Goal: Information Seeking & Learning: Learn about a topic

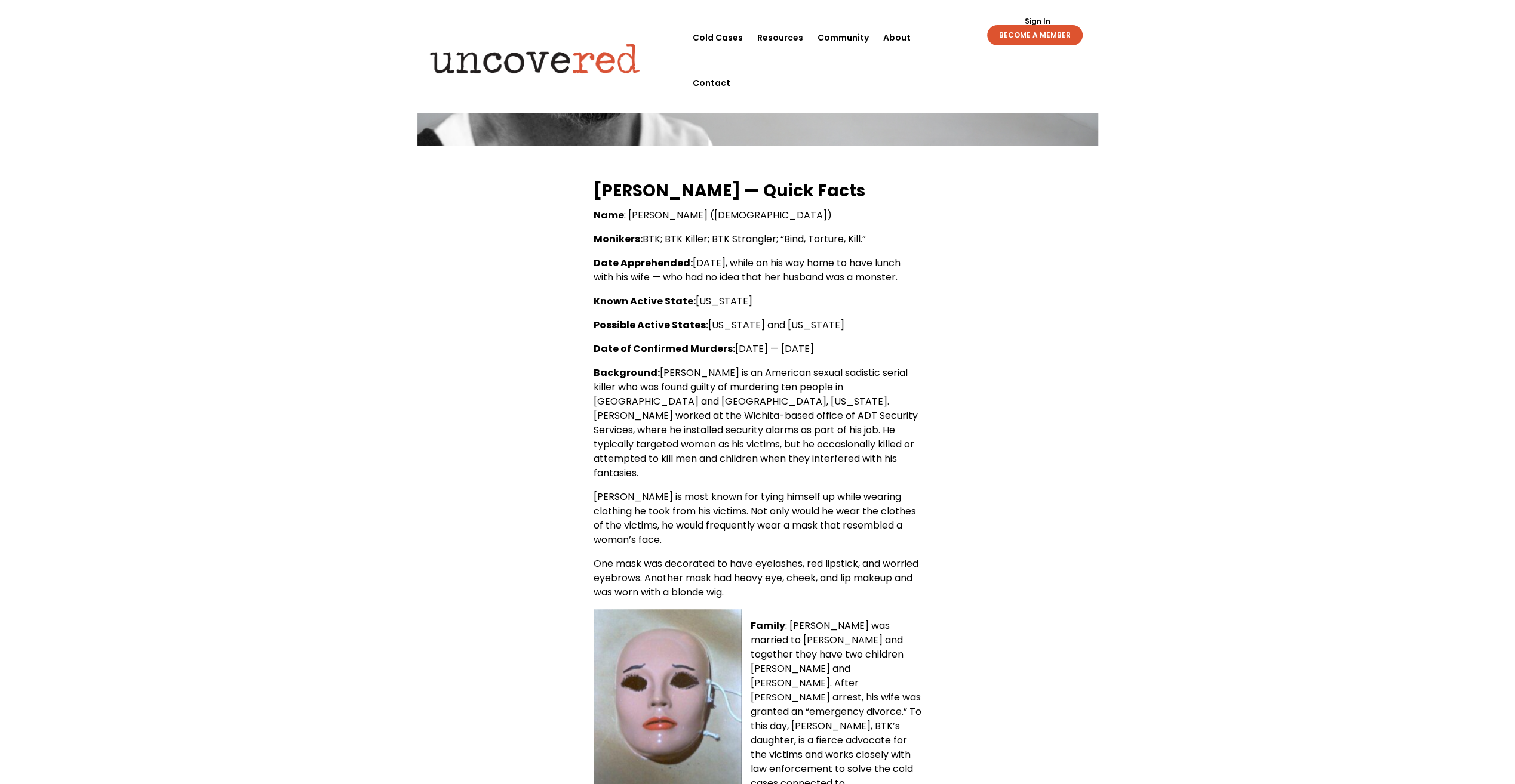
scroll to position [477, 0]
click at [1095, 319] on div "[PERSON_NAME] — Quick Facts Name : [PERSON_NAME] ([DEMOGRAPHIC_DATA]) [PERSON_N…" at bounding box center [758, 539] width 681 height 721
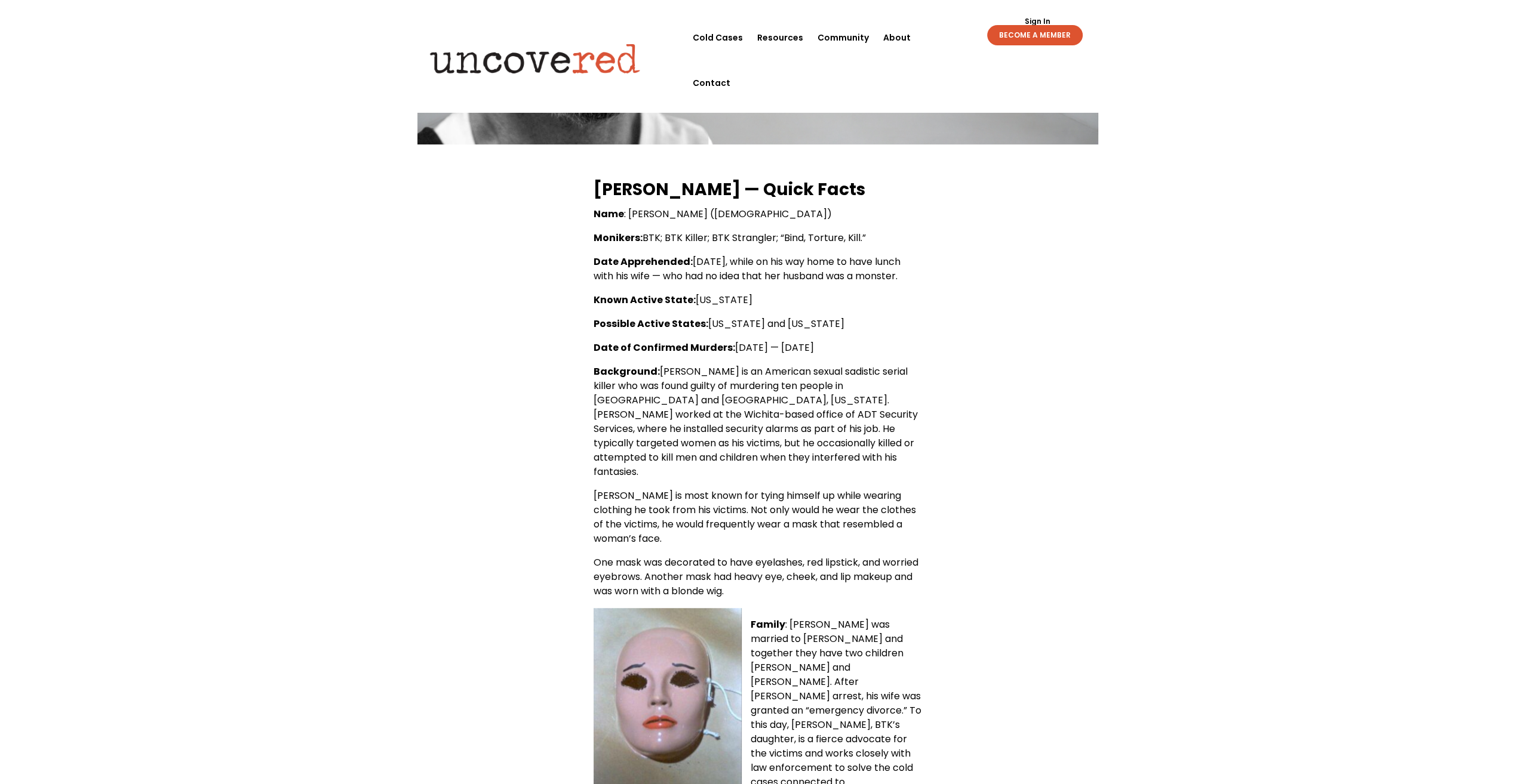
click at [1057, 246] on div "[PERSON_NAME] — Quick Facts Name : [PERSON_NAME] ([DEMOGRAPHIC_DATA]) [PERSON_N…" at bounding box center [758, 539] width 681 height 721
drag, startPoint x: 1050, startPoint y: 245, endPoint x: 1051, endPoint y: 258, distance: 13.0
click at [1050, 246] on div "[PERSON_NAME] — Quick Facts Name : [PERSON_NAME] ([DEMOGRAPHIC_DATA]) [PERSON_N…" at bounding box center [758, 539] width 681 height 721
drag, startPoint x: 1075, startPoint y: 400, endPoint x: 1066, endPoint y: 376, distance: 25.6
click at [1074, 396] on div "[PERSON_NAME] — Quick Facts Name : [PERSON_NAME] ([DEMOGRAPHIC_DATA]) [PERSON_N…" at bounding box center [758, 539] width 681 height 721
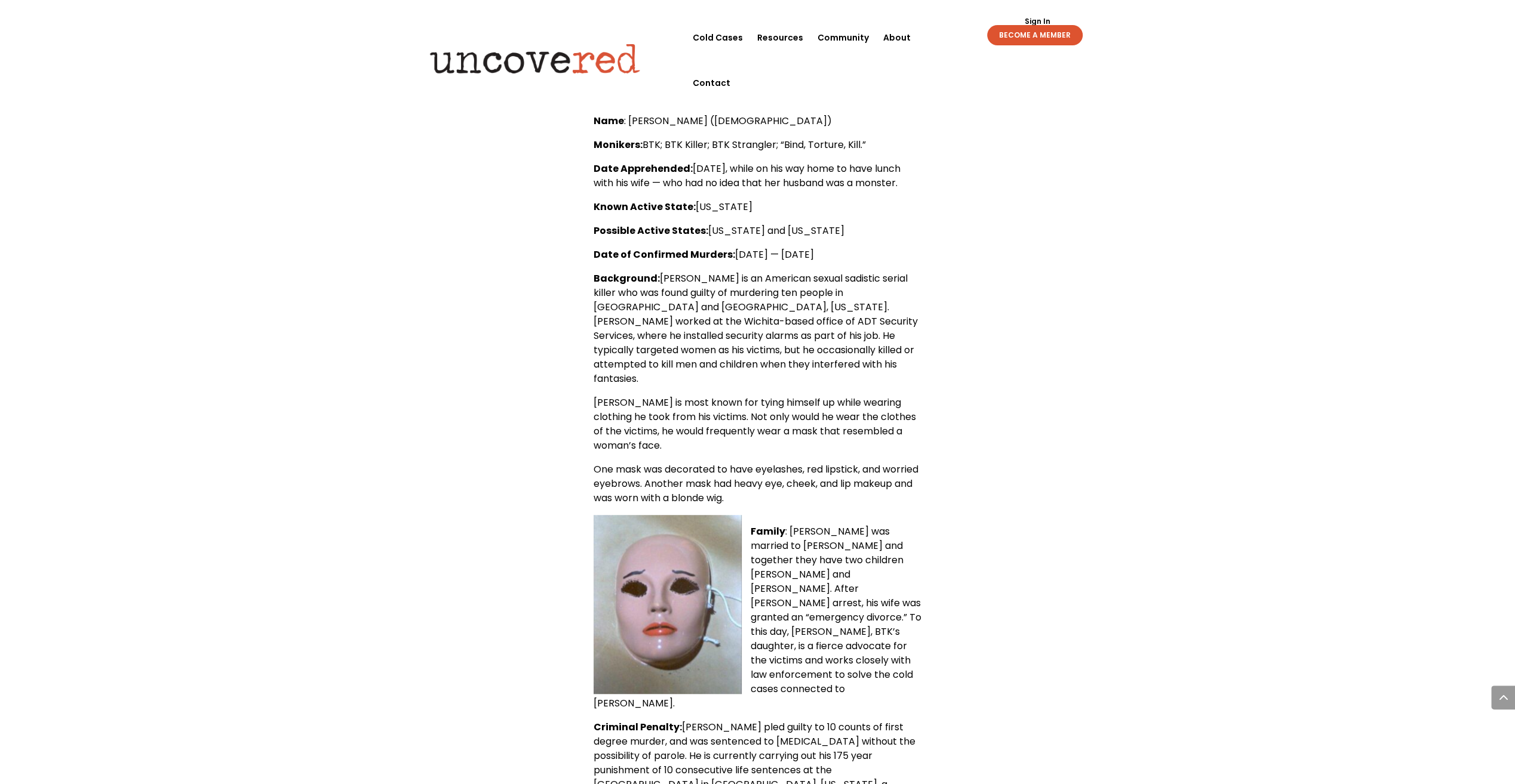
scroll to position [657, 0]
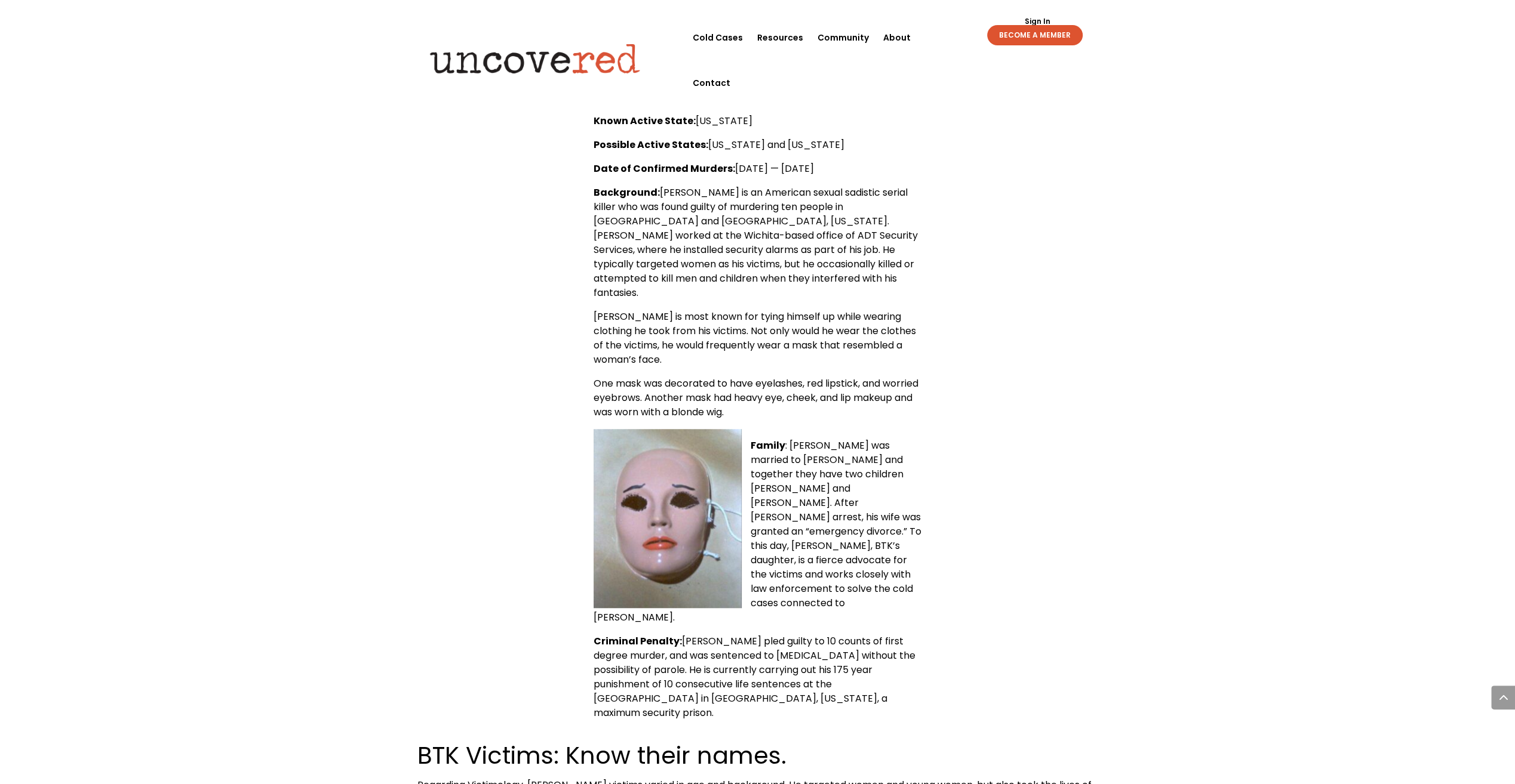
click at [1060, 260] on div "[PERSON_NAME] — Quick Facts Name : [PERSON_NAME] ([DEMOGRAPHIC_DATA]) [PERSON_N…" at bounding box center [758, 359] width 681 height 721
drag, startPoint x: 1072, startPoint y: 292, endPoint x: 1064, endPoint y: 265, distance: 28.2
click at [1072, 291] on div "[PERSON_NAME] — Quick Facts Name : [PERSON_NAME] ([DEMOGRAPHIC_DATA]) [PERSON_N…" at bounding box center [758, 359] width 681 height 721
click at [1061, 252] on div "[PERSON_NAME] — Quick Facts Name : [PERSON_NAME] ([DEMOGRAPHIC_DATA]) [PERSON_N…" at bounding box center [758, 359] width 681 height 721
click at [1086, 329] on div "[PERSON_NAME] — Quick Facts Name : [PERSON_NAME] ([DEMOGRAPHIC_DATA]) [PERSON_N…" at bounding box center [758, 359] width 681 height 721
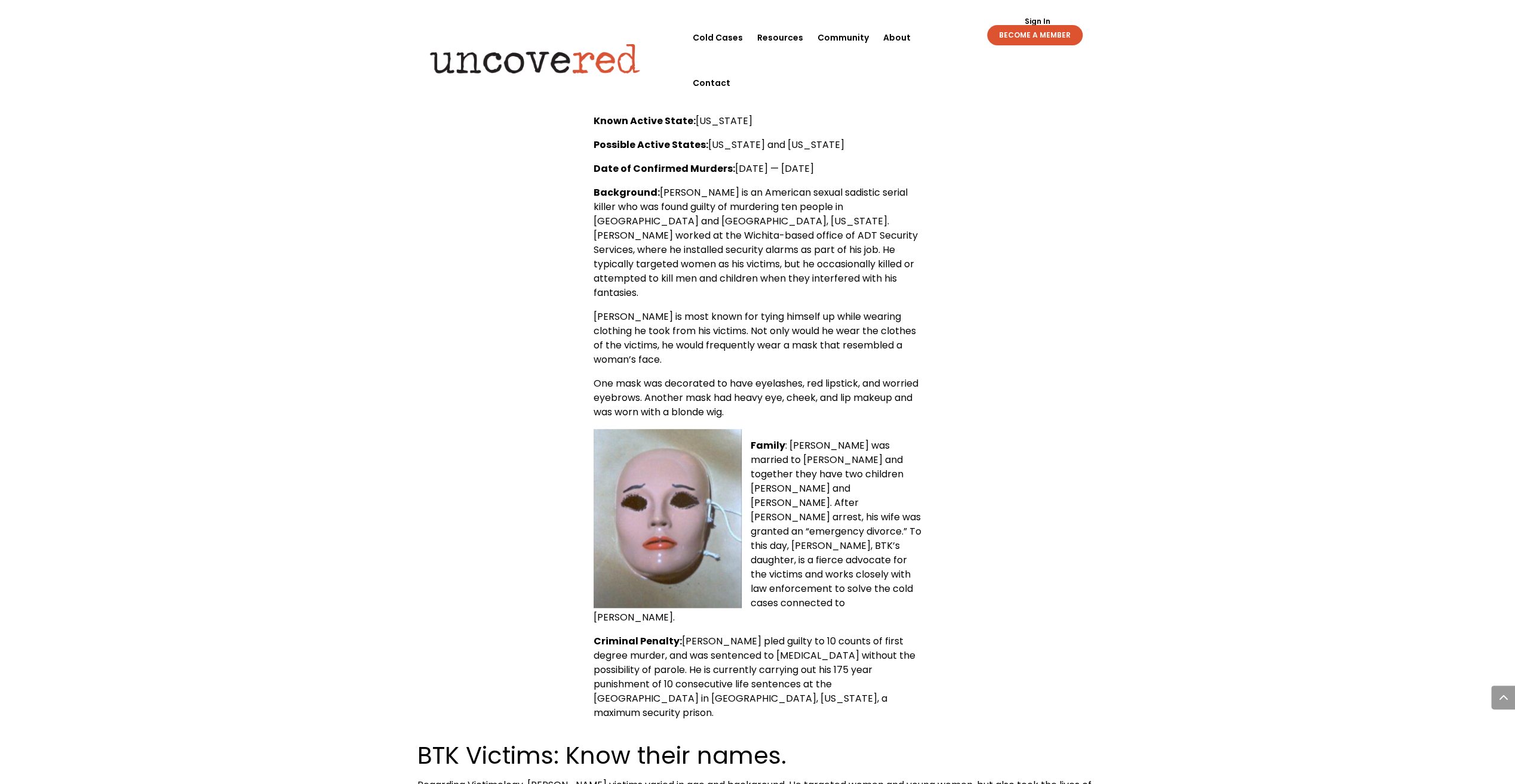
click at [1051, 186] on div "[PERSON_NAME] — Quick Facts Name : [PERSON_NAME] ([DEMOGRAPHIC_DATA]) [PERSON_N…" at bounding box center [758, 359] width 681 height 721
click at [1064, 310] on div "[PERSON_NAME] — Quick Facts Name : [PERSON_NAME] ([DEMOGRAPHIC_DATA]) [PERSON_N…" at bounding box center [758, 359] width 681 height 721
click at [1048, 241] on div "[PERSON_NAME] — Quick Facts Name : [PERSON_NAME] ([DEMOGRAPHIC_DATA]) [PERSON_N…" at bounding box center [758, 359] width 681 height 721
click at [1045, 309] on div "[PERSON_NAME] — Quick Facts Name : [PERSON_NAME] ([DEMOGRAPHIC_DATA]) [PERSON_N…" at bounding box center [758, 359] width 681 height 721
drag, startPoint x: 1045, startPoint y: 309, endPoint x: 970, endPoint y: 233, distance: 106.8
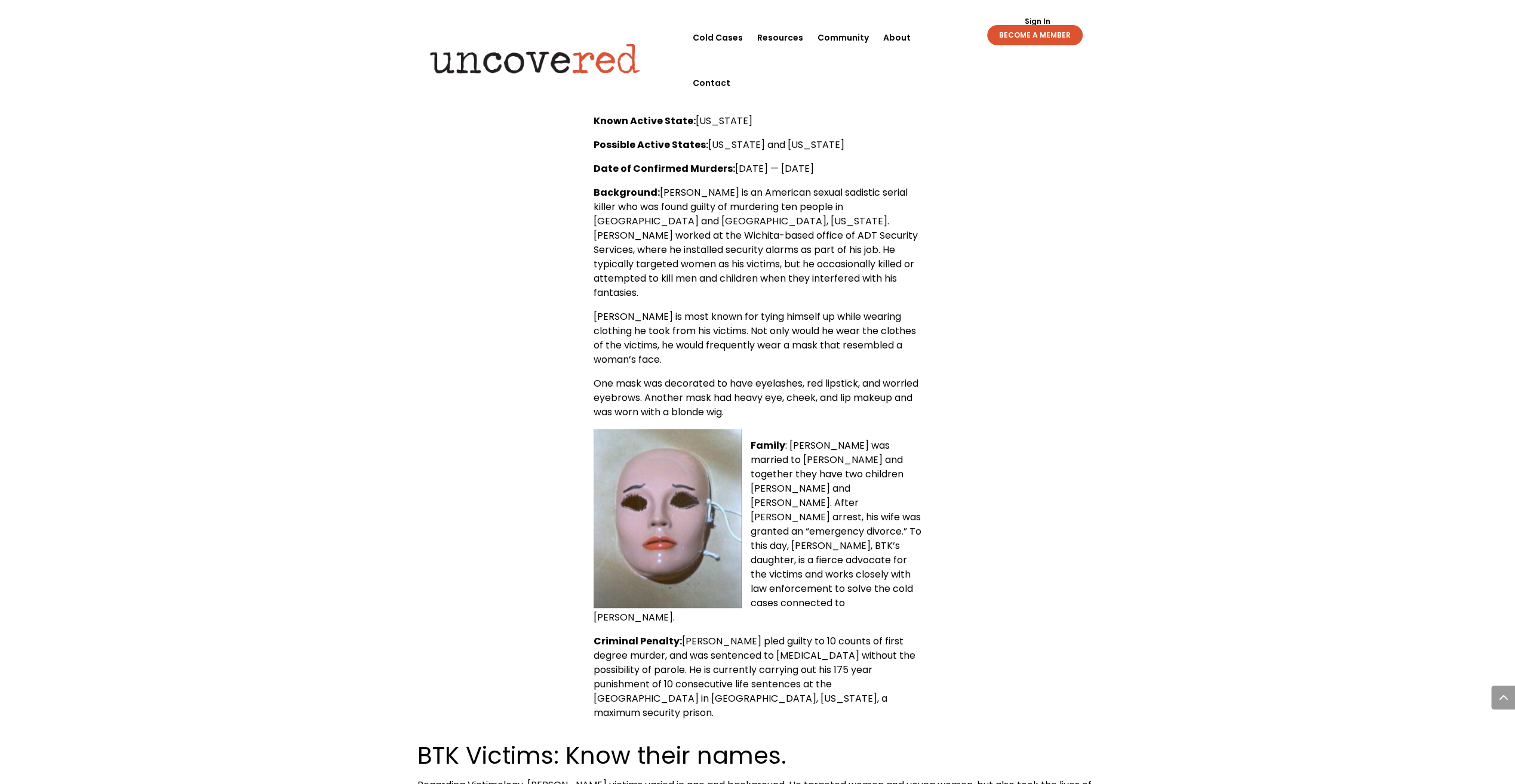
click at [970, 233] on div "[PERSON_NAME] — Quick Facts Name : [PERSON_NAME] ([DEMOGRAPHIC_DATA]) [PERSON_N…" at bounding box center [758, 359] width 681 height 721
click at [975, 290] on div "[PERSON_NAME] — Quick Facts Name : [PERSON_NAME] ([DEMOGRAPHIC_DATA]) [PERSON_N…" at bounding box center [758, 359] width 681 height 721
click at [946, 220] on div "[PERSON_NAME] — Quick Facts Name : [PERSON_NAME] ([DEMOGRAPHIC_DATA]) [PERSON_N…" at bounding box center [758, 359] width 681 height 721
click at [946, 271] on div "[PERSON_NAME] — Quick Facts Name : [PERSON_NAME] ([DEMOGRAPHIC_DATA]) [PERSON_N…" at bounding box center [758, 359] width 681 height 721
drag, startPoint x: 946, startPoint y: 234, endPoint x: 953, endPoint y: 260, distance: 26.9
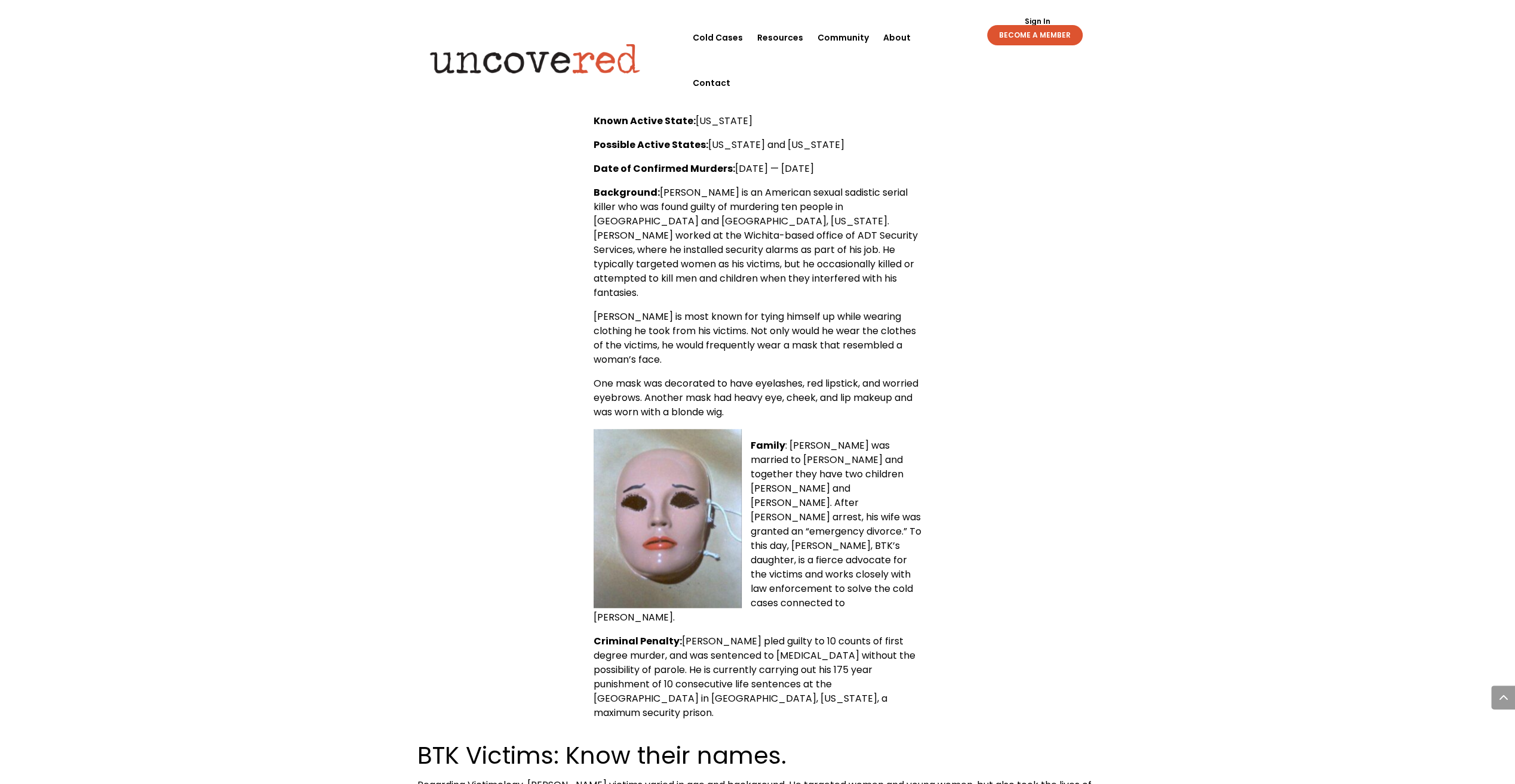
click at [953, 260] on div "[PERSON_NAME] — Quick Facts Name : [PERSON_NAME] ([DEMOGRAPHIC_DATA]) [PERSON_N…" at bounding box center [758, 359] width 681 height 721
drag, startPoint x: 953, startPoint y: 260, endPoint x: 968, endPoint y: 302, distance: 44.6
click at [968, 302] on div "[PERSON_NAME] — Quick Facts Name : [PERSON_NAME] ([DEMOGRAPHIC_DATA]) [PERSON_N…" at bounding box center [758, 359] width 681 height 721
click at [941, 231] on div "[PERSON_NAME] — Quick Facts Name : [PERSON_NAME] ([DEMOGRAPHIC_DATA]) [PERSON_N…" at bounding box center [758, 359] width 681 height 721
click at [951, 301] on div "[PERSON_NAME] — Quick Facts Name : [PERSON_NAME] ([DEMOGRAPHIC_DATA]) [PERSON_N…" at bounding box center [758, 359] width 681 height 721
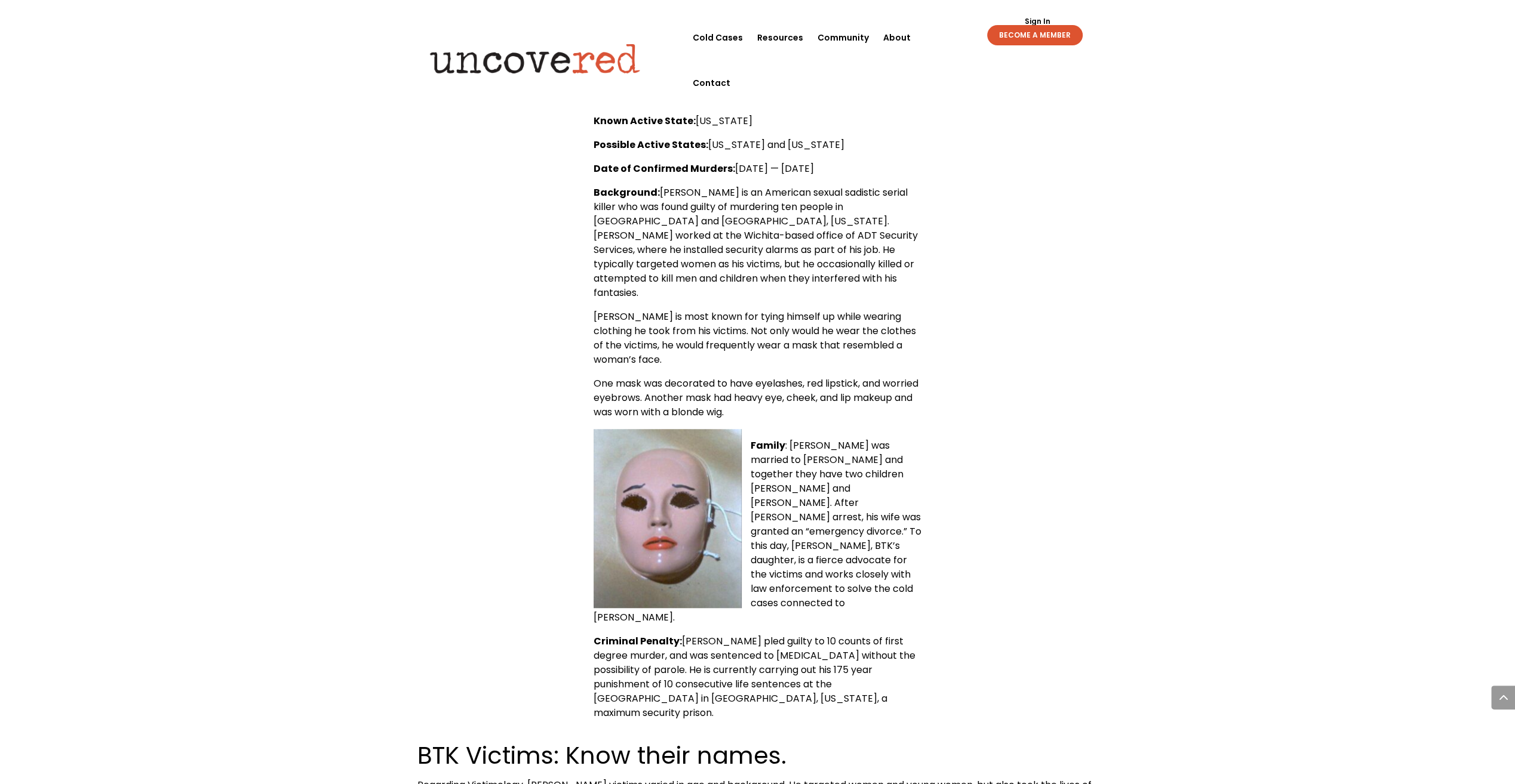
click at [939, 215] on div "[PERSON_NAME] — Quick Facts Name : [PERSON_NAME] ([DEMOGRAPHIC_DATA]) [PERSON_N…" at bounding box center [758, 359] width 681 height 721
click at [956, 270] on div "[PERSON_NAME] — Quick Facts Name : [PERSON_NAME] ([DEMOGRAPHIC_DATA]) [PERSON_N…" at bounding box center [758, 359] width 681 height 721
click at [955, 260] on div "[PERSON_NAME] — Quick Facts Name : [PERSON_NAME] ([DEMOGRAPHIC_DATA]) [PERSON_N…" at bounding box center [758, 359] width 681 height 721
click at [958, 278] on div "[PERSON_NAME] — Quick Facts Name : [PERSON_NAME] ([DEMOGRAPHIC_DATA]) [PERSON_N…" at bounding box center [758, 359] width 681 height 721
click at [952, 246] on div "[PERSON_NAME] — Quick Facts Name : [PERSON_NAME] ([DEMOGRAPHIC_DATA]) [PERSON_N…" at bounding box center [758, 359] width 681 height 721
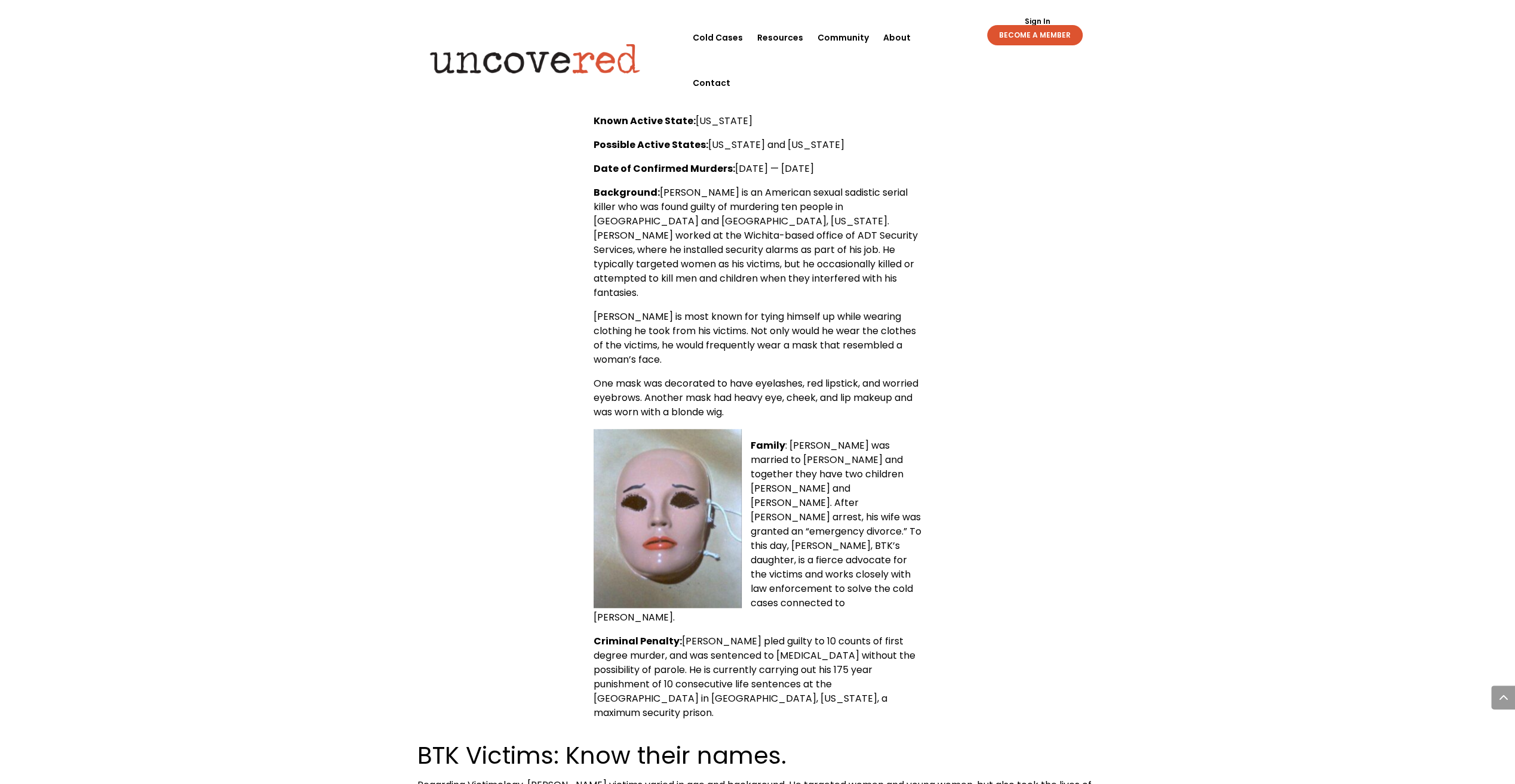
click at [963, 285] on div "[PERSON_NAME] — Quick Facts Name : [PERSON_NAME] ([DEMOGRAPHIC_DATA]) [PERSON_N…" at bounding box center [758, 359] width 681 height 721
click at [963, 284] on div "[PERSON_NAME] — Quick Facts Name : [PERSON_NAME] ([DEMOGRAPHIC_DATA]) [PERSON_N…" at bounding box center [758, 359] width 681 height 721
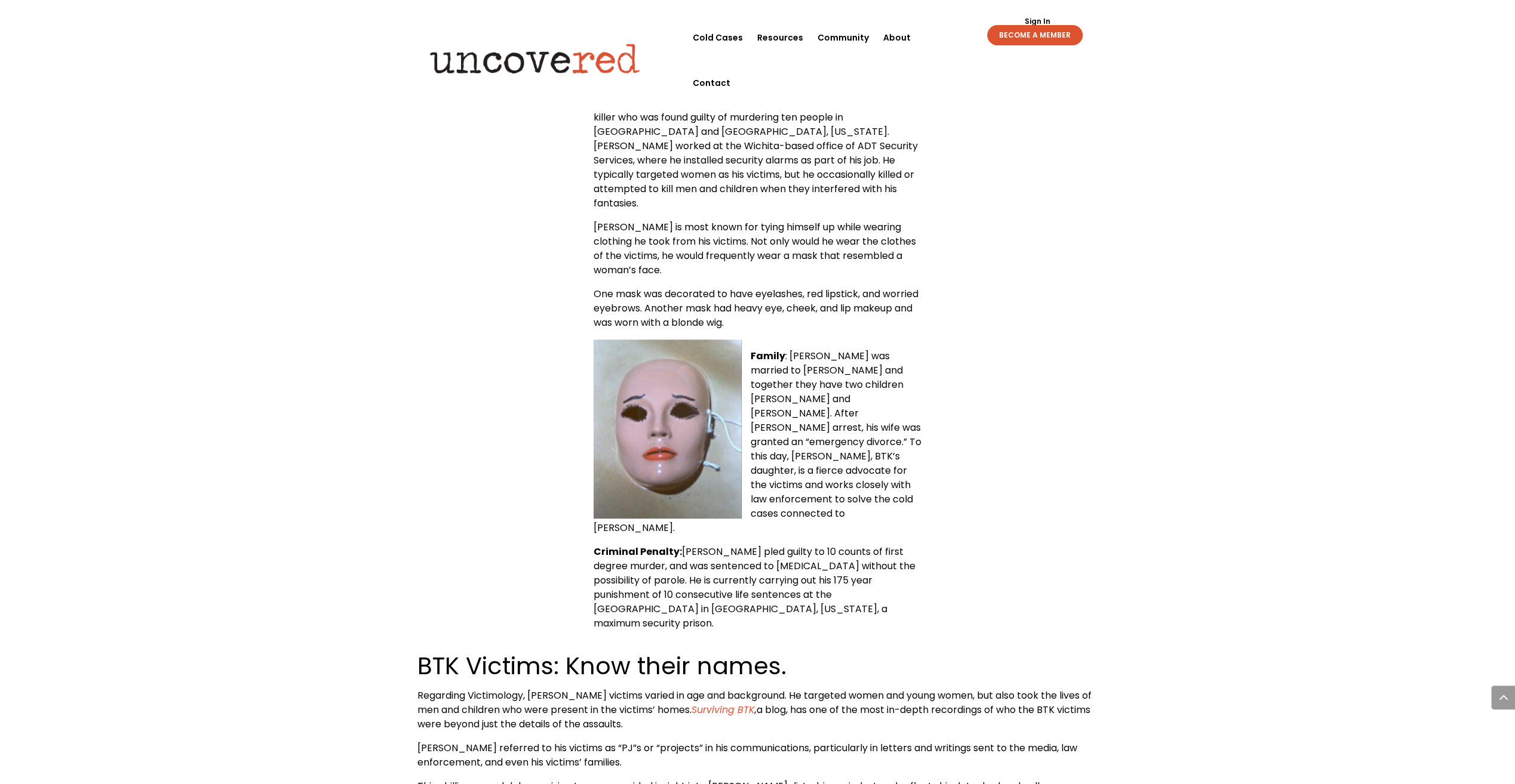
scroll to position [776, 0]
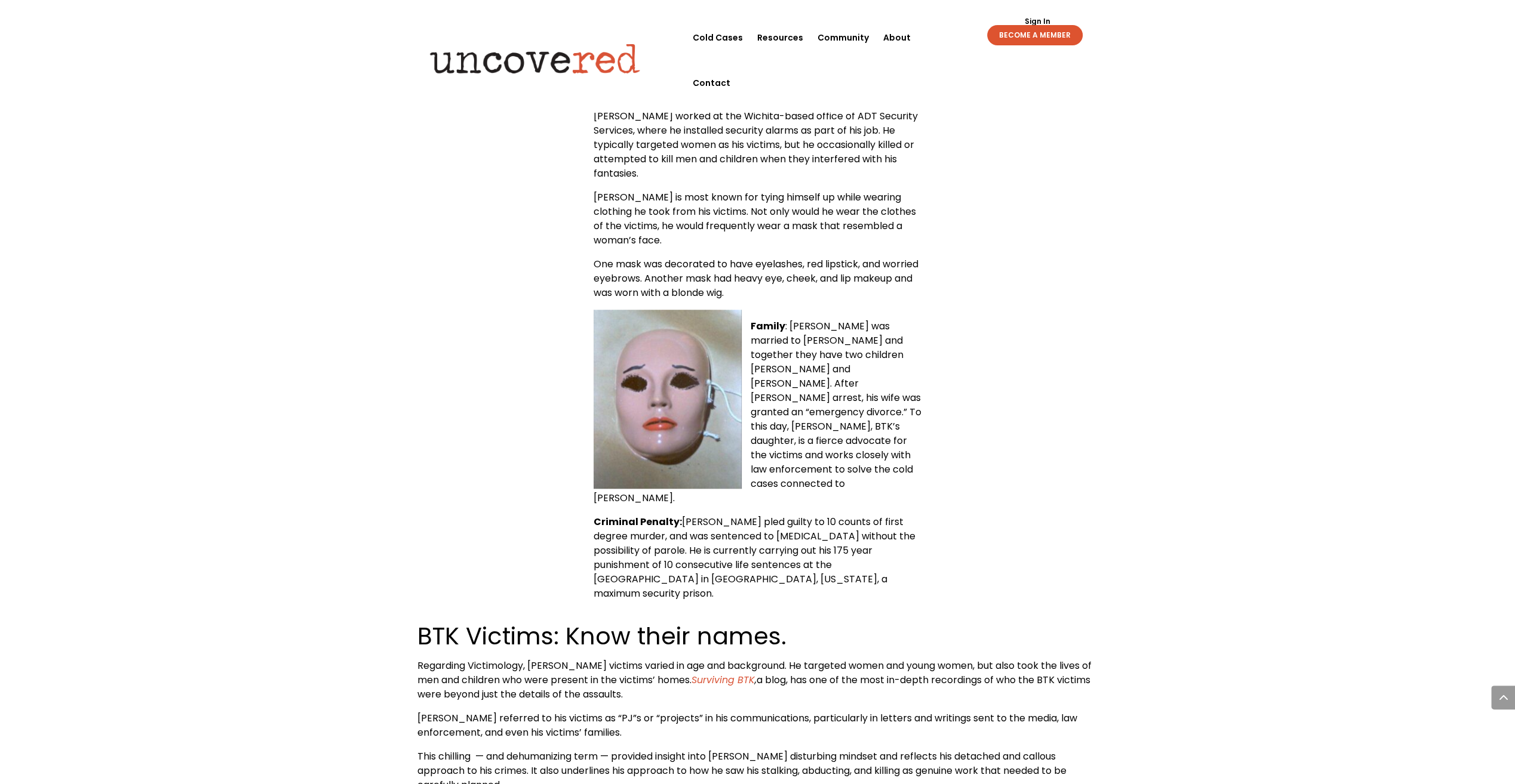
click at [1095, 262] on div "[PERSON_NAME] — Quick Facts Name : [PERSON_NAME] ([DEMOGRAPHIC_DATA]) [PERSON_N…" at bounding box center [758, 240] width 681 height 721
drag, startPoint x: 1082, startPoint y: 367, endPoint x: 1079, endPoint y: 360, distance: 7.6
click at [1081, 366] on div "[PERSON_NAME] — Quick Facts Name : [PERSON_NAME] ([DEMOGRAPHIC_DATA]) [PERSON_N…" at bounding box center [758, 240] width 681 height 721
click at [1054, 280] on div "[PERSON_NAME] — Quick Facts Name : [PERSON_NAME] ([DEMOGRAPHIC_DATA]) [PERSON_N…" at bounding box center [758, 240] width 681 height 721
click at [1054, 336] on div "[PERSON_NAME] — Quick Facts Name : [PERSON_NAME] ([DEMOGRAPHIC_DATA]) [PERSON_N…" at bounding box center [758, 240] width 681 height 721
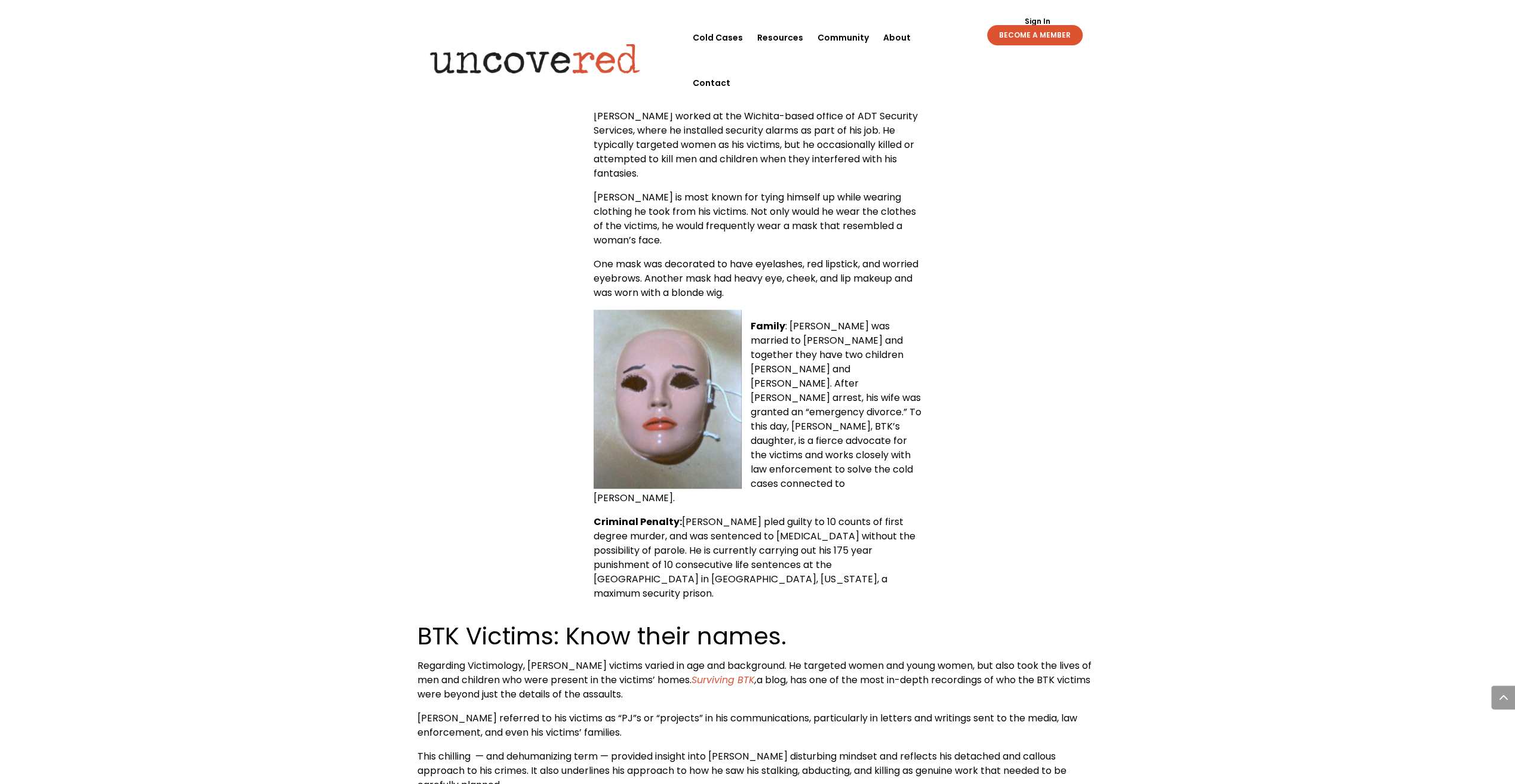
drag, startPoint x: 1041, startPoint y: 296, endPoint x: 1041, endPoint y: 394, distance: 98.0
click at [1041, 302] on div "[PERSON_NAME] — Quick Facts Name : [PERSON_NAME] ([DEMOGRAPHIC_DATA]) [PERSON_N…" at bounding box center [758, 240] width 681 height 721
drag, startPoint x: 1041, startPoint y: 395, endPoint x: 1037, endPoint y: 366, distance: 29.3
click at [1041, 394] on div "[PERSON_NAME] — Quick Facts Name : [PERSON_NAME] ([DEMOGRAPHIC_DATA]) [PERSON_N…" at bounding box center [758, 240] width 681 height 721
click at [1036, 309] on div "[PERSON_NAME] — Quick Facts Name : [PERSON_NAME] ([DEMOGRAPHIC_DATA]) [PERSON_N…" at bounding box center [758, 240] width 681 height 721
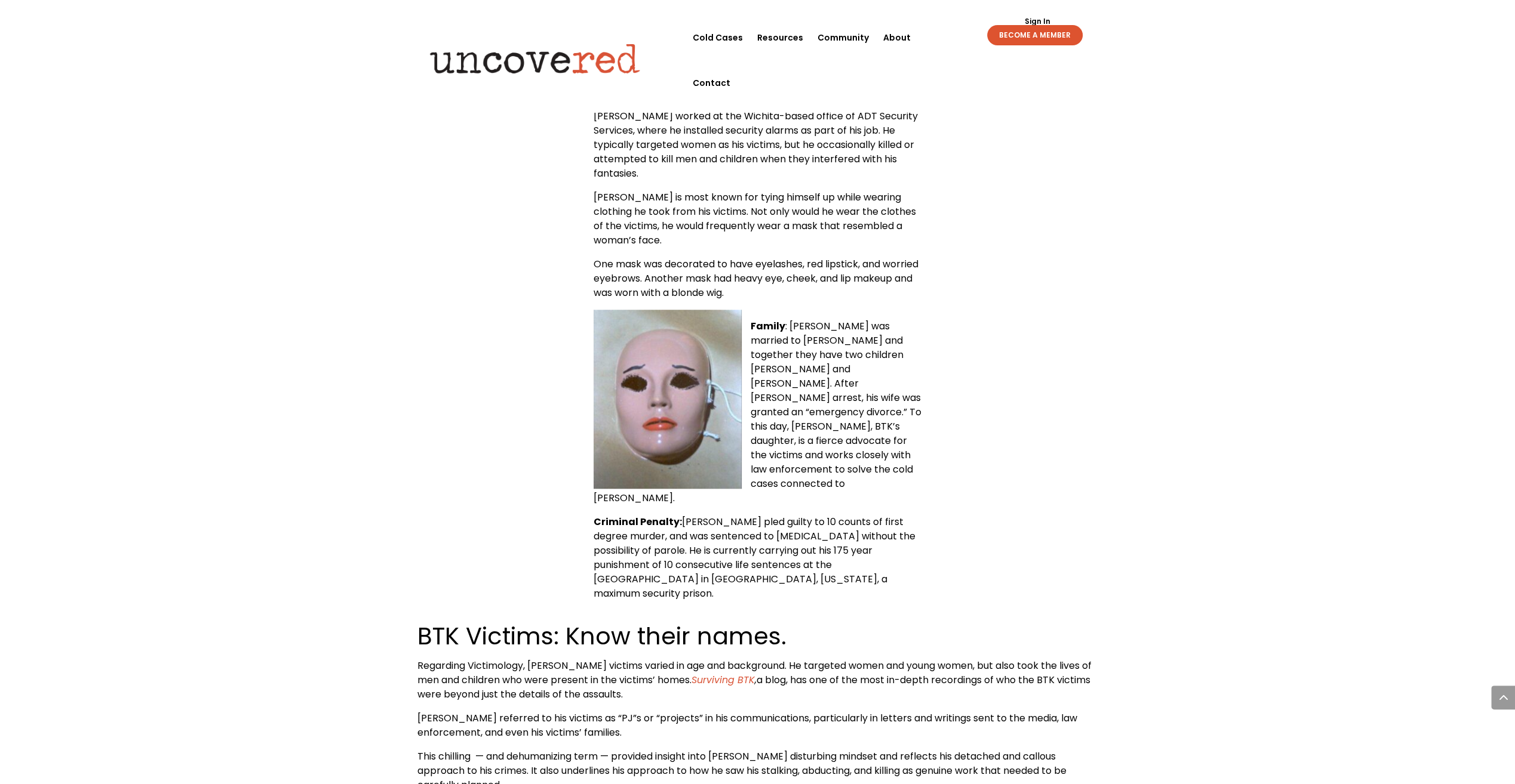
drag, startPoint x: 1058, startPoint y: 410, endPoint x: 1056, endPoint y: 403, distance: 7.3
click at [1056, 403] on div "[PERSON_NAME] — Quick Facts Name : [PERSON_NAME] ([DEMOGRAPHIC_DATA]) [PERSON_N…" at bounding box center [758, 240] width 681 height 721
drag, startPoint x: 1056, startPoint y: 403, endPoint x: 1009, endPoint y: 289, distance: 123.3
click at [1009, 289] on div "[PERSON_NAME] — Quick Facts Name : [PERSON_NAME] ([DEMOGRAPHIC_DATA]) [PERSON_N…" at bounding box center [758, 240] width 681 height 721
drag, startPoint x: 1031, startPoint y: 393, endPoint x: 1029, endPoint y: 356, distance: 37.1
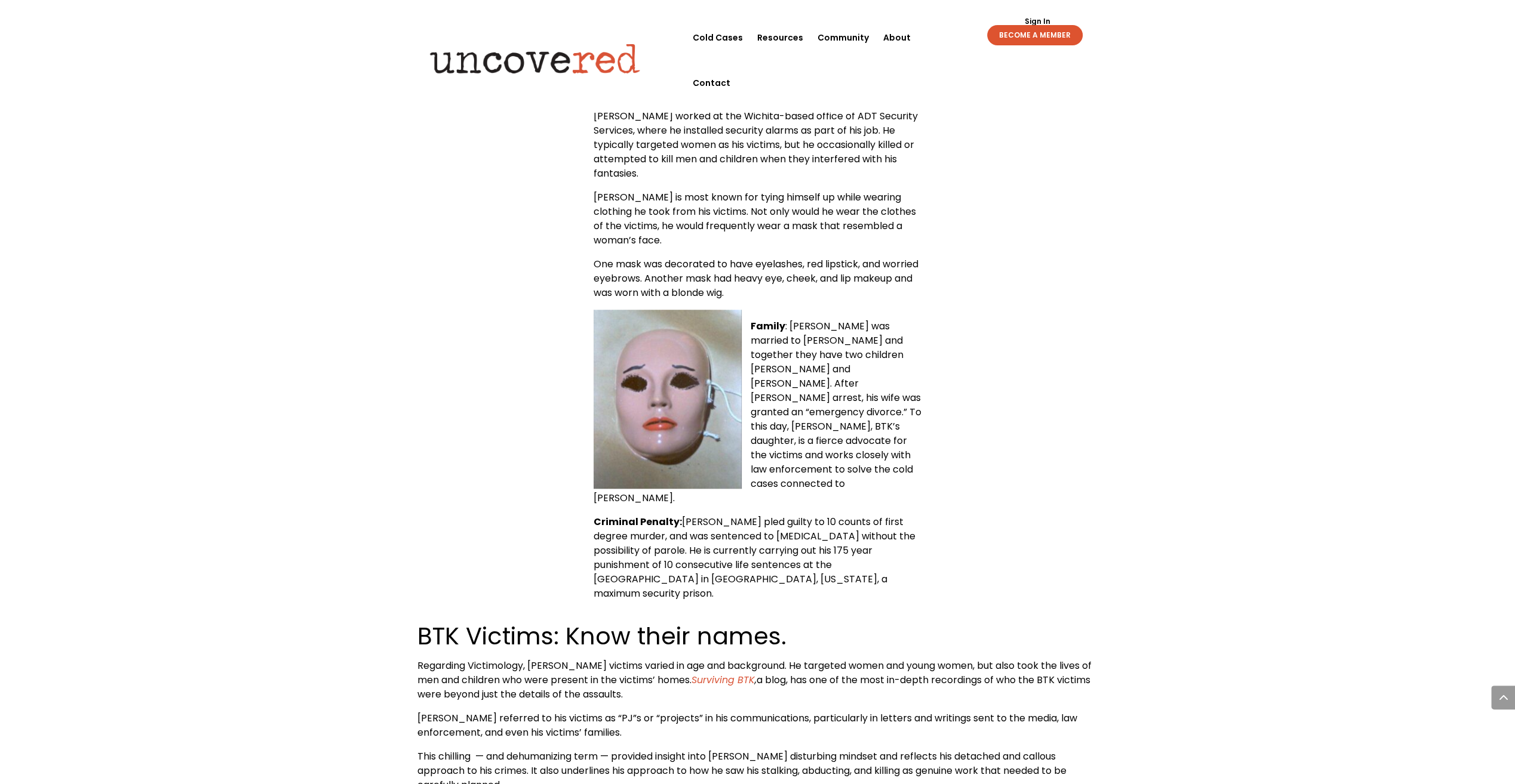
click at [1030, 363] on div "[PERSON_NAME] — Quick Facts Name : [PERSON_NAME] ([DEMOGRAPHIC_DATA]) [PERSON_N…" at bounding box center [758, 240] width 681 height 721
drag, startPoint x: 1029, startPoint y: 356, endPoint x: 1022, endPoint y: 273, distance: 83.3
click at [1022, 273] on div "[PERSON_NAME] — Quick Facts Name : [PERSON_NAME] ([DEMOGRAPHIC_DATA]) [PERSON_N…" at bounding box center [758, 240] width 681 height 721
drag, startPoint x: 985, startPoint y: 388, endPoint x: 955, endPoint y: 337, distance: 59.2
click at [980, 379] on div "[PERSON_NAME] — Quick Facts Name : [PERSON_NAME] ([DEMOGRAPHIC_DATA]) [PERSON_N…" at bounding box center [758, 240] width 681 height 721
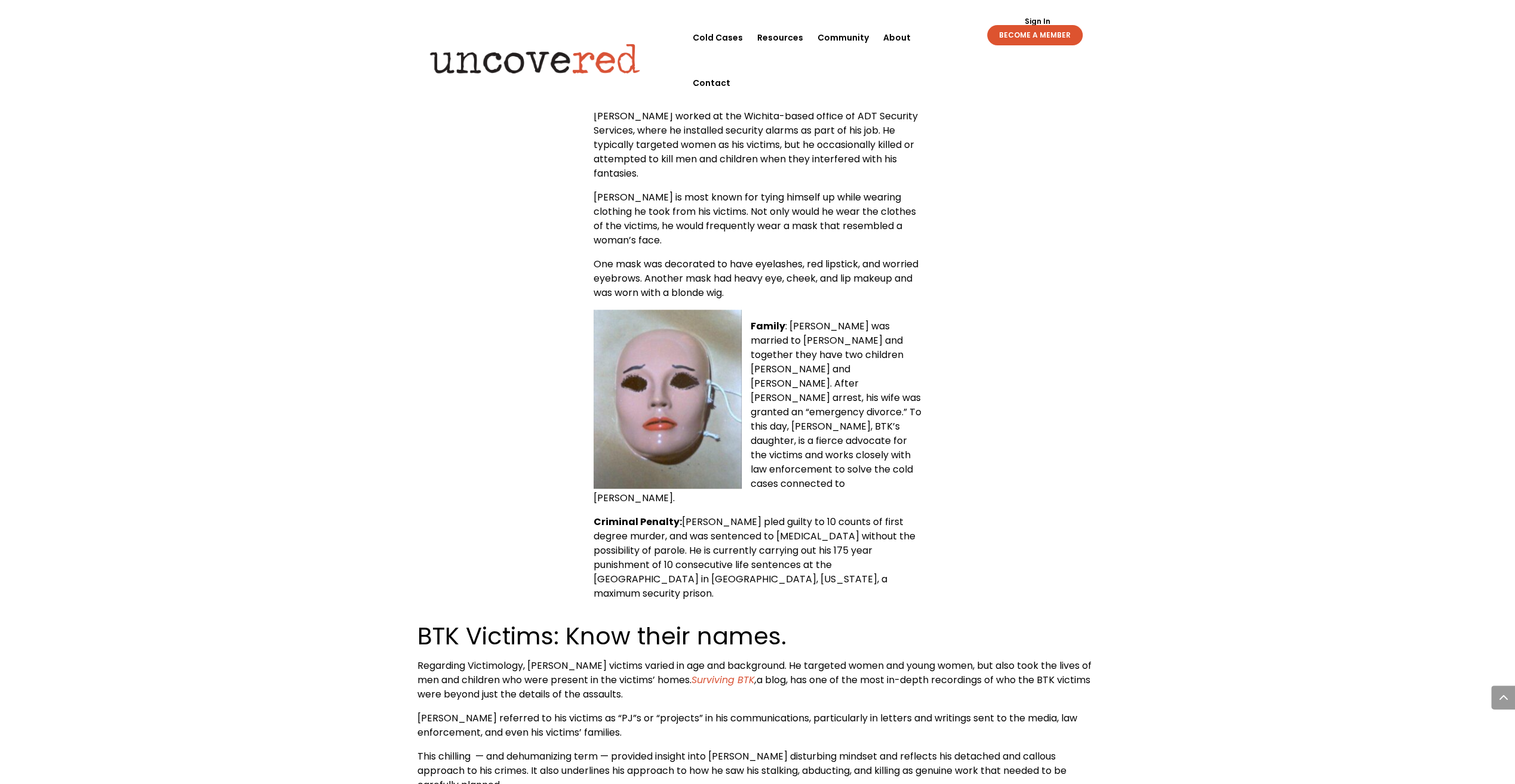
click at [993, 265] on div "[PERSON_NAME] — Quick Facts Name : [PERSON_NAME] ([DEMOGRAPHIC_DATA]) [PERSON_N…" at bounding box center [758, 240] width 681 height 721
click at [996, 389] on div "[PERSON_NAME] — Quick Facts Name : [PERSON_NAME] ([DEMOGRAPHIC_DATA]) [PERSON_N…" at bounding box center [758, 240] width 681 height 721
drag, startPoint x: 996, startPoint y: 389, endPoint x: 973, endPoint y: 265, distance: 126.1
click at [973, 265] on div "[PERSON_NAME] — Quick Facts Name : [PERSON_NAME] ([DEMOGRAPHIC_DATA]) [PERSON_N…" at bounding box center [758, 240] width 681 height 721
click at [1007, 410] on div "[PERSON_NAME] — Quick Facts Name : [PERSON_NAME] ([DEMOGRAPHIC_DATA]) [PERSON_N…" at bounding box center [758, 240] width 681 height 721
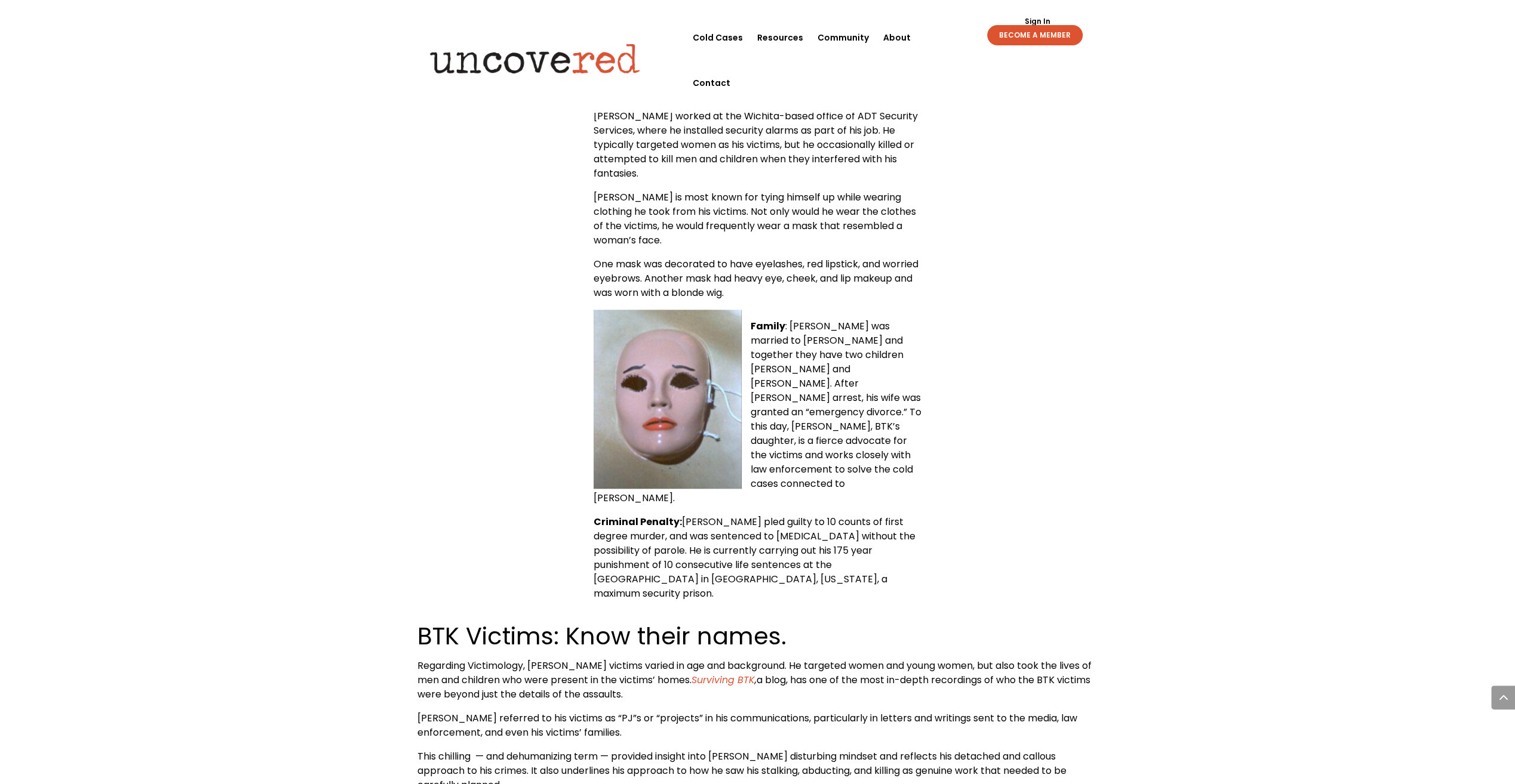
click at [998, 516] on div "[PERSON_NAME] — Quick Facts Name : [PERSON_NAME] ([DEMOGRAPHIC_DATA]) [PERSON_N…" at bounding box center [758, 240] width 681 height 721
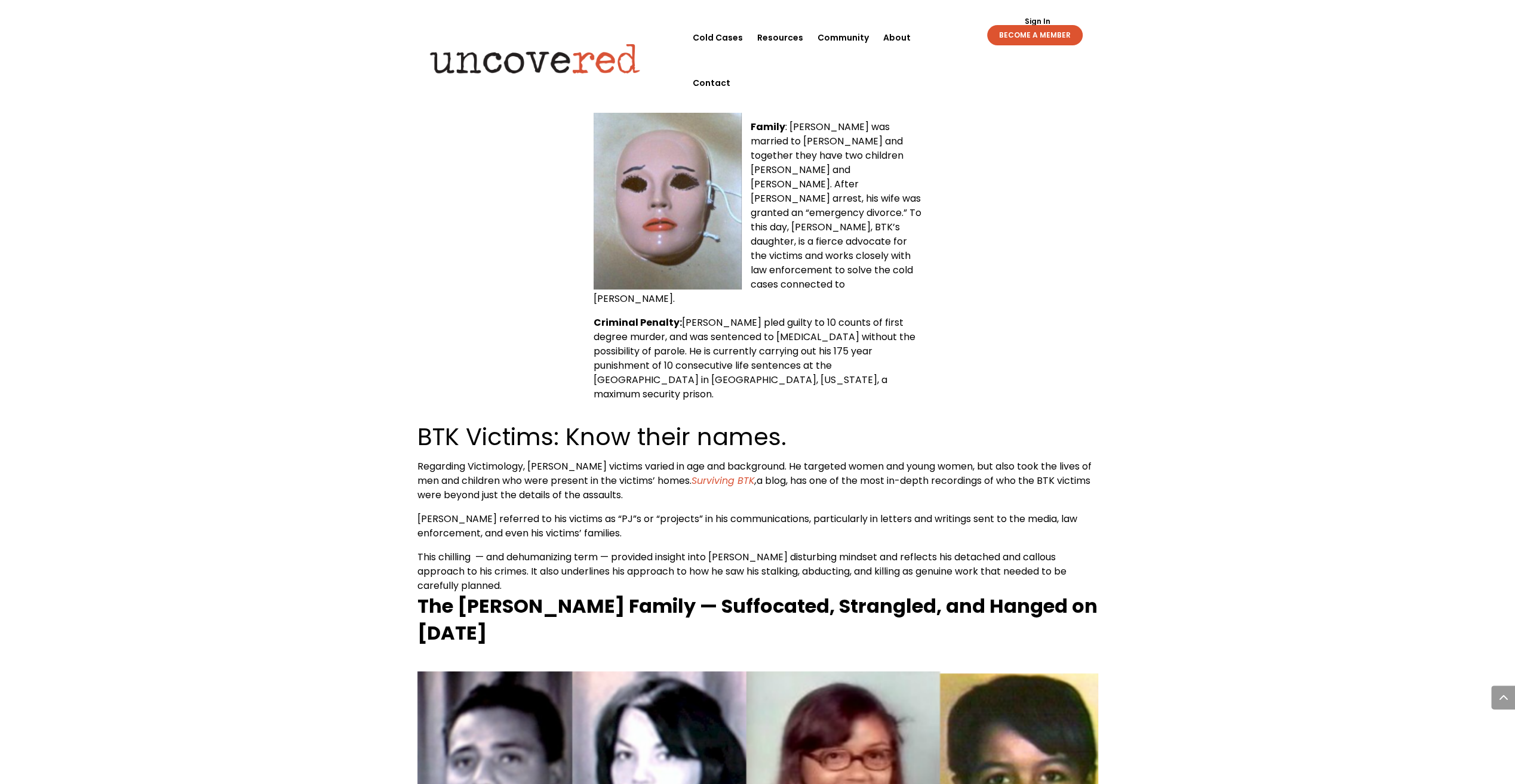
scroll to position [1015, 0]
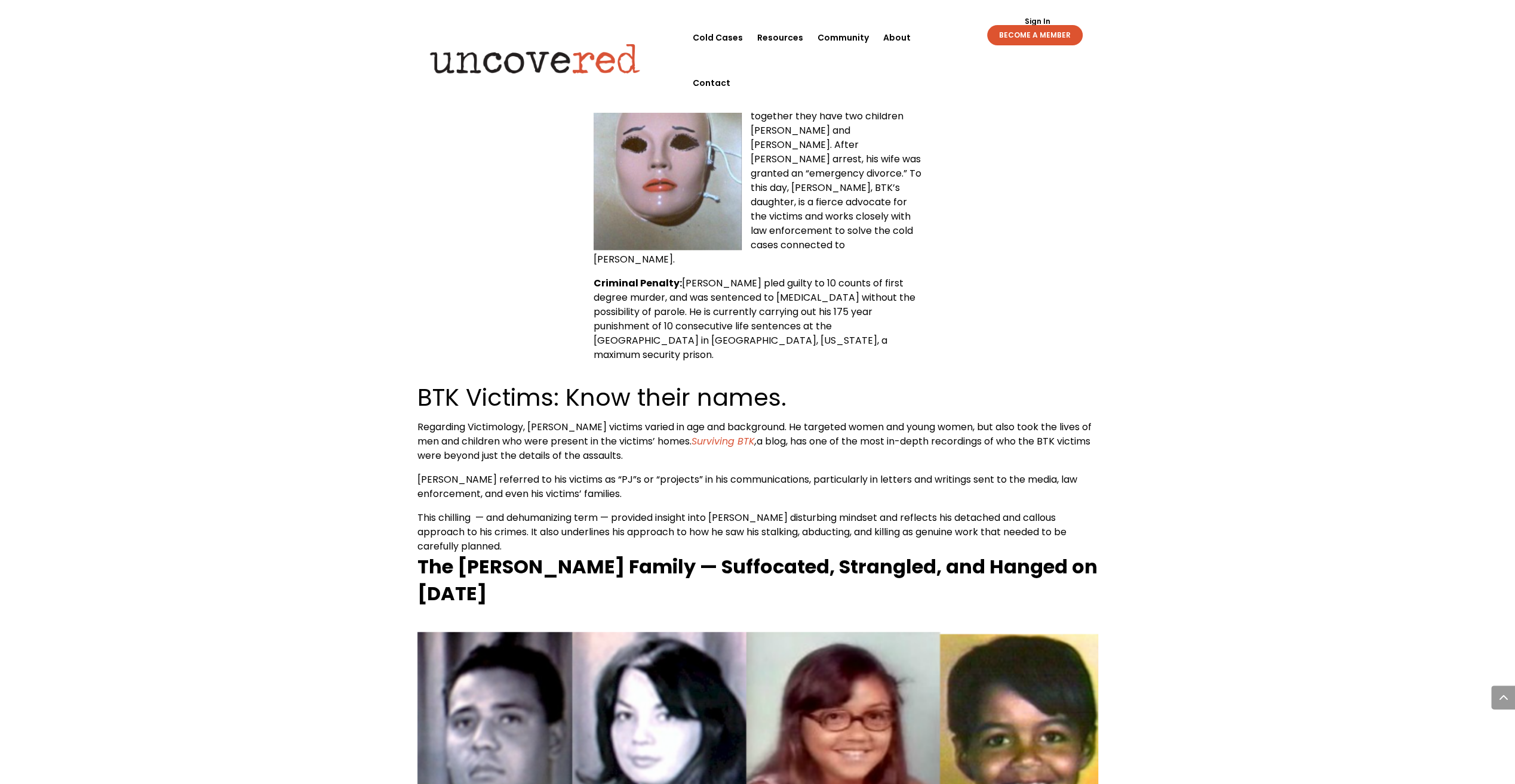
click at [1020, 303] on div "[PERSON_NAME] — Quick Facts Name : [PERSON_NAME] ([DEMOGRAPHIC_DATA]) [PERSON_N…" at bounding box center [758, 1] width 681 height 721
click at [1006, 281] on div "[PERSON_NAME] — Quick Facts Name : [PERSON_NAME] ([DEMOGRAPHIC_DATA]) [PERSON_N…" at bounding box center [758, 1] width 681 height 721
click at [1017, 264] on div "[PERSON_NAME] — Quick Facts Name : [PERSON_NAME] ([DEMOGRAPHIC_DATA]) [PERSON_N…" at bounding box center [758, 1] width 681 height 721
click at [1008, 304] on div "[PERSON_NAME] — Quick Facts Name : [PERSON_NAME] ([DEMOGRAPHIC_DATA]) [PERSON_N…" at bounding box center [758, 1] width 681 height 721
click at [1007, 289] on div "[PERSON_NAME] — Quick Facts Name : [PERSON_NAME] ([DEMOGRAPHIC_DATA]) [PERSON_N…" at bounding box center [758, 1] width 681 height 721
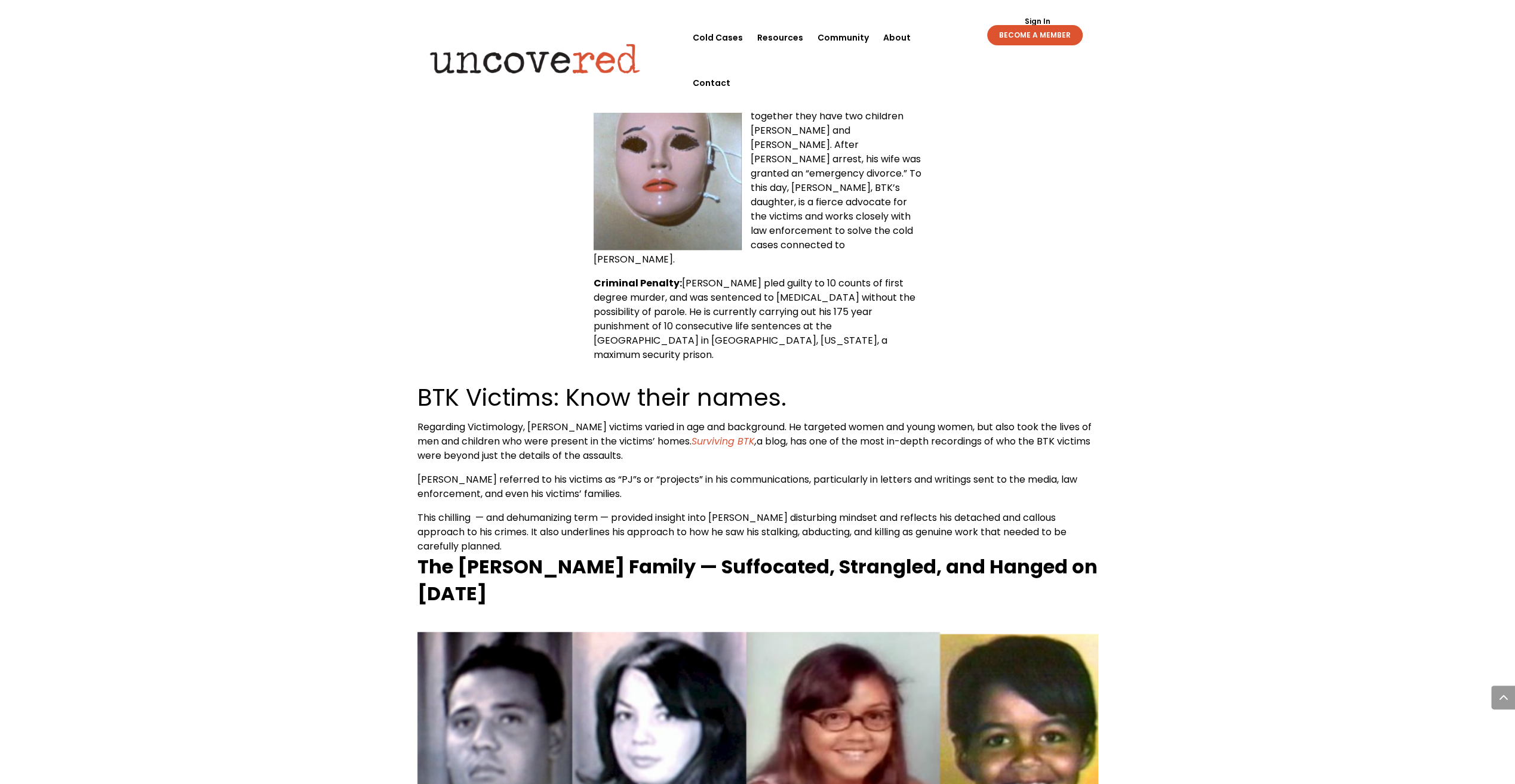
click at [1008, 300] on div "[PERSON_NAME] — Quick Facts Name : [PERSON_NAME] ([DEMOGRAPHIC_DATA]) [PERSON_N…" at bounding box center [758, 1] width 681 height 721
click at [1008, 296] on div "[PERSON_NAME] — Quick Facts Name : [PERSON_NAME] ([DEMOGRAPHIC_DATA]) [PERSON_N…" at bounding box center [758, 1] width 681 height 721
click at [1007, 381] on h2 "BTK Victims: Know their names." at bounding box center [758, 400] width 681 height 40
click at [1007, 313] on div "[PERSON_NAME] — Quick Facts Name : [PERSON_NAME] ([DEMOGRAPHIC_DATA]) [PERSON_N…" at bounding box center [758, 372] width 681 height 1463
click at [1007, 317] on div "[PERSON_NAME] — Quick Facts Name : [PERSON_NAME] ([DEMOGRAPHIC_DATA]) [PERSON_N…" at bounding box center [758, 372] width 681 height 1463
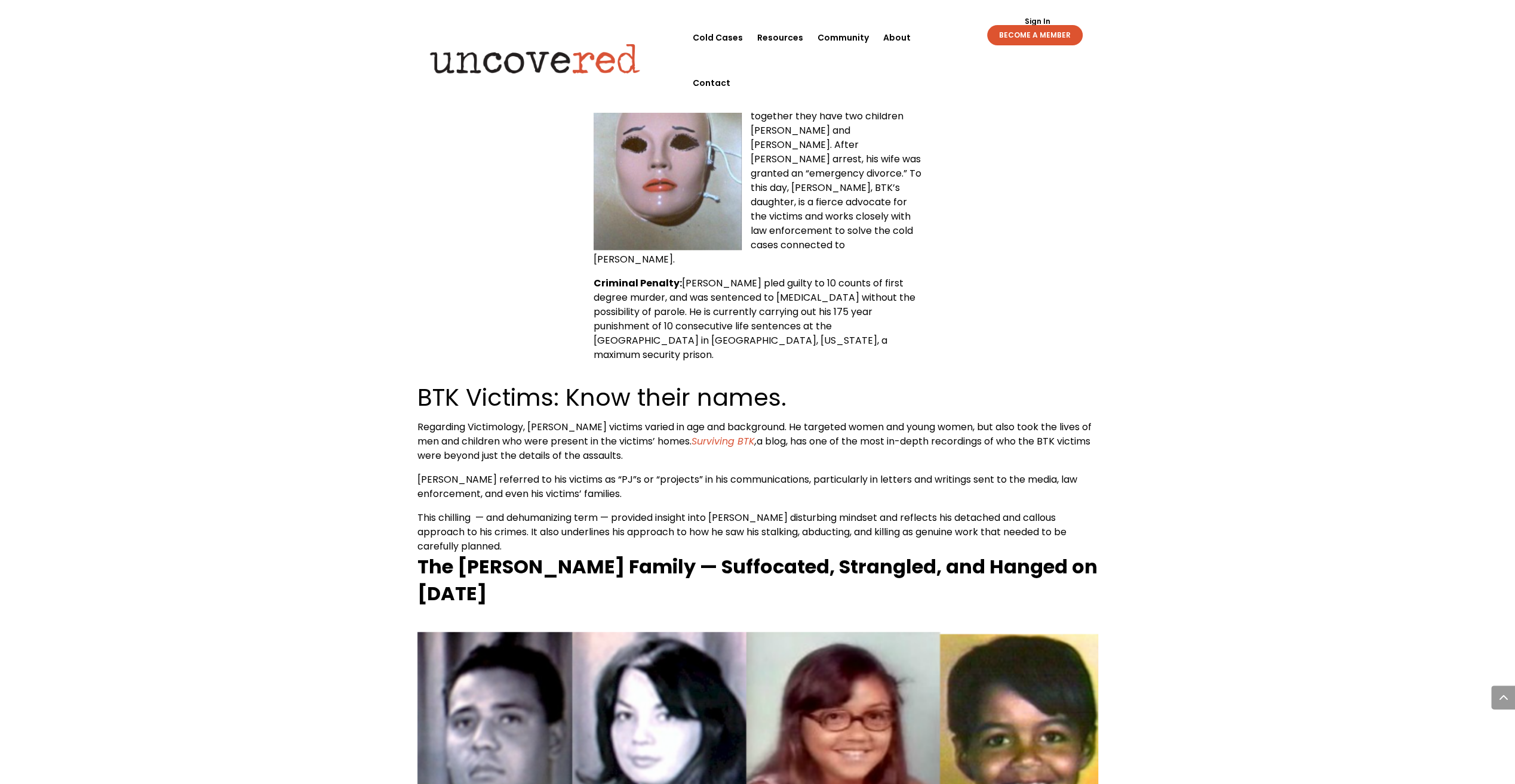
click at [1007, 308] on div "[PERSON_NAME] — Quick Facts Name : [PERSON_NAME] ([DEMOGRAPHIC_DATA]) [PERSON_N…" at bounding box center [758, 372] width 681 height 1463
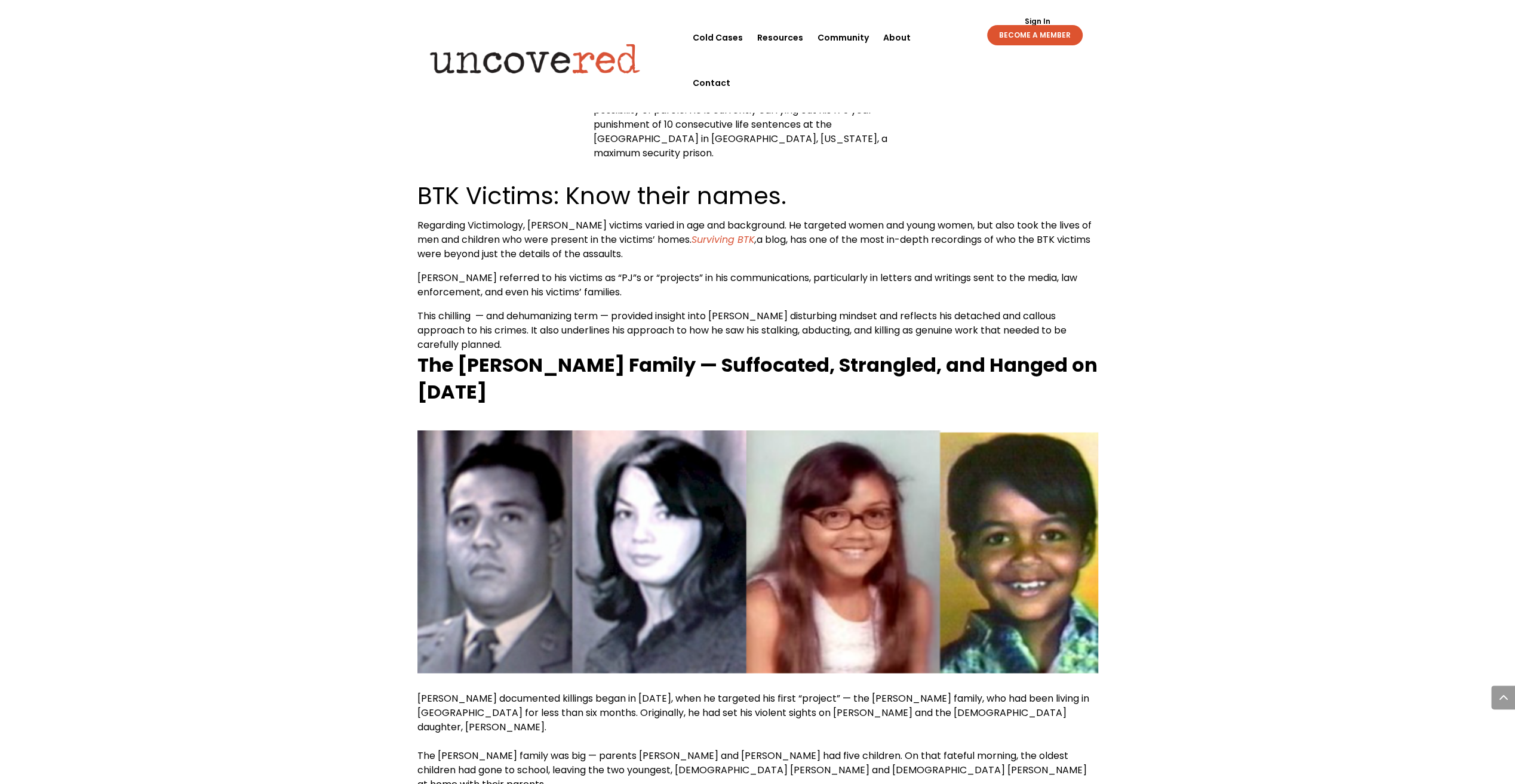
scroll to position [1253, 0]
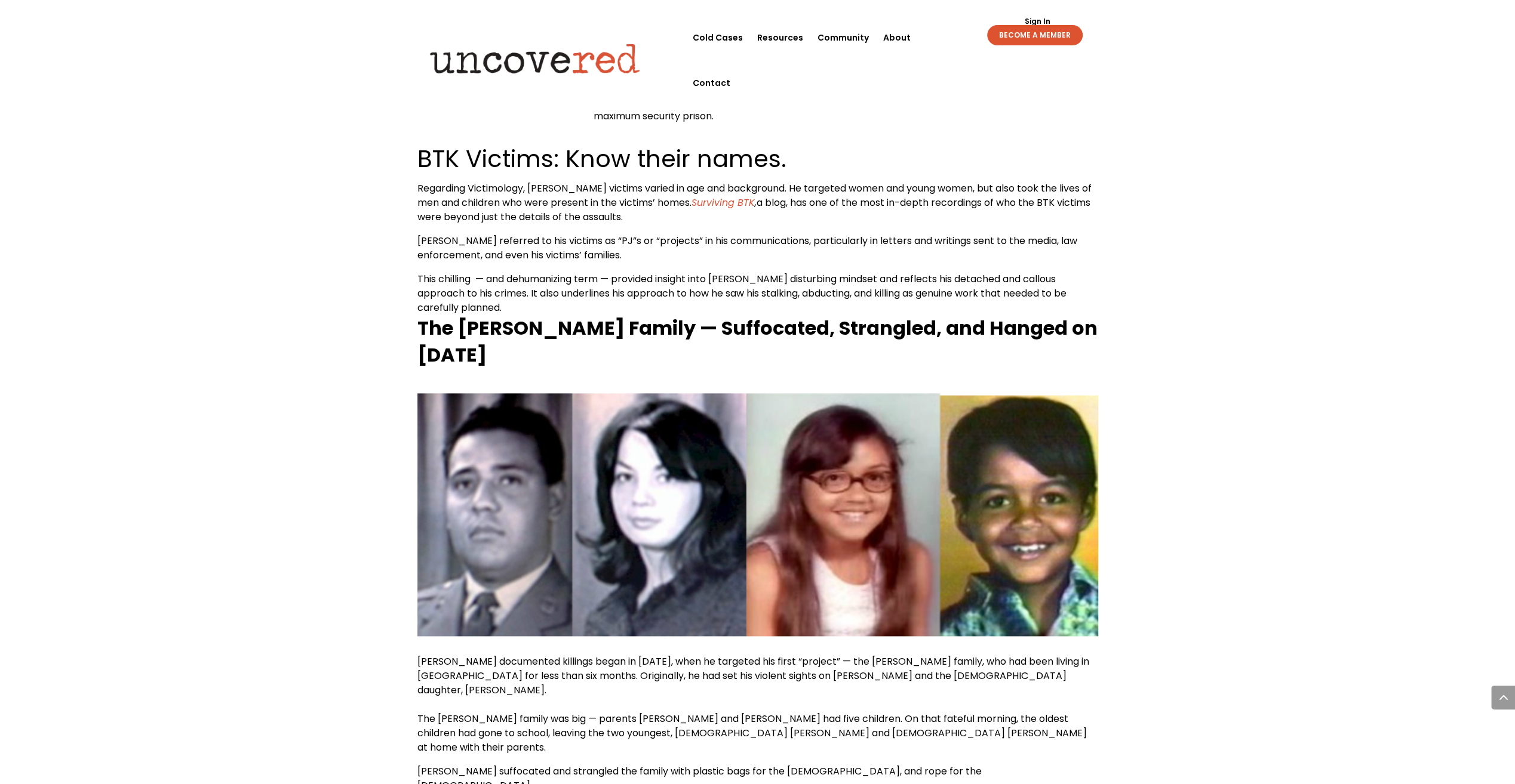
drag, startPoint x: 1326, startPoint y: 225, endPoint x: 1324, endPoint y: 193, distance: 32.1
drag, startPoint x: 1348, startPoint y: 255, endPoint x: 1332, endPoint y: 216, distance: 42.2
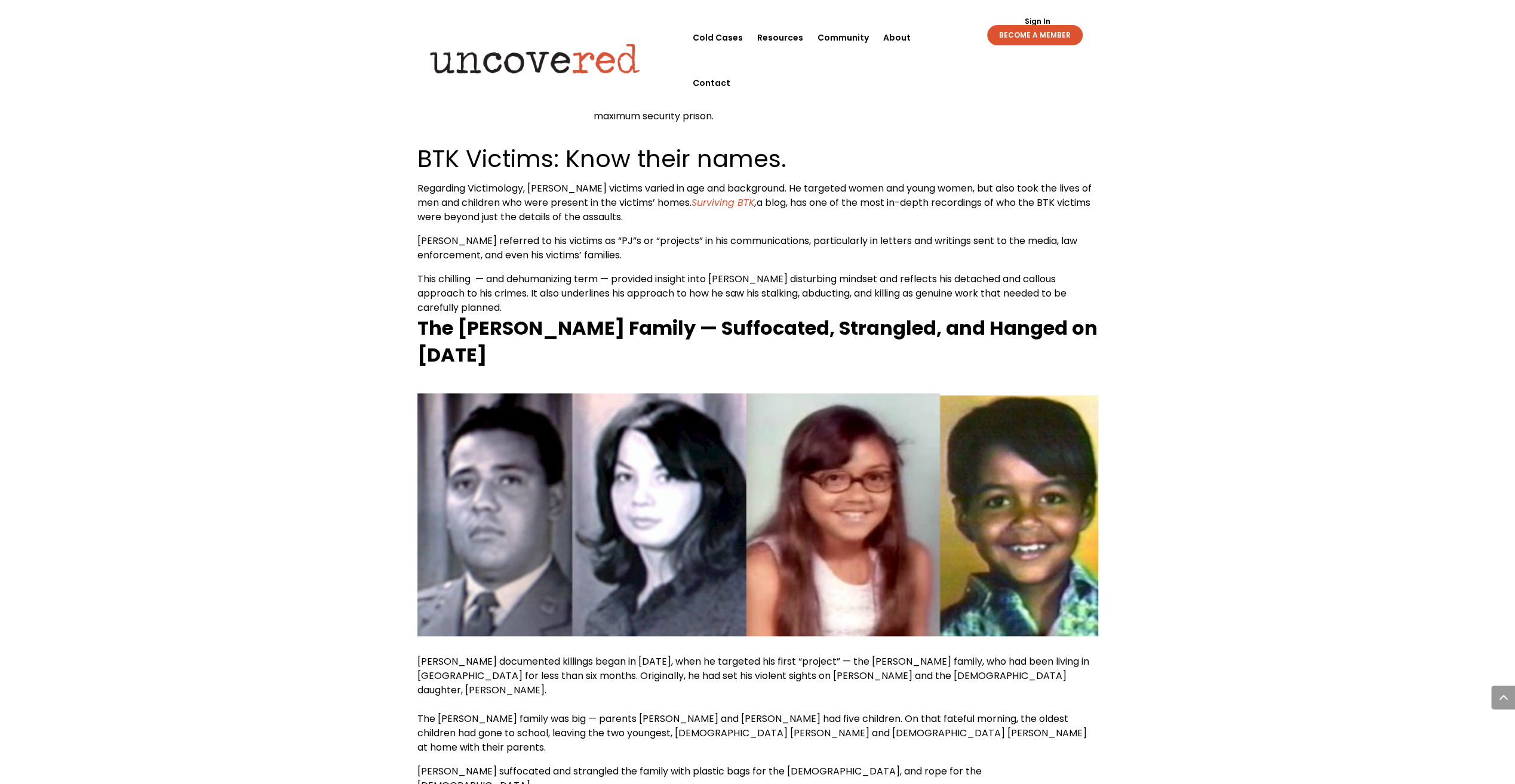
drag, startPoint x: 1260, startPoint y: 187, endPoint x: 1271, endPoint y: 225, distance: 39.6
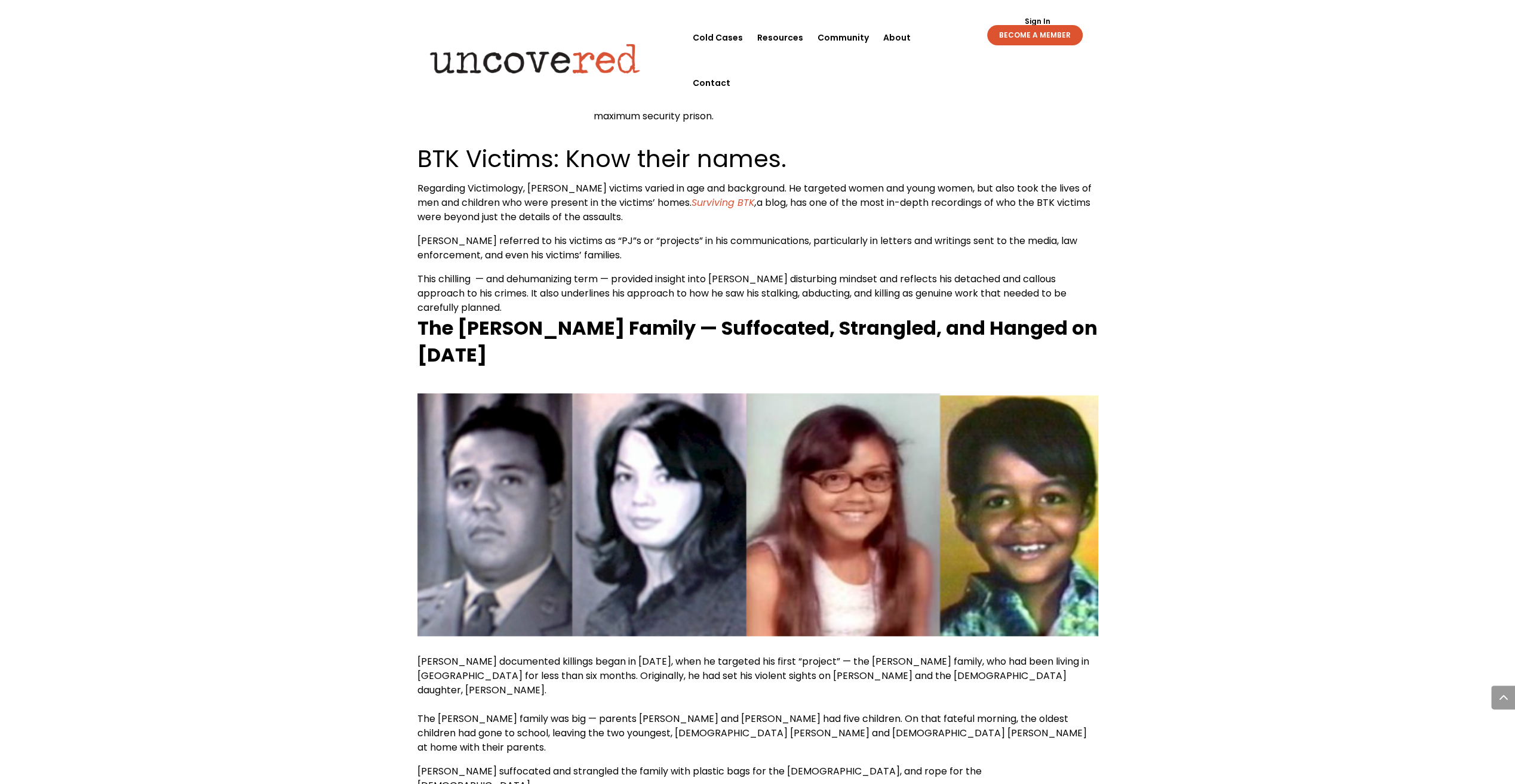
drag, startPoint x: 1224, startPoint y: 161, endPoint x: 1214, endPoint y: 184, distance: 25.1
drag, startPoint x: 1209, startPoint y: 200, endPoint x: 1207, endPoint y: 184, distance: 16.1
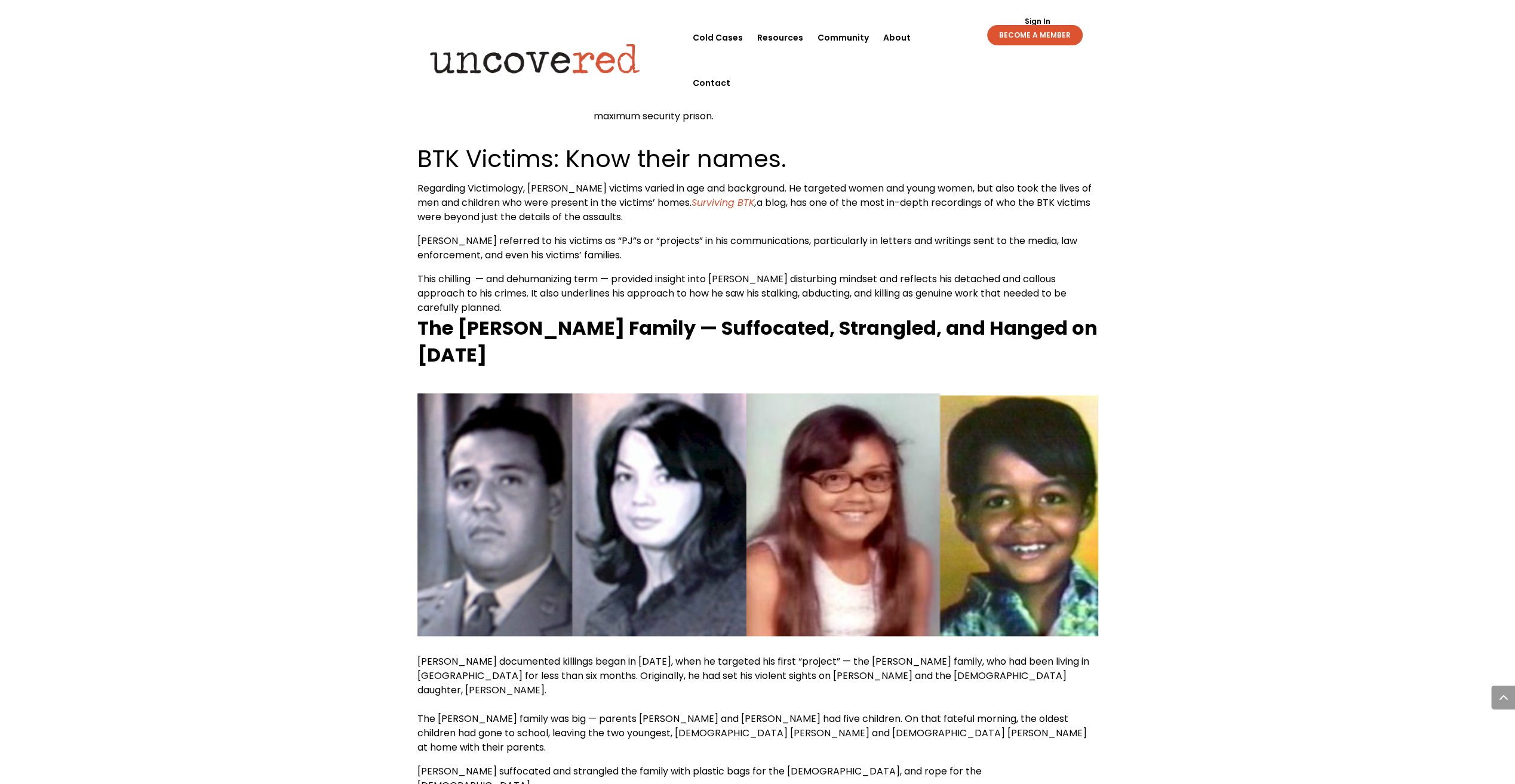
drag, startPoint x: 1207, startPoint y: 184, endPoint x: 1205, endPoint y: 163, distance: 21.1
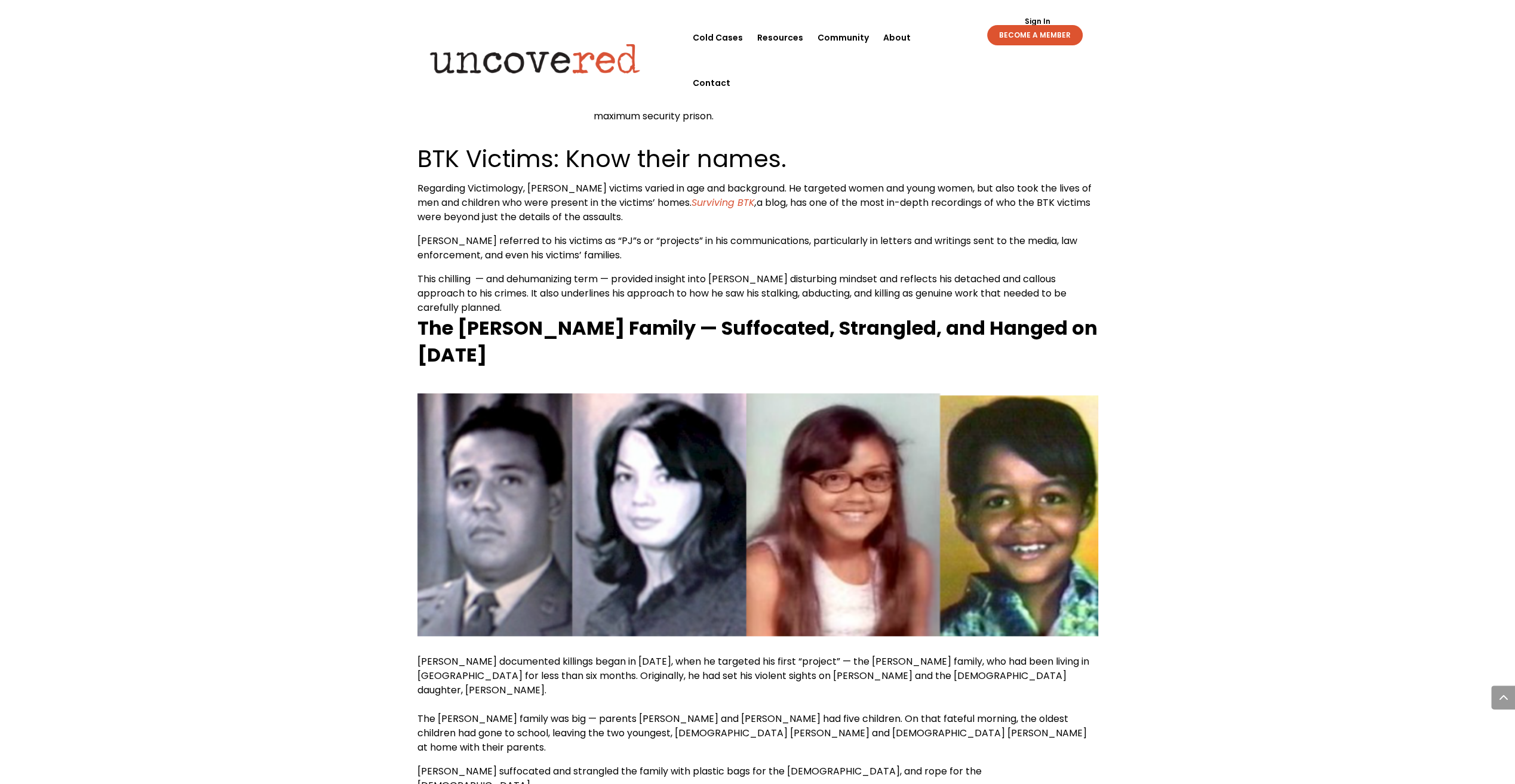
scroll to position [1373, 0]
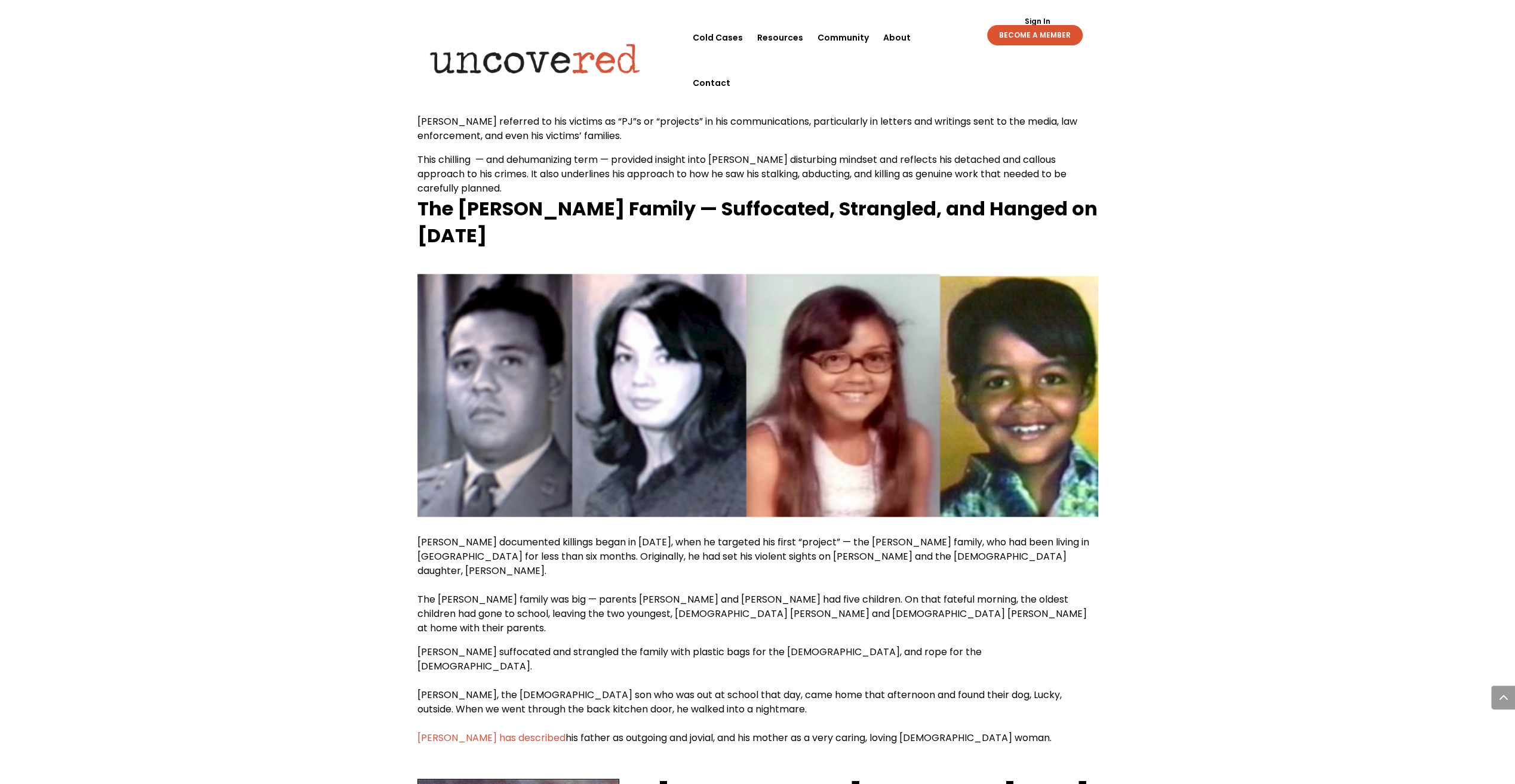
drag, startPoint x: 1215, startPoint y: 129, endPoint x: 1218, endPoint y: 148, distance: 19.2
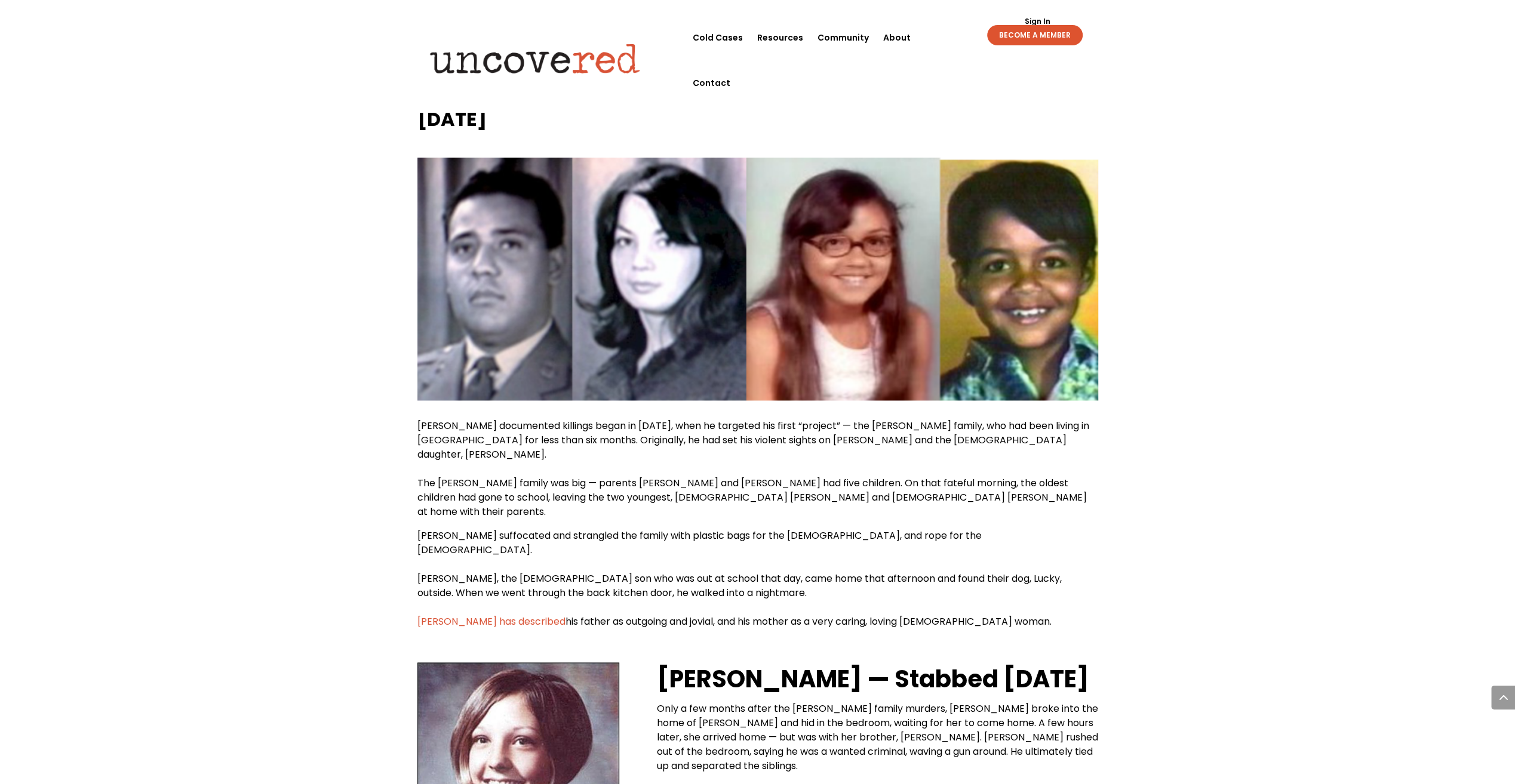
scroll to position [1492, 0]
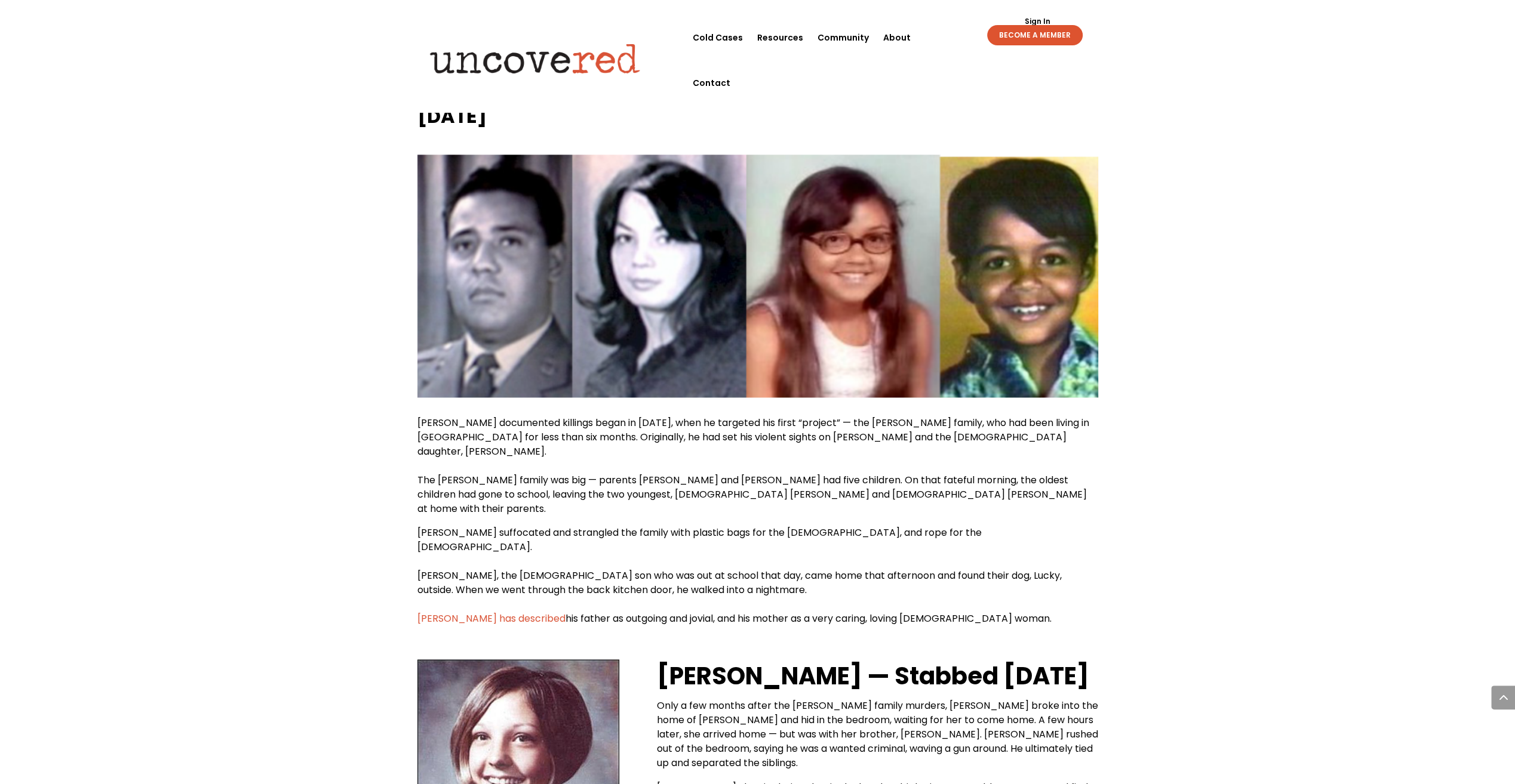
drag, startPoint x: 1273, startPoint y: 307, endPoint x: 1292, endPoint y: 356, distance: 52.6
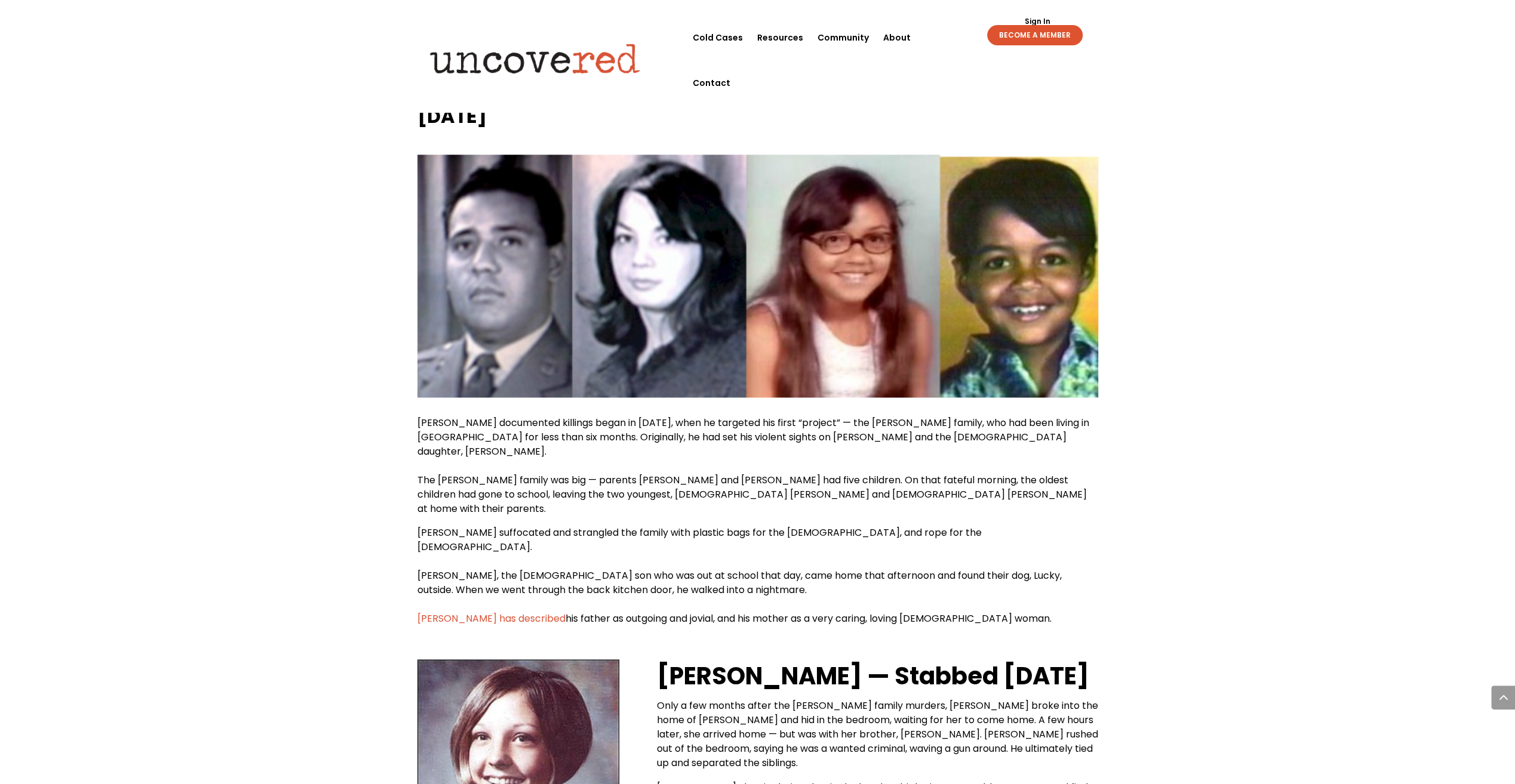
drag, startPoint x: 1282, startPoint y: 425, endPoint x: 1275, endPoint y: 411, distance: 15.7
drag, startPoint x: 1275, startPoint y: 411, endPoint x: 1259, endPoint y: 322, distance: 90.4
drag, startPoint x: 1226, startPoint y: 428, endPoint x: 1209, endPoint y: 390, distance: 41.6
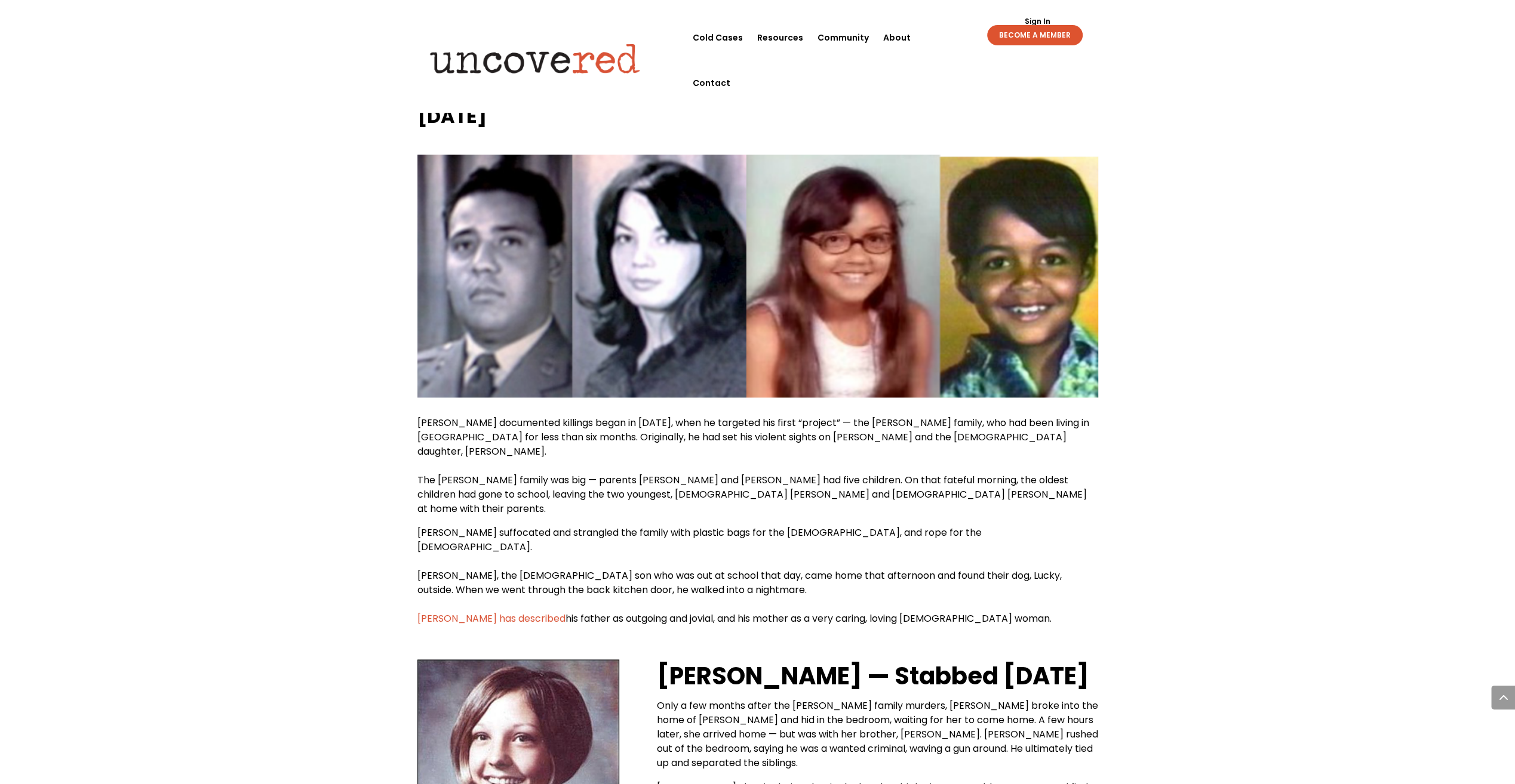
drag, startPoint x: 1209, startPoint y: 390, endPoint x: 1167, endPoint y: 272, distance: 125.3
drag, startPoint x: 1202, startPoint y: 368, endPoint x: 1178, endPoint y: 309, distance: 63.7
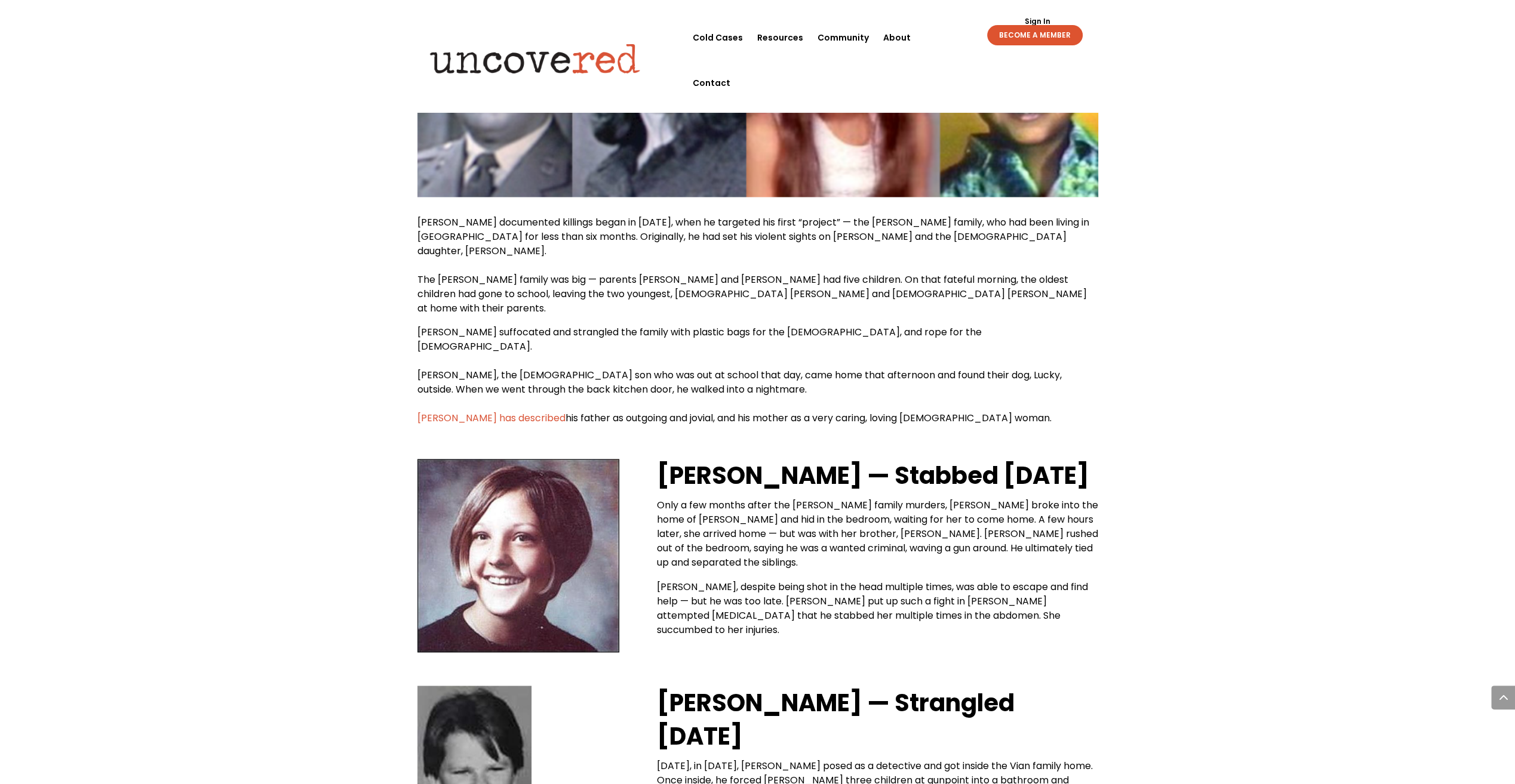
scroll to position [1731, 0]
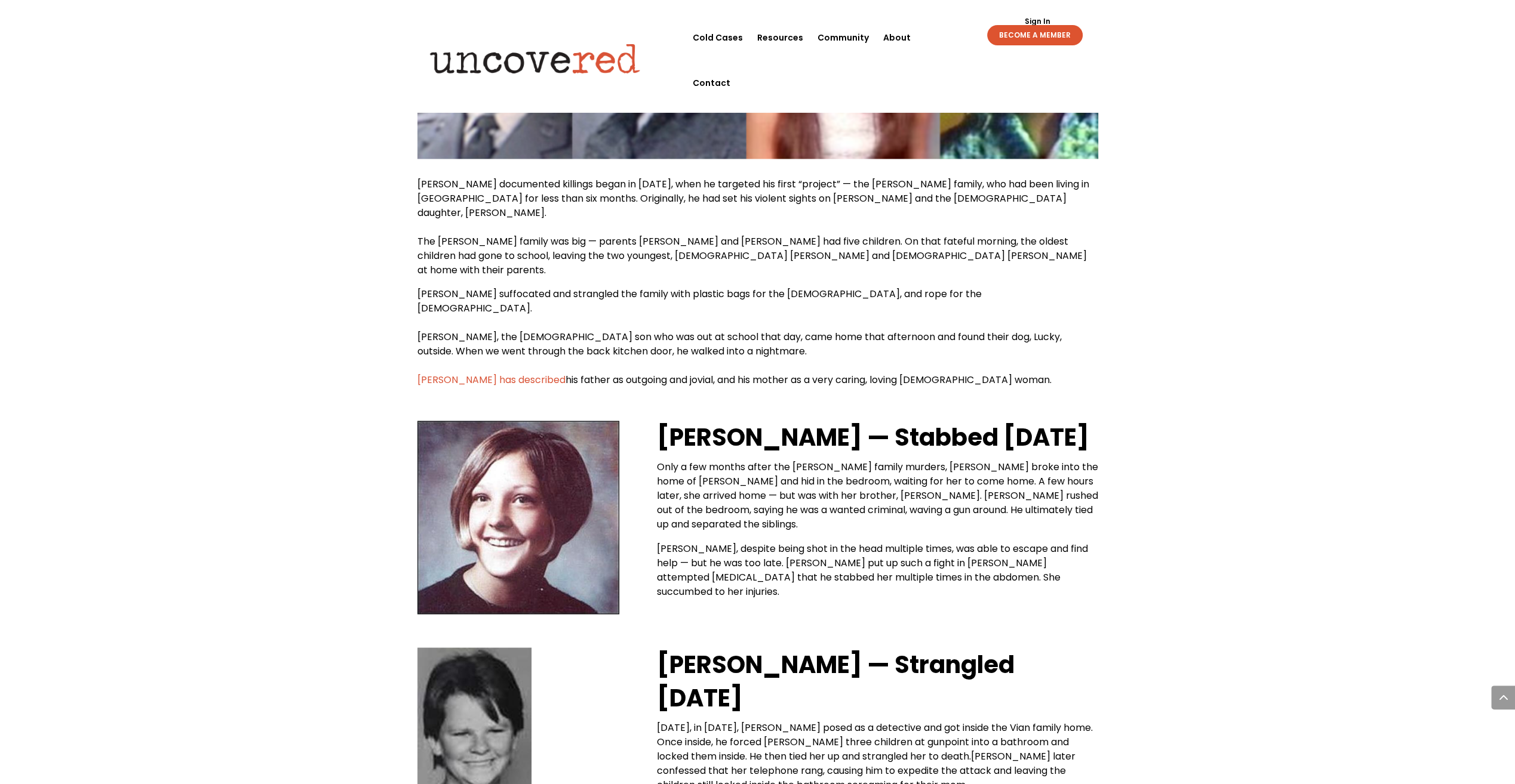
drag, startPoint x: 1245, startPoint y: 263, endPoint x: 1230, endPoint y: 234, distance: 32.6
drag, startPoint x: 1263, startPoint y: 285, endPoint x: 1257, endPoint y: 266, distance: 19.9
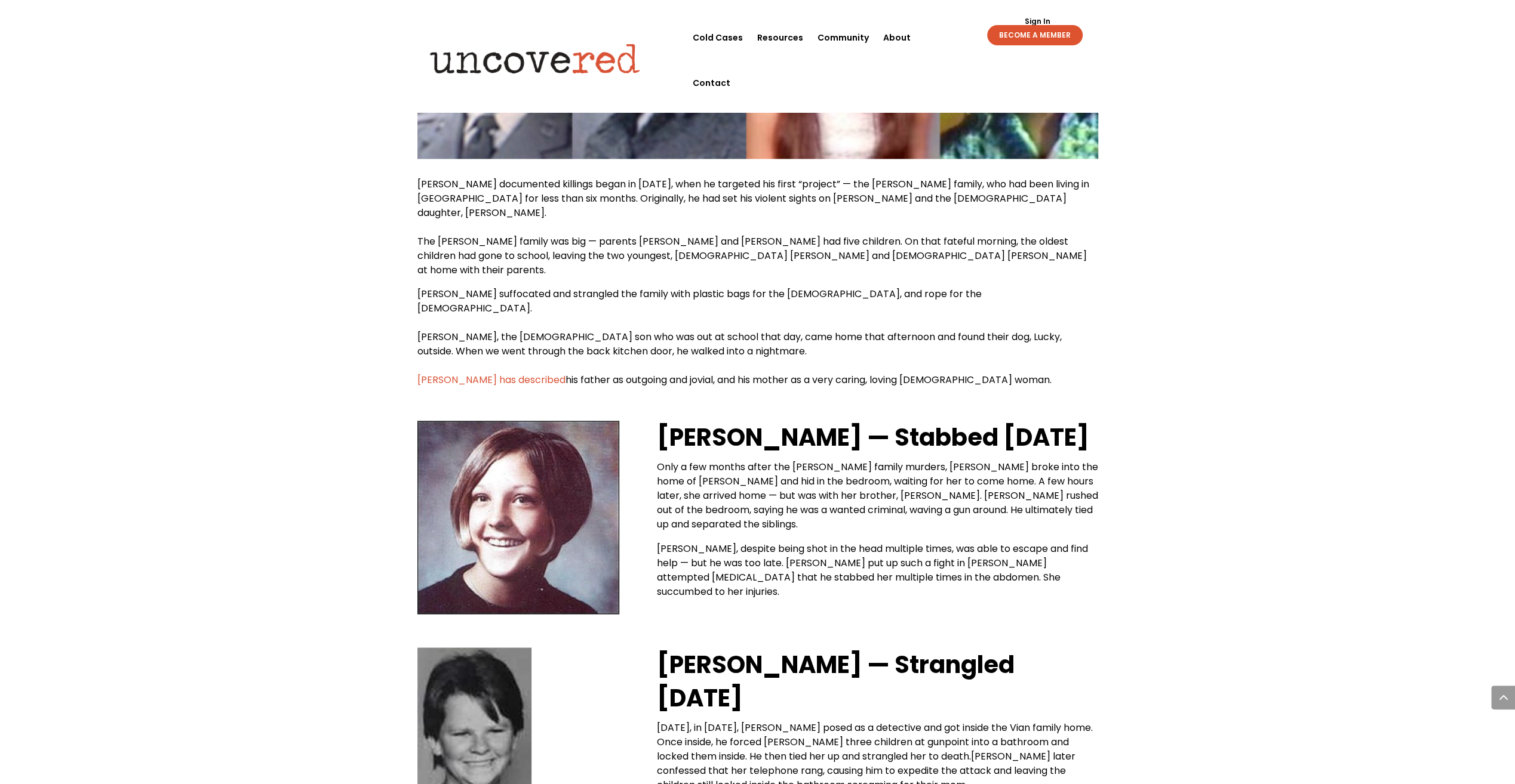
drag, startPoint x: 1234, startPoint y: 239, endPoint x: 1234, endPoint y: 229, distance: 10.0
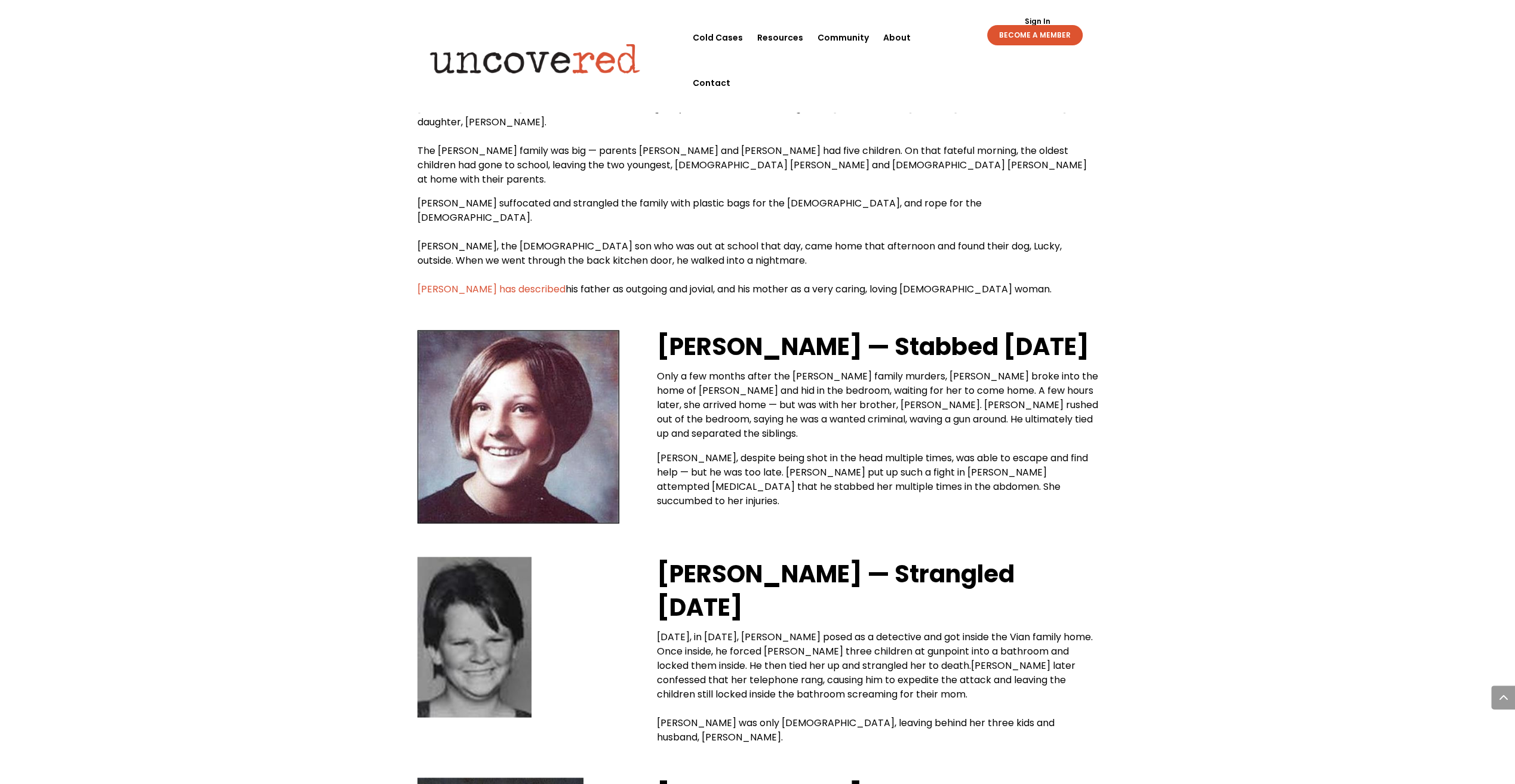
scroll to position [1910, 0]
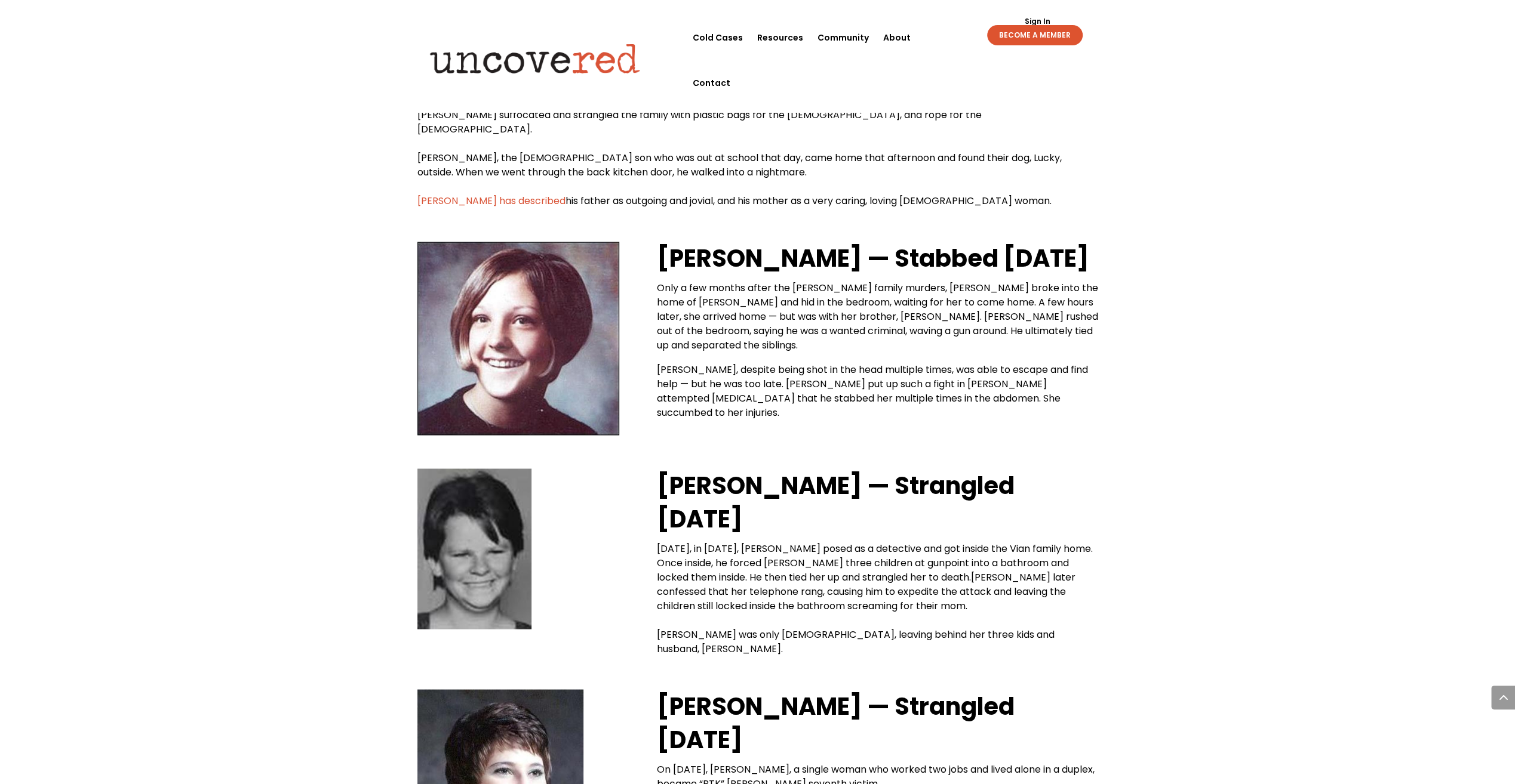
drag, startPoint x: 1207, startPoint y: 242, endPoint x: 1201, endPoint y: 228, distance: 15.2
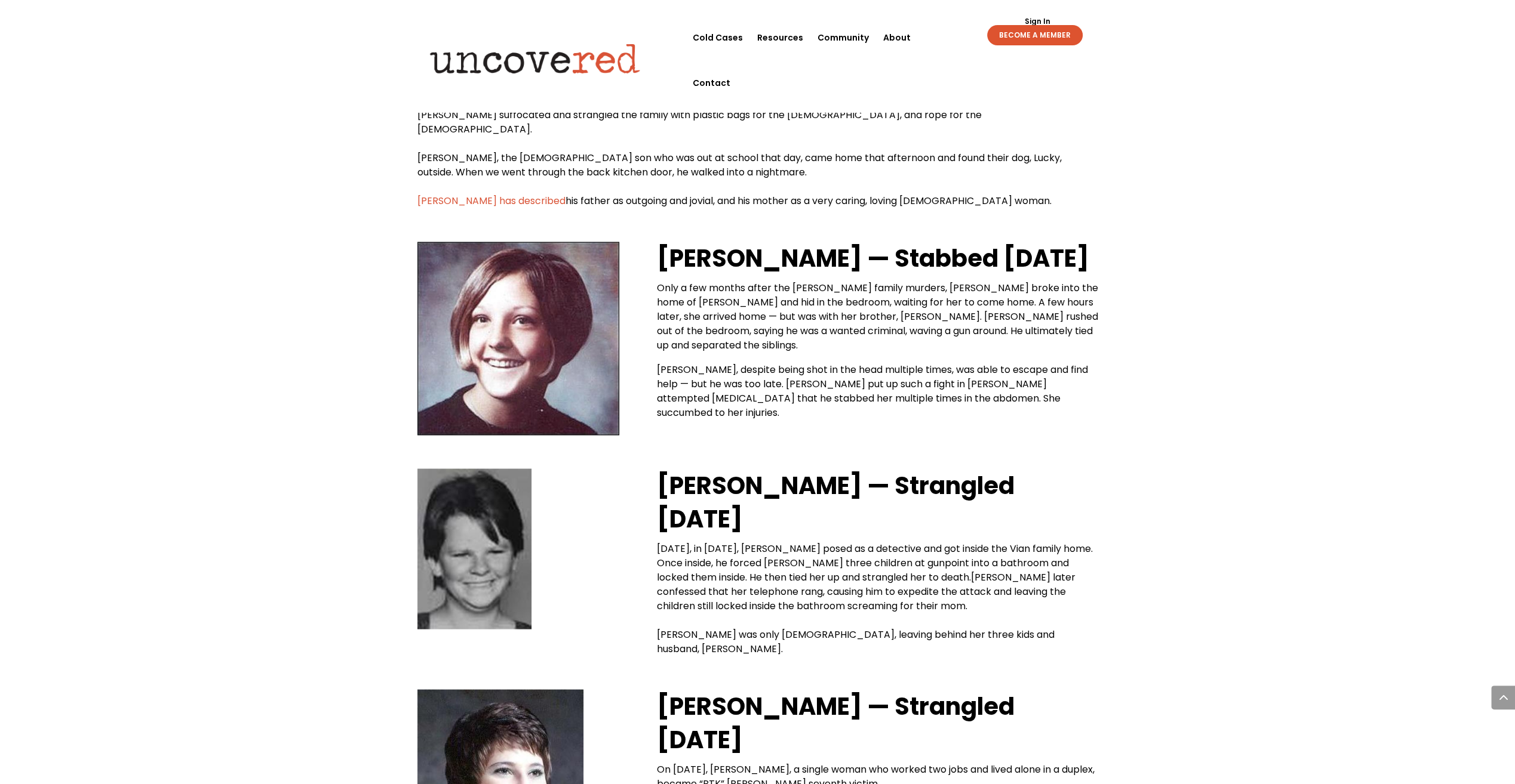
drag, startPoint x: 1199, startPoint y: 283, endPoint x: 1191, endPoint y: 268, distance: 17.0
drag, startPoint x: 1191, startPoint y: 268, endPoint x: 1130, endPoint y: 164, distance: 120.6
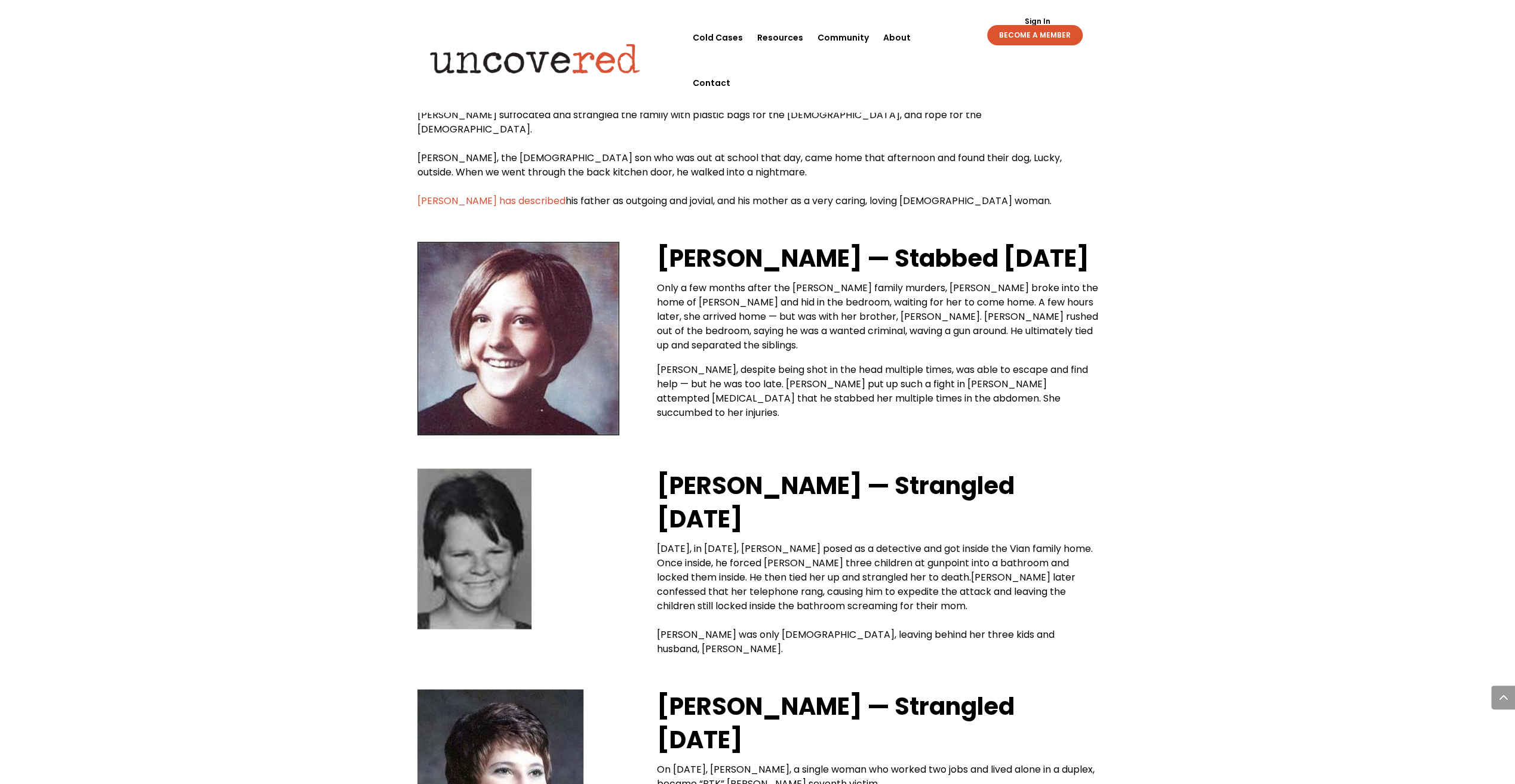
drag, startPoint x: 1140, startPoint y: 226, endPoint x: 1147, endPoint y: 246, distance: 21.2
drag, startPoint x: 1147, startPoint y: 246, endPoint x: 1155, endPoint y: 294, distance: 48.7
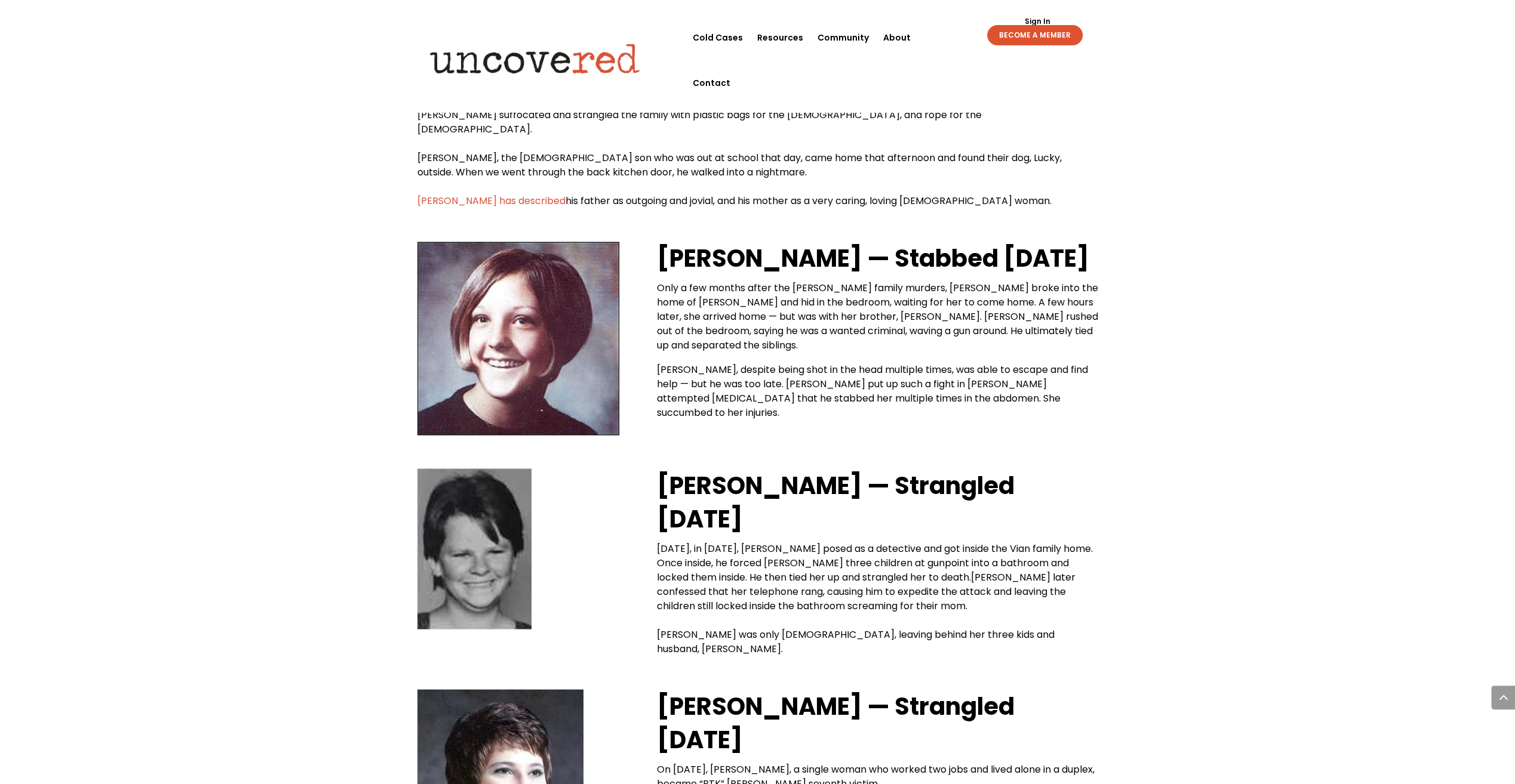
drag, startPoint x: 1159, startPoint y: 292, endPoint x: 1135, endPoint y: 252, distance: 46.6
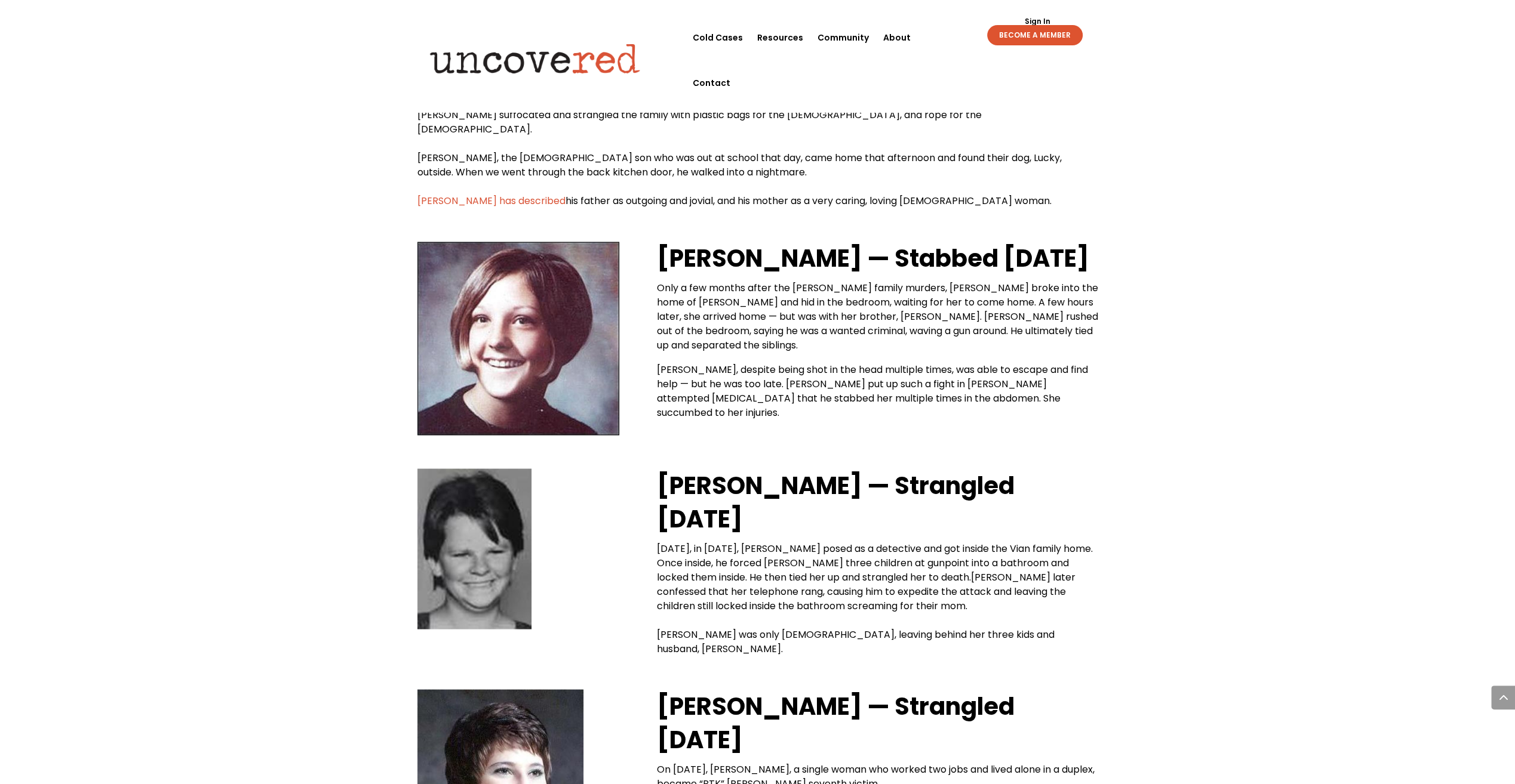
drag, startPoint x: 1137, startPoint y: 301, endPoint x: 1123, endPoint y: 260, distance: 43.3
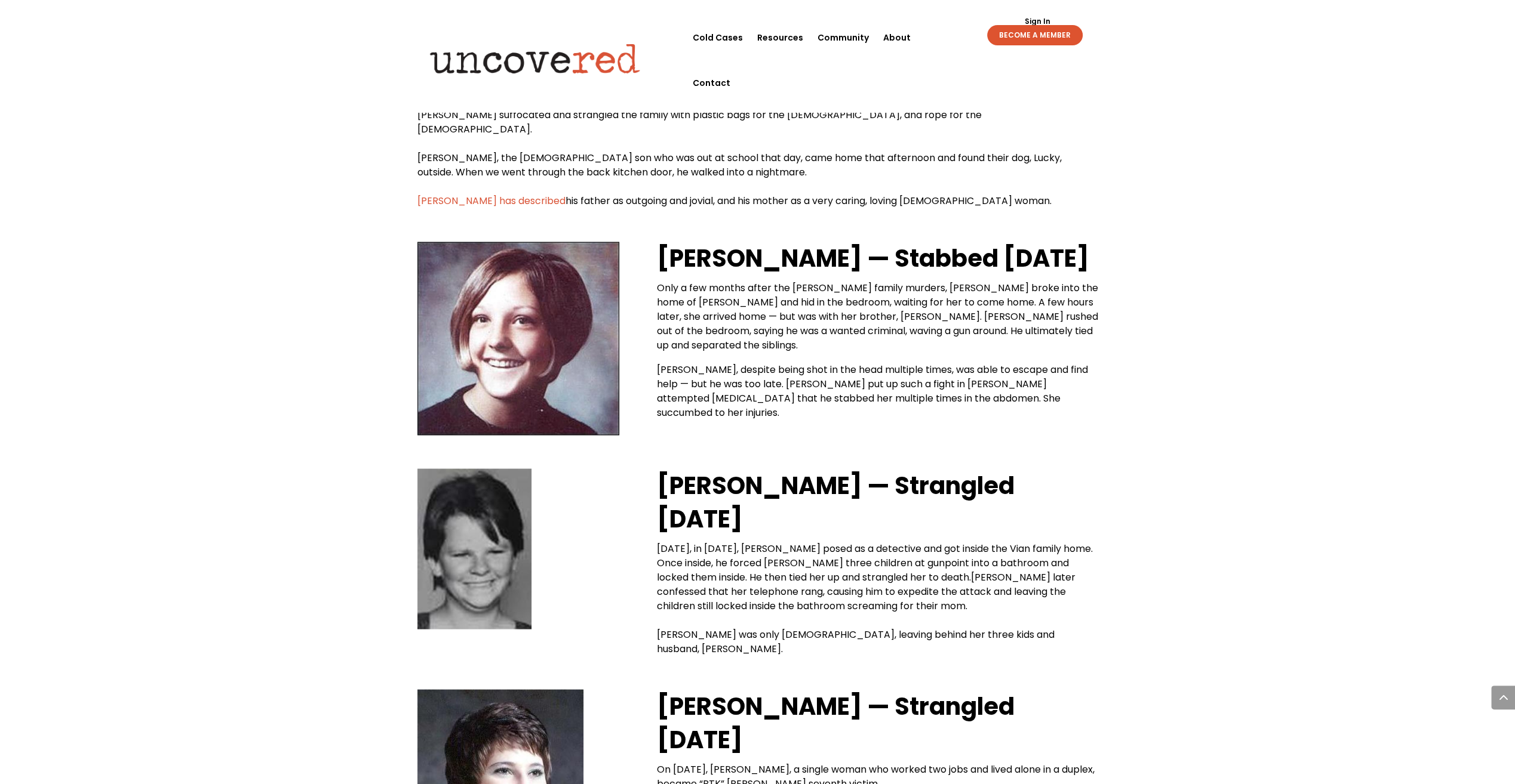
drag, startPoint x: 1140, startPoint y: 300, endPoint x: 1138, endPoint y: 292, distance: 8.2
drag, startPoint x: 1138, startPoint y: 292, endPoint x: 1100, endPoint y: 209, distance: 91.3
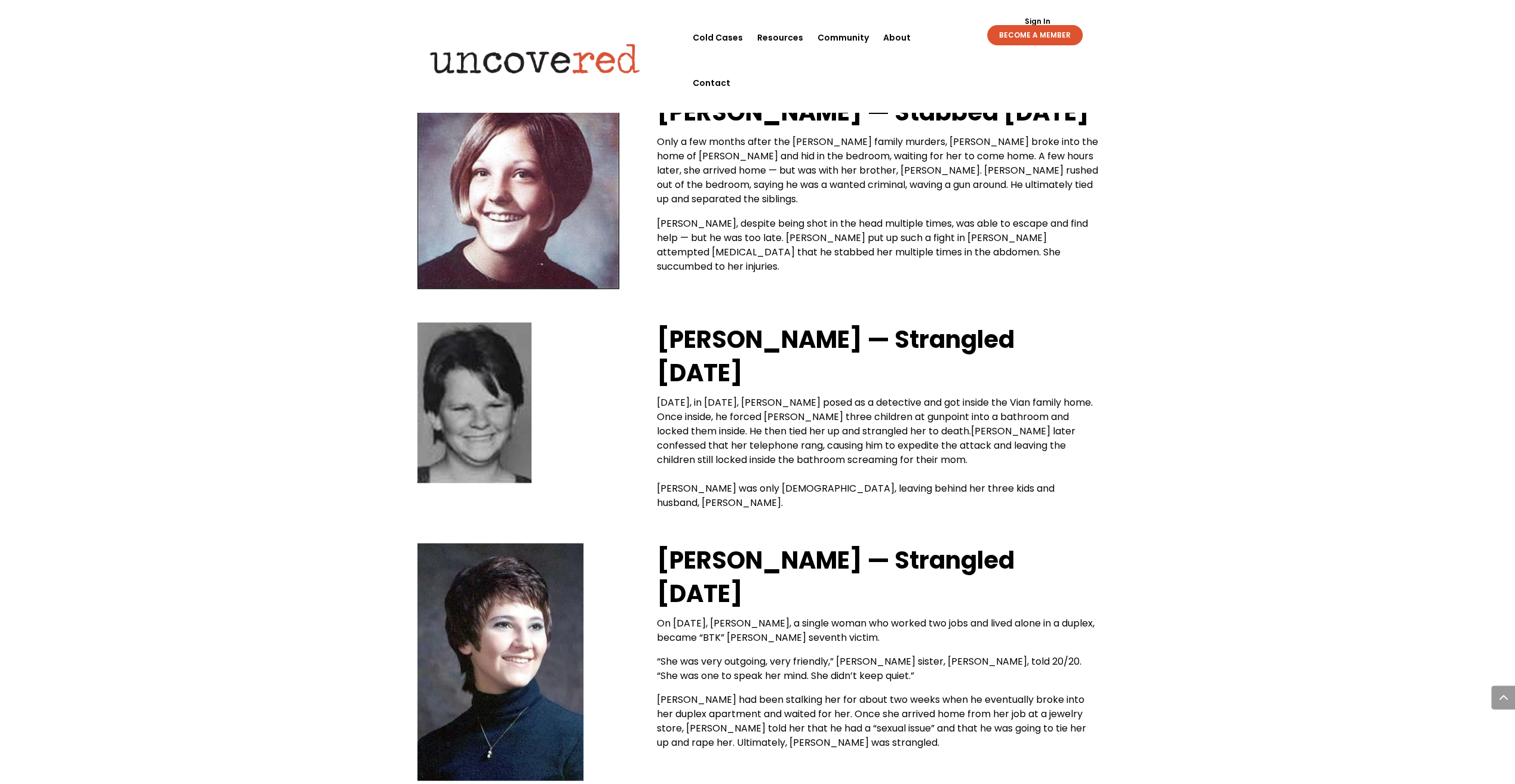
scroll to position [2149, 0]
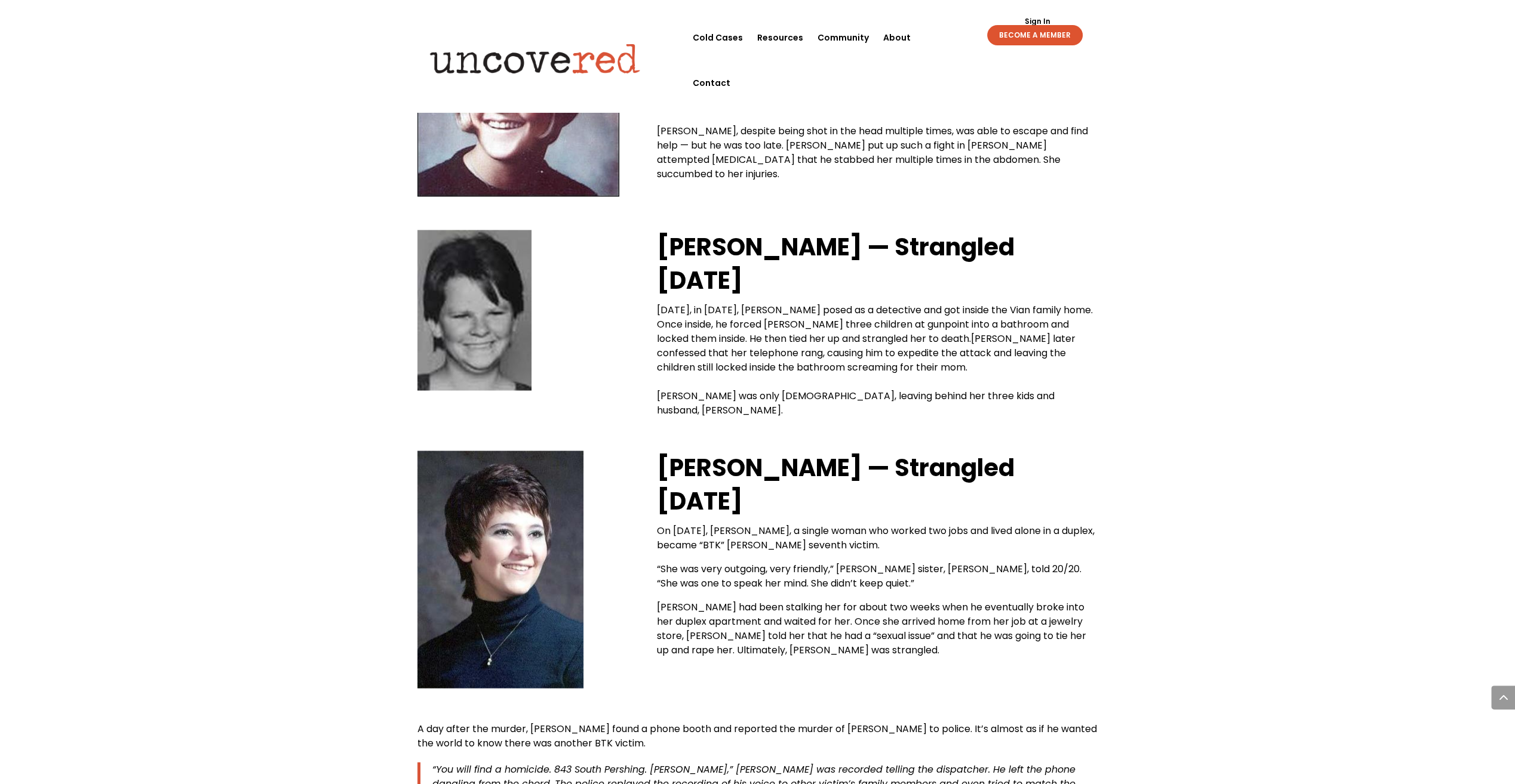
drag, startPoint x: 1192, startPoint y: 297, endPoint x: 1191, endPoint y: 287, distance: 10.0
click at [1092, 230] on h2 "[PERSON_NAME] — Strangled [DATE]" at bounding box center [877, 266] width 441 height 73
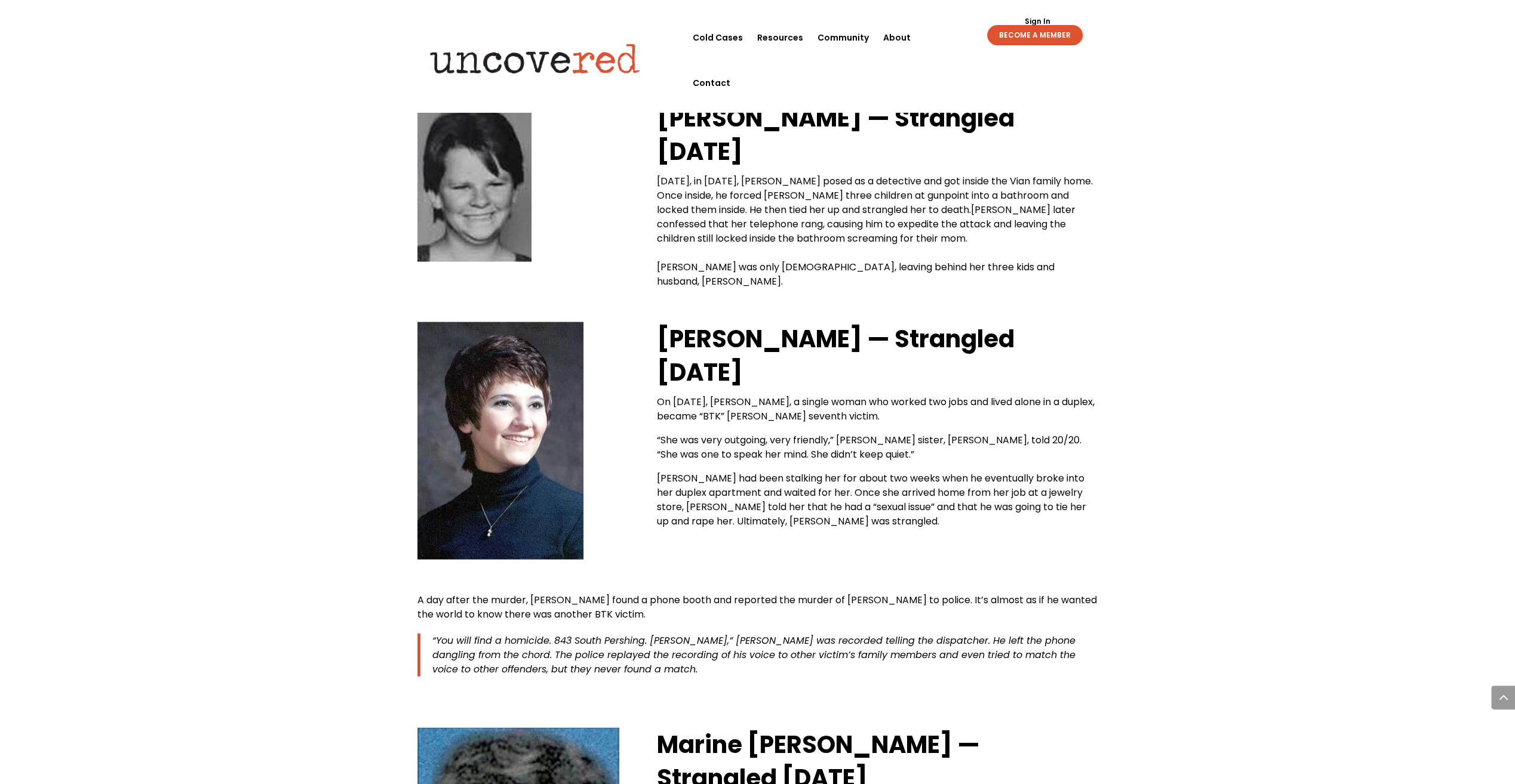
scroll to position [2328, 0]
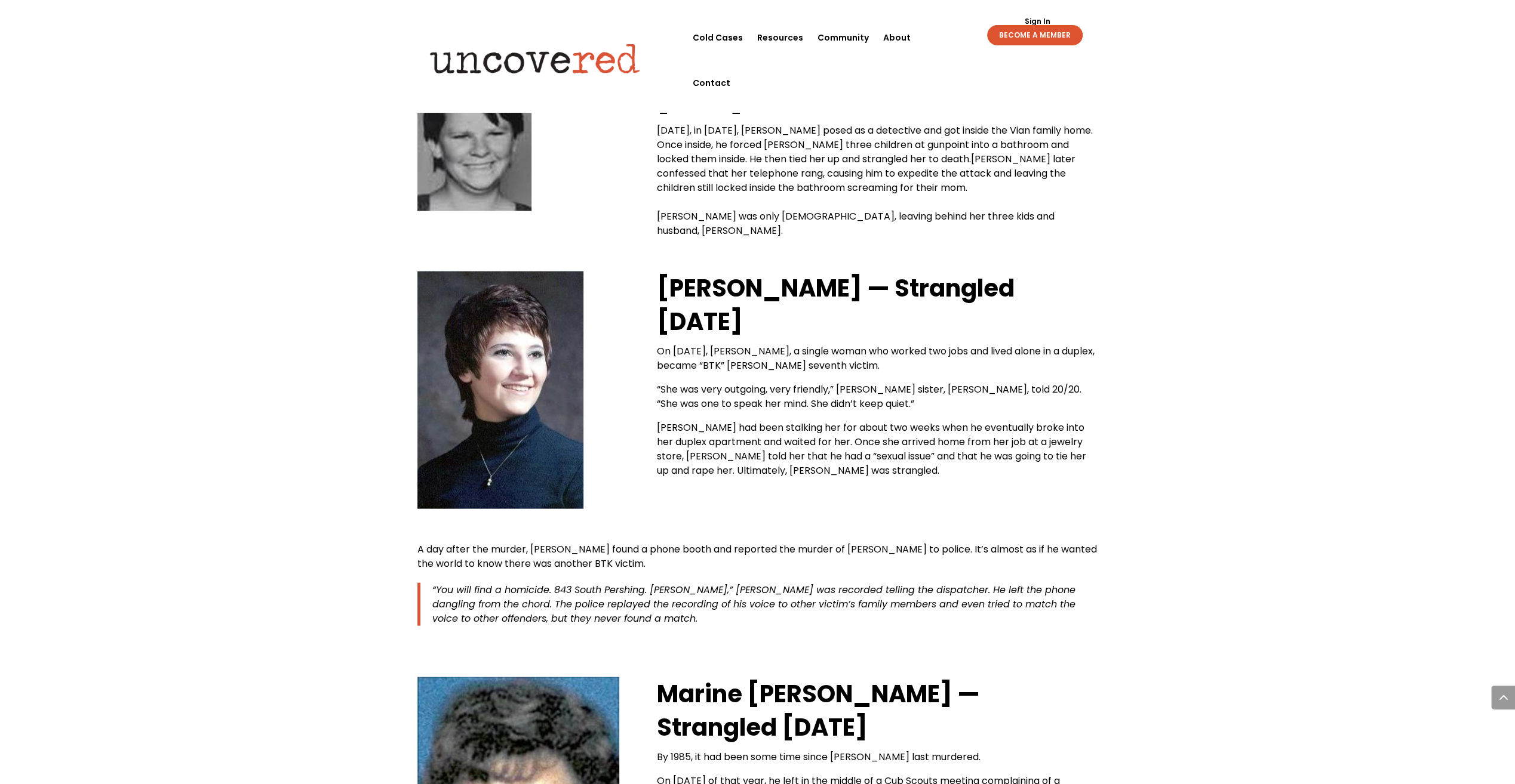
drag, startPoint x: 1205, startPoint y: 295, endPoint x: 1206, endPoint y: 301, distance: 6.1
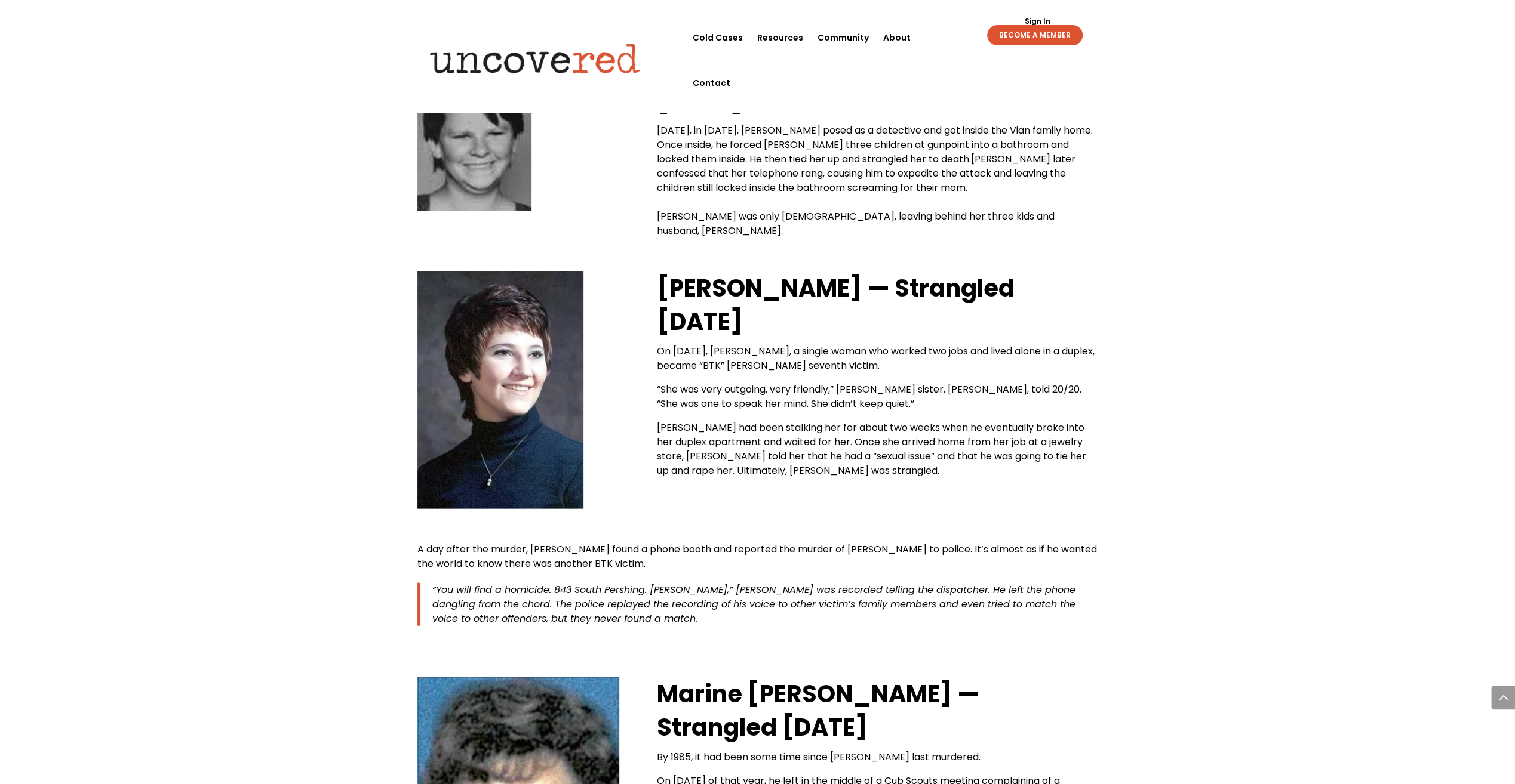
drag, startPoint x: 1214, startPoint y: 282, endPoint x: 1224, endPoint y: 319, distance: 38.3
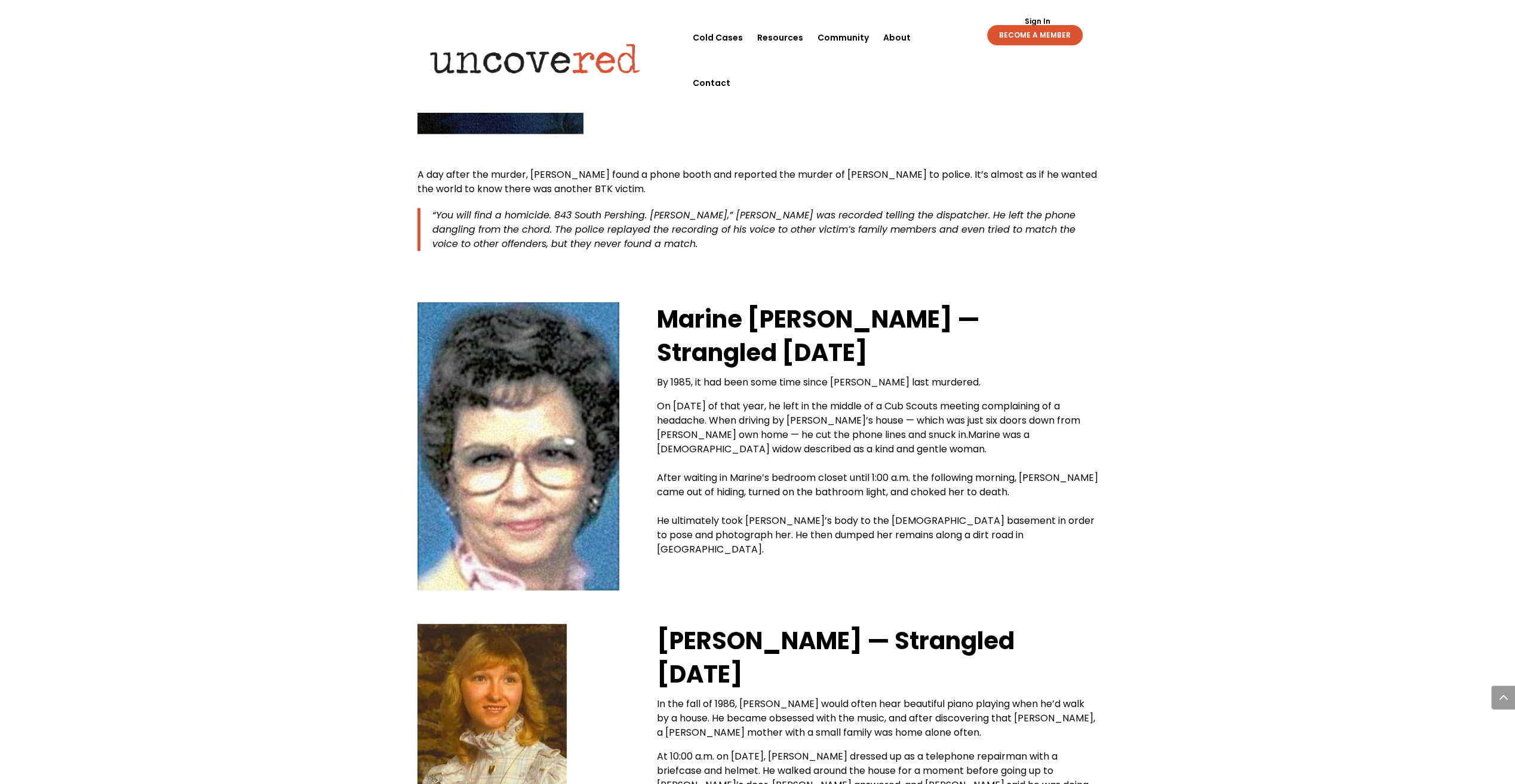
scroll to position [2626, 0]
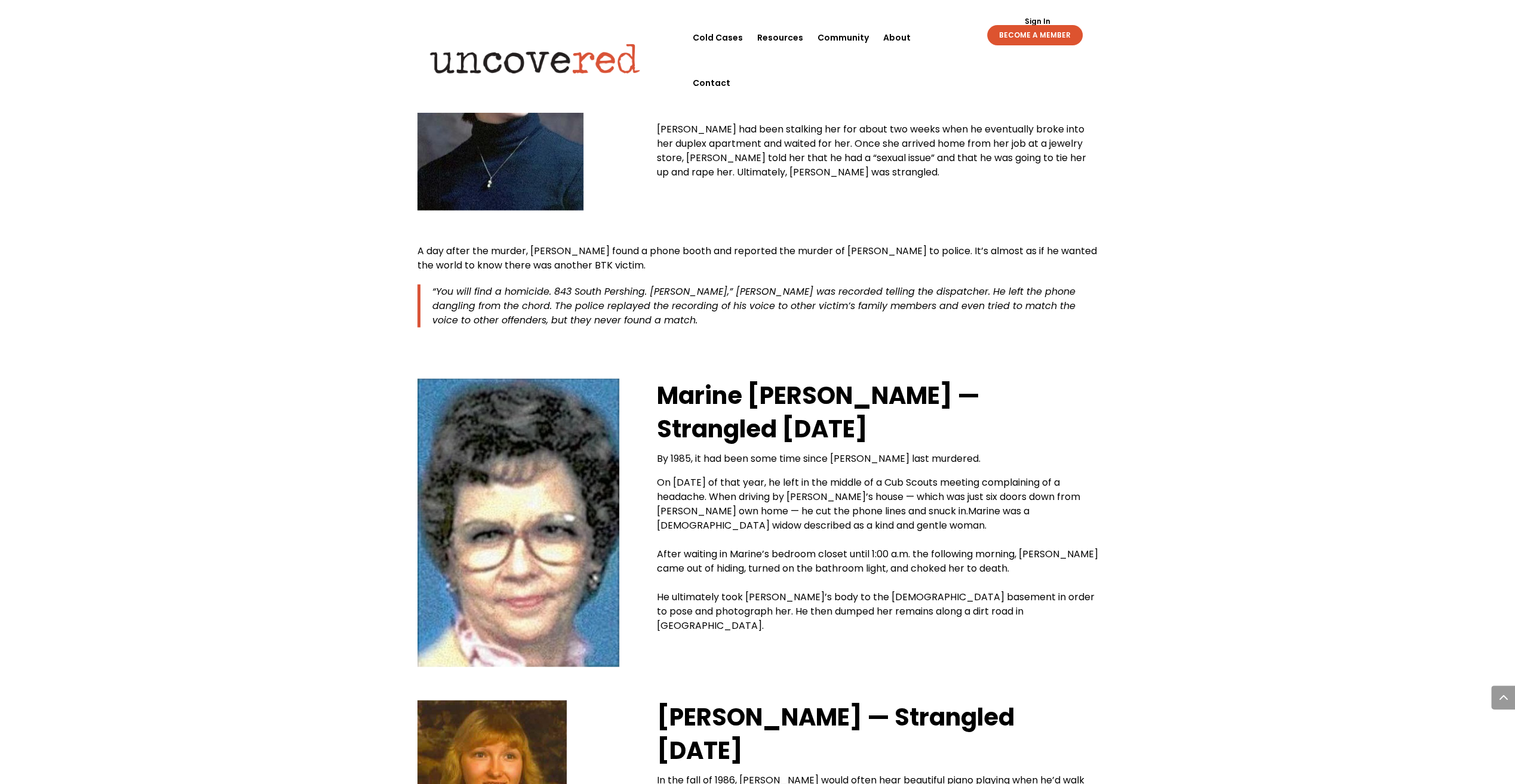
drag, startPoint x: 106, startPoint y: 273, endPoint x: 151, endPoint y: 268, distance: 45.3
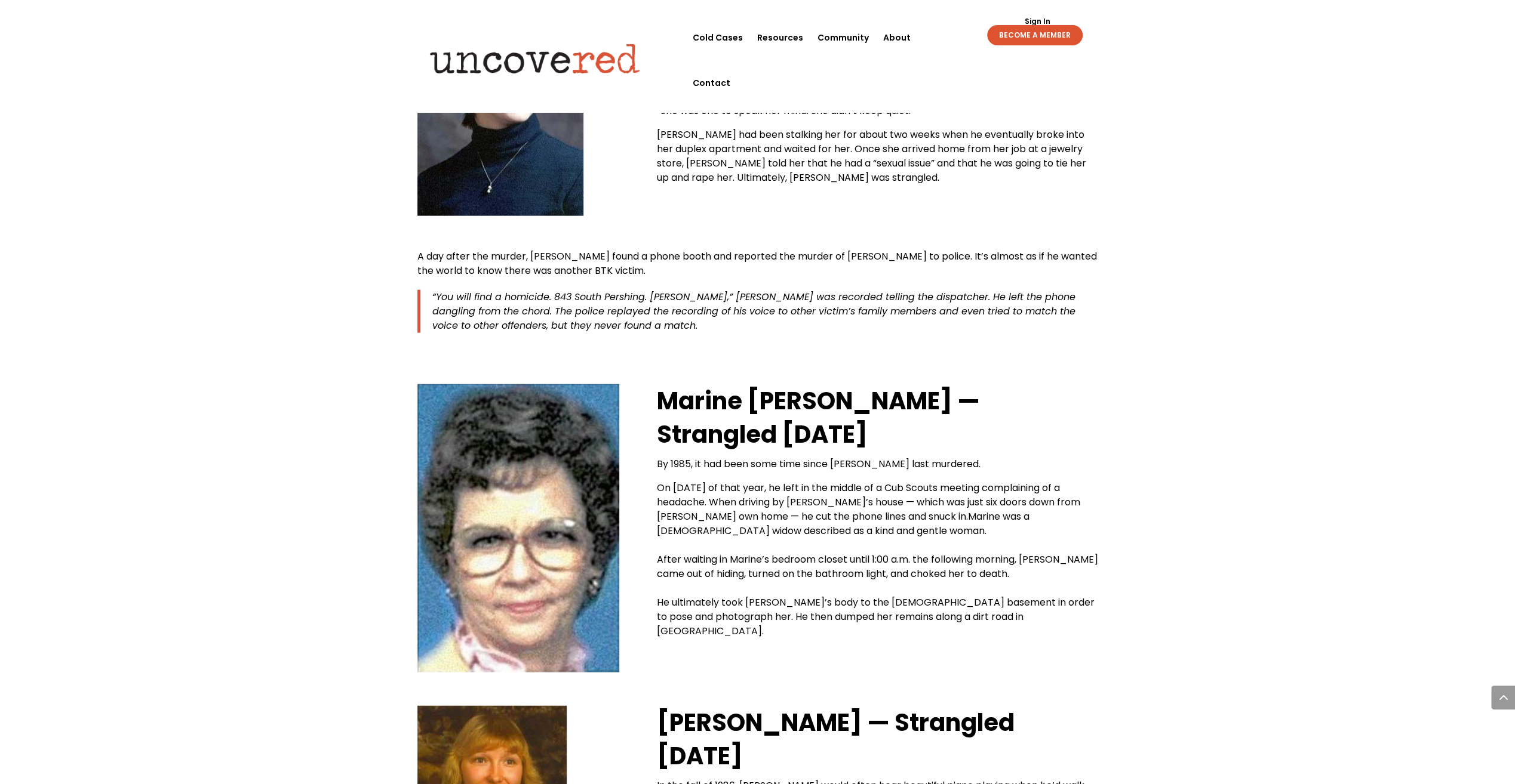
scroll to position [2595, 0]
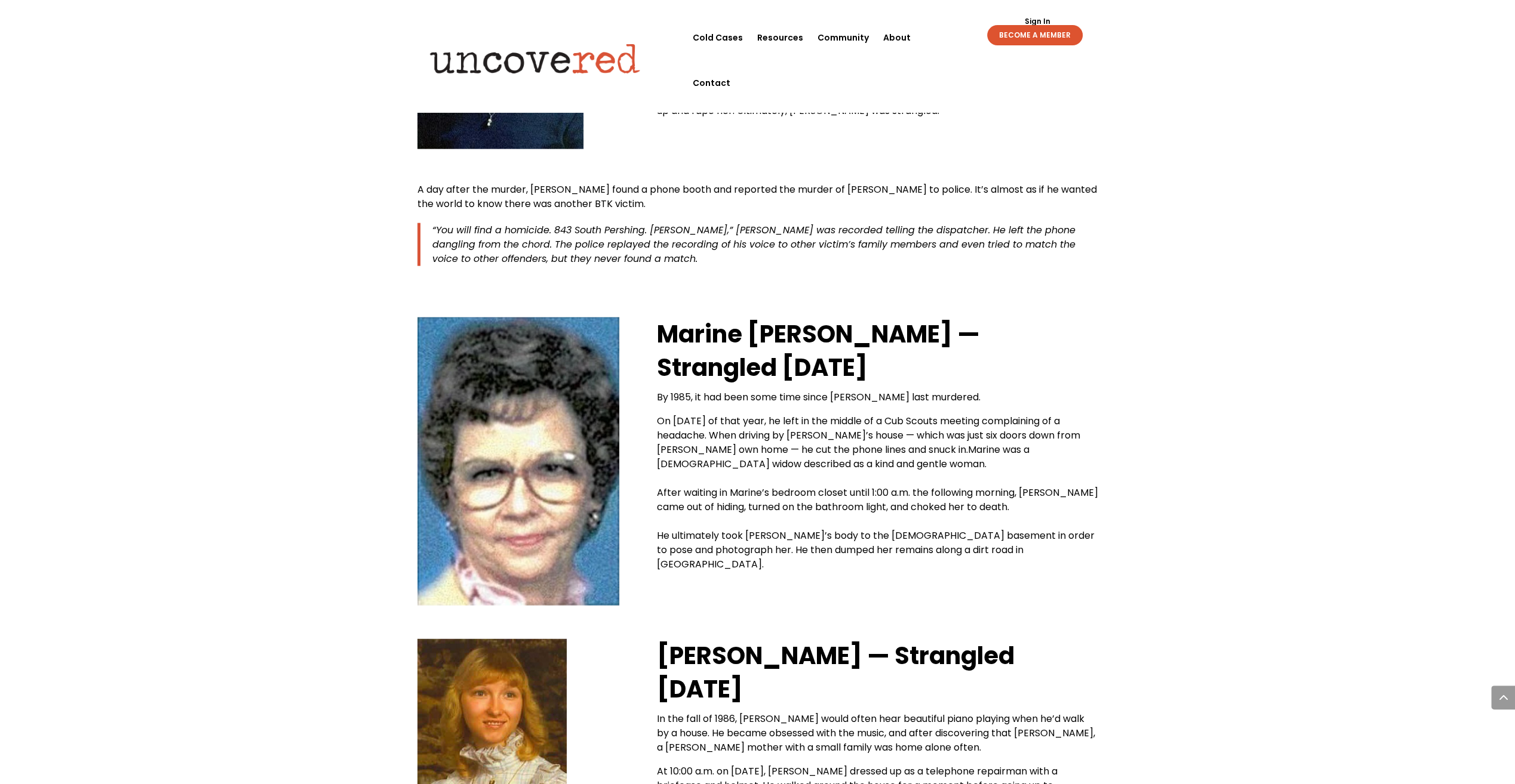
scroll to position [2715, 0]
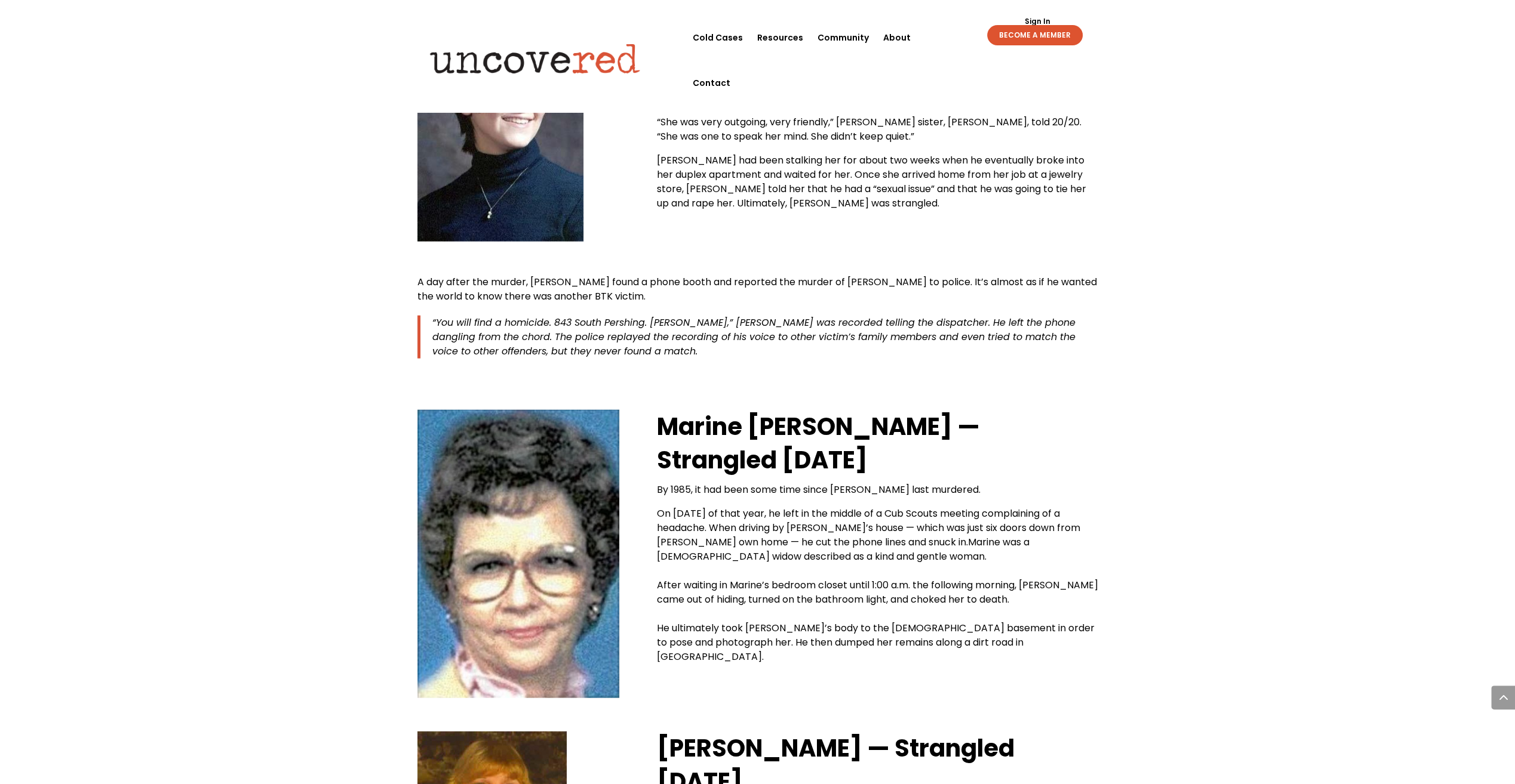
scroll to position [2595, 0]
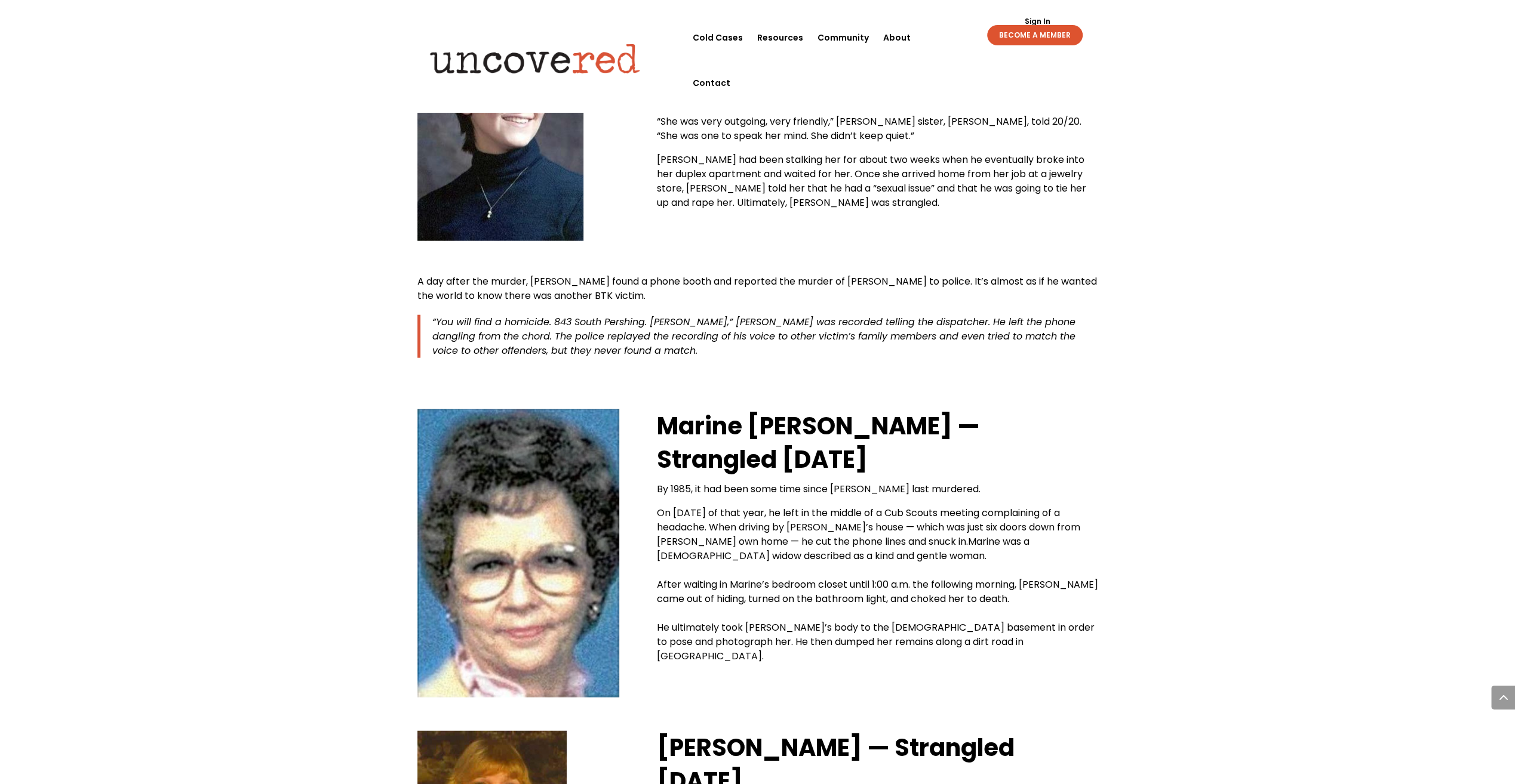
drag, startPoint x: 1342, startPoint y: 462, endPoint x: 1324, endPoint y: 437, distance: 30.8
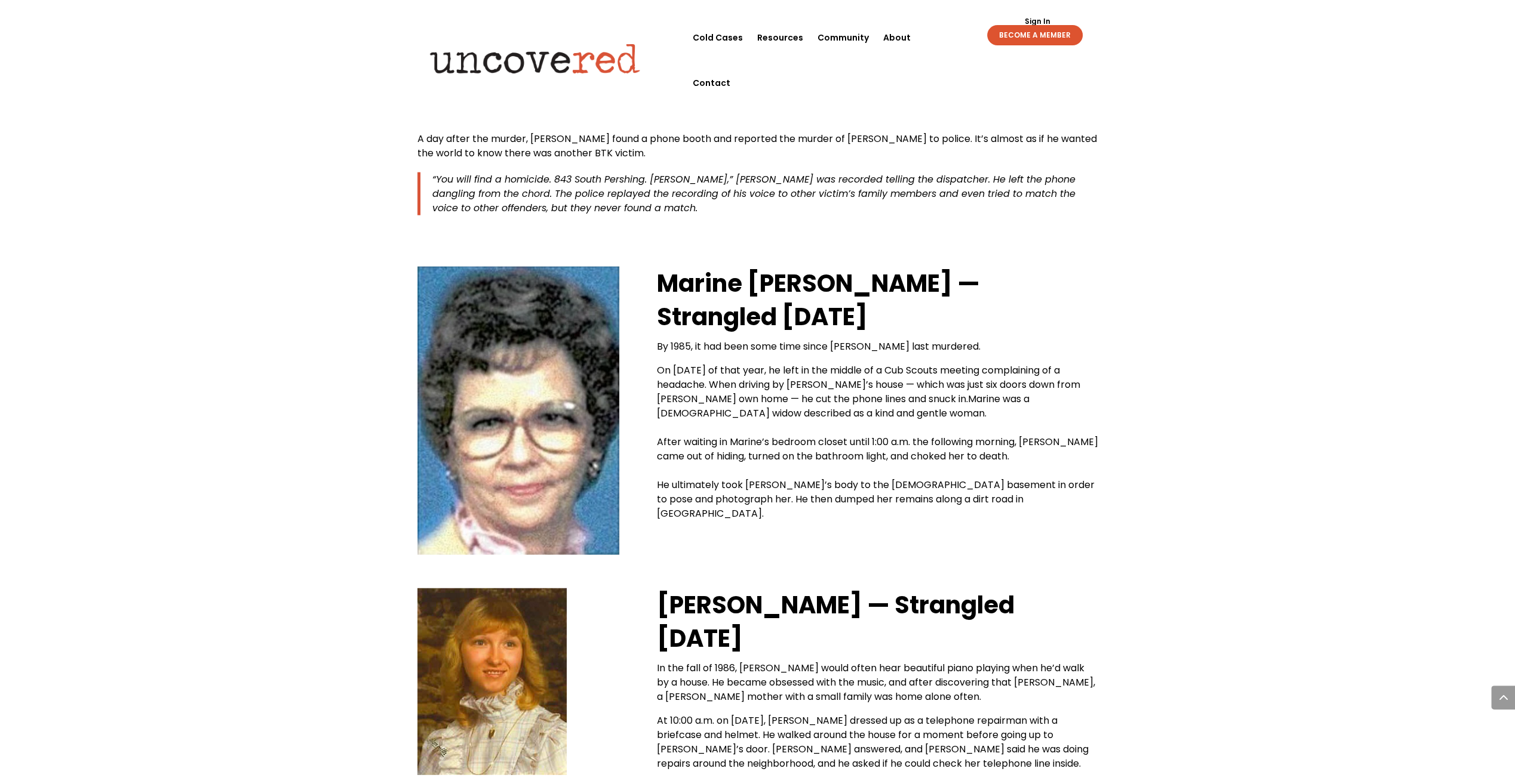
scroll to position [2775, 0]
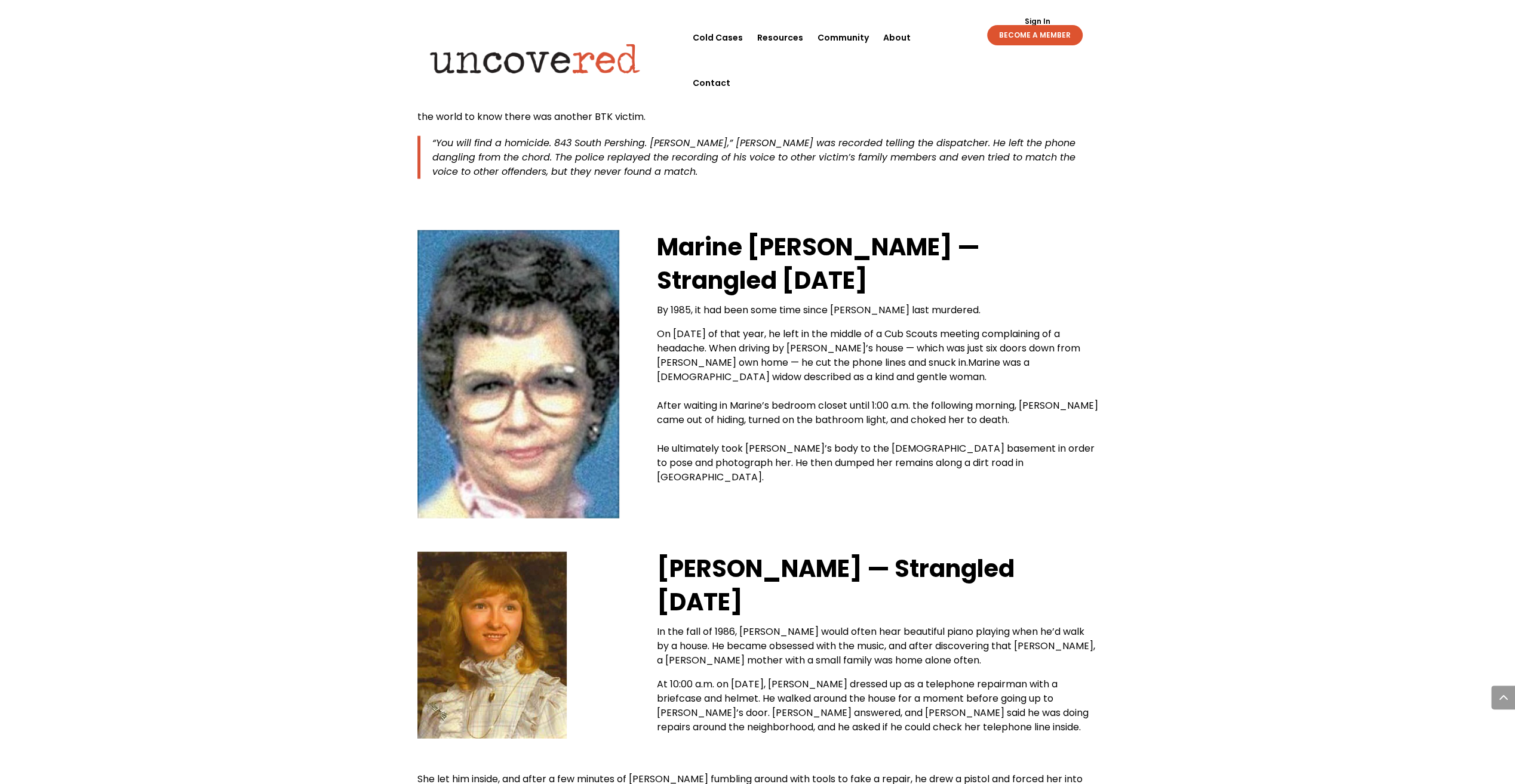
drag, startPoint x: 1266, startPoint y: 412, endPoint x: 1261, endPoint y: 361, distance: 51.2
drag, startPoint x: 1245, startPoint y: 403, endPoint x: 1238, endPoint y: 356, distance: 47.5
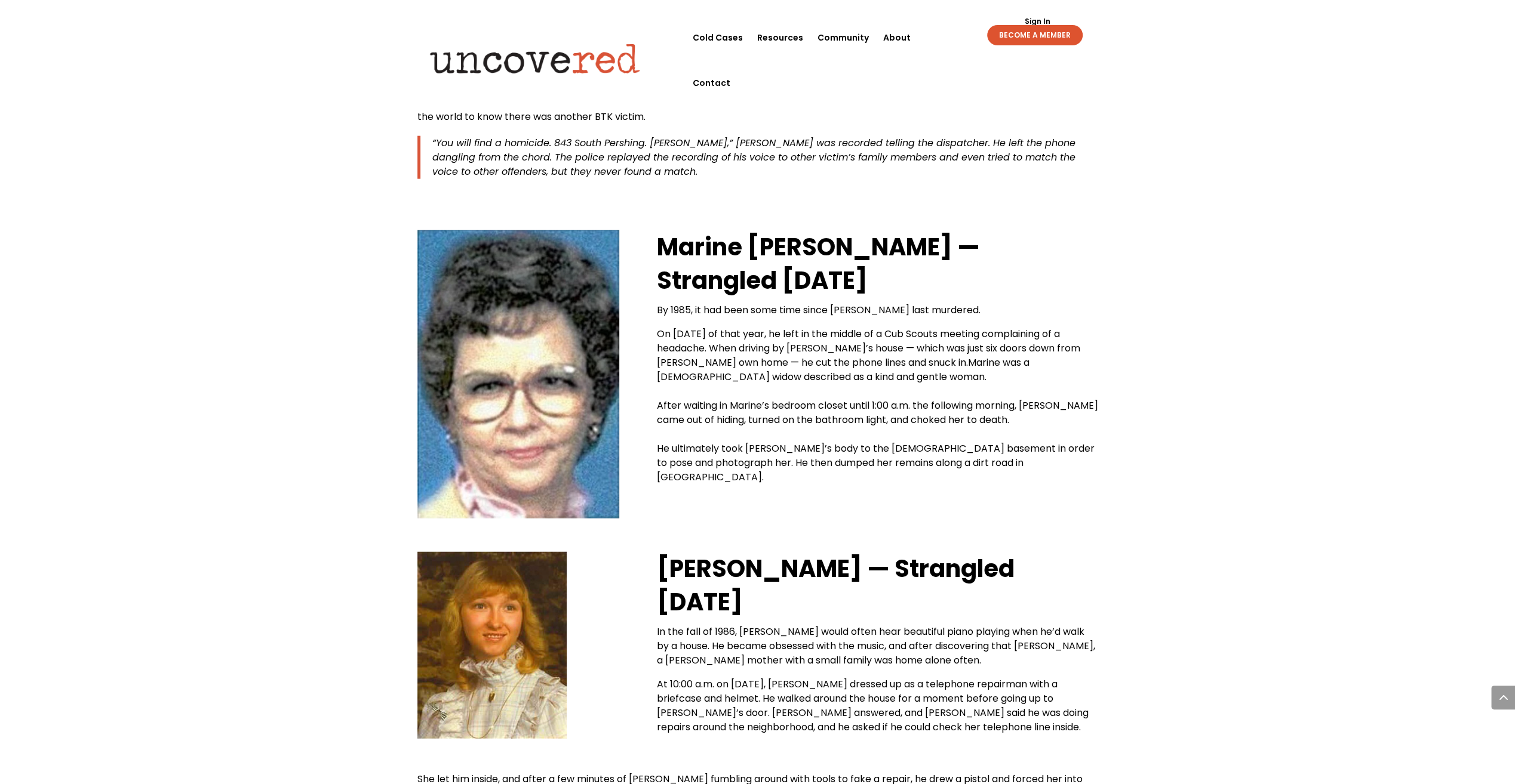
drag, startPoint x: 1226, startPoint y: 400, endPoint x: 1213, endPoint y: 314, distance: 87.0
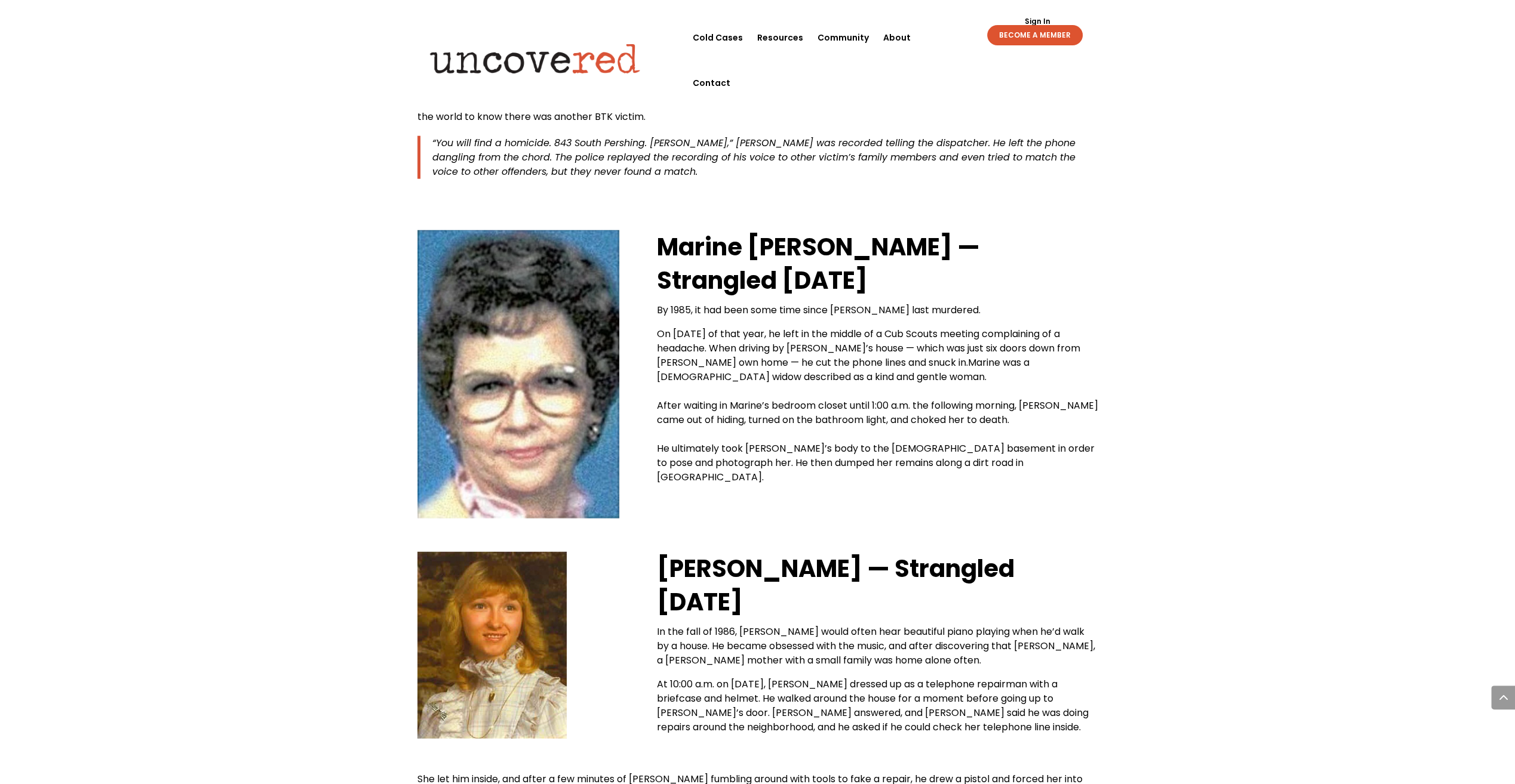
drag, startPoint x: 1211, startPoint y: 285, endPoint x: 1202, endPoint y: 352, distance: 67.6
drag, startPoint x: 1202, startPoint y: 352, endPoint x: 1204, endPoint y: 311, distance: 41.0
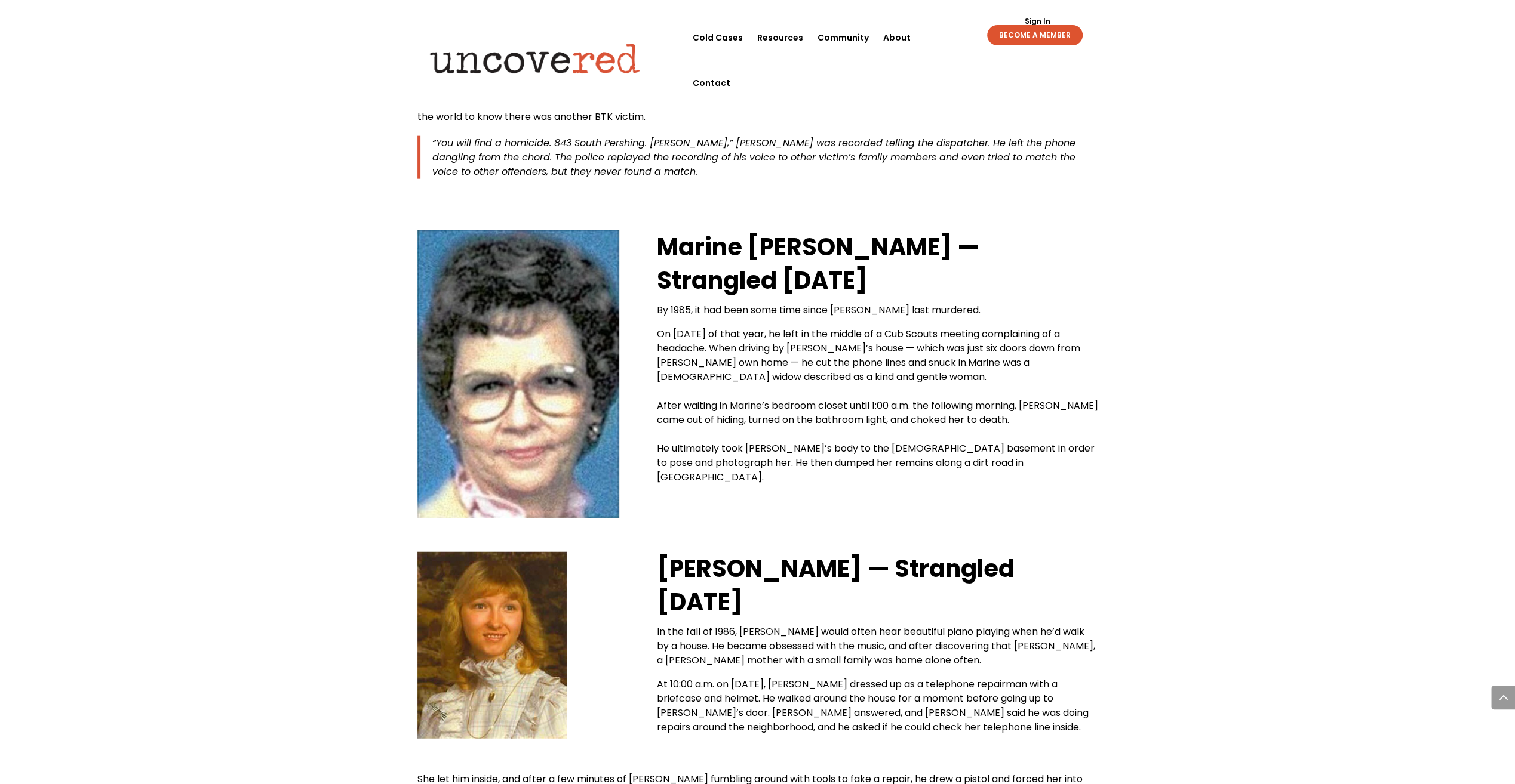
drag, startPoint x: 1213, startPoint y: 378, endPoint x: 1216, endPoint y: 340, distance: 38.1
drag, startPoint x: 1211, startPoint y: 386, endPoint x: 1209, endPoint y: 379, distance: 7.3
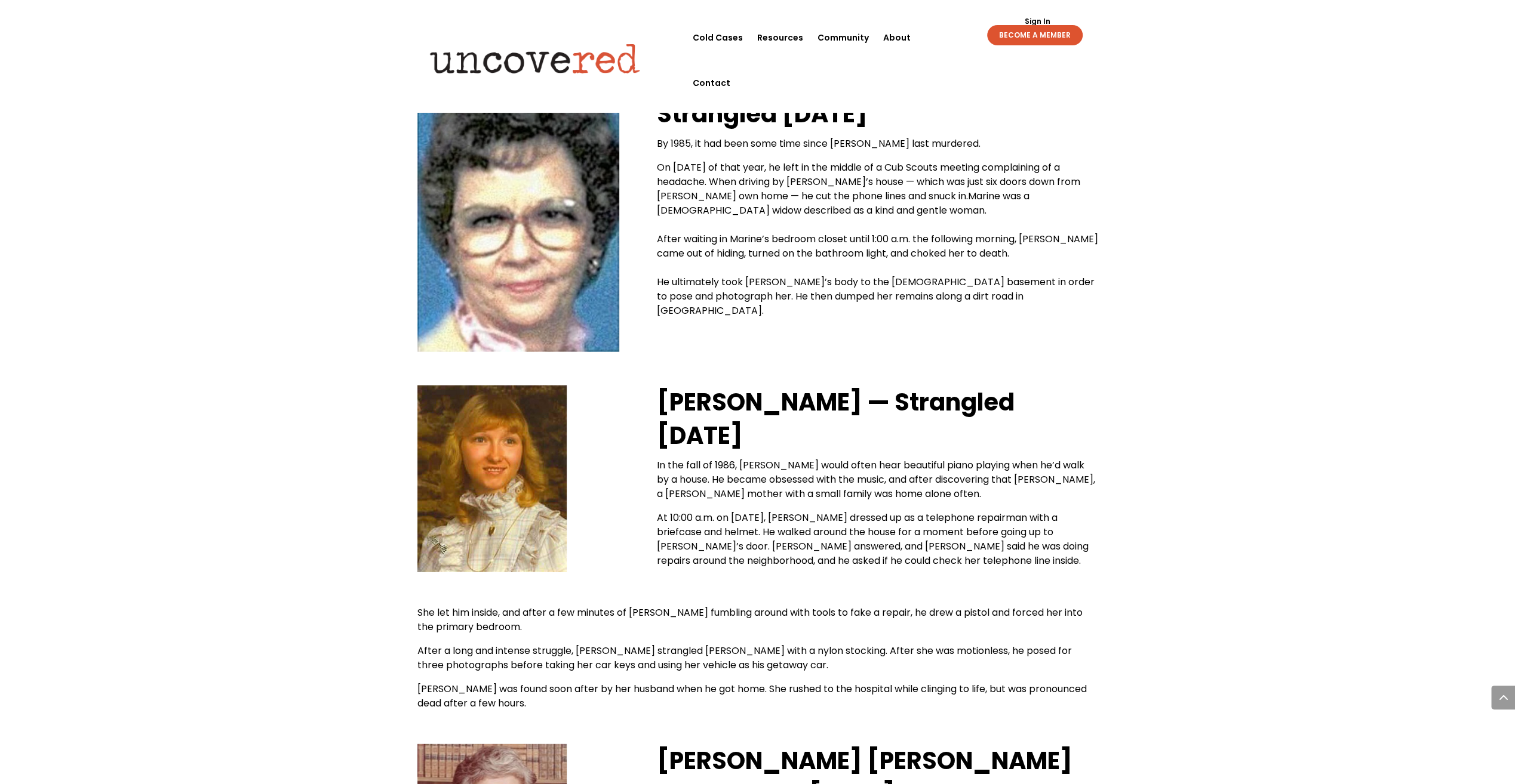
scroll to position [3013, 0]
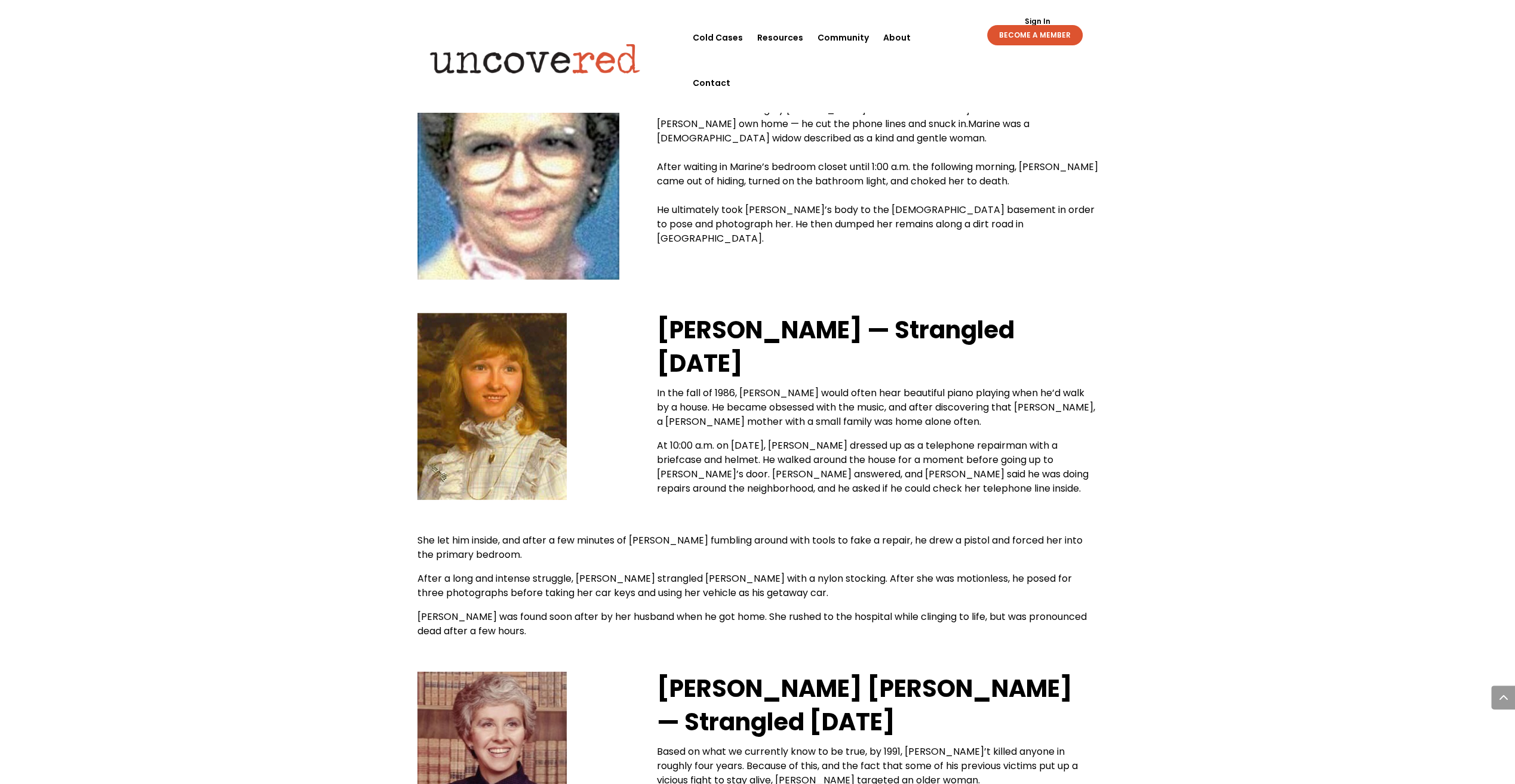
drag, startPoint x: 1234, startPoint y: 321, endPoint x: 1235, endPoint y: 291, distance: 30.0
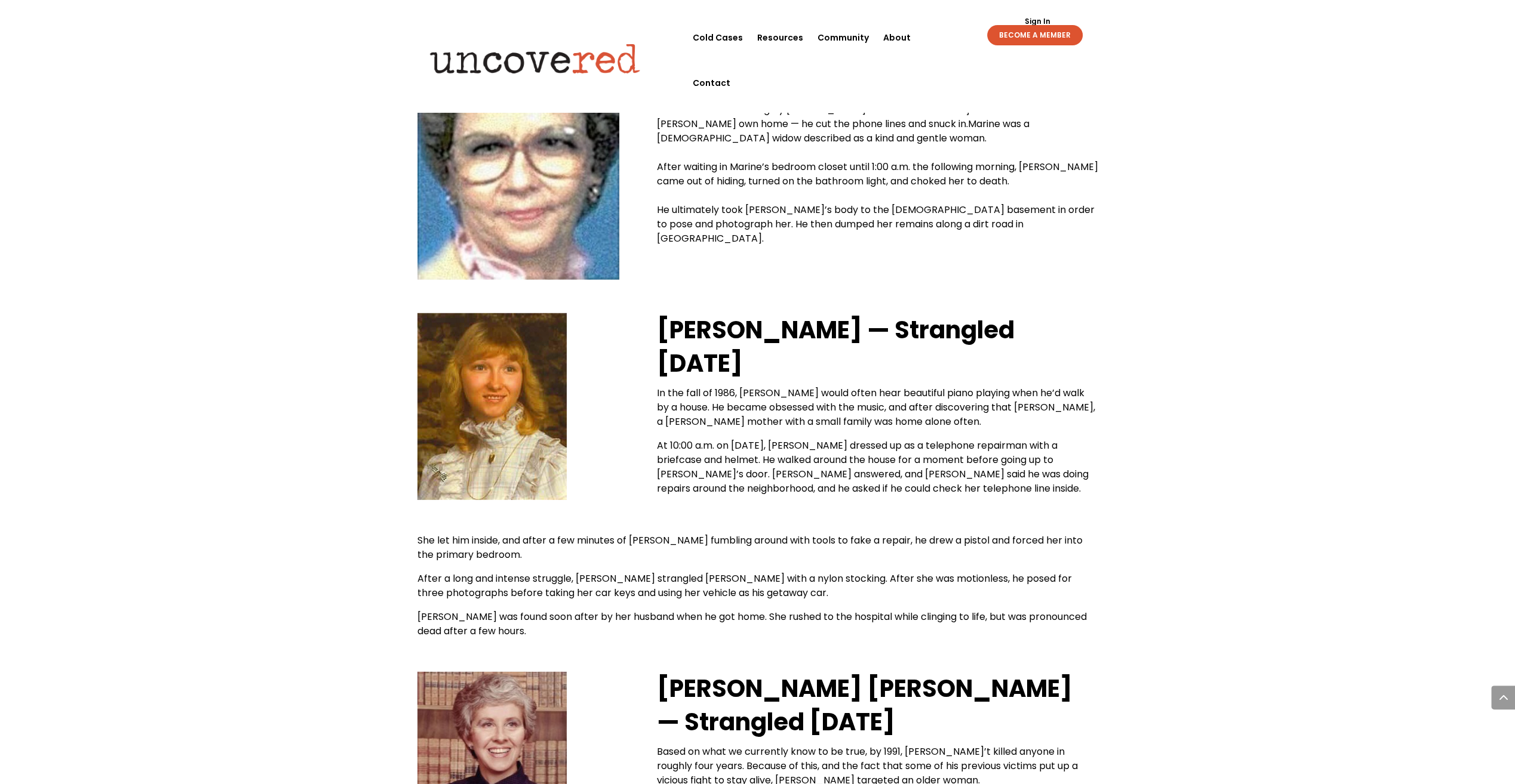
drag, startPoint x: 1239, startPoint y: 327, endPoint x: 1241, endPoint y: 317, distance: 10.2
drag, startPoint x: 1241, startPoint y: 317, endPoint x: 1238, endPoint y: 251, distance: 66.1
drag, startPoint x: 1196, startPoint y: 255, endPoint x: 1142, endPoint y: 327, distance: 90.0
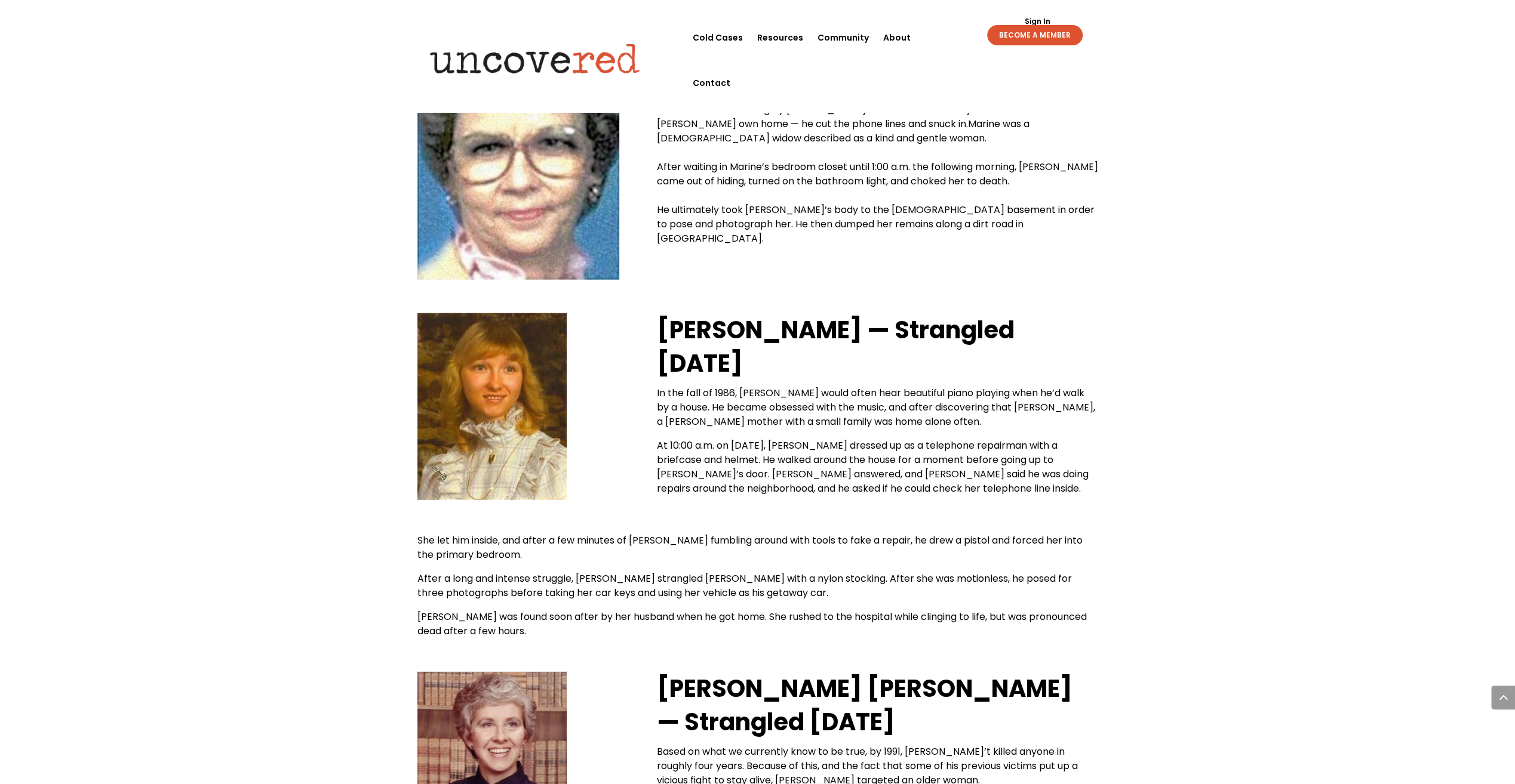
drag, startPoint x: 1259, startPoint y: 344, endPoint x: 1252, endPoint y: 332, distance: 13.9
drag, startPoint x: 1125, startPoint y: 216, endPoint x: 1138, endPoint y: 234, distance: 22.2
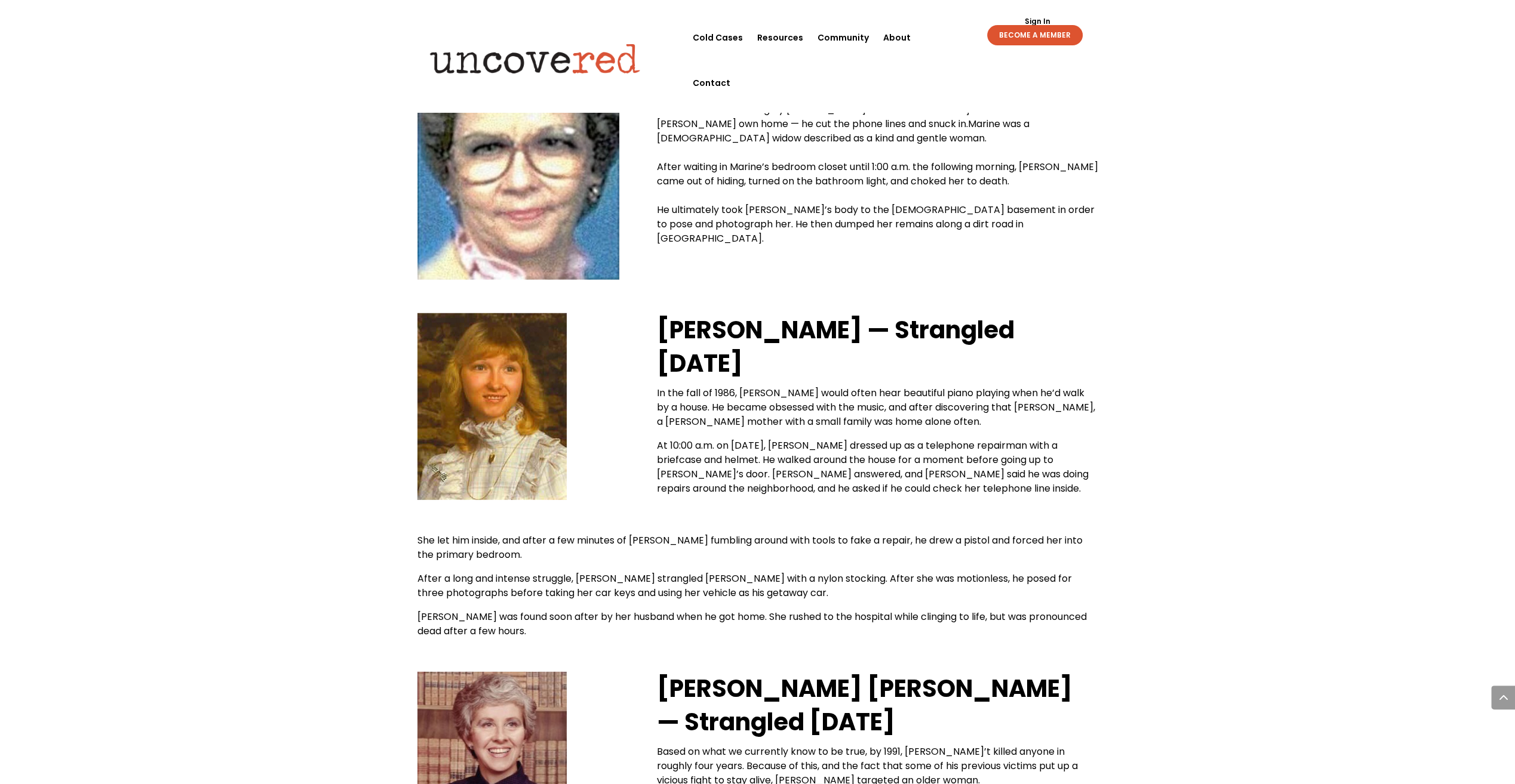
drag, startPoint x: 1205, startPoint y: 376, endPoint x: 1198, endPoint y: 368, distance: 10.6
drag, startPoint x: 1156, startPoint y: 299, endPoint x: 1182, endPoint y: 354, distance: 60.8
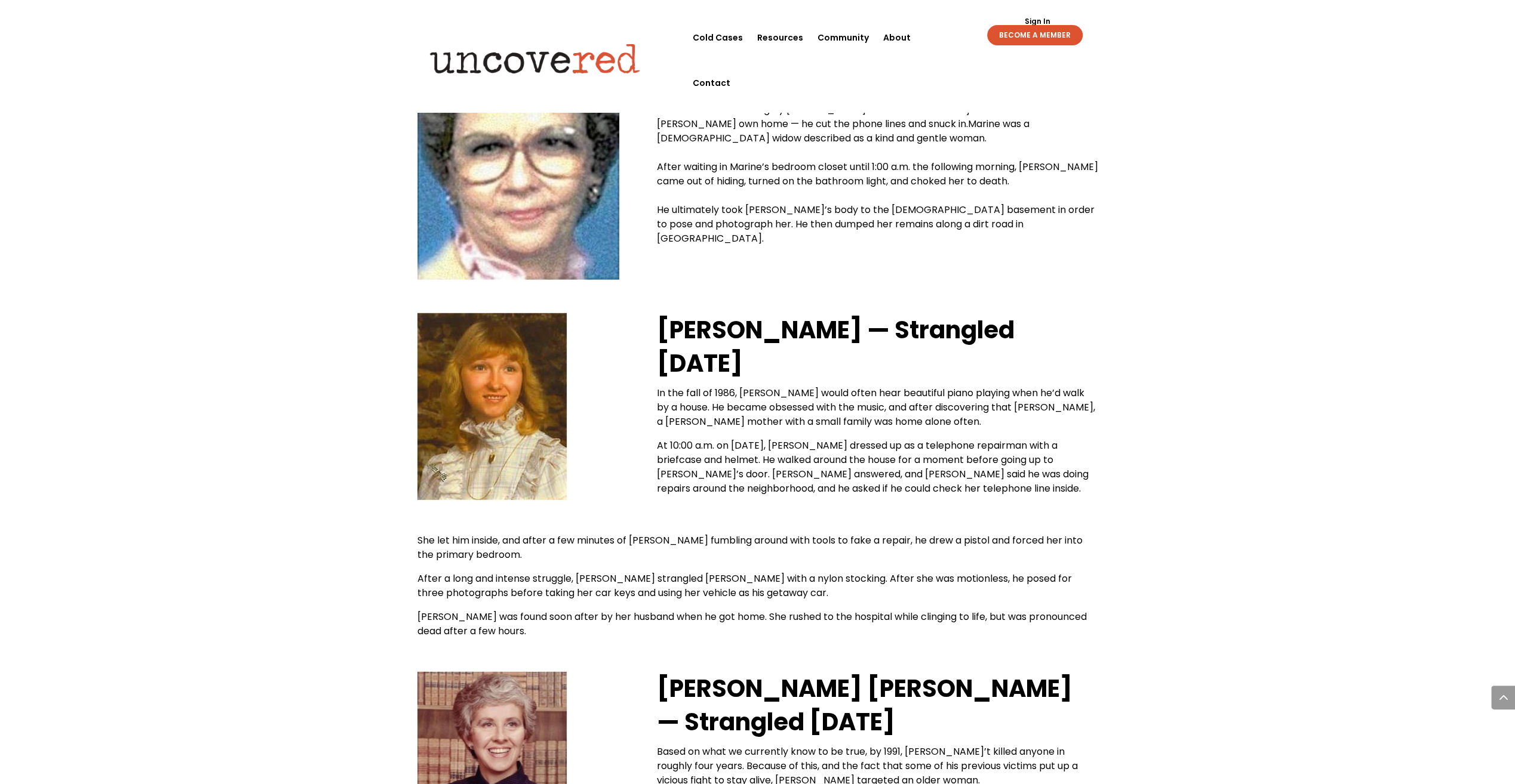
drag, startPoint x: 1207, startPoint y: 339, endPoint x: 1152, endPoint y: 410, distance: 89.8
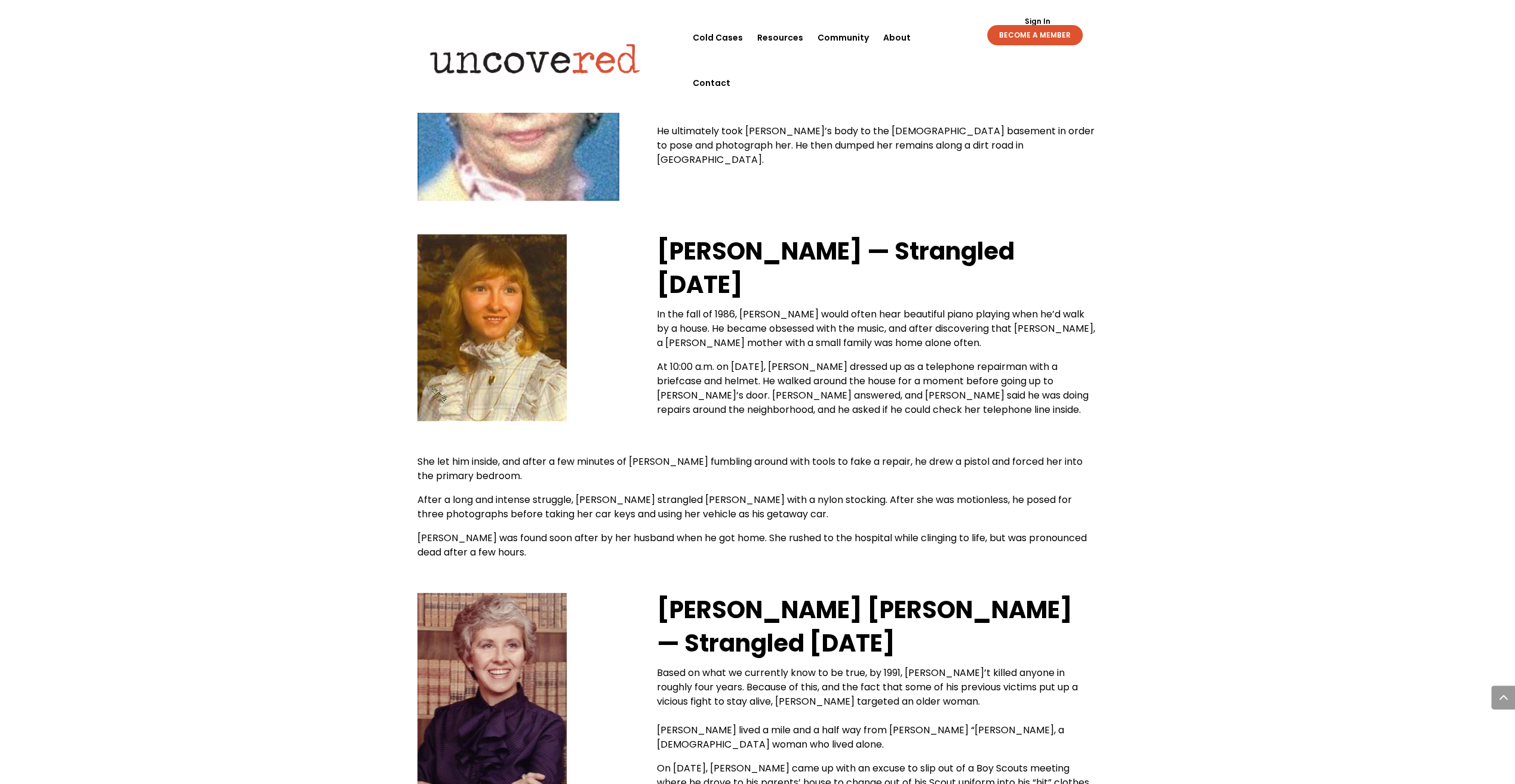
scroll to position [3133, 0]
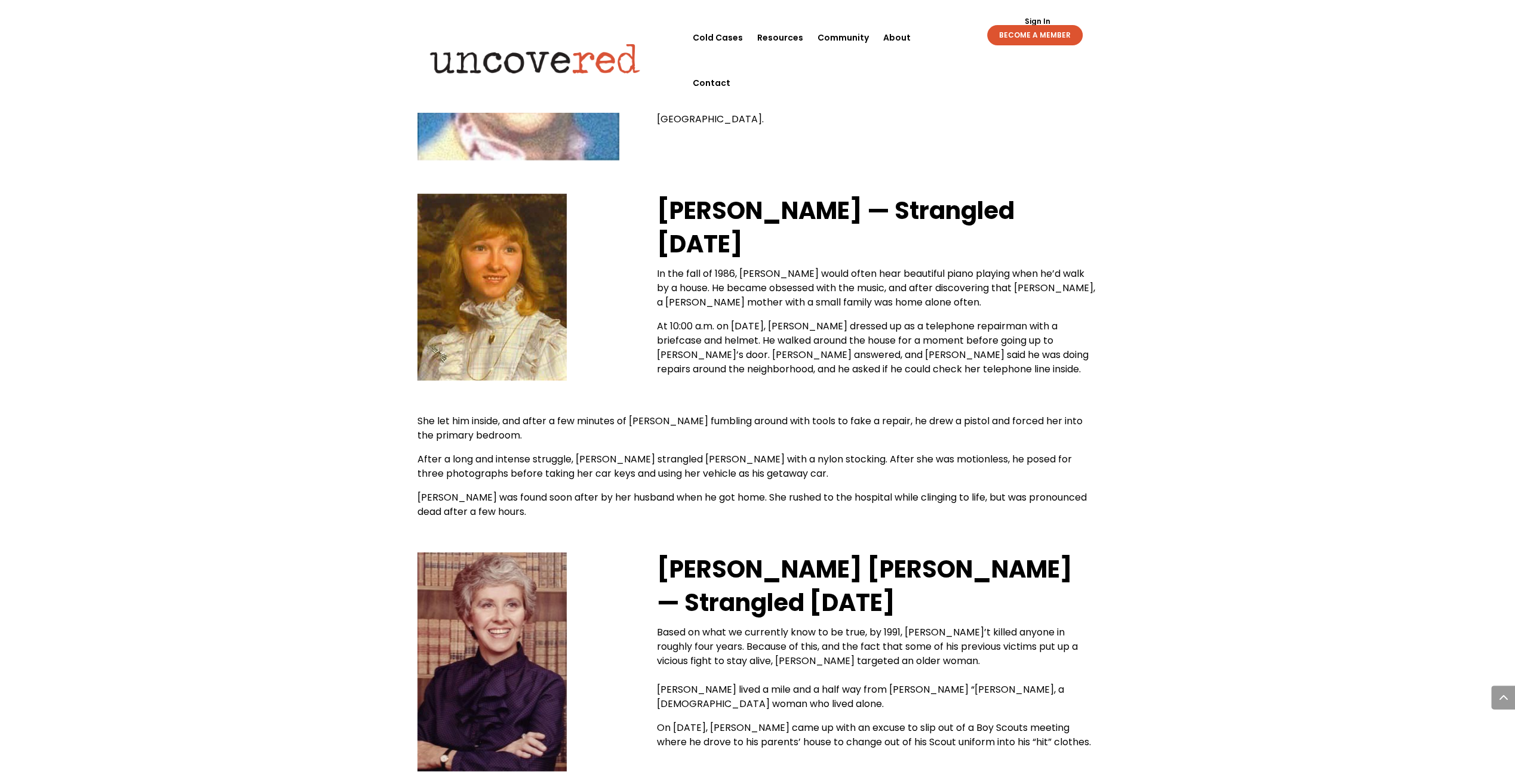
drag, startPoint x: 1191, startPoint y: 230, endPoint x: 1114, endPoint y: 262, distance: 83.4
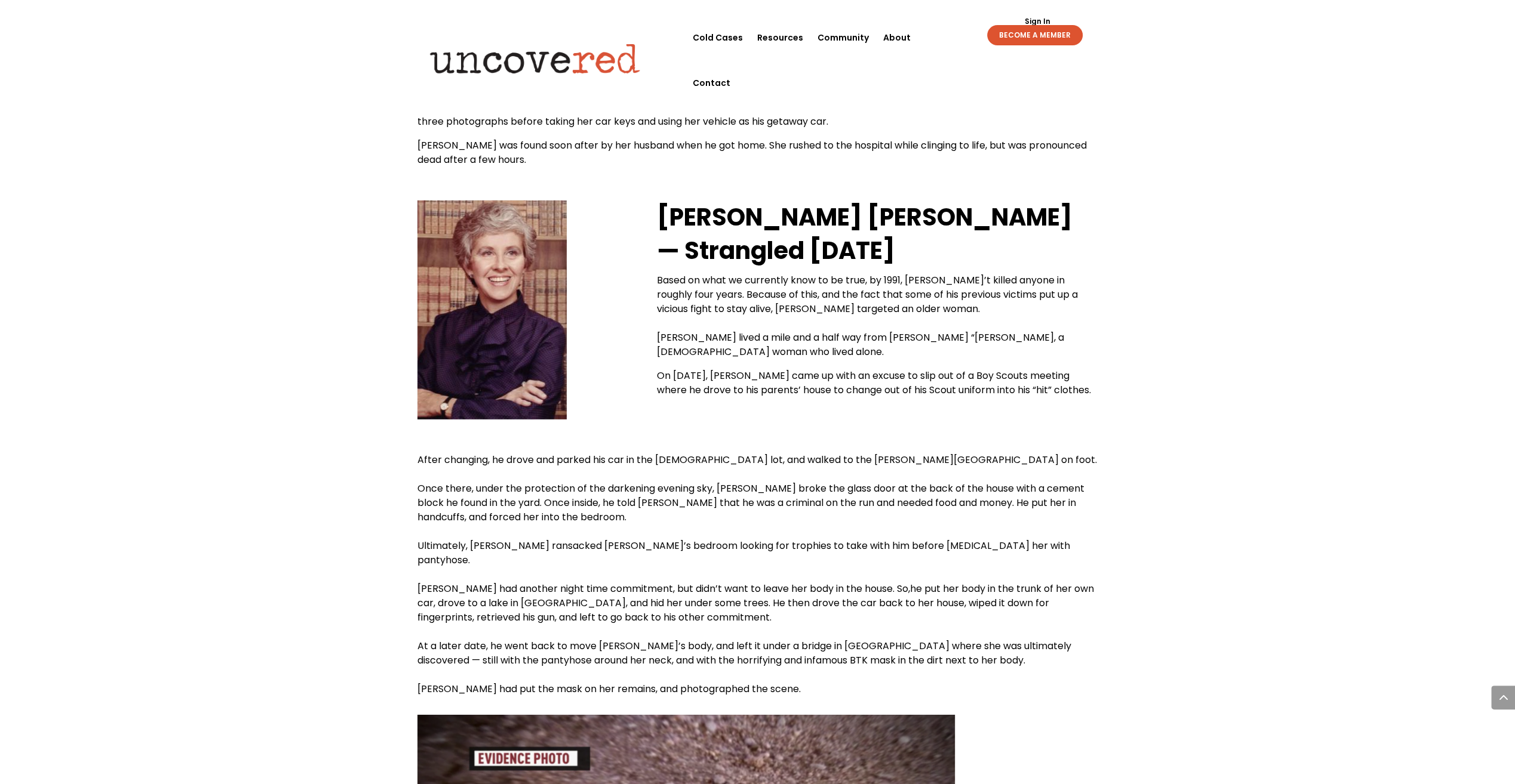
scroll to position [3491, 0]
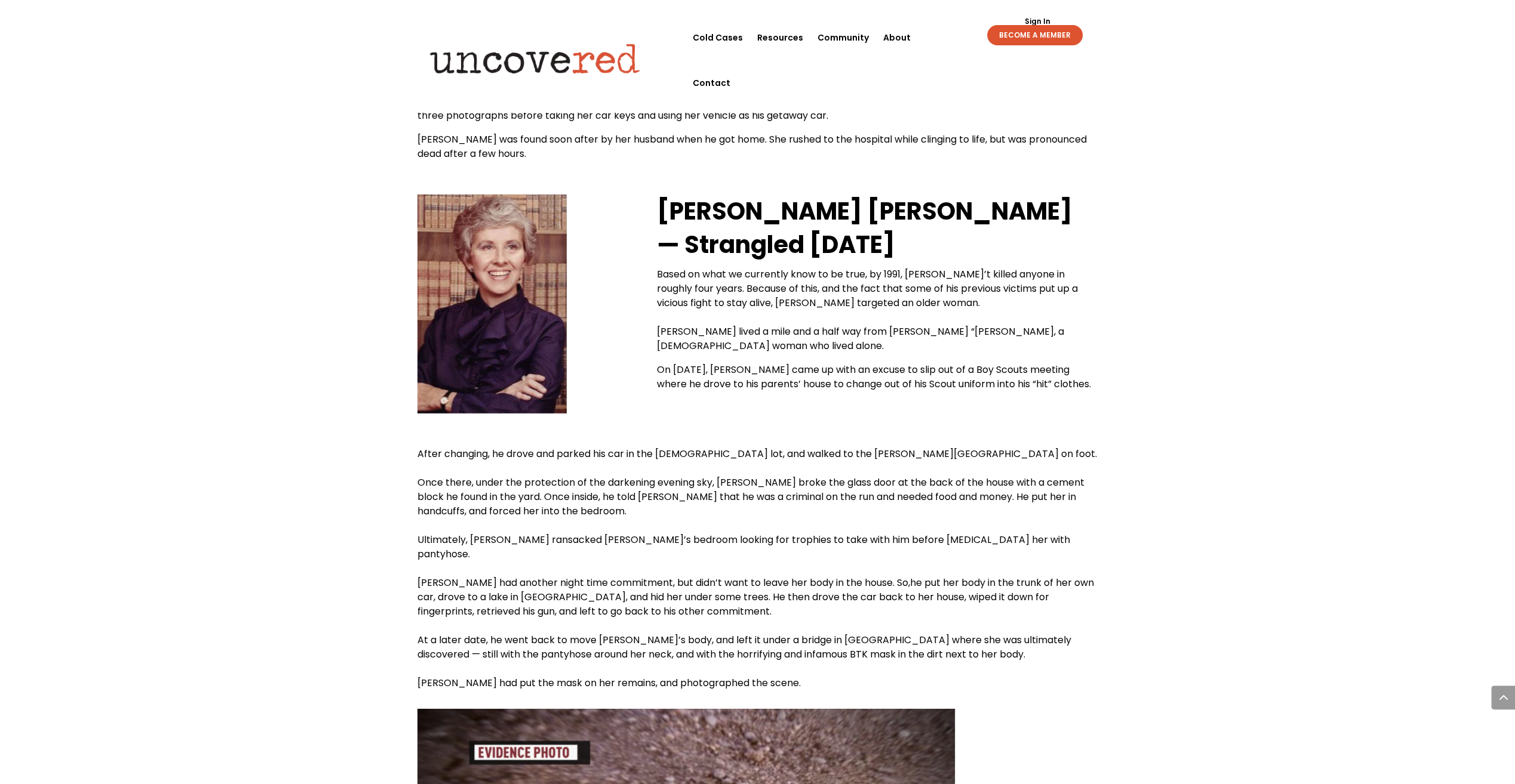
drag, startPoint x: 1231, startPoint y: 206, endPoint x: 1223, endPoint y: 252, distance: 46.7
drag, startPoint x: 1241, startPoint y: 318, endPoint x: 1235, endPoint y: 306, distance: 13.4
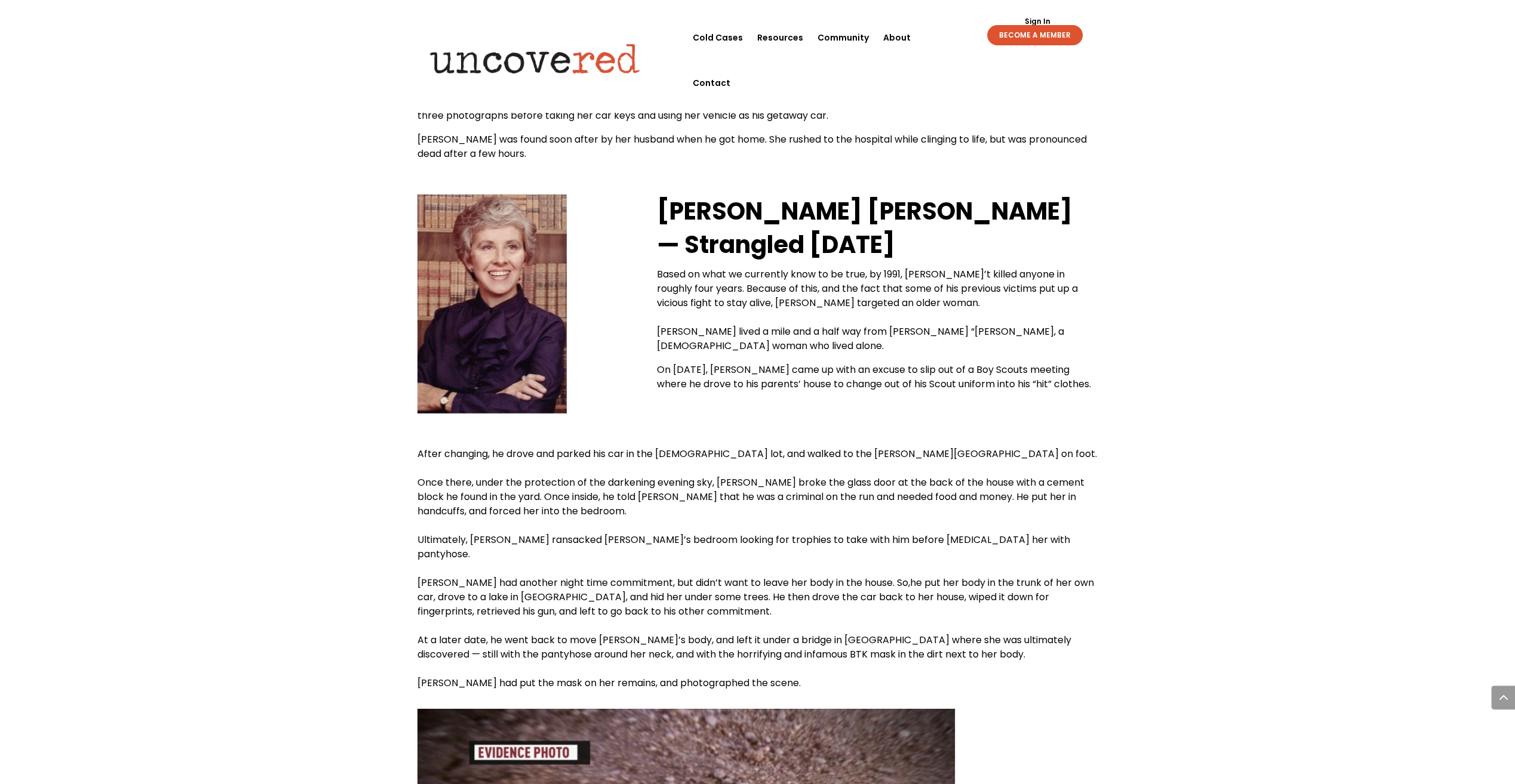
drag, startPoint x: 1235, startPoint y: 306, endPoint x: 1162, endPoint y: 181, distance: 144.8
drag, startPoint x: 1148, startPoint y: 247, endPoint x: 1148, endPoint y: 217, distance: 30.0
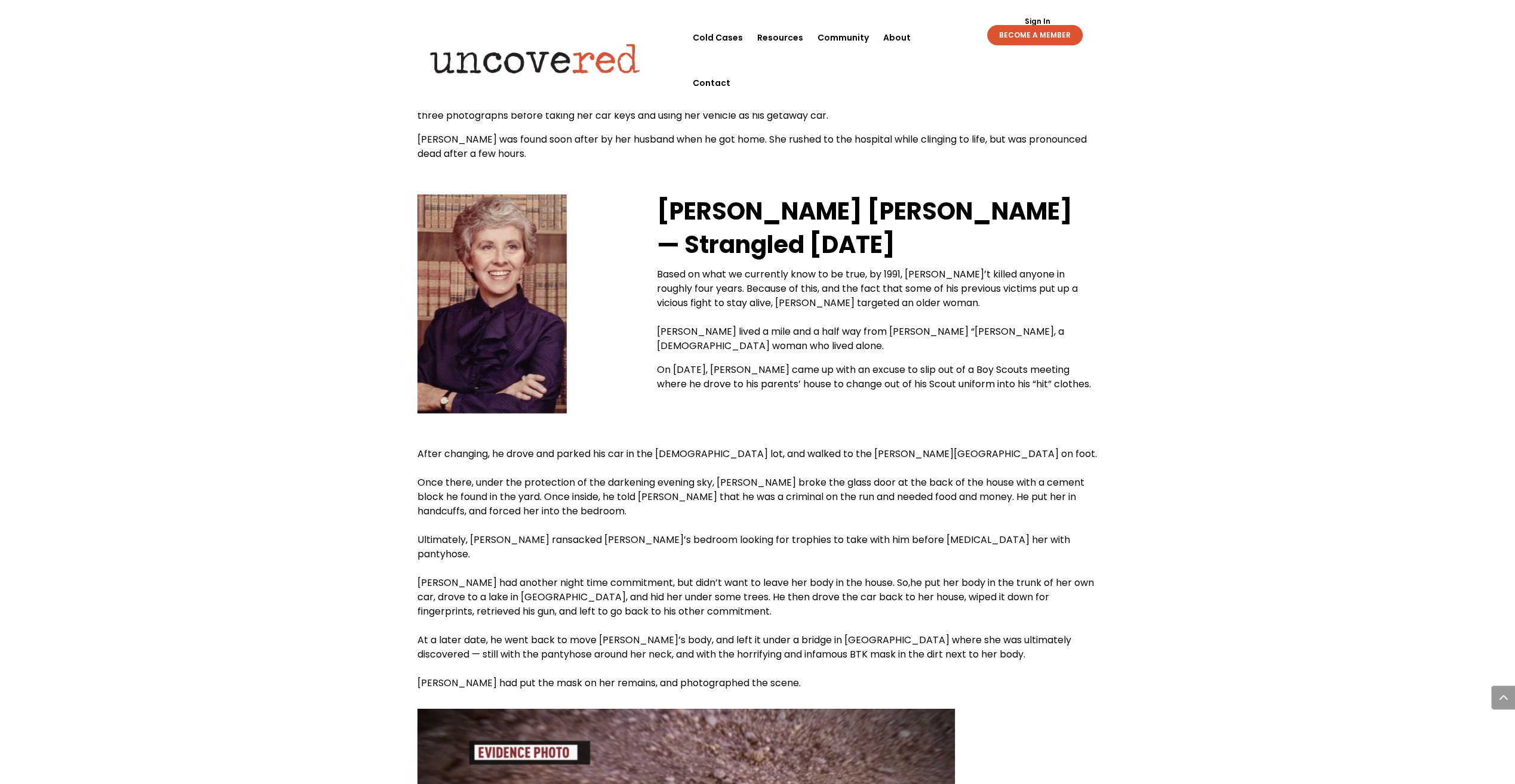
drag, startPoint x: 1148, startPoint y: 213, endPoint x: 877, endPoint y: 272, distance: 277.3
click at [636, 475] on span "Once there, under the protection of the darkening evening sky, [PERSON_NAME] br…" at bounding box center [751, 497] width 667 height 43
click at [675, 475] on span "Once there, under the protection of the darkening evening sky, [PERSON_NAME] br…" at bounding box center [751, 497] width 667 height 43
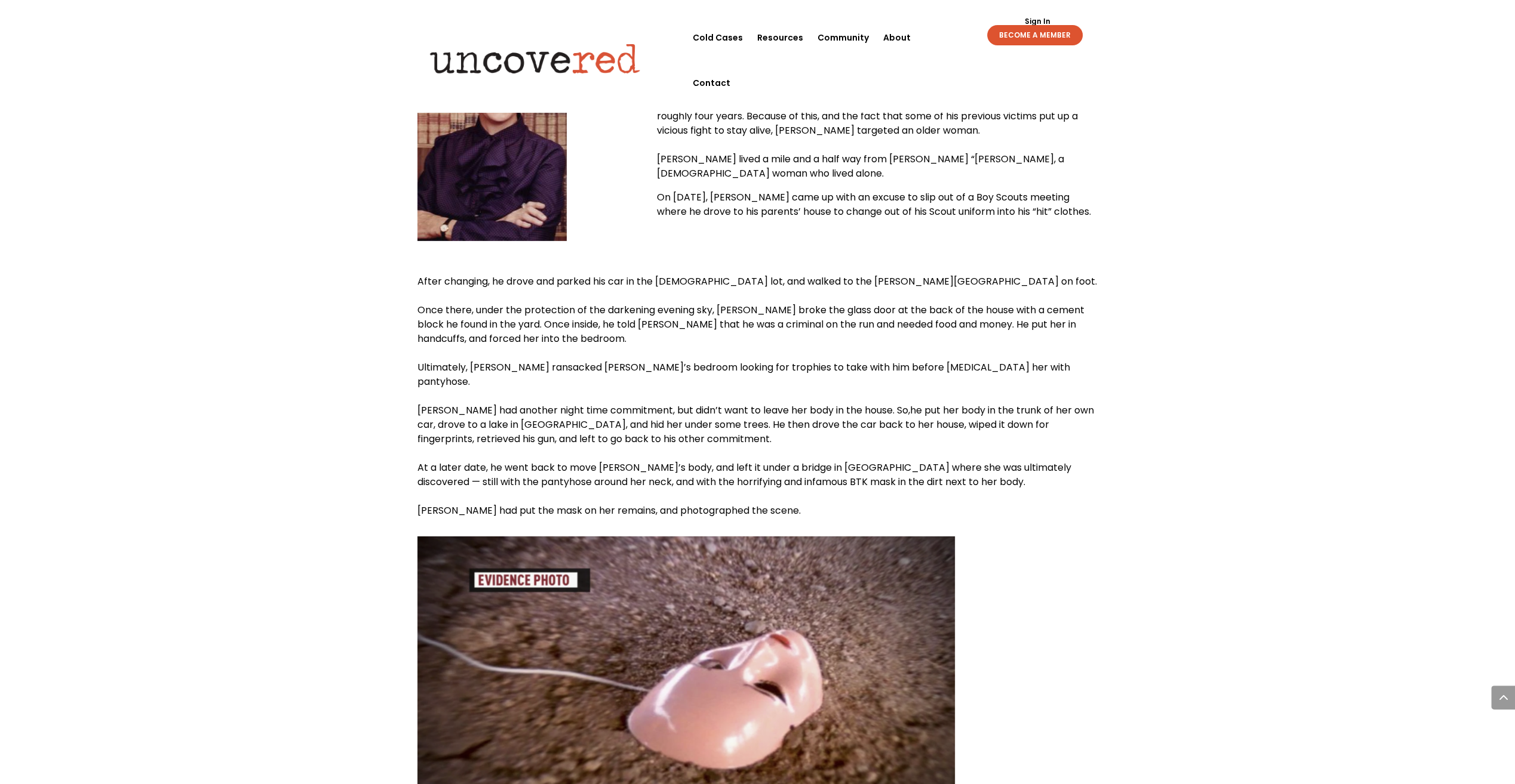
scroll to position [3670, 0]
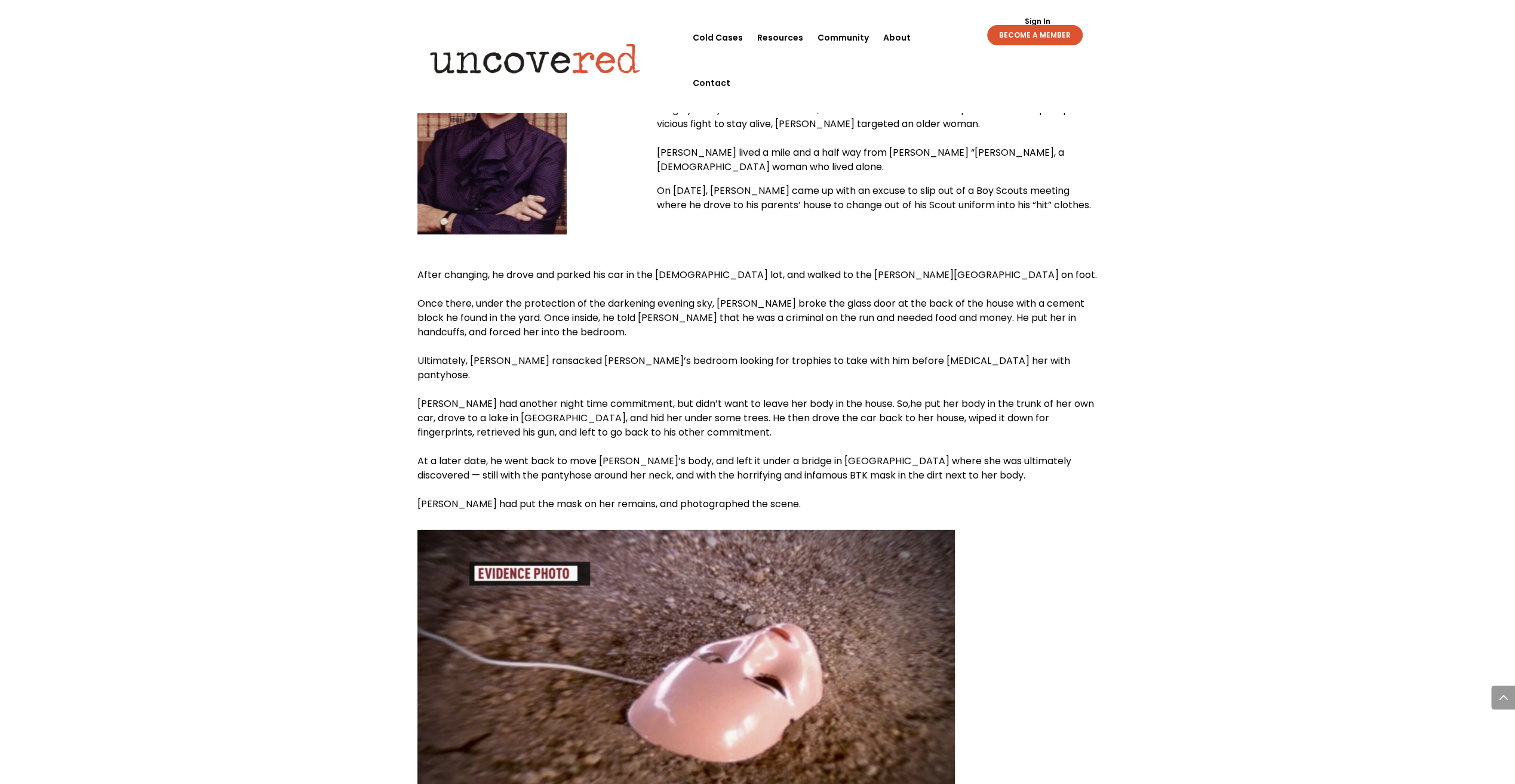
click at [575, 397] on span "he put her body in the trunk of her own car, drove to a lake in [GEOGRAPHIC_DAT…" at bounding box center [756, 418] width 677 height 43
click at [710, 397] on span "he put her body in the trunk of her own car, drove to a lake in [GEOGRAPHIC_DAT…" at bounding box center [756, 418] width 677 height 43
click at [598, 397] on span "[PERSON_NAME] had another night time commitment, but didn’t want to leave her b…" at bounding box center [663, 404] width 493 height 14
click at [619, 397] on span "he put her body in the trunk of her own car, drove to a lake in [GEOGRAPHIC_DAT…" at bounding box center [756, 418] width 677 height 43
click at [645, 397] on span "he put her body in the trunk of her own car, drove to a lake in [GEOGRAPHIC_DAT…" at bounding box center [756, 418] width 677 height 43
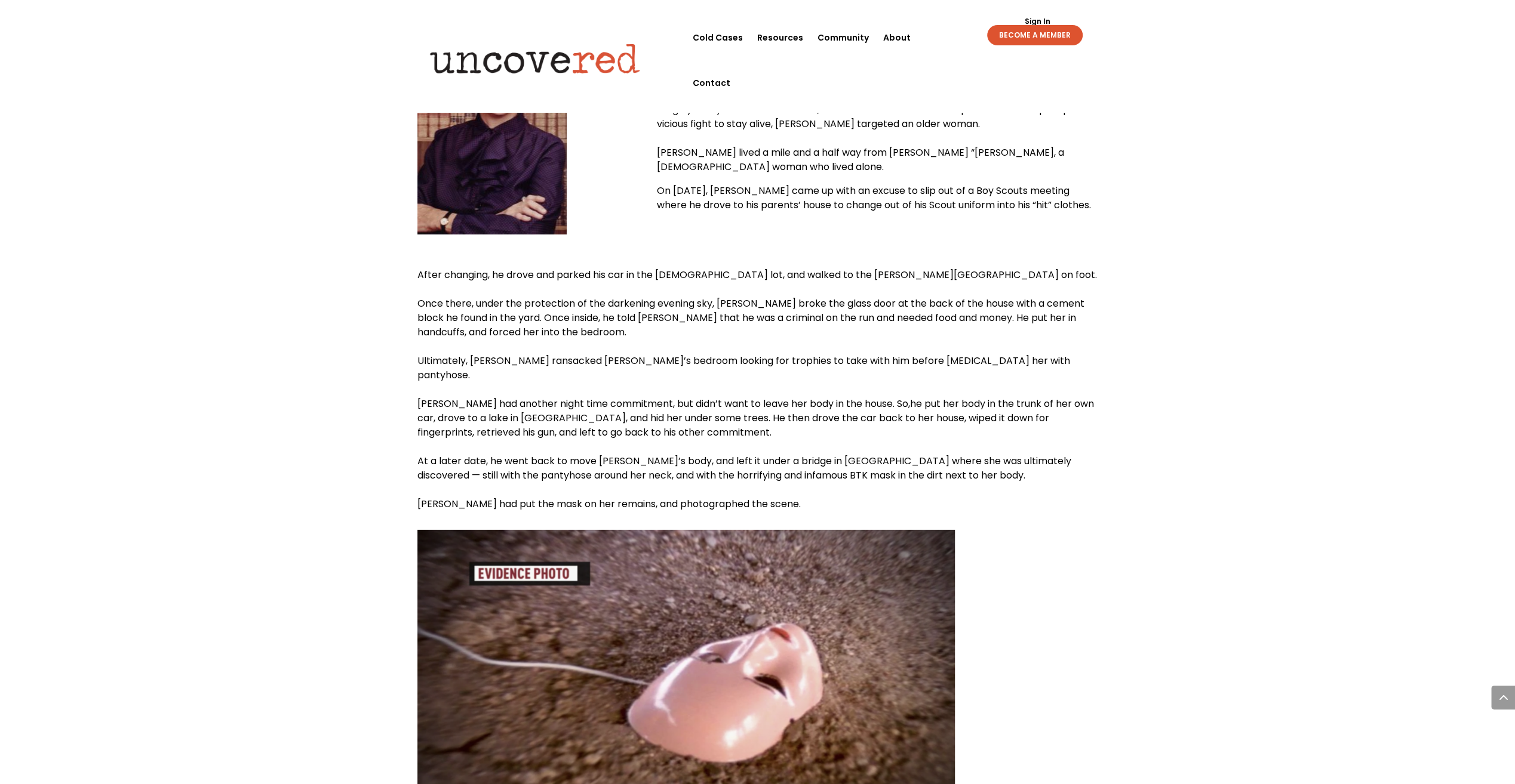
click at [631, 454] on span "At a later date, he went back to move [PERSON_NAME]’s body, and left it under a…" at bounding box center [744, 468] width 654 height 28
click at [634, 454] on span "At a later date, he went back to move [PERSON_NAME]’s body, and left it under a…" at bounding box center [744, 468] width 654 height 28
click at [672, 454] on span "At a later date, he went back to move [PERSON_NAME]’s body, and left it under a…" at bounding box center [744, 468] width 654 height 28
click at [706, 397] on span "[PERSON_NAME] had another night time commitment, but didn’t want to leave her b…" at bounding box center [663, 404] width 493 height 14
click at [670, 454] on span "At a later date, he went back to move [PERSON_NAME]’s body, and left it under a…" at bounding box center [744, 468] width 654 height 28
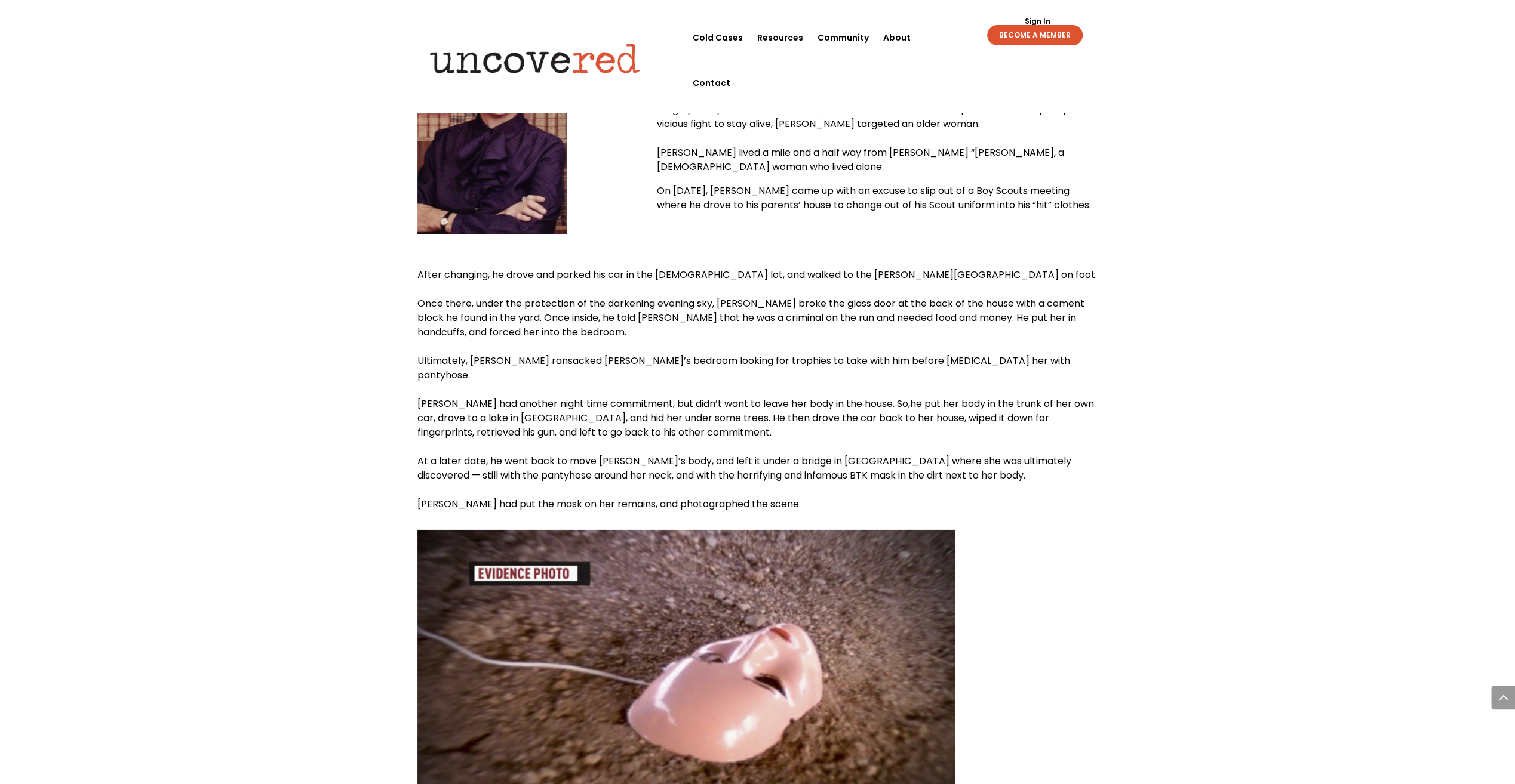
click at [592, 497] on span "[PERSON_NAME] had put the mask on her remains, and photographed the scene." at bounding box center [609, 504] width 383 height 14
drag, startPoint x: 592, startPoint y: 374, endPoint x: 660, endPoint y: 368, distance: 68.3
click at [655, 497] on span "[PERSON_NAME] had put the mask on her remains, and photographed the scene." at bounding box center [609, 504] width 383 height 14
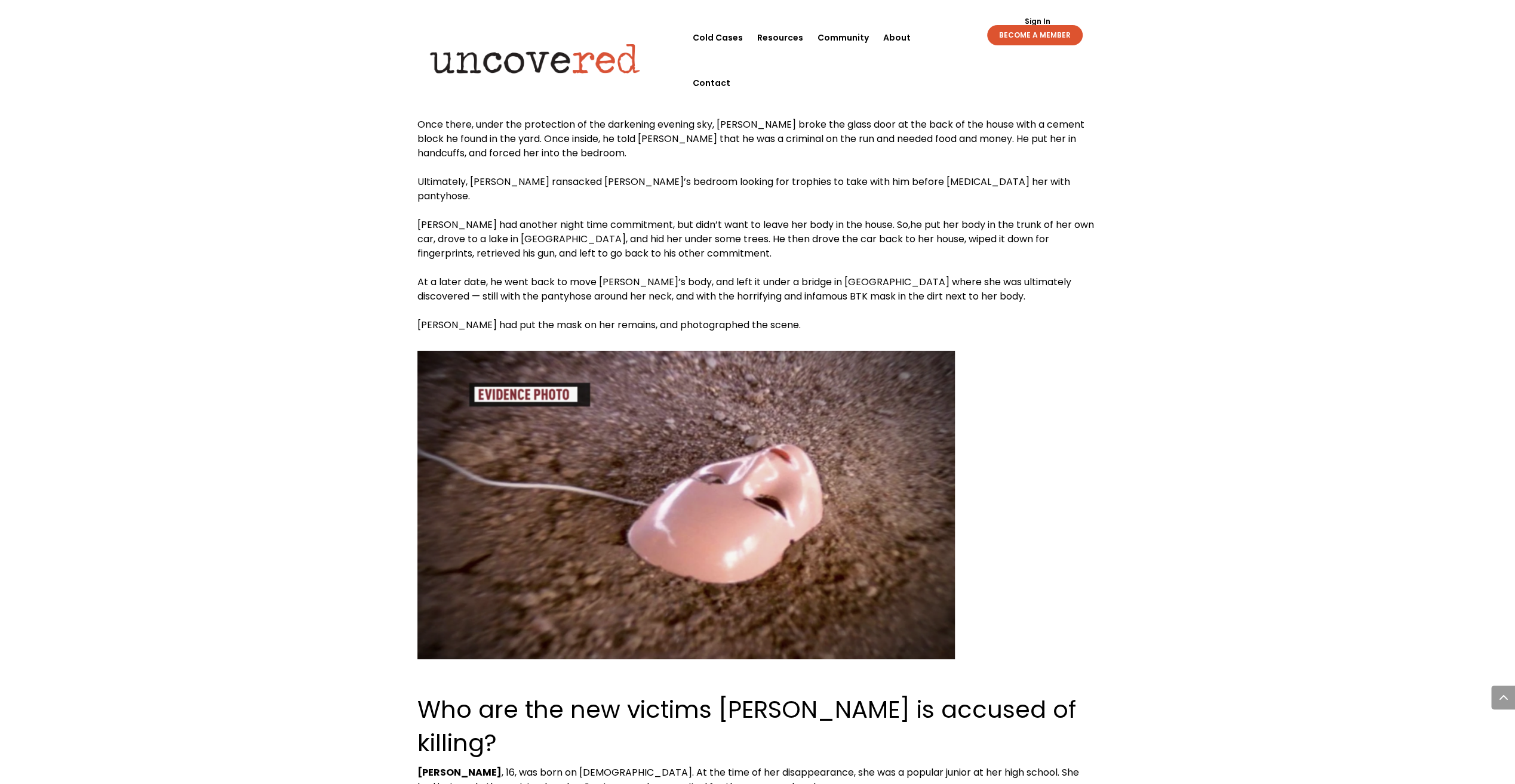
scroll to position [4087, 0]
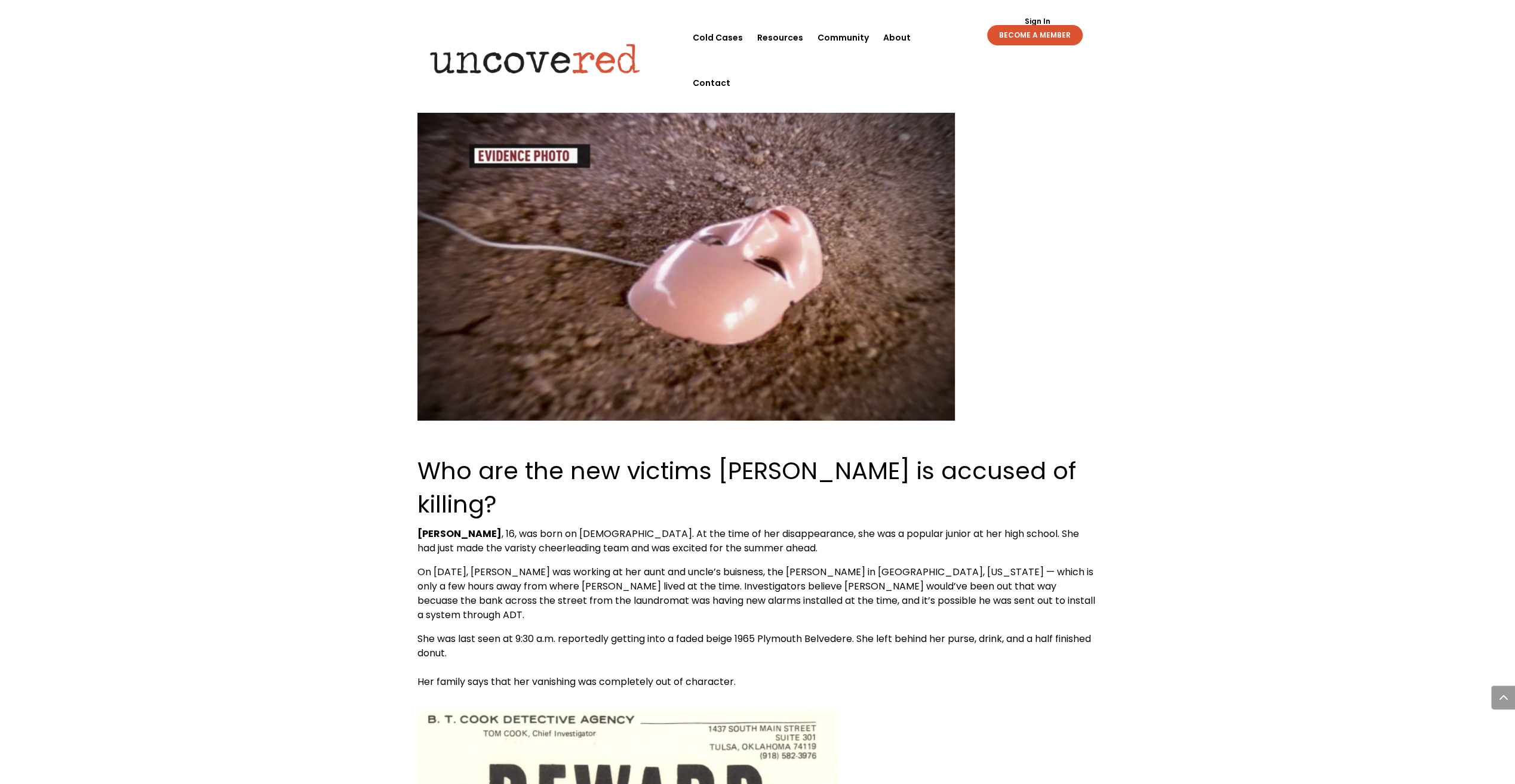
click at [660, 527] on p "[PERSON_NAME] , 16, was born on [DEMOGRAPHIC_DATA]. At the time of her disappea…" at bounding box center [758, 546] width 681 height 38
click at [746, 527] on span ", 16, was born on [DEMOGRAPHIC_DATA]. At the time of her disappearance, she was…" at bounding box center [748, 541] width 661 height 28
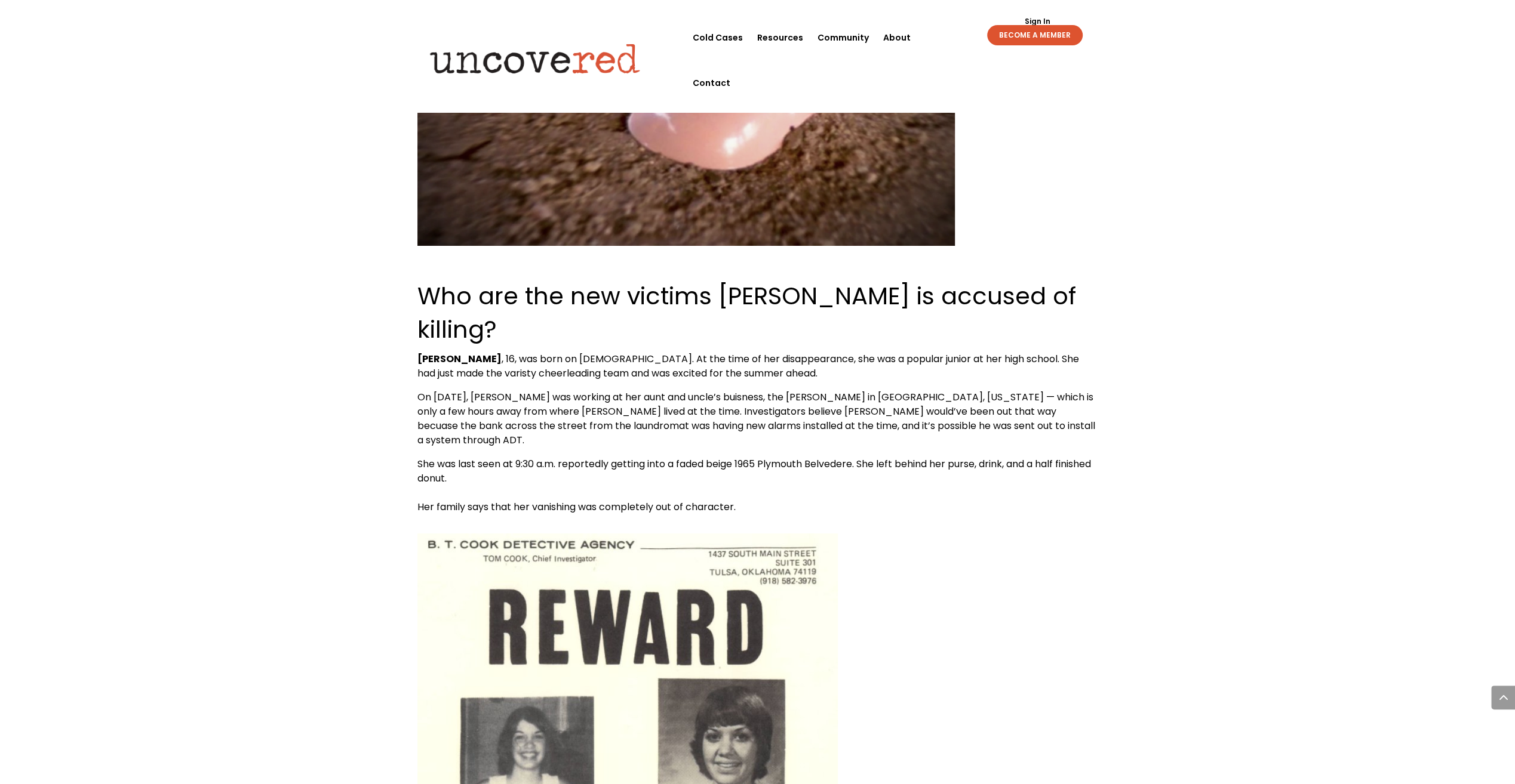
scroll to position [4267, 0]
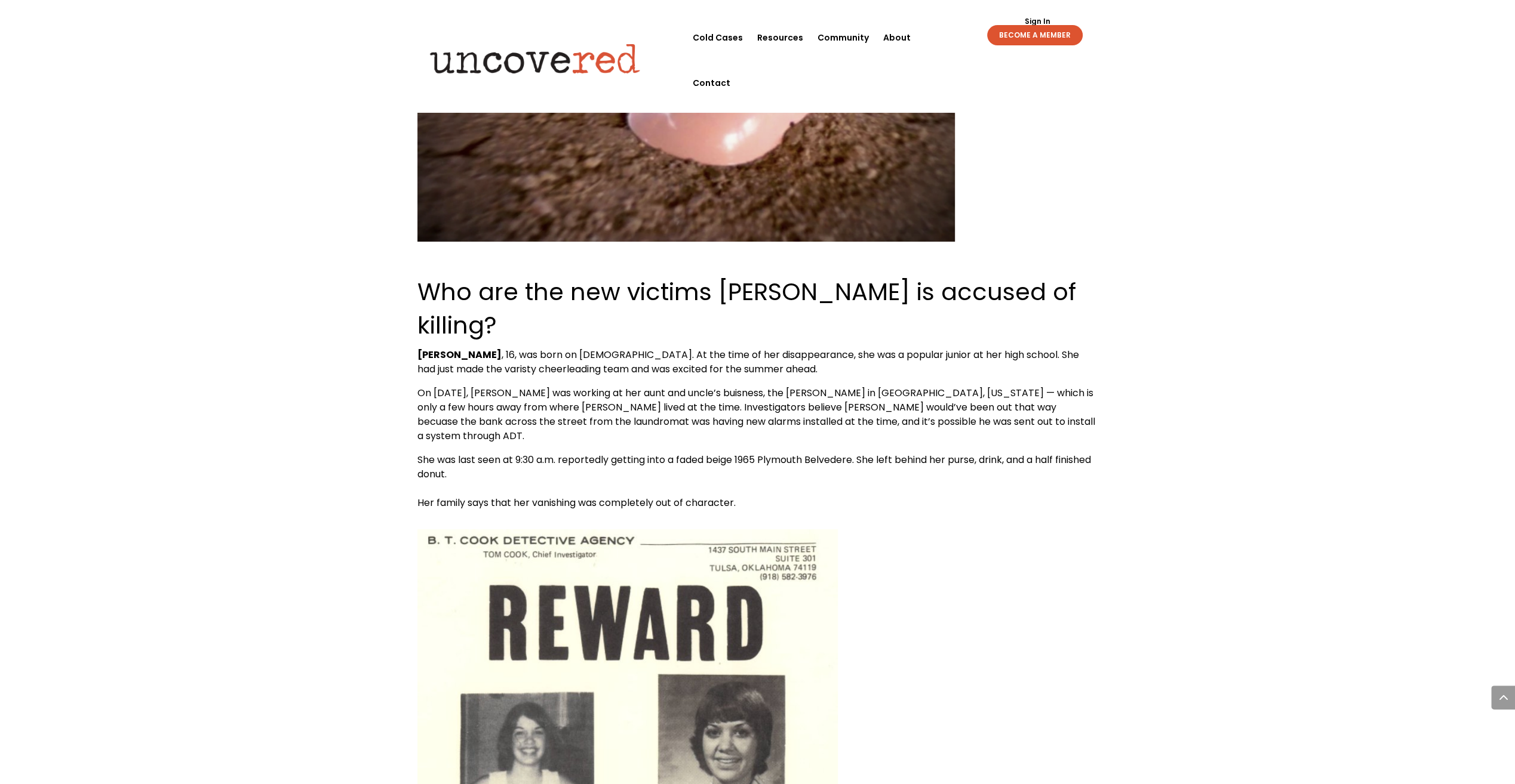
click at [707, 386] on span "On [DATE], [PERSON_NAME] was working at her aunt and uncle’s buisness, the [PER…" at bounding box center [756, 415] width 678 height 56
drag, startPoint x: 641, startPoint y: 270, endPoint x: 672, endPoint y: 271, distance: 31.0
click at [642, 386] on span "On [DATE], [PERSON_NAME] was working at her aunt and uncle’s buisness, the [PER…" at bounding box center [756, 415] width 678 height 56
click at [722, 386] on span "On [DATE], [PERSON_NAME] was working at her aunt and uncle’s buisness, the [PER…" at bounding box center [756, 415] width 678 height 56
drag, startPoint x: 722, startPoint y: 277, endPoint x: 658, endPoint y: 279, distance: 64.0
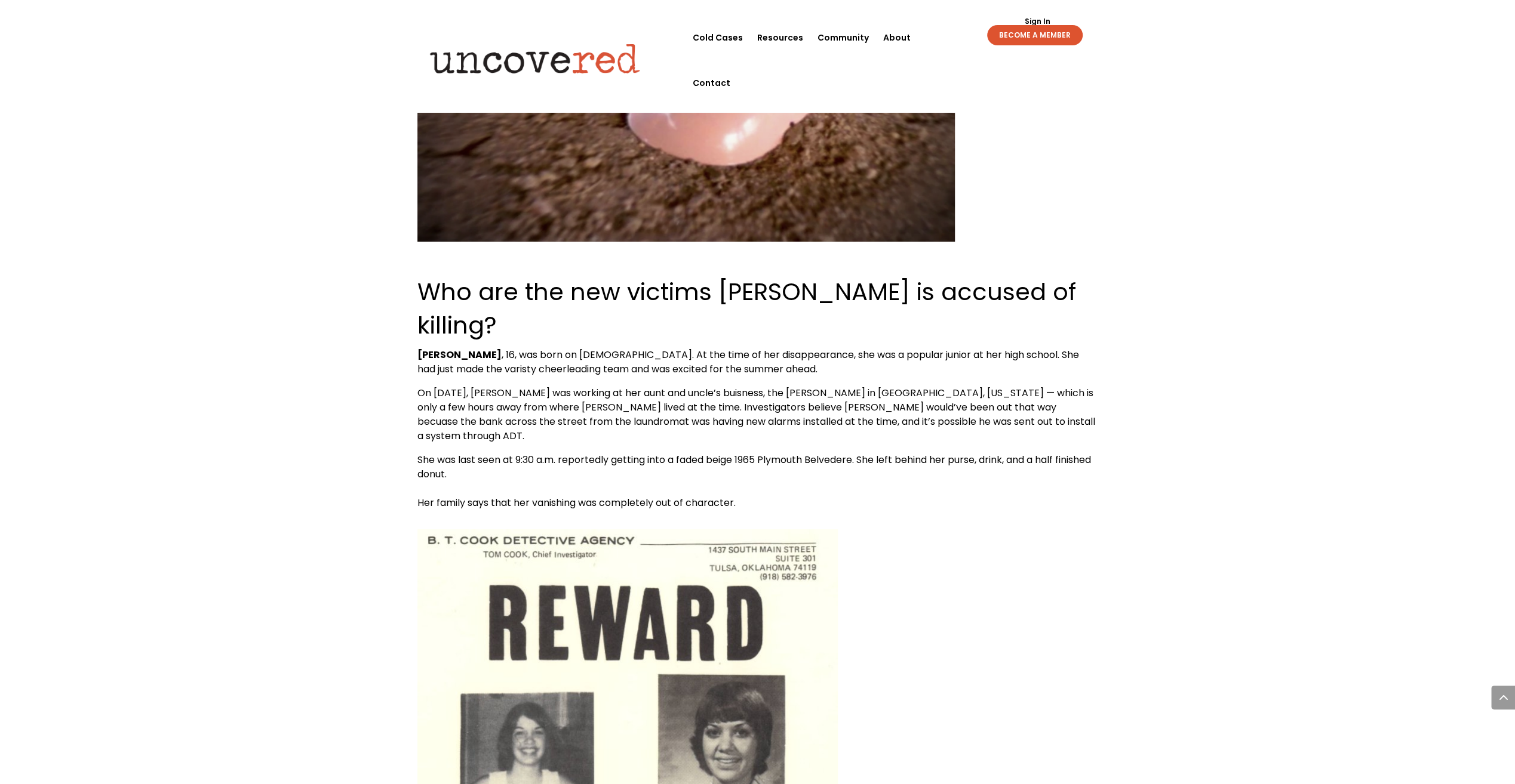
click at [658, 386] on span "On [DATE], [PERSON_NAME] was working at her aunt and uncle’s buisness, the [PER…" at bounding box center [756, 415] width 678 height 56
click at [677, 386] on span "On [DATE], [PERSON_NAME] was working at her aunt and uncle’s buisness, the [PER…" at bounding box center [756, 415] width 678 height 56
click at [676, 386] on span "On [DATE], [PERSON_NAME] was working at her aunt and uncle’s buisness, the [PER…" at bounding box center [756, 415] width 678 height 56
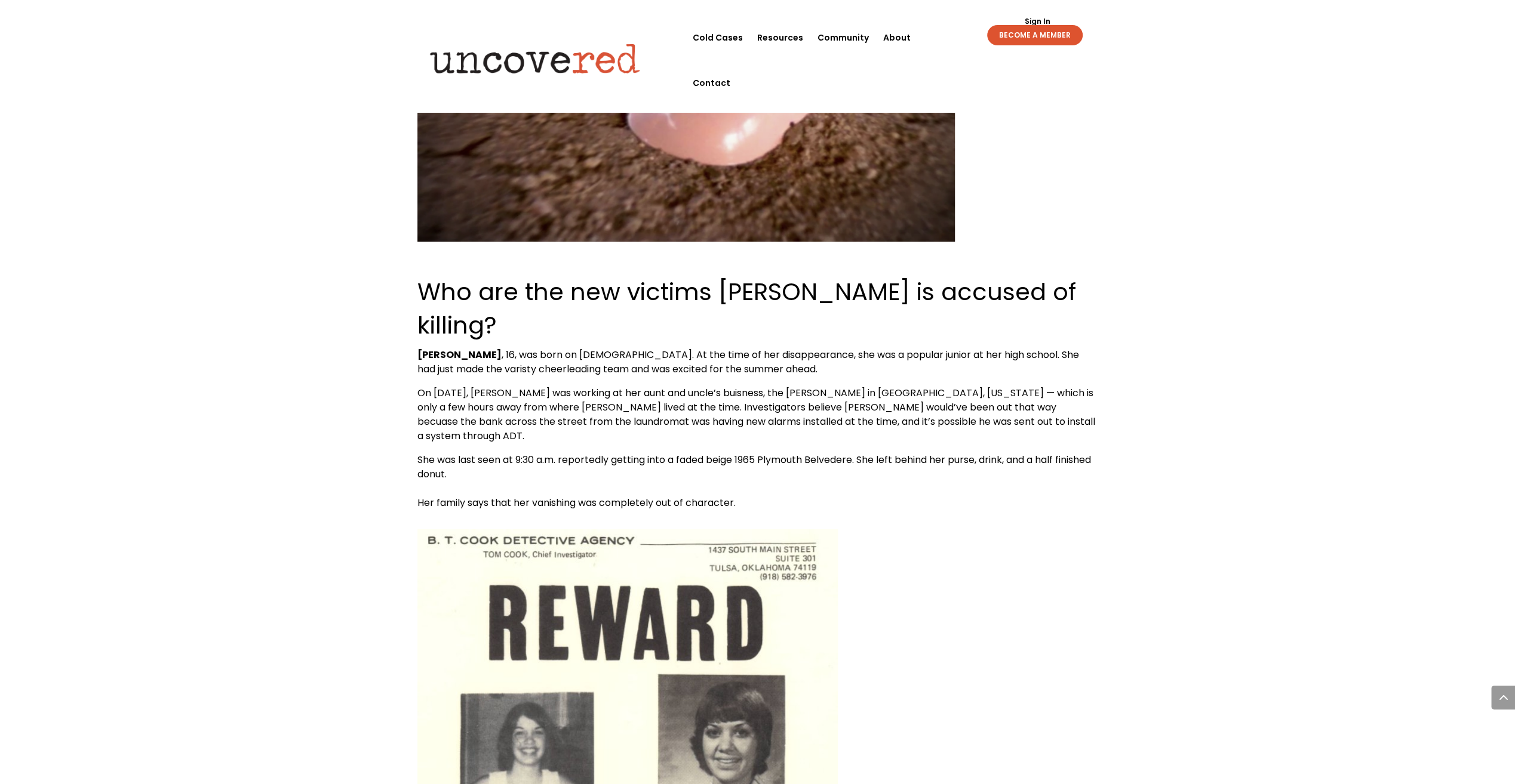
drag, startPoint x: 549, startPoint y: 283, endPoint x: 561, endPoint y: 287, distance: 12.6
click at [549, 386] on span "On [DATE], [PERSON_NAME] was working at her aunt and uncle’s buisness, the [PER…" at bounding box center [756, 415] width 678 height 56
click at [692, 386] on p "On [DATE], [PERSON_NAME] was working at her aunt and uncle’s buisness, the [PER…" at bounding box center [758, 420] width 681 height 67
click at [822, 386] on span "On [DATE], [PERSON_NAME] was working at her aunt and uncle’s buisness, the [PER…" at bounding box center [756, 415] width 678 height 56
click at [623, 386] on span "On [DATE], [PERSON_NAME] was working at her aunt and uncle’s buisness, the [PER…" at bounding box center [756, 415] width 678 height 56
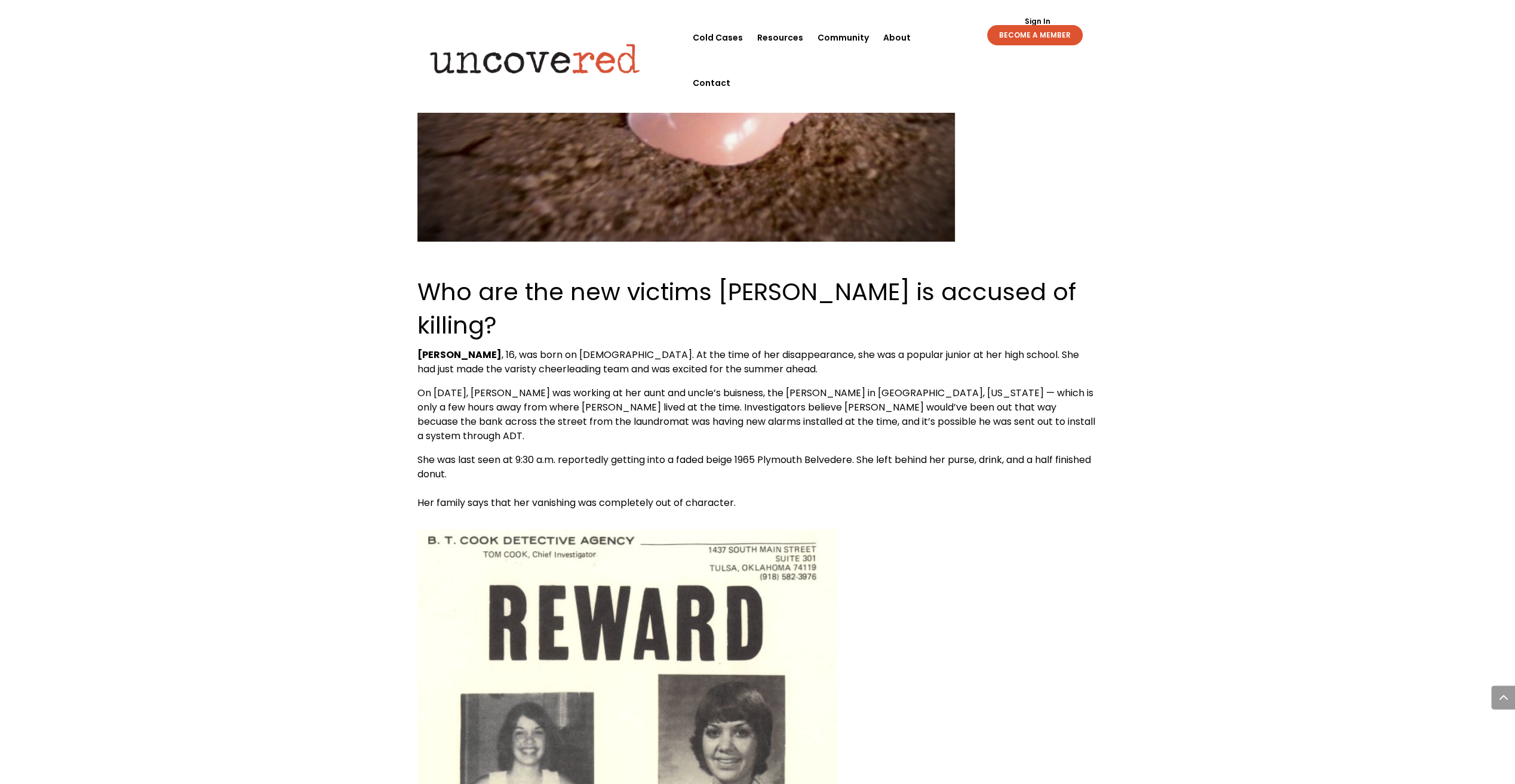
click at [640, 453] on span "She was last seen at 9:30 a.m. reportedly getting into a faded beige 1965 Plymo…" at bounding box center [754, 467] width 673 height 28
drag, startPoint x: 640, startPoint y: 314, endPoint x: 636, endPoint y: 337, distance: 23.3
click at [604, 453] on span "She was last seen at 9:30 a.m. reportedly getting into a faded beige 1965 Plymo…" at bounding box center [754, 467] width 673 height 28
click at [827, 453] on span "She was last seen at 9:30 a.m. reportedly getting into a faded beige 1965 Plymo…" at bounding box center [754, 467] width 673 height 28
click at [582, 453] on p "She was last seen at 9:30 a.m. reportedly getting into a faded beige 1965 Plymo…" at bounding box center [758, 481] width 681 height 57
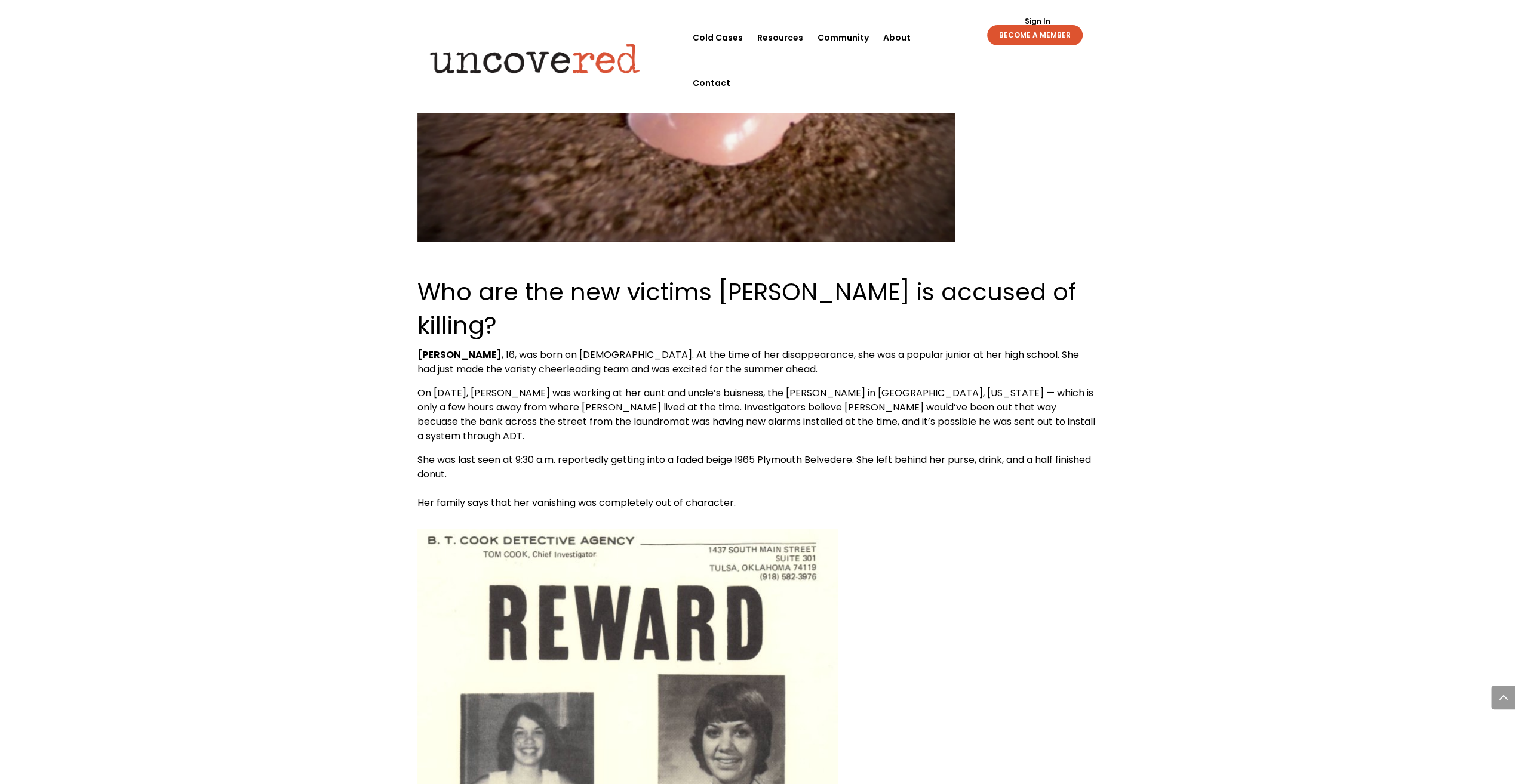
click at [637, 453] on span "She was last seen at 9:30 a.m. reportedly getting into a faded beige 1965 Plymo…" at bounding box center [754, 467] width 673 height 28
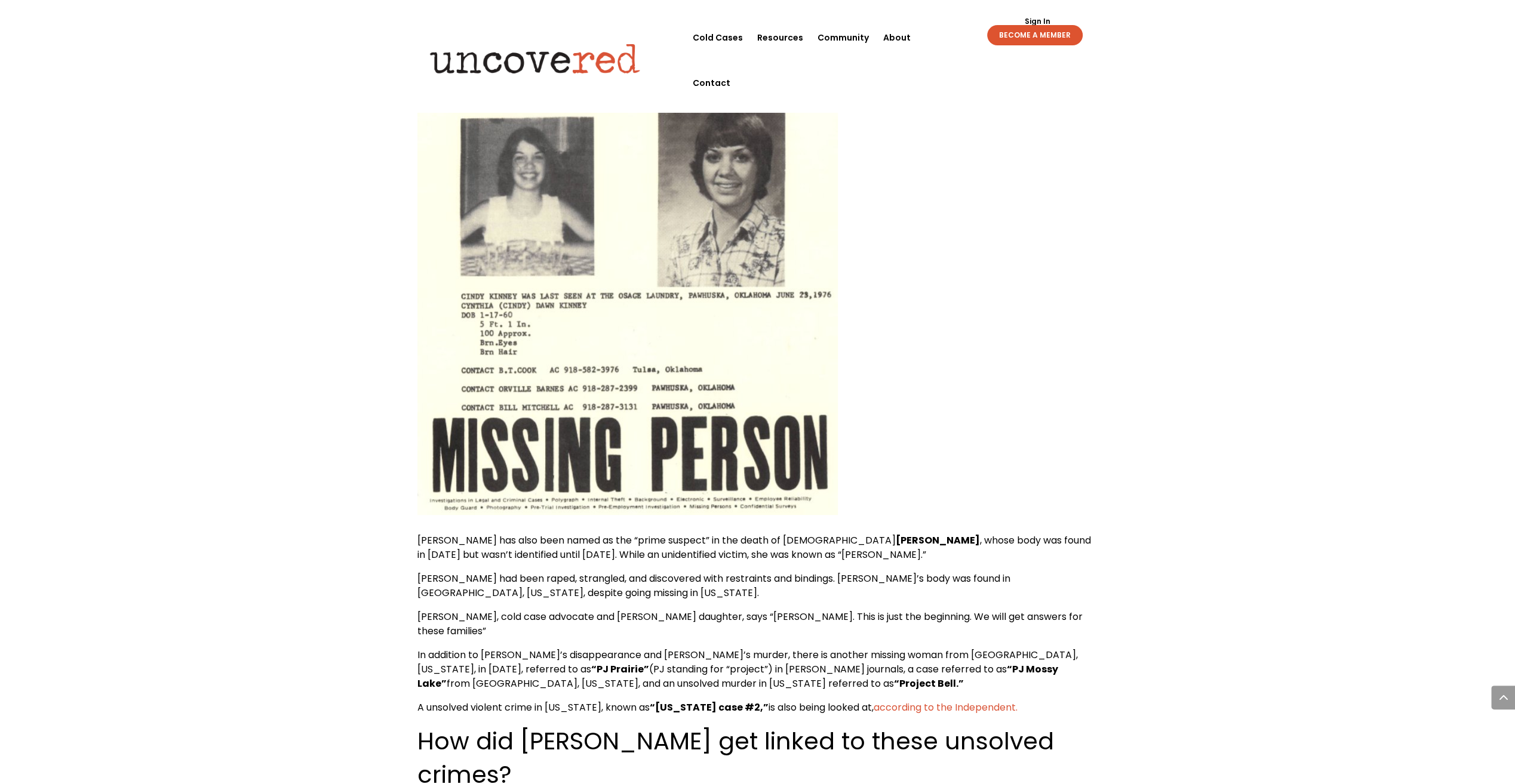
scroll to position [4863, 0]
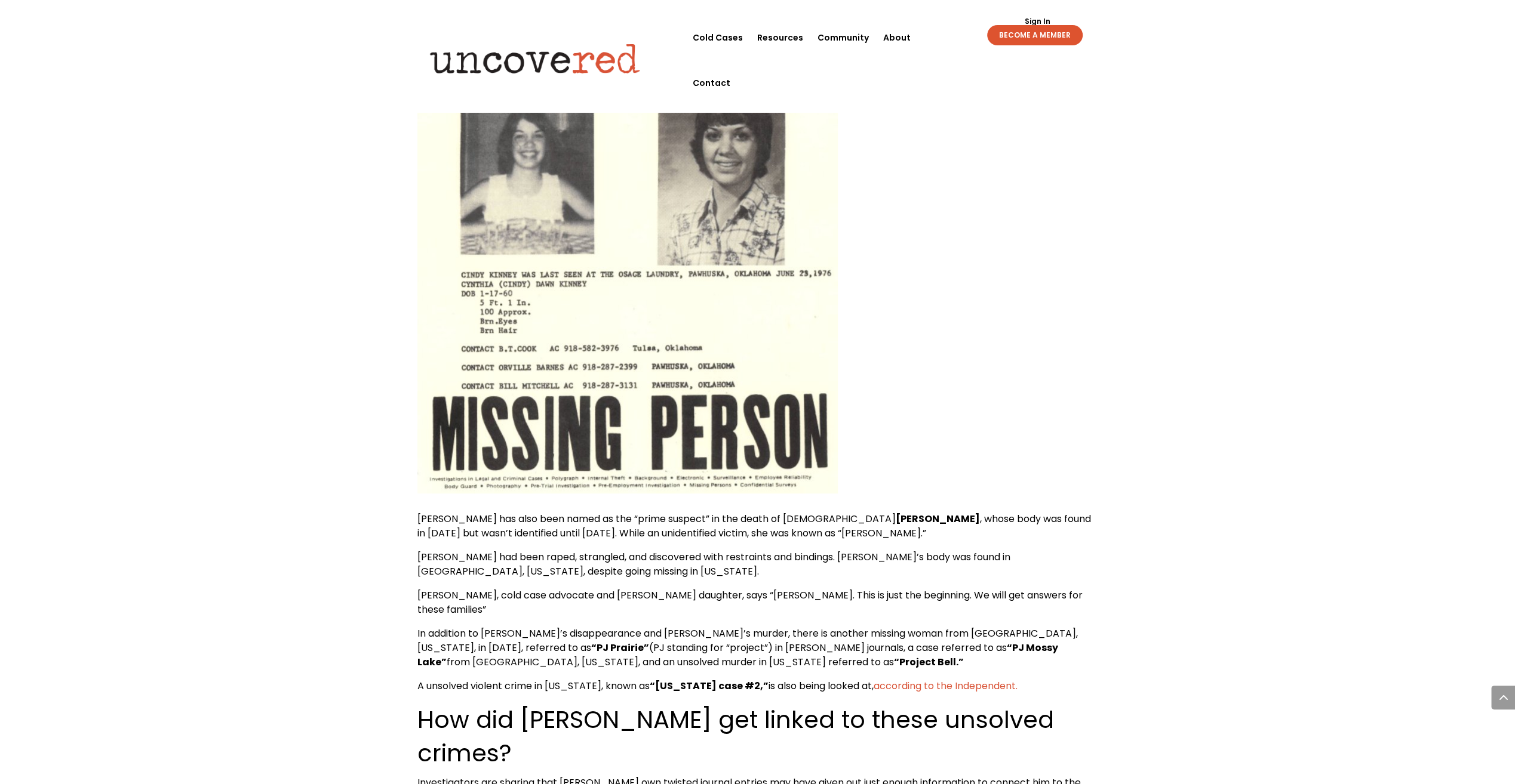
click at [602, 512] on span ", whose body was found in [DATE] but wasn’t identified until [DATE]. While an u…" at bounding box center [754, 526] width 673 height 28
click at [711, 512] on span ", whose body was found in [DATE] but wasn’t identified until [DATE]. While an u…" at bounding box center [754, 526] width 673 height 28
drag, startPoint x: 705, startPoint y: 426, endPoint x: 745, endPoint y: 426, distance: 40.0
click at [710, 550] on p "[PERSON_NAME] had been raped, strangled, and discovered with restraints and bin…" at bounding box center [758, 569] width 681 height 38
click at [758, 550] on p "[PERSON_NAME] had been raped, strangled, and discovered with restraints and bin…" at bounding box center [758, 569] width 681 height 38
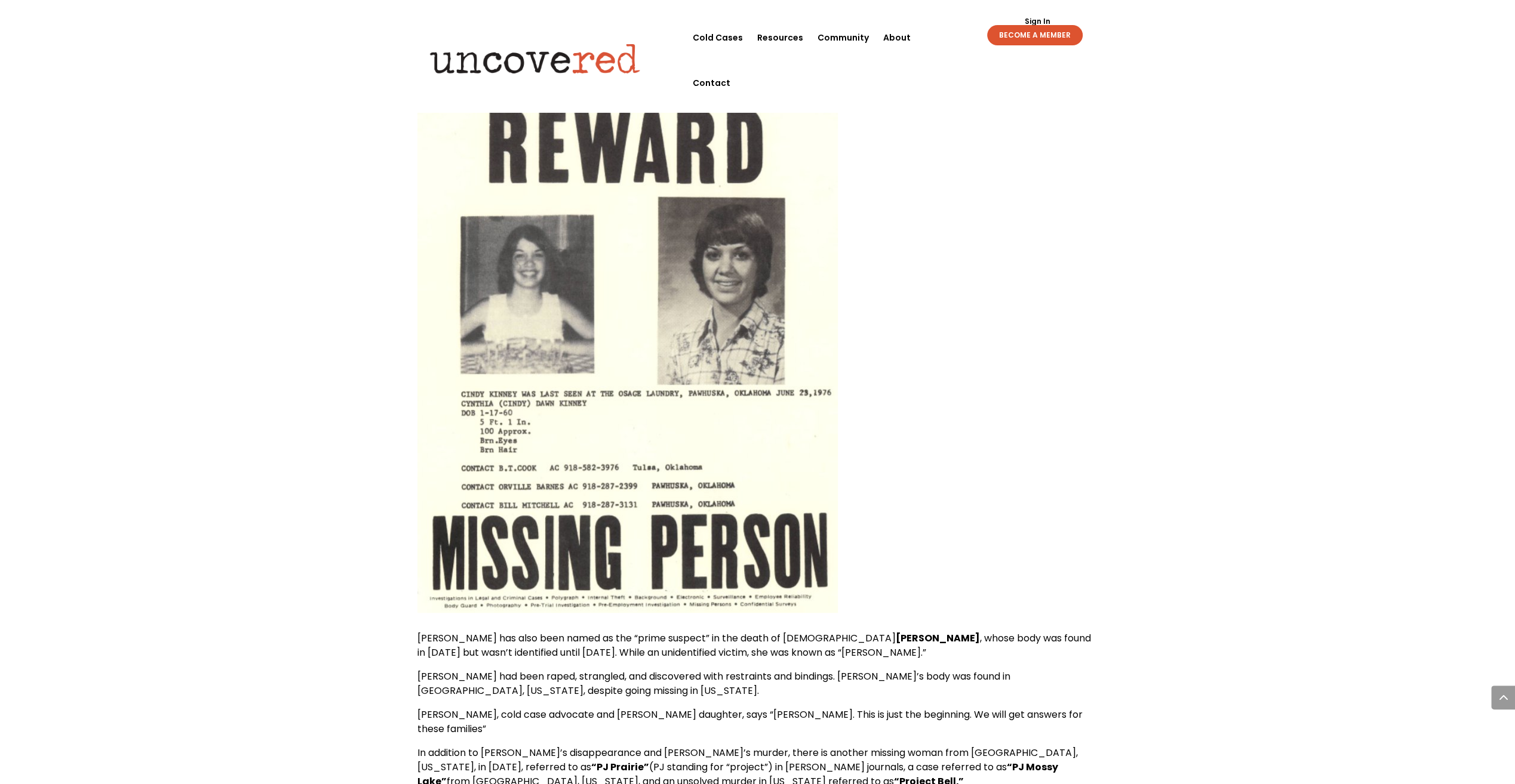
scroll to position [4983, 0]
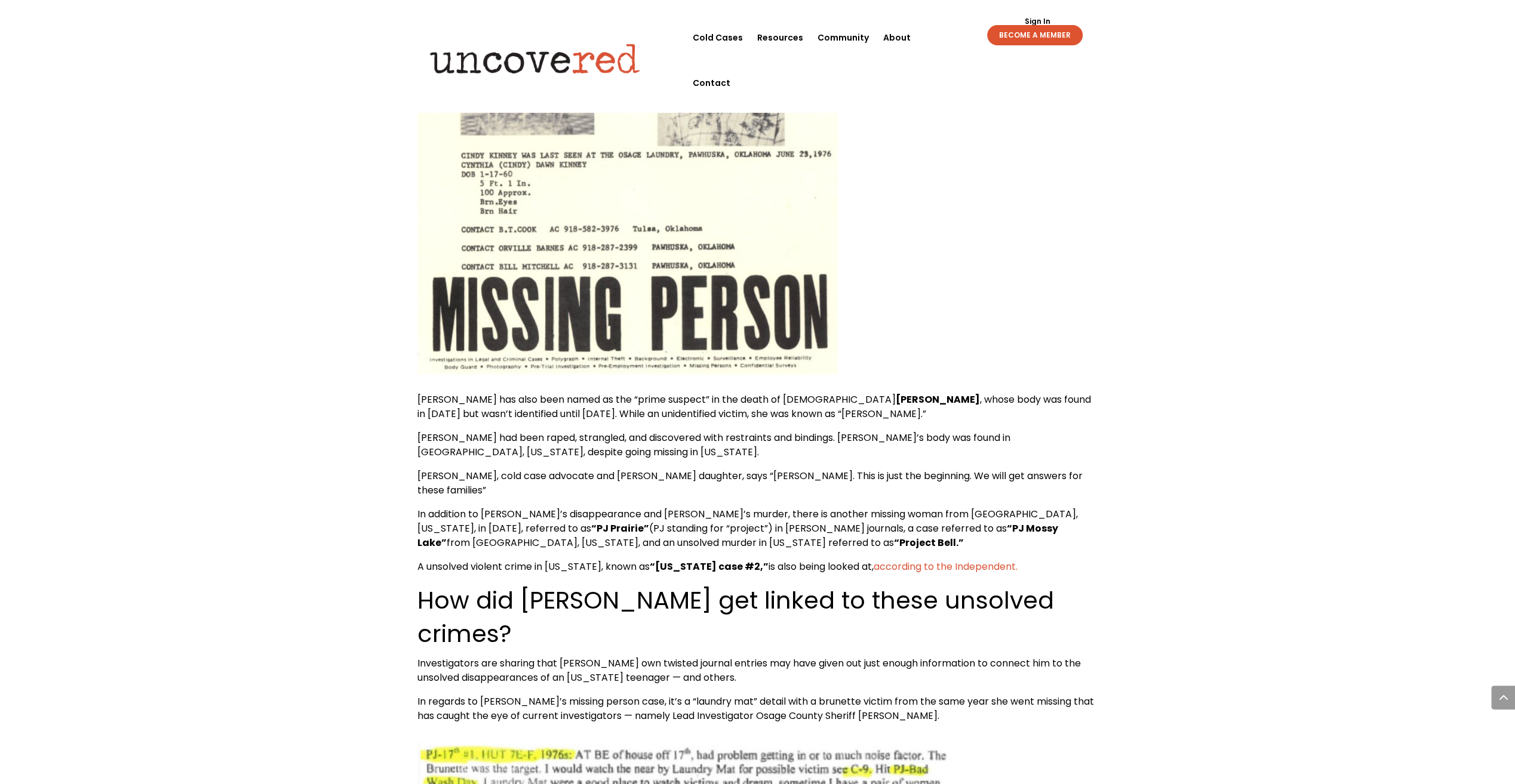
click at [630, 431] on span "[PERSON_NAME] had been raped, strangled, and discovered with restraints and bin…" at bounding box center [714, 445] width 593 height 28
click at [609, 431] on span "[PERSON_NAME] had been raped, strangled, and discovered with restraints and bin…" at bounding box center [714, 445] width 593 height 28
click at [736, 431] on span "[PERSON_NAME] had been raped, strangled, and discovered with restraints and bin…" at bounding box center [714, 445] width 593 height 28
click at [660, 431] on span "[PERSON_NAME] had been raped, strangled, and discovered with restraints and bin…" at bounding box center [714, 445] width 593 height 28
drag, startPoint x: 718, startPoint y: 299, endPoint x: 700, endPoint y: 306, distance: 19.3
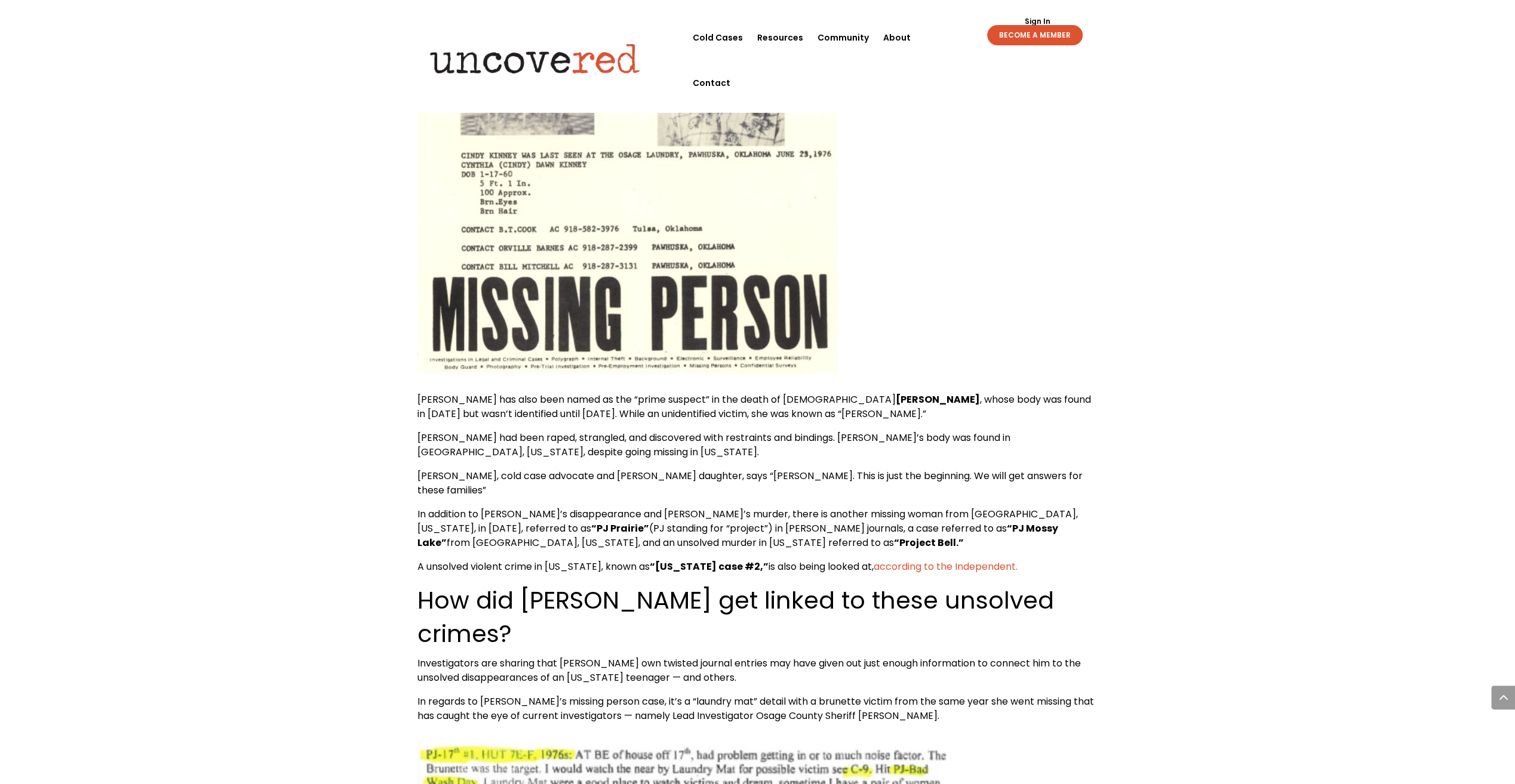
click at [717, 431] on span "[PERSON_NAME] had been raped, strangled, and discovered with restraints and bin…" at bounding box center [714, 445] width 593 height 28
click at [623, 469] on span "[PERSON_NAME], cold case advocate and [PERSON_NAME] daughter, says “[PERSON_NAM…" at bounding box center [750, 483] width 665 height 28
click at [607, 469] on span "[PERSON_NAME], cold case advocate and [PERSON_NAME] daughter, says “[PERSON_NAM…" at bounding box center [750, 483] width 665 height 28
drag, startPoint x: 721, startPoint y: 337, endPoint x: 700, endPoint y: 337, distance: 21.0
click at [721, 469] on span "[PERSON_NAME], cold case advocate and [PERSON_NAME] daughter, says “[PERSON_NAM…" at bounding box center [750, 483] width 665 height 28
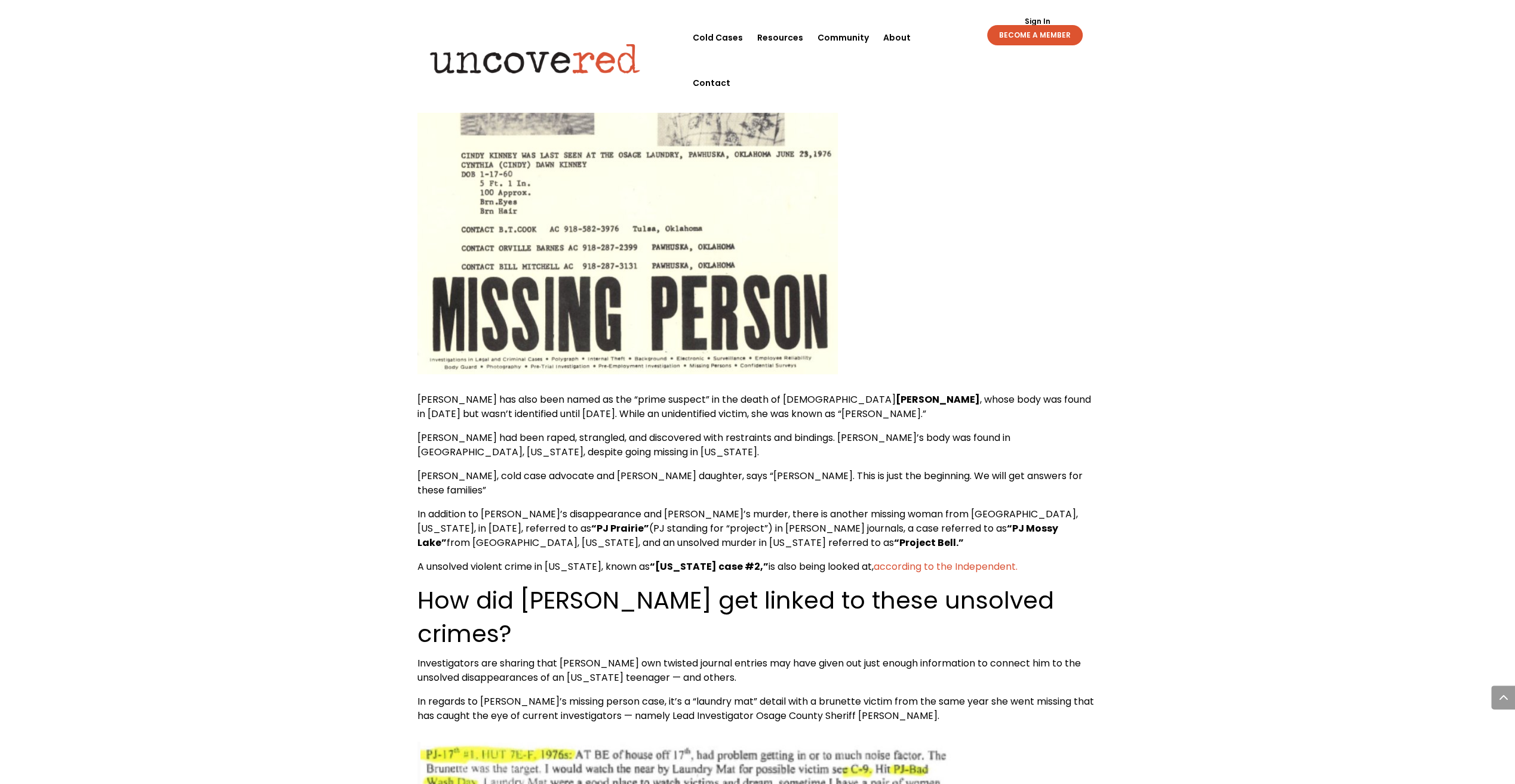
click at [641, 469] on span "[PERSON_NAME], cold case advocate and [PERSON_NAME] daughter, says “[PERSON_NAM…" at bounding box center [750, 483] width 665 height 28
click at [702, 469] on span "[PERSON_NAME], cold case advocate and [PERSON_NAME] daughter, says “[PERSON_NAM…" at bounding box center [750, 483] width 665 height 28
click at [616, 507] on span "In addition to [PERSON_NAME]’s disappearance and [PERSON_NAME]’s murder, there …" at bounding box center [747, 521] width 660 height 28
click at [656, 507] on span "In addition to [PERSON_NAME]’s disappearance and [PERSON_NAME]’s murder, there …" at bounding box center [747, 521] width 660 height 28
click at [624, 507] on span "In addition to [PERSON_NAME]’s disappearance and [PERSON_NAME]’s murder, there …" at bounding box center [747, 521] width 660 height 28
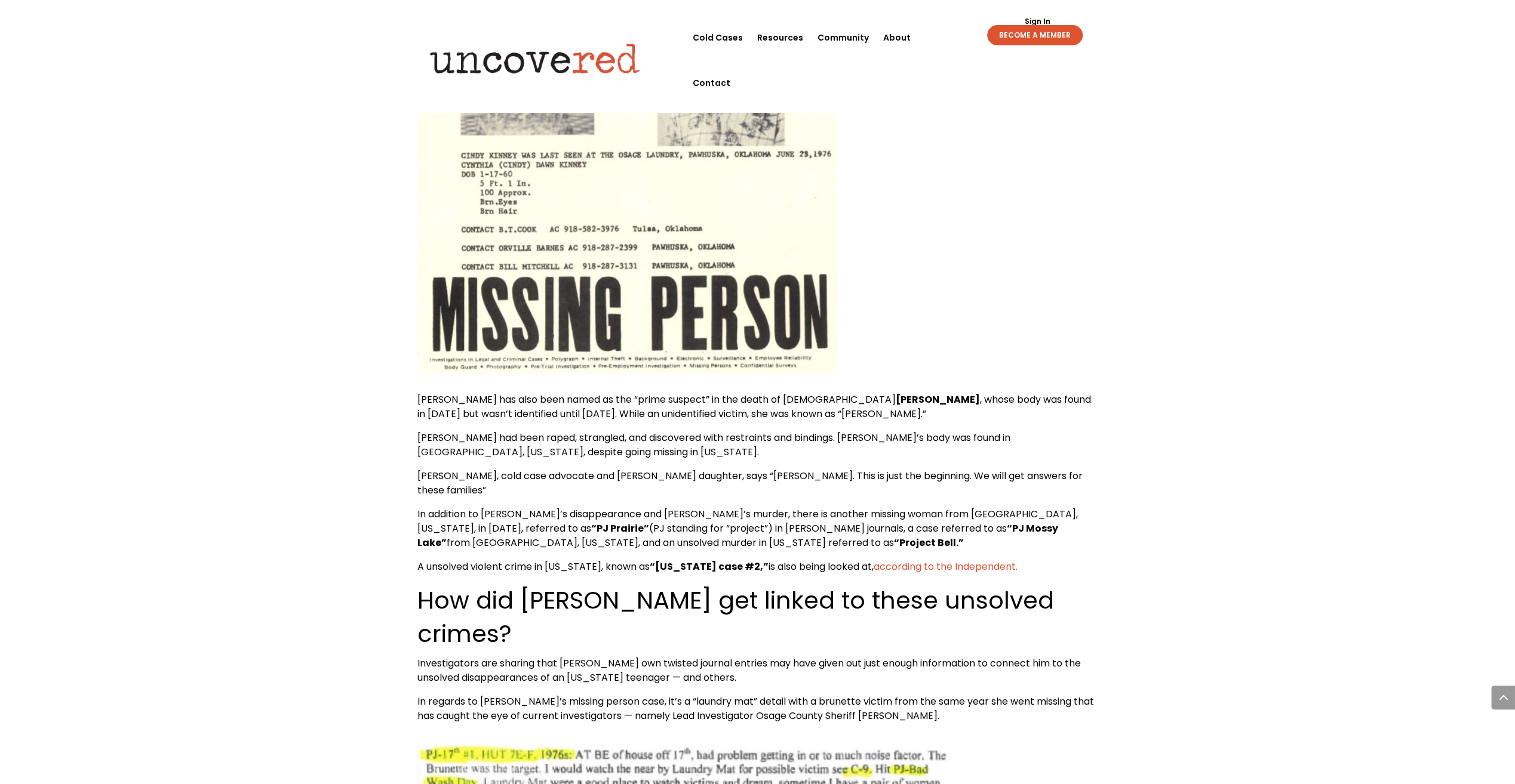
drag, startPoint x: 726, startPoint y: 357, endPoint x: 717, endPoint y: 356, distance: 9.1
click at [725, 507] on span "In addition to [PERSON_NAME]’s disappearance and [PERSON_NAME]’s murder, there …" at bounding box center [747, 521] width 660 height 28
drag, startPoint x: 643, startPoint y: 356, endPoint x: 766, endPoint y: 350, distance: 123.1
click at [645, 507] on span "In addition to [PERSON_NAME]’s disappearance and [PERSON_NAME]’s murder, there …" at bounding box center [747, 521] width 660 height 28
click at [778, 507] on span "In addition to [PERSON_NAME]’s disappearance and [PERSON_NAME]’s murder, there …" at bounding box center [747, 521] width 660 height 28
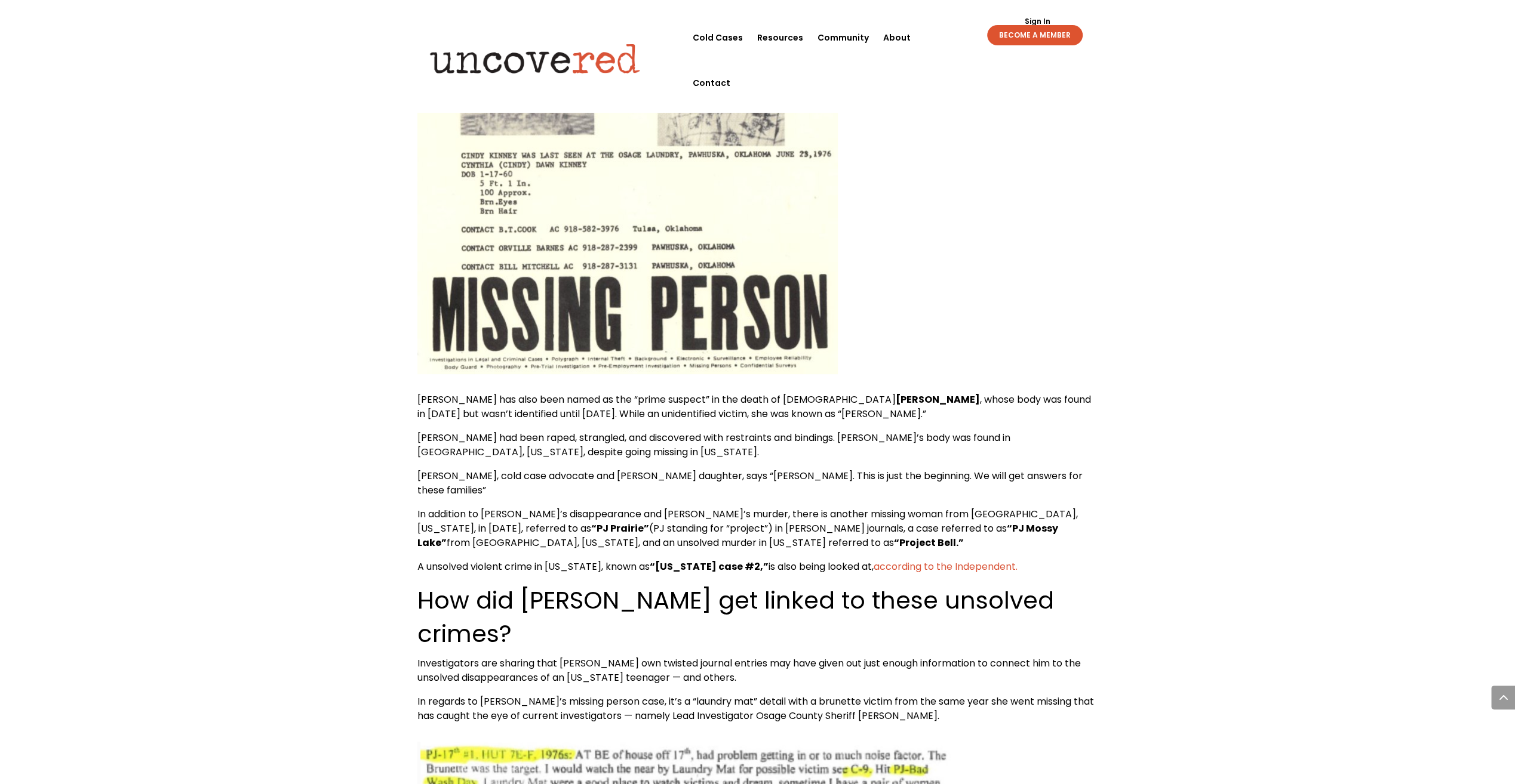
drag, startPoint x: 623, startPoint y: 356, endPoint x: 643, endPoint y: 356, distance: 20.0
click at [626, 507] on span "In addition to [PERSON_NAME]’s disappearance and [PERSON_NAME]’s murder, there …" at bounding box center [747, 521] width 660 height 28
click at [798, 507] on p "In addition to [PERSON_NAME]’s disappearance and [PERSON_NAME]’s murder, there …" at bounding box center [758, 534] width 681 height 53
click at [694, 507] on span "In addition to [PERSON_NAME]’s disappearance and [PERSON_NAME]’s murder, there …" at bounding box center [747, 521] width 660 height 28
click at [771, 507] on span "In addition to [PERSON_NAME]’s disappearance and [PERSON_NAME]’s murder, there …" at bounding box center [747, 521] width 660 height 28
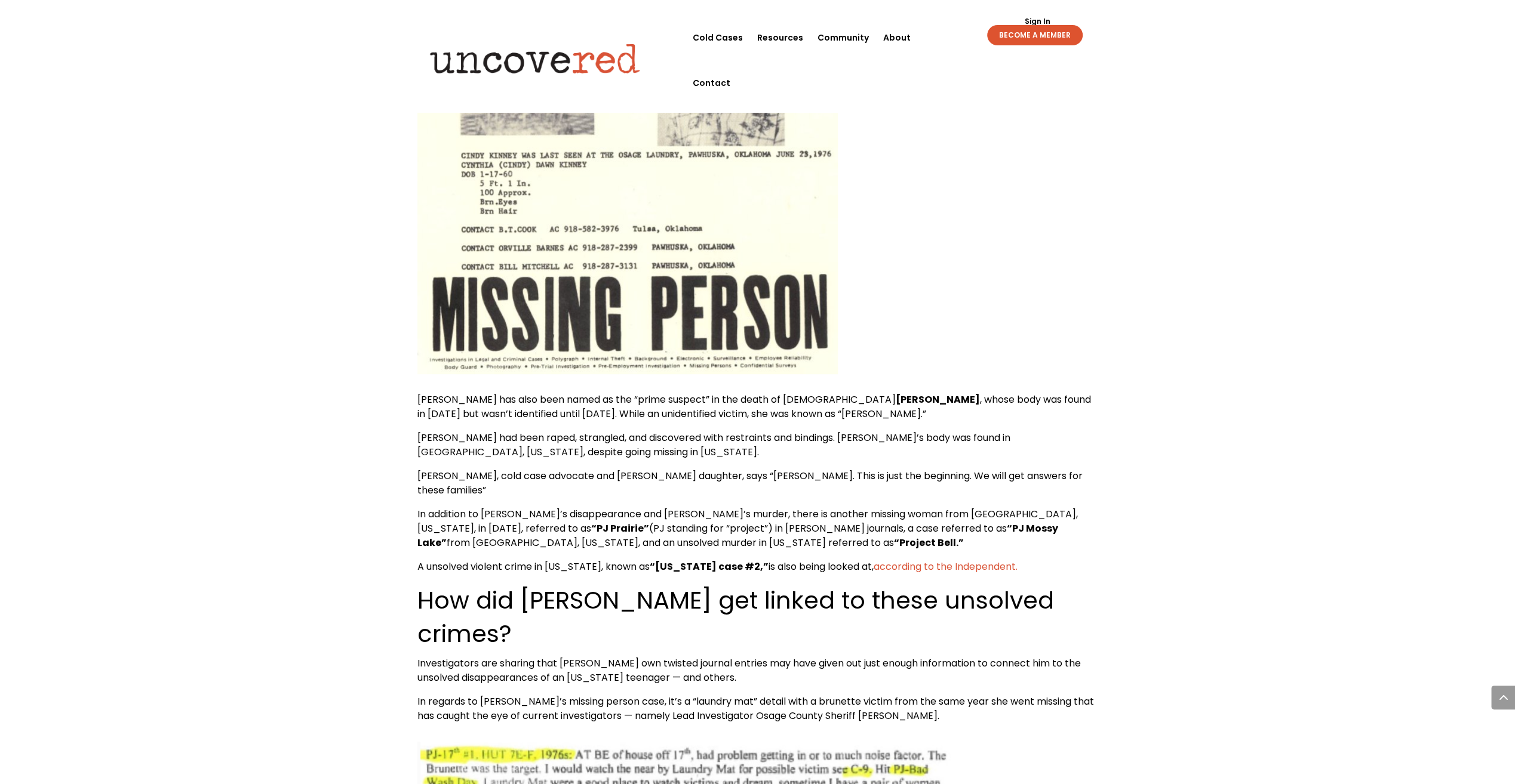
drag, startPoint x: 771, startPoint y: 352, endPoint x: 675, endPoint y: 353, distance: 96.0
click at [675, 507] on span "In addition to [PERSON_NAME]’s disappearance and [PERSON_NAME]’s murder, there …" at bounding box center [747, 521] width 660 height 28
click at [714, 507] on span "In addition to [PERSON_NAME]’s disappearance and [PERSON_NAME]’s murder, there …" at bounding box center [747, 521] width 660 height 28
drag, startPoint x: 714, startPoint y: 357, endPoint x: 672, endPoint y: 363, distance: 42.4
click at [672, 507] on span "In addition to [PERSON_NAME]’s disappearance and [PERSON_NAME]’s murder, there …" at bounding box center [747, 521] width 660 height 28
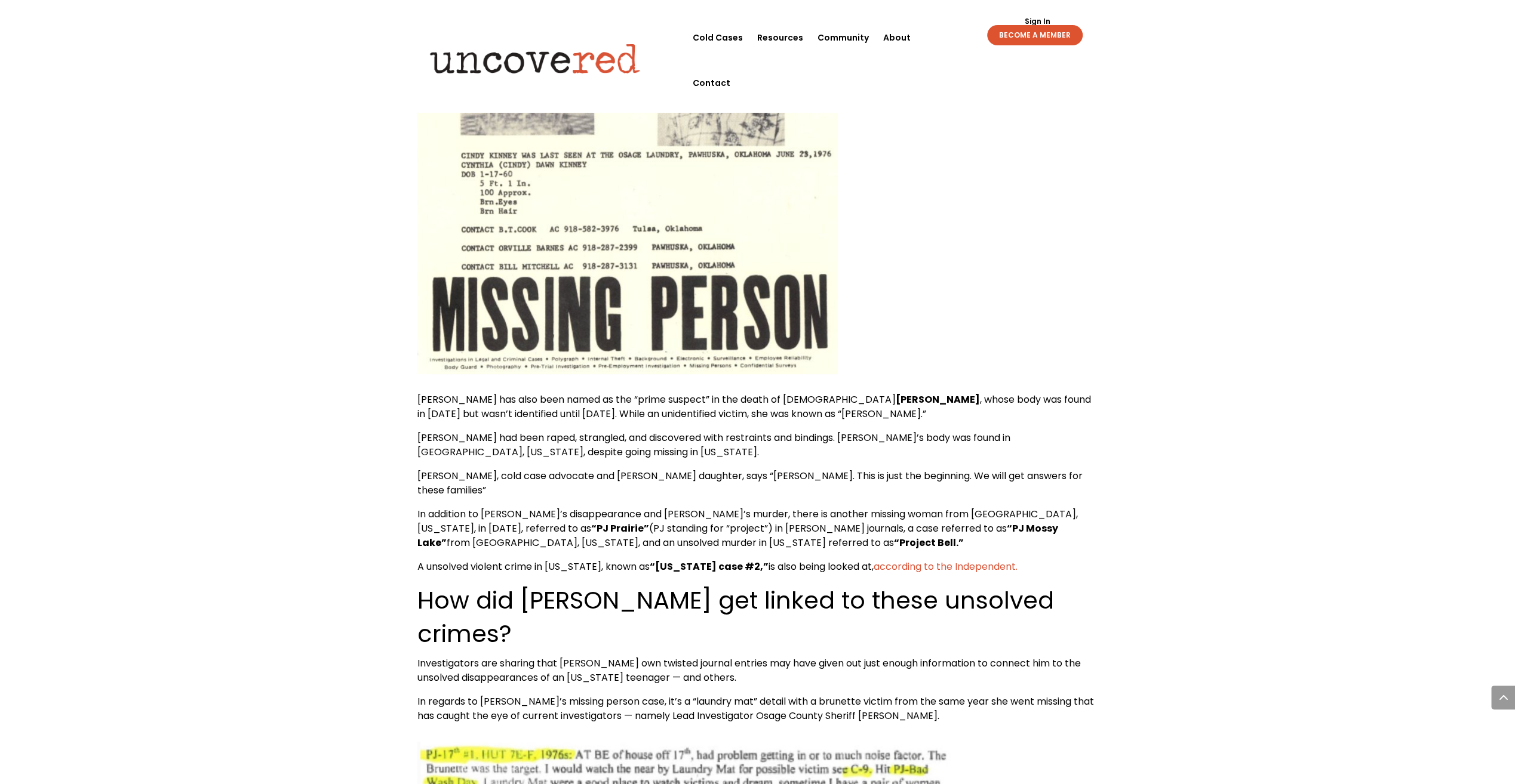
drag, startPoint x: 693, startPoint y: 381, endPoint x: 705, endPoint y: 381, distance: 12.0
click at [694, 507] on p "In addition to [PERSON_NAME]’s disappearance and [PERSON_NAME]’s murder, there …" at bounding box center [758, 534] width 681 height 53
click at [705, 507] on p "In addition to [PERSON_NAME]’s disappearance and [PERSON_NAME]’s murder, there …" at bounding box center [758, 534] width 681 height 53
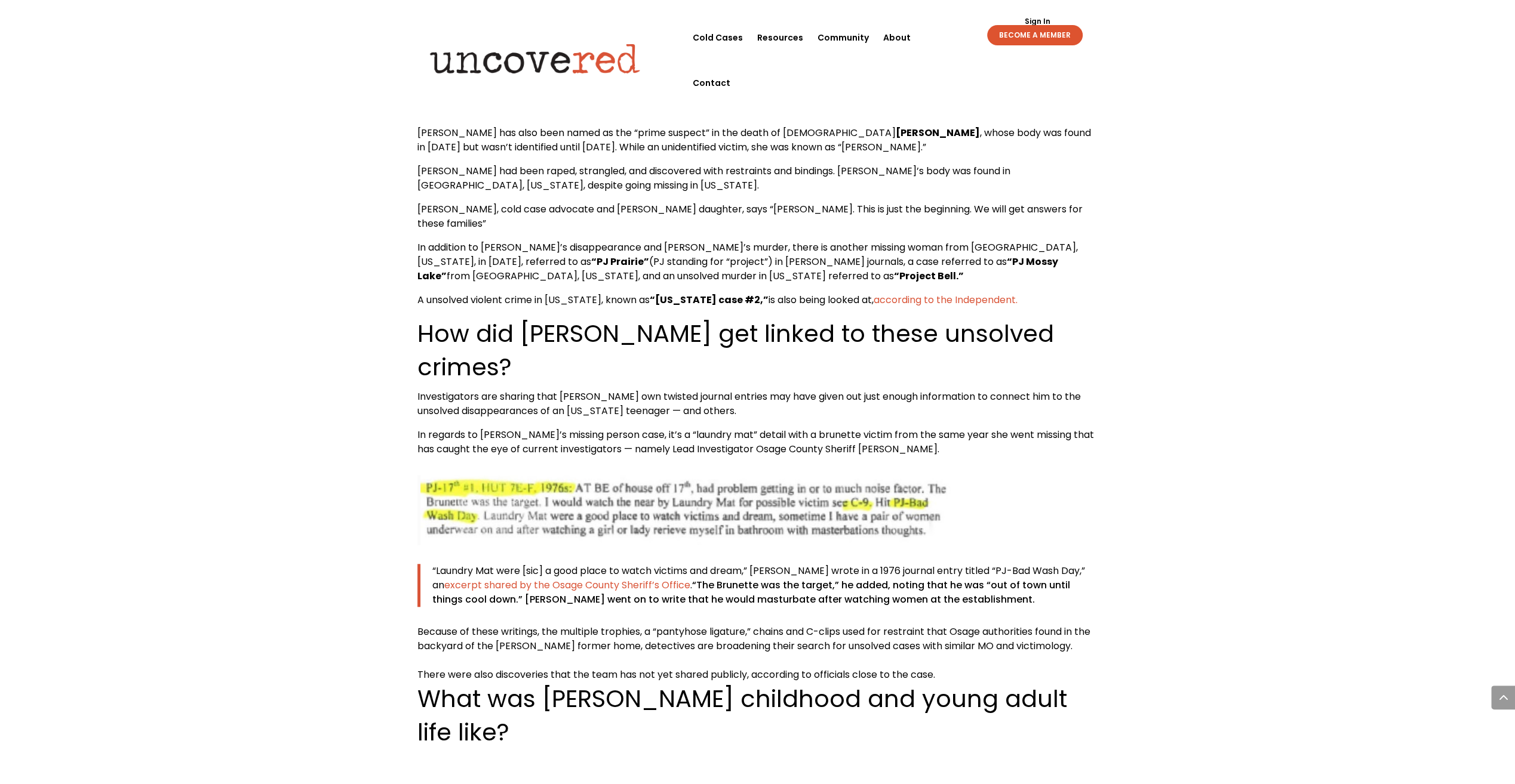
scroll to position [5221, 0]
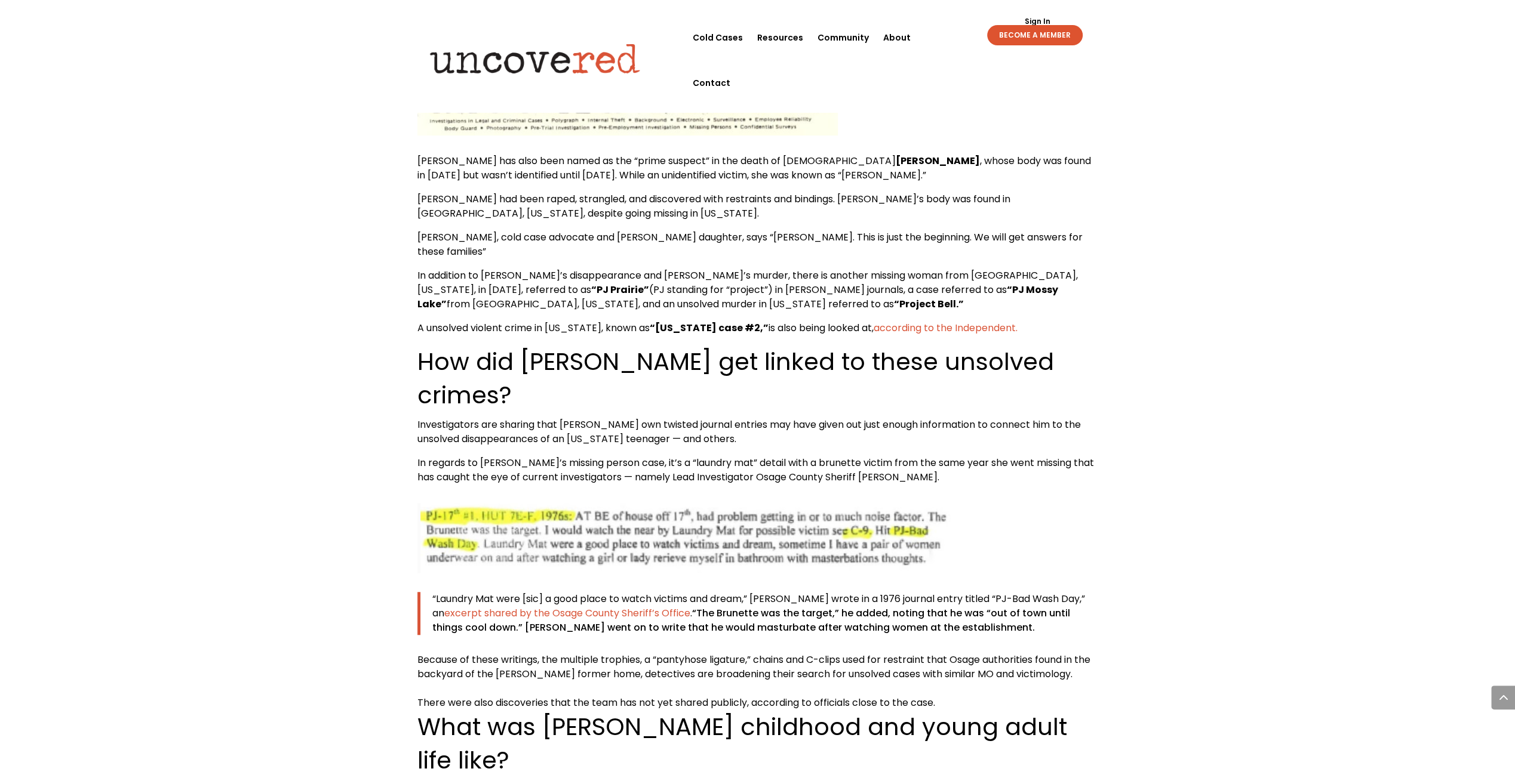
drag, startPoint x: 291, startPoint y: 309, endPoint x: 284, endPoint y: 283, distance: 26.9
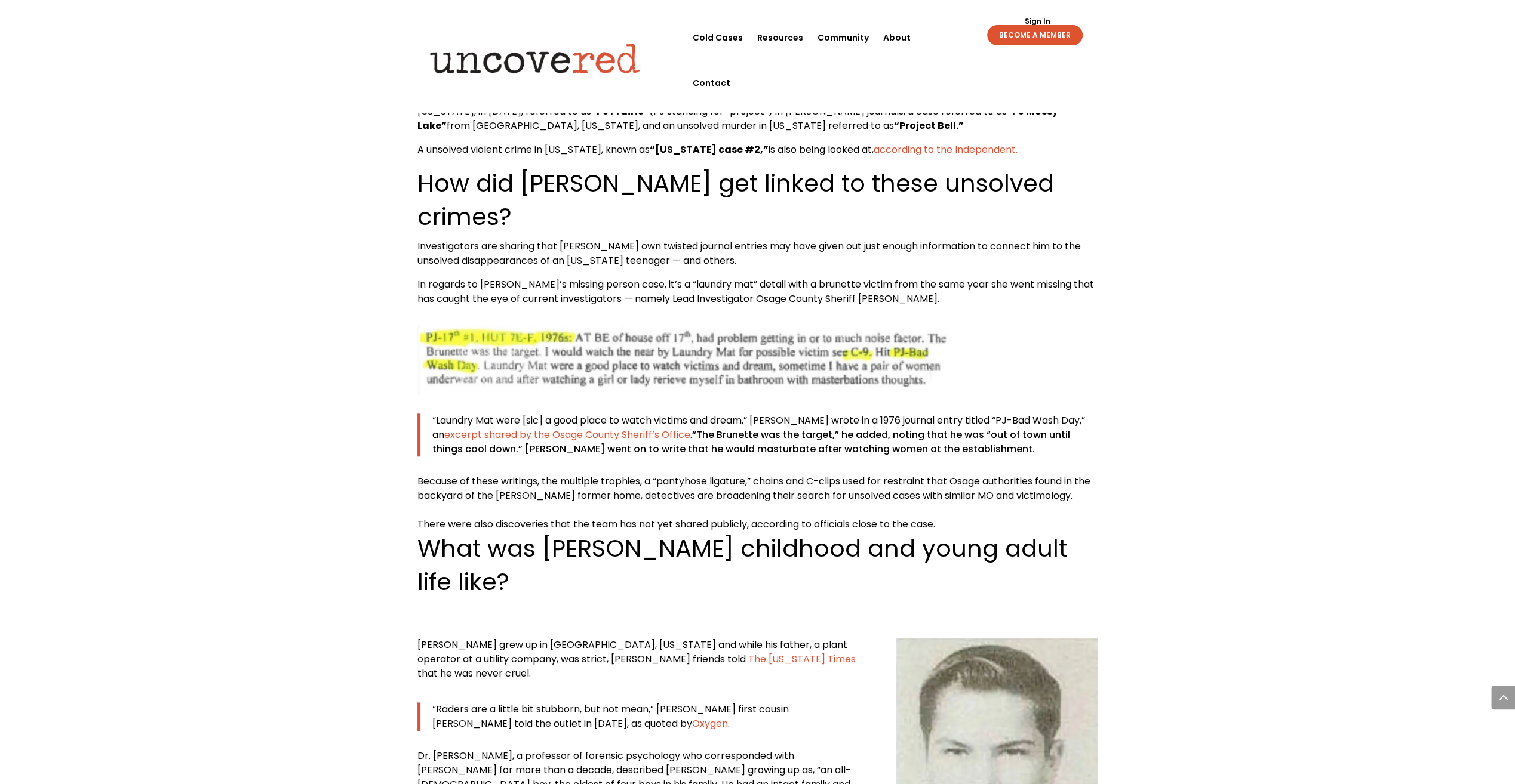
scroll to position [5401, 0]
click at [229, 283] on div "[PERSON_NAME] — Know the Victims Citizen Detective Resources , Serial Killer Se…" at bounding box center [758, 684] width 1515 height 12065
drag, startPoint x: 237, startPoint y: 303, endPoint x: 231, endPoint y: 289, distance: 15.2
click at [235, 300] on div "[PERSON_NAME] — Know the Victims Citizen Detective Resources , Serial Killer Se…" at bounding box center [758, 684] width 1515 height 12065
click at [226, 257] on div "[PERSON_NAME] — Know the Victims Citizen Detective Resources , Serial Killer Se…" at bounding box center [758, 684] width 1515 height 12065
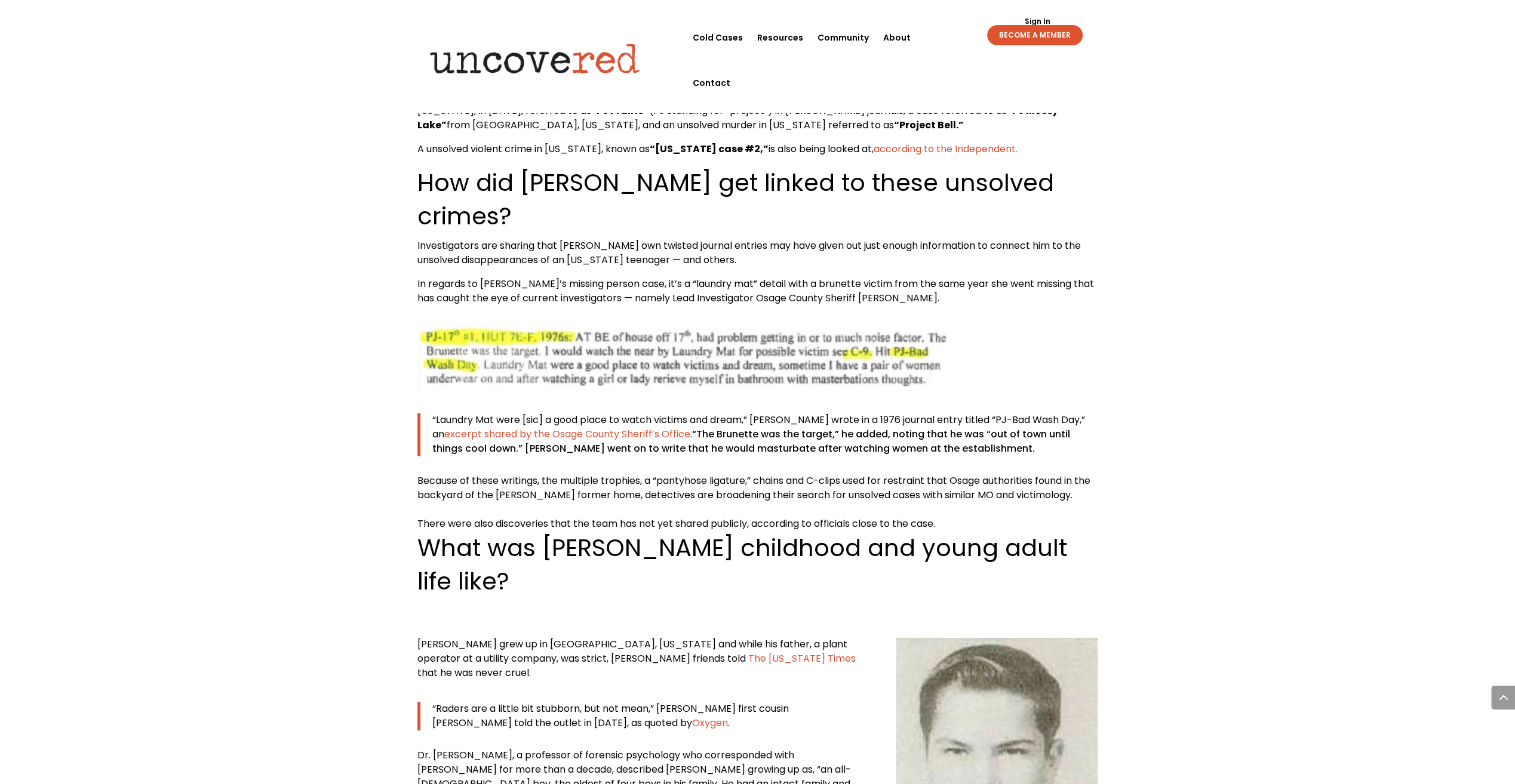
click at [228, 265] on div "[PERSON_NAME] — Know the Victims Citizen Detective Resources , Serial Killer Se…" at bounding box center [758, 684] width 1515 height 12065
drag, startPoint x: 228, startPoint y: 258, endPoint x: 235, endPoint y: 263, distance: 8.6
click at [228, 258] on div "[PERSON_NAME] — Know the Victims Citizen Detective Resources , Serial Killer Se…" at bounding box center [758, 684] width 1515 height 12065
click at [332, 291] on div "[PERSON_NAME] — Know the Victims Citizen Detective Resources , Serial Killer Se…" at bounding box center [758, 684] width 1515 height 12065
click at [338, 351] on div "[PERSON_NAME] — Know the Victims Citizen Detective Resources , Serial Killer Se…" at bounding box center [758, 684] width 1515 height 12065
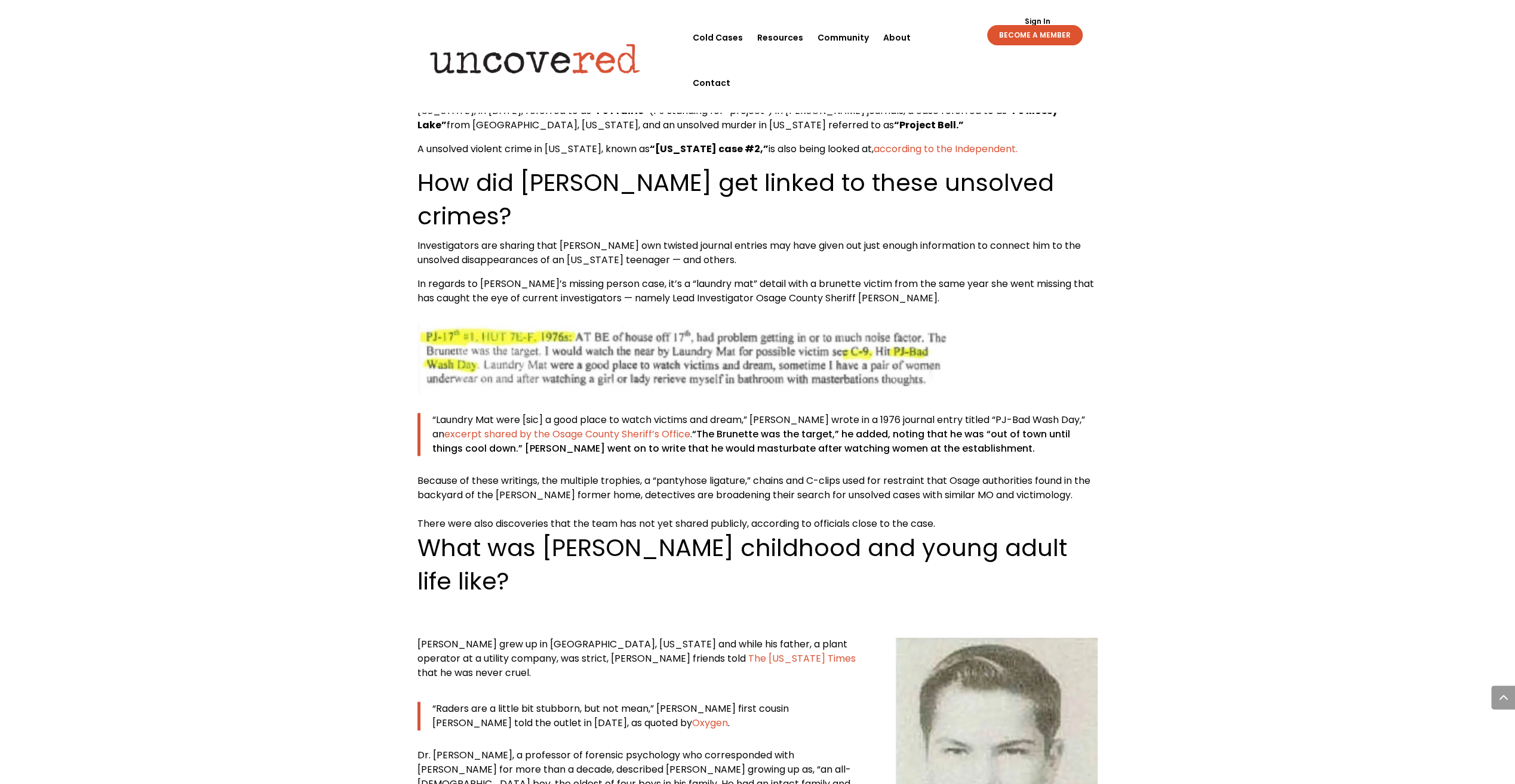
click at [321, 292] on div "[PERSON_NAME] — Know the Victims Citizen Detective Resources , Serial Killer Se…" at bounding box center [758, 684] width 1515 height 12065
click at [329, 347] on div "[PERSON_NAME] — Know the Victims Citizen Detective Resources , Serial Killer Se…" at bounding box center [758, 684] width 1515 height 12065
click at [320, 310] on div "[PERSON_NAME] — Know the Victims Citizen Detective Resources , Serial Killer Se…" at bounding box center [758, 684] width 1515 height 12065
drag, startPoint x: 318, startPoint y: 327, endPoint x: 316, endPoint y: 312, distance: 15.1
click at [317, 319] on div "[PERSON_NAME] — Know the Victims Citizen Detective Resources , Serial Killer Se…" at bounding box center [758, 684] width 1515 height 12065
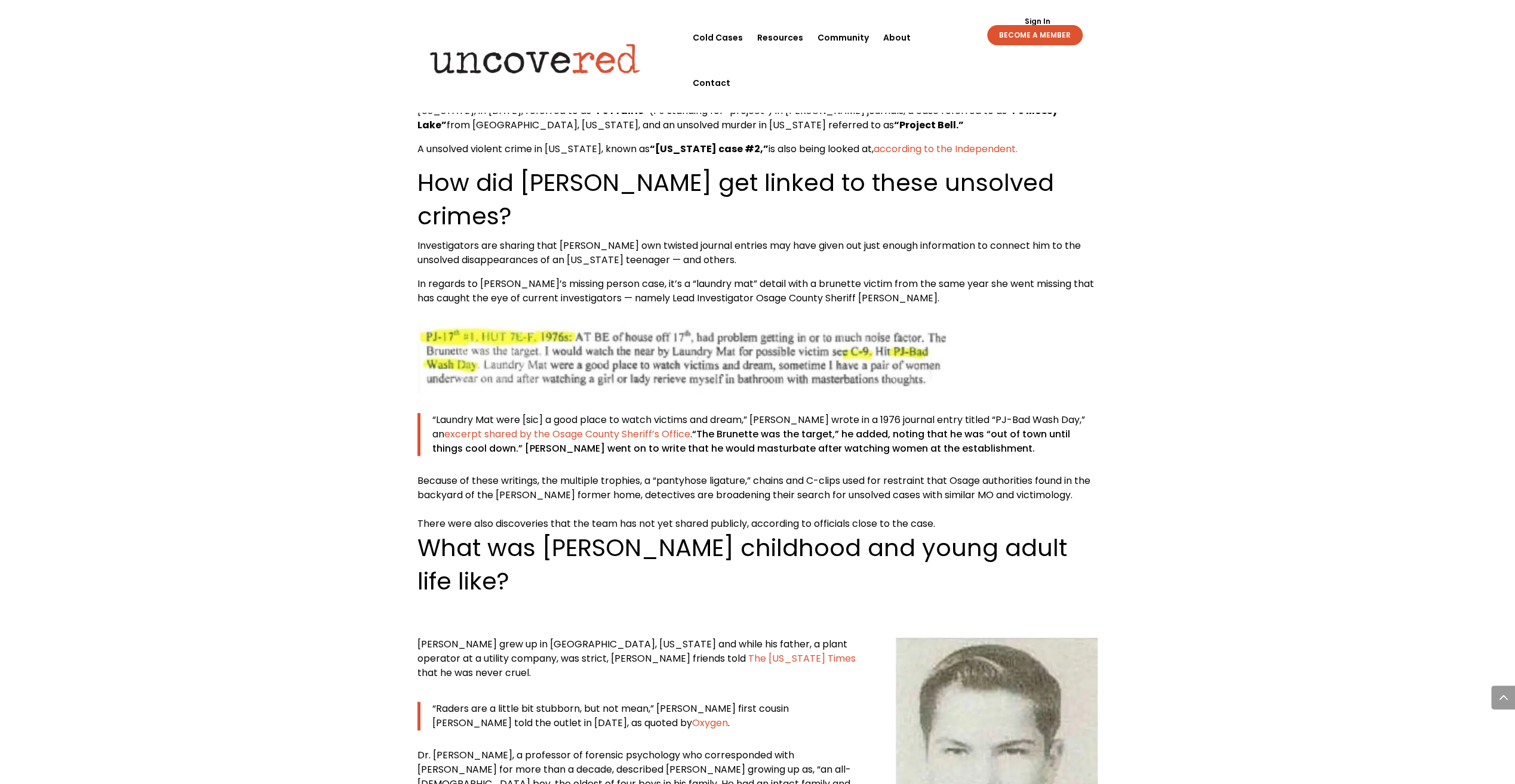
click at [309, 276] on div "[PERSON_NAME] — Know the Victims Citizen Detective Resources , Serial Killer Se…" at bounding box center [758, 684] width 1515 height 12065
click at [326, 291] on div "[PERSON_NAME] — Know the Victims Citizen Detective Resources , Serial Killer Se…" at bounding box center [758, 684] width 1515 height 12065
click at [321, 265] on div "[PERSON_NAME] — Know the Victims Citizen Detective Resources , Serial Killer Se…" at bounding box center [758, 684] width 1515 height 12065
drag, startPoint x: 328, startPoint y: 302, endPoint x: 325, endPoint y: 292, distance: 10.4
click at [325, 292] on div "[PERSON_NAME] — Know the Victims Citizen Detective Resources , Serial Killer Se…" at bounding box center [758, 684] width 1515 height 12065
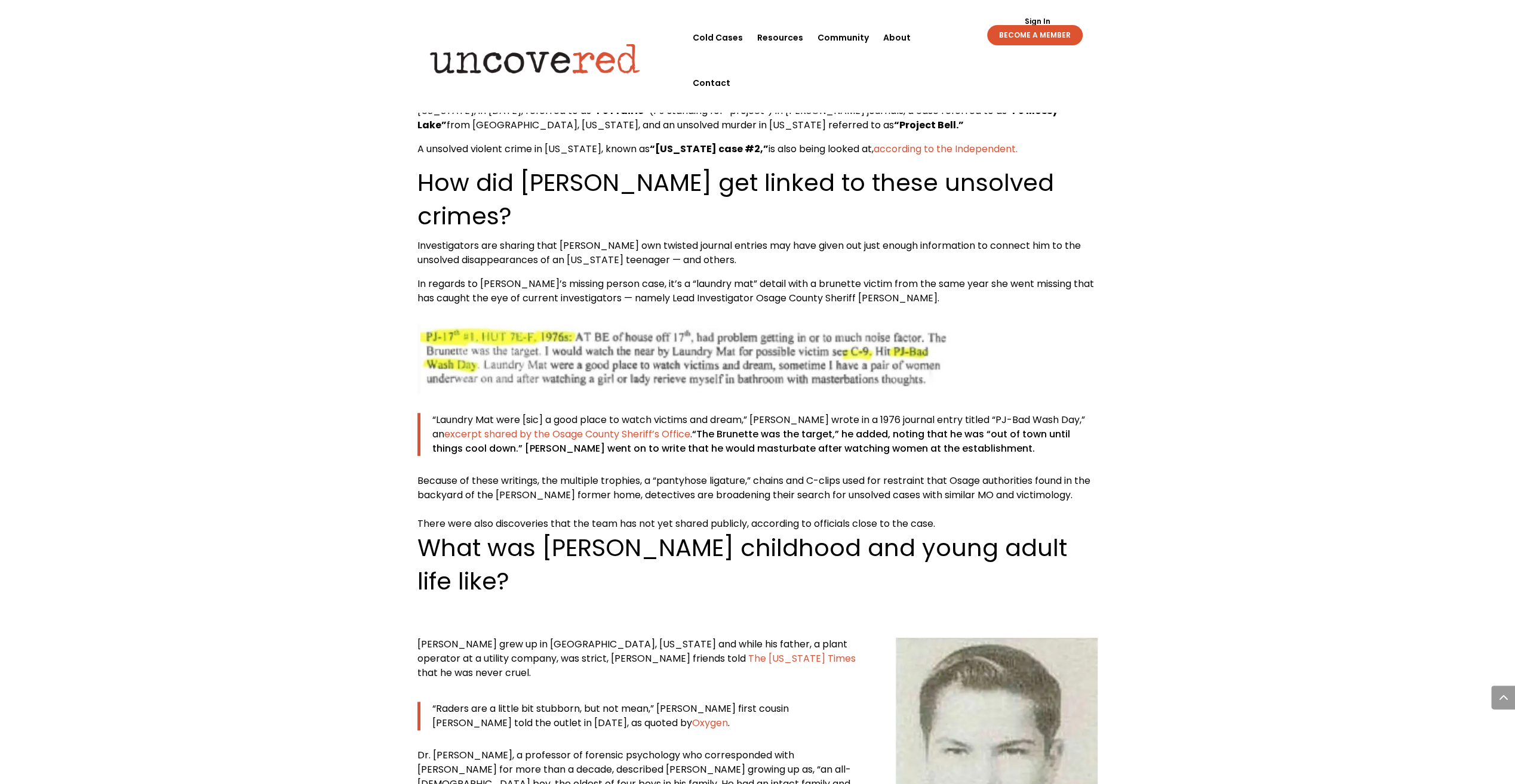
drag, startPoint x: 325, startPoint y: 292, endPoint x: 319, endPoint y: 273, distance: 19.9
click at [319, 273] on div "[PERSON_NAME] — Know the Victims Citizen Detective Resources , Serial Killer Se…" at bounding box center [758, 684] width 1515 height 12065
click at [339, 290] on div "[PERSON_NAME] — Know the Victims Citizen Detective Resources , Serial Killer Se…" at bounding box center [758, 684] width 1515 height 12065
drag, startPoint x: 345, startPoint y: 333, endPoint x: 338, endPoint y: 320, distance: 14.8
click at [338, 320] on div "[PERSON_NAME] — Know the Victims Citizen Detective Resources , Serial Killer Se…" at bounding box center [758, 684] width 1515 height 12065
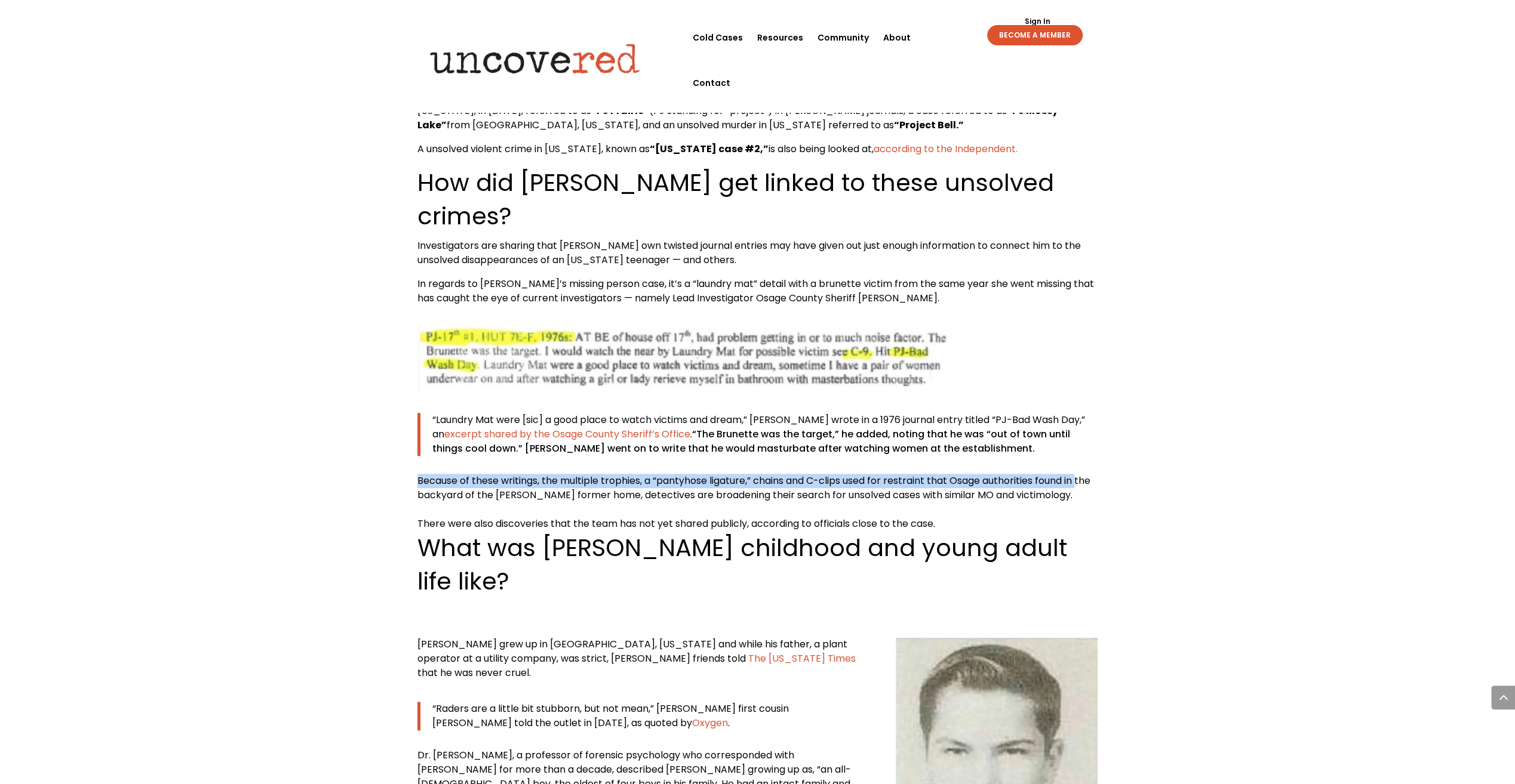
drag, startPoint x: 338, startPoint y: 320, endPoint x: 333, endPoint y: 298, distance: 22.6
click at [333, 299] on div "[PERSON_NAME] — Know the Victims Citizen Detective Resources , Serial Killer Se…" at bounding box center [758, 684] width 1515 height 12065
click at [345, 302] on div "[PERSON_NAME] — Know the Victims Citizen Detective Resources , Serial Killer Se…" at bounding box center [758, 684] width 1515 height 12065
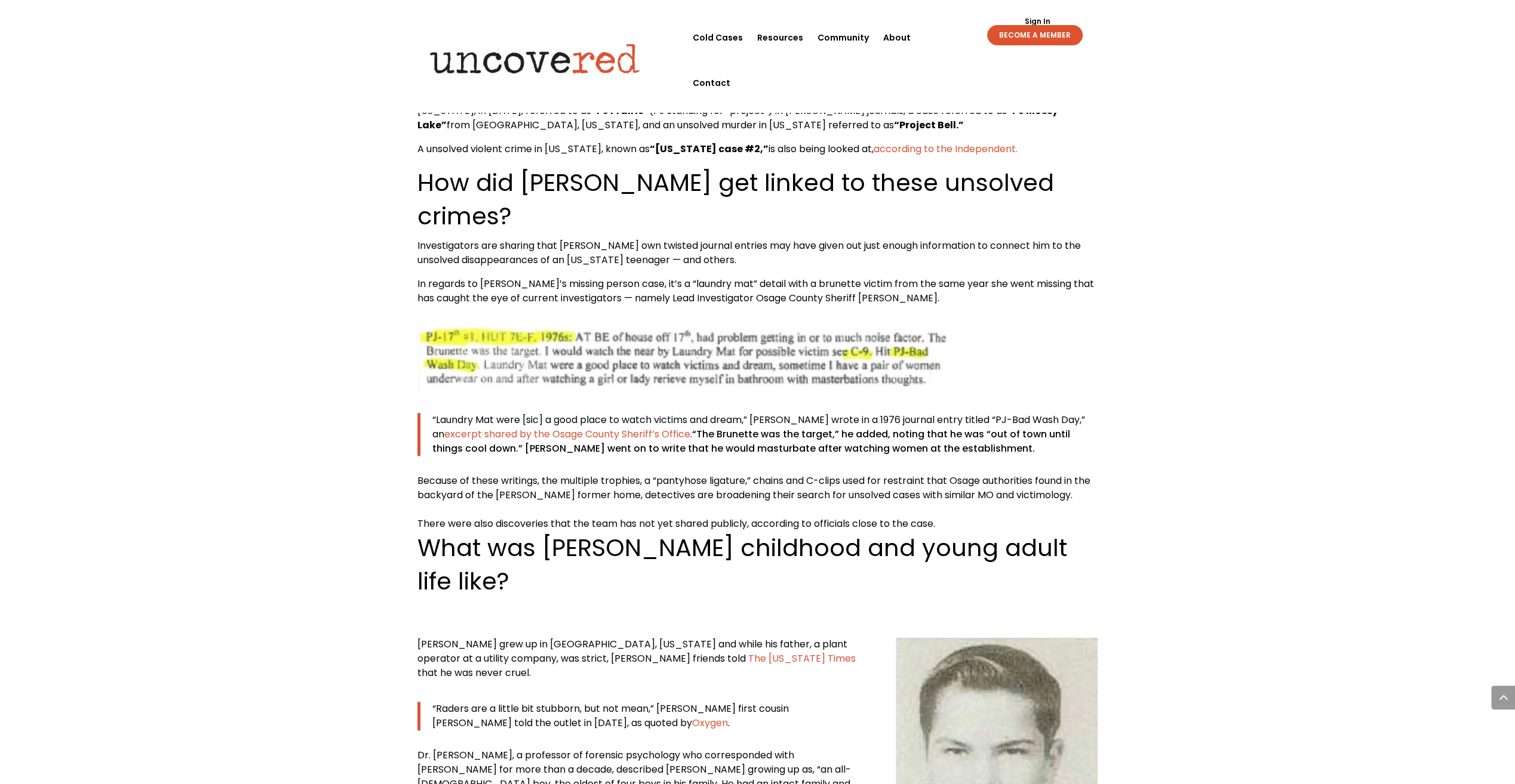
click at [338, 277] on div "[PERSON_NAME] — Know the Victims Citizen Detective Resources , Serial Killer Se…" at bounding box center [758, 684] width 1515 height 12065
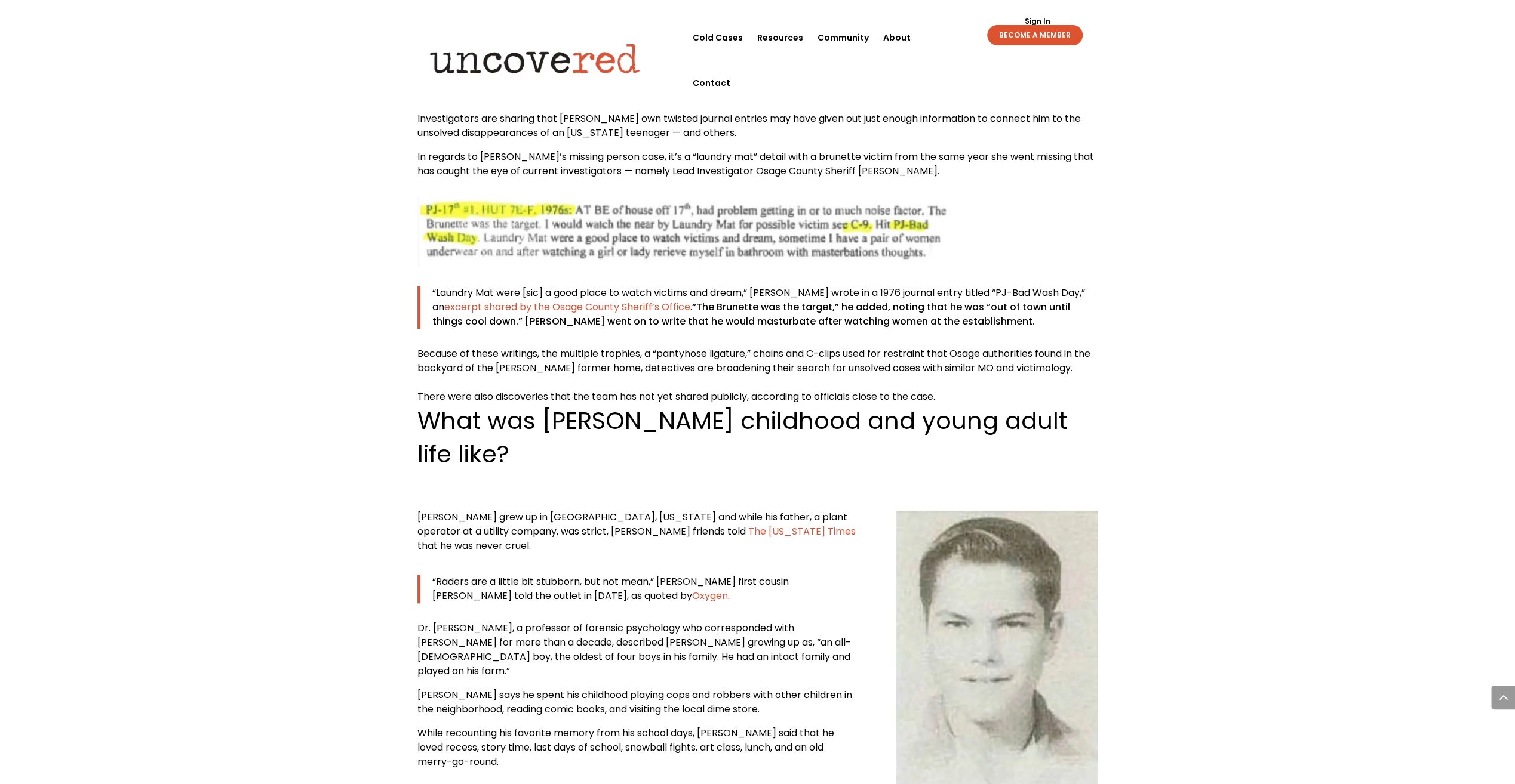
scroll to position [5580, 0]
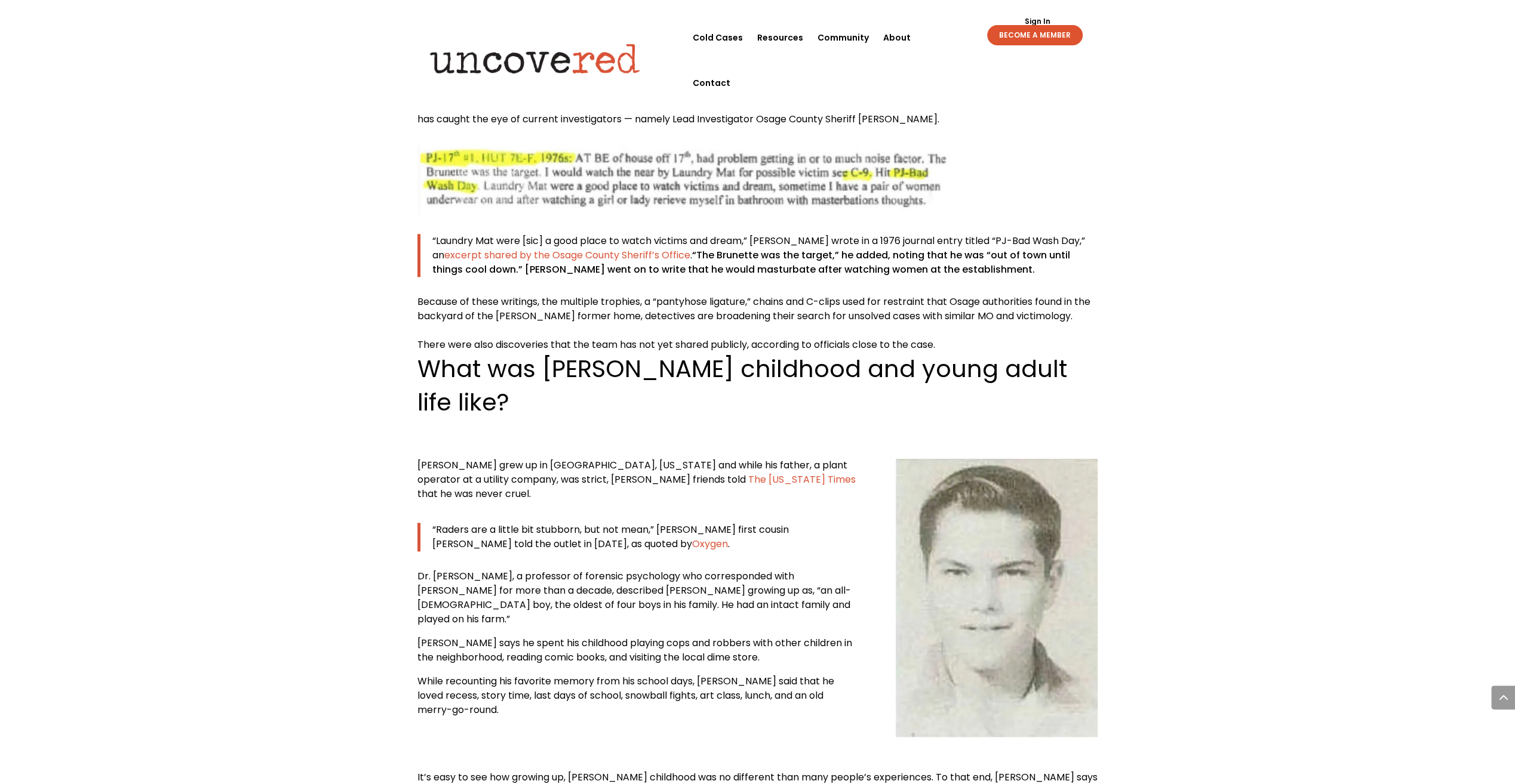
click at [341, 312] on div "[PERSON_NAME] — Know the Victims Citizen Detective Resources , Serial Killer Se…" at bounding box center [758, 506] width 1515 height 12065
click at [318, 309] on div "[PERSON_NAME] — Know the Victims Citizen Detective Resources , Serial Killer Se…" at bounding box center [758, 506] width 1515 height 12065
drag, startPoint x: 311, startPoint y: 398, endPoint x: 313, endPoint y: 326, distance: 72.0
click at [311, 393] on div "[PERSON_NAME] — Know the Victims Citizen Detective Resources , Serial Killer Se…" at bounding box center [758, 506] width 1515 height 12065
click at [311, 321] on div "[PERSON_NAME] — Know the Victims Citizen Detective Resources , Serial Killer Se…" at bounding box center [758, 506] width 1515 height 12065
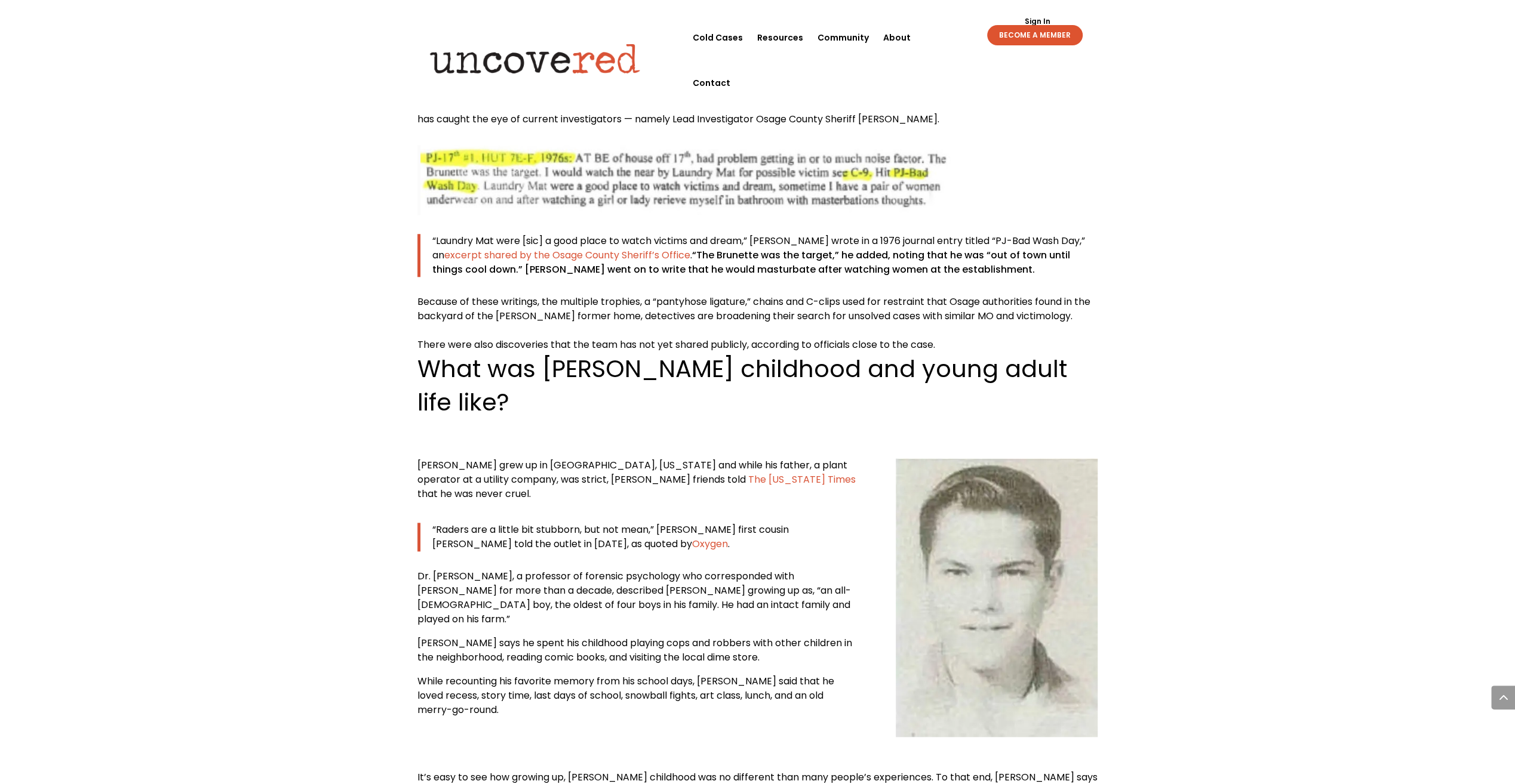
drag, startPoint x: 319, startPoint y: 402, endPoint x: 309, endPoint y: 348, distance: 54.9
click at [316, 388] on div "[PERSON_NAME] — Know the Victims Citizen Detective Resources , Serial Killer Se…" at bounding box center [758, 506] width 1515 height 12065
drag, startPoint x: 308, startPoint y: 343, endPoint x: 314, endPoint y: 431, distance: 88.2
click at [308, 349] on div "[PERSON_NAME] — Know the Victims Citizen Detective Resources , Serial Killer Se…" at bounding box center [758, 506] width 1515 height 12065
click at [314, 431] on div "[PERSON_NAME] — Know the Victims Citizen Detective Resources , Serial Killer Se…" at bounding box center [758, 506] width 1515 height 12065
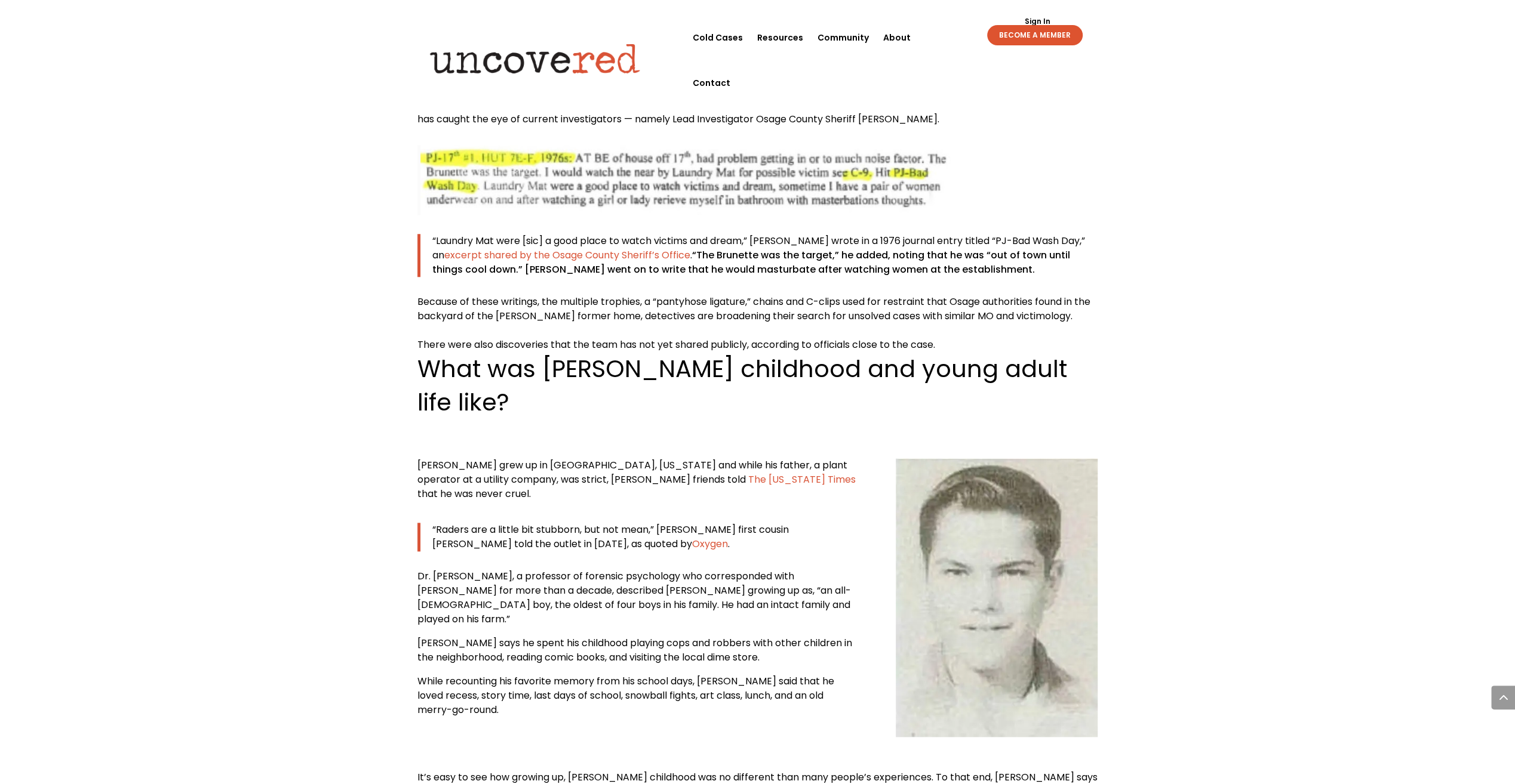
drag, startPoint x: 304, startPoint y: 351, endPoint x: 309, endPoint y: 408, distance: 57.2
click at [304, 352] on div "[PERSON_NAME] — Know the Victims Citizen Detective Resources , Serial Killer Se…" at bounding box center [758, 506] width 1515 height 12065
drag, startPoint x: 309, startPoint y: 408, endPoint x: 300, endPoint y: 346, distance: 62.6
click at [306, 389] on div "[PERSON_NAME] — Know the Victims Citizen Detective Resources , Serial Killer Se…" at bounding box center [758, 506] width 1515 height 12065
click at [300, 345] on div "[PERSON_NAME] — Know the Victims Citizen Detective Resources , Serial Killer Se…" at bounding box center [758, 506] width 1515 height 12065
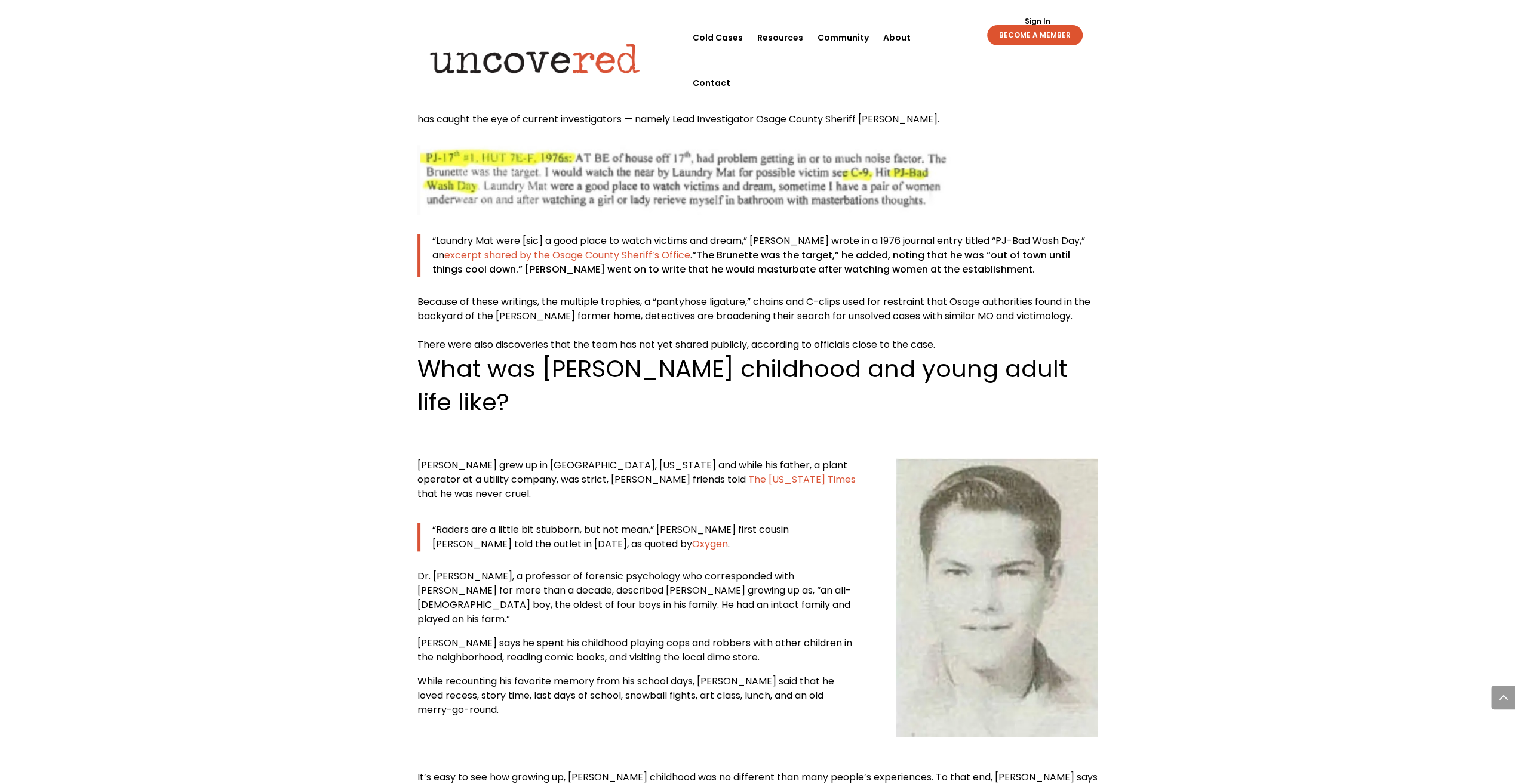
drag, startPoint x: 306, startPoint y: 408, endPoint x: 295, endPoint y: 363, distance: 46.3
click at [298, 380] on div "[PERSON_NAME] — Know the Victims Citizen Detective Resources , Serial Killer Se…" at bounding box center [758, 506] width 1515 height 12065
drag, startPoint x: 289, startPoint y: 332, endPoint x: 305, endPoint y: 394, distance: 64.0
click at [289, 334] on div "[PERSON_NAME] — Know the Victims Citizen Detective Resources , Serial Killer Se…" at bounding box center [758, 506] width 1515 height 12065
drag, startPoint x: 305, startPoint y: 394, endPoint x: 294, endPoint y: 356, distance: 39.6
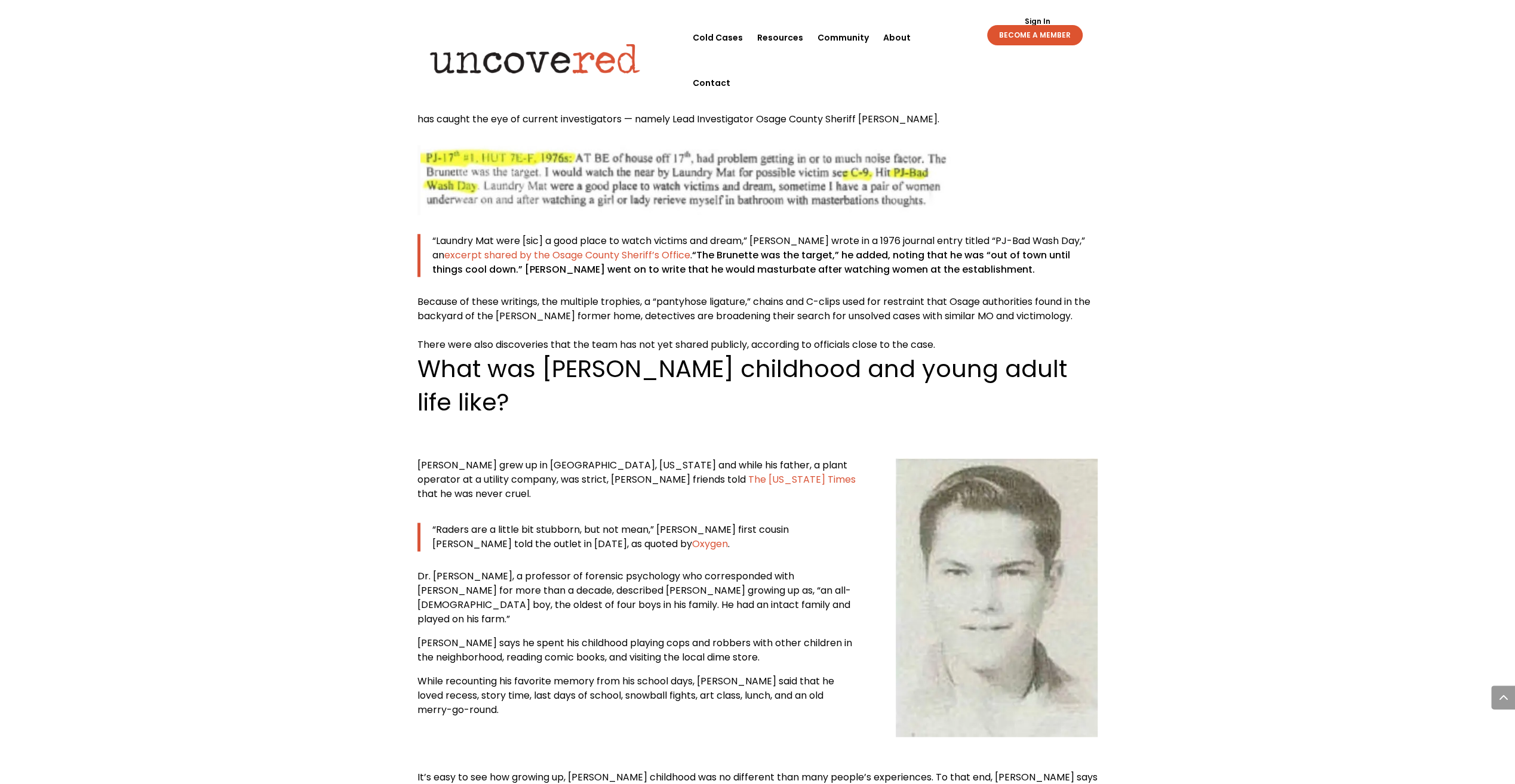
click at [302, 384] on div "[PERSON_NAME] — Know the Victims Citizen Detective Resources , Serial Killer Se…" at bounding box center [758, 506] width 1515 height 12065
click at [294, 356] on div "[PERSON_NAME] — Know the Victims Citizen Detective Resources , Serial Killer Se…" at bounding box center [758, 506] width 1515 height 12065
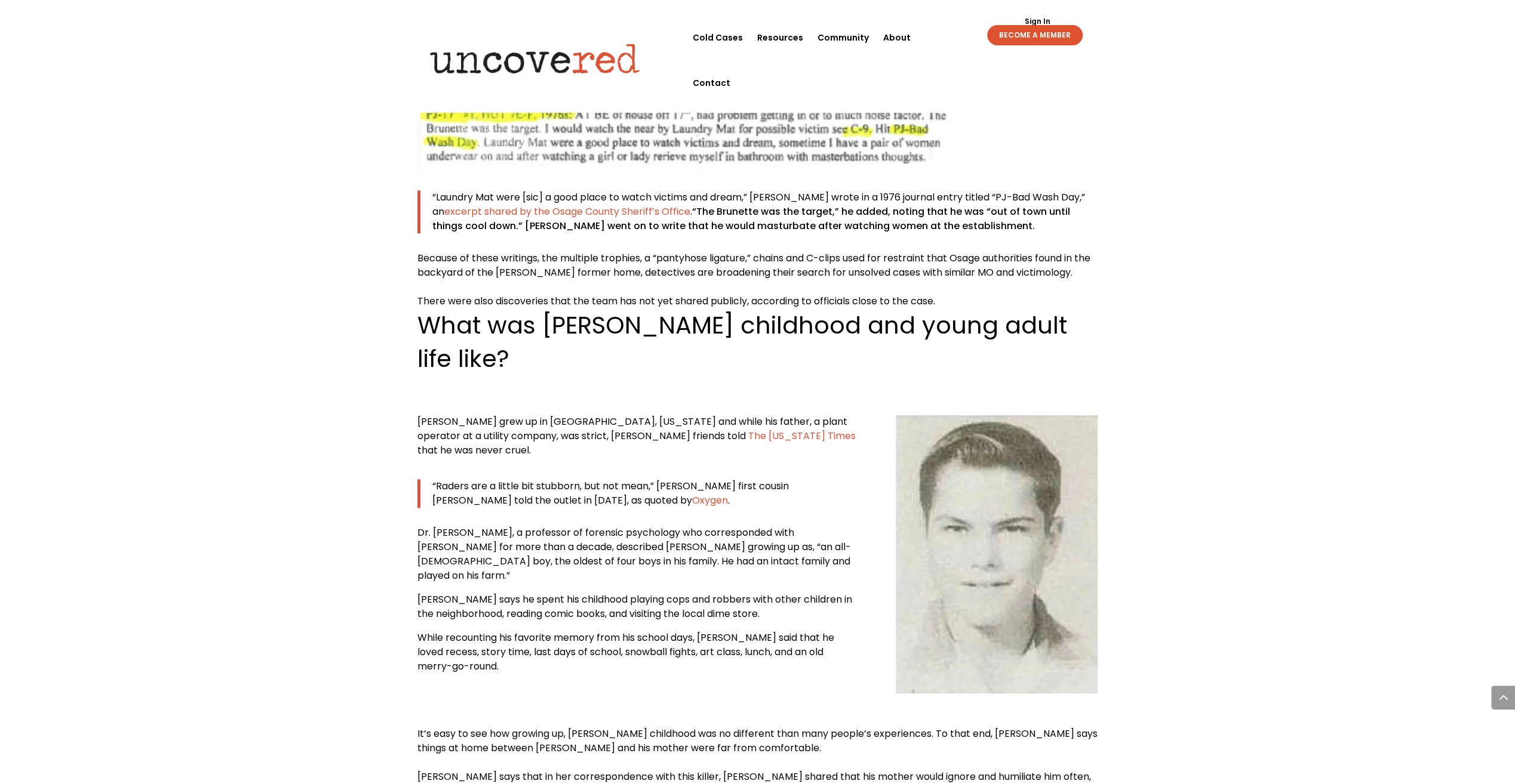
scroll to position [5699, 0]
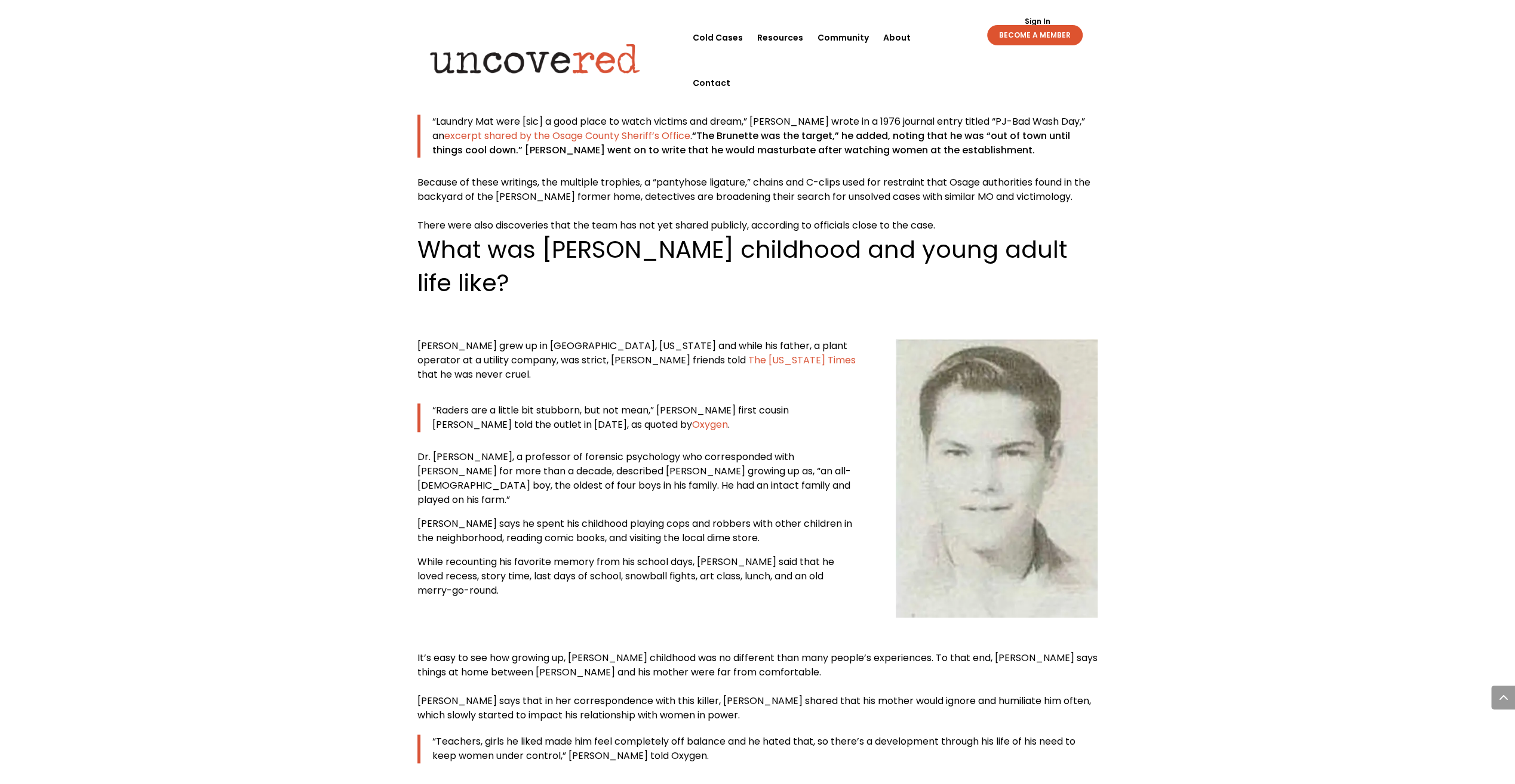
click at [598, 450] on span "Dr. [PERSON_NAME], a professor of forensic psychology who corresponded with [PE…" at bounding box center [619, 464] width 403 height 28
click at [667, 450] on span "Dr. [PERSON_NAME], a professor of forensic psychology who corresponded with [PE…" at bounding box center [619, 464] width 403 height 28
click at [584, 450] on span "Dr. [PERSON_NAME], a professor of forensic psychology who corresponded with [PE…" at bounding box center [619, 464] width 403 height 28
click at [684, 464] on span "an all-[DEMOGRAPHIC_DATA] boy, the oldest of four boys in his family. He had an…" at bounding box center [634, 485] width 434 height 43
click at [591, 450] on span "Dr. [PERSON_NAME], a professor of forensic psychology who corresponded with [PE…" at bounding box center [619, 464] width 403 height 28
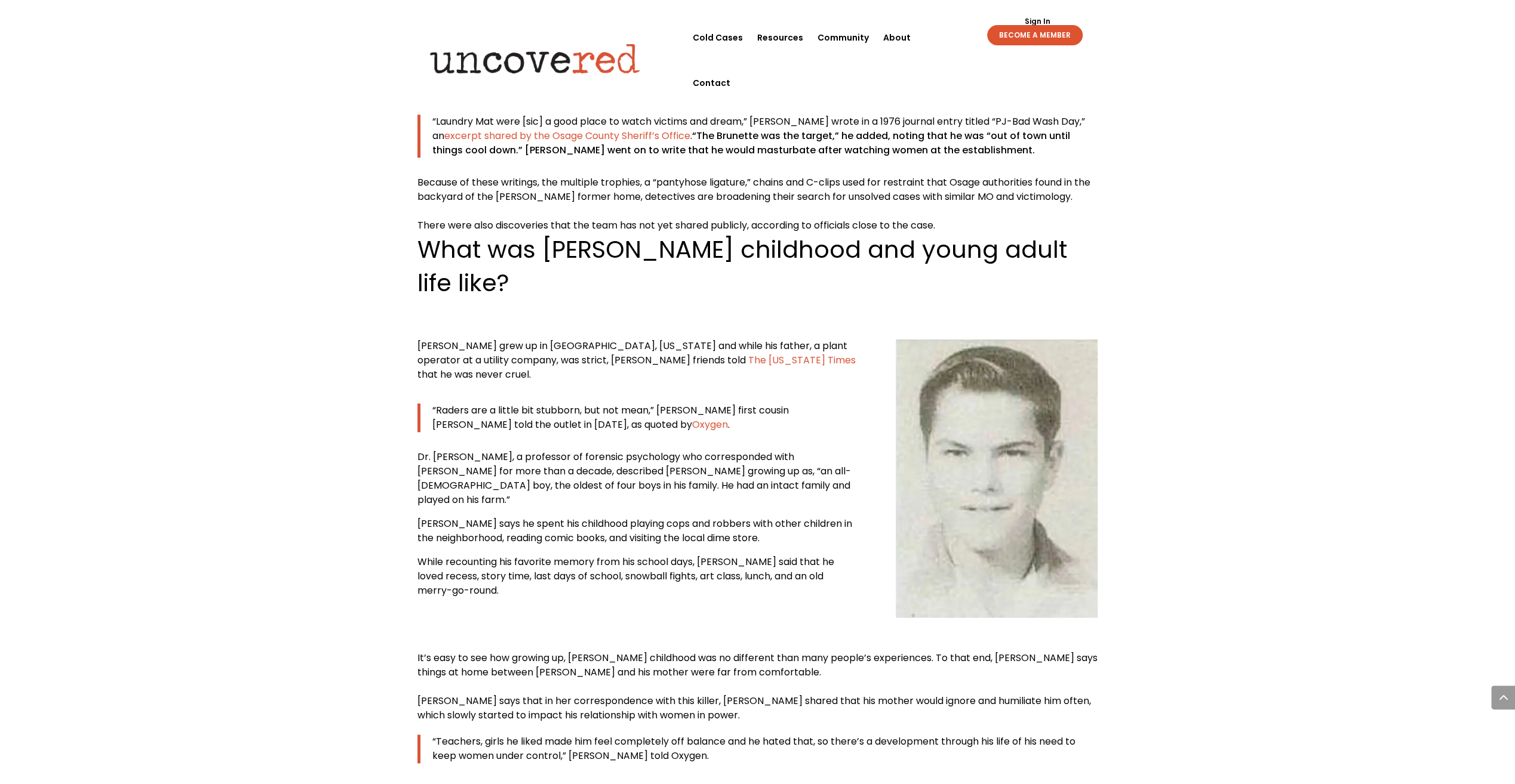
click at [678, 450] on span "Dr. [PERSON_NAME], a professor of forensic psychology who corresponded with [PE…" at bounding box center [619, 464] width 403 height 28
drag, startPoint x: 575, startPoint y: 303, endPoint x: 630, endPoint y: 312, distance: 55.7
click at [575, 450] on span "Dr. [PERSON_NAME], a professor of forensic psychology who corresponded with [PE…" at bounding box center [619, 464] width 403 height 28
click at [670, 450] on span "Dr. [PERSON_NAME], a professor of forensic psychology who corresponded with [PE…" at bounding box center [619, 464] width 403 height 28
click at [595, 450] on span "Dr. [PERSON_NAME], a professor of forensic psychology who corresponded with [PE…" at bounding box center [619, 464] width 403 height 28
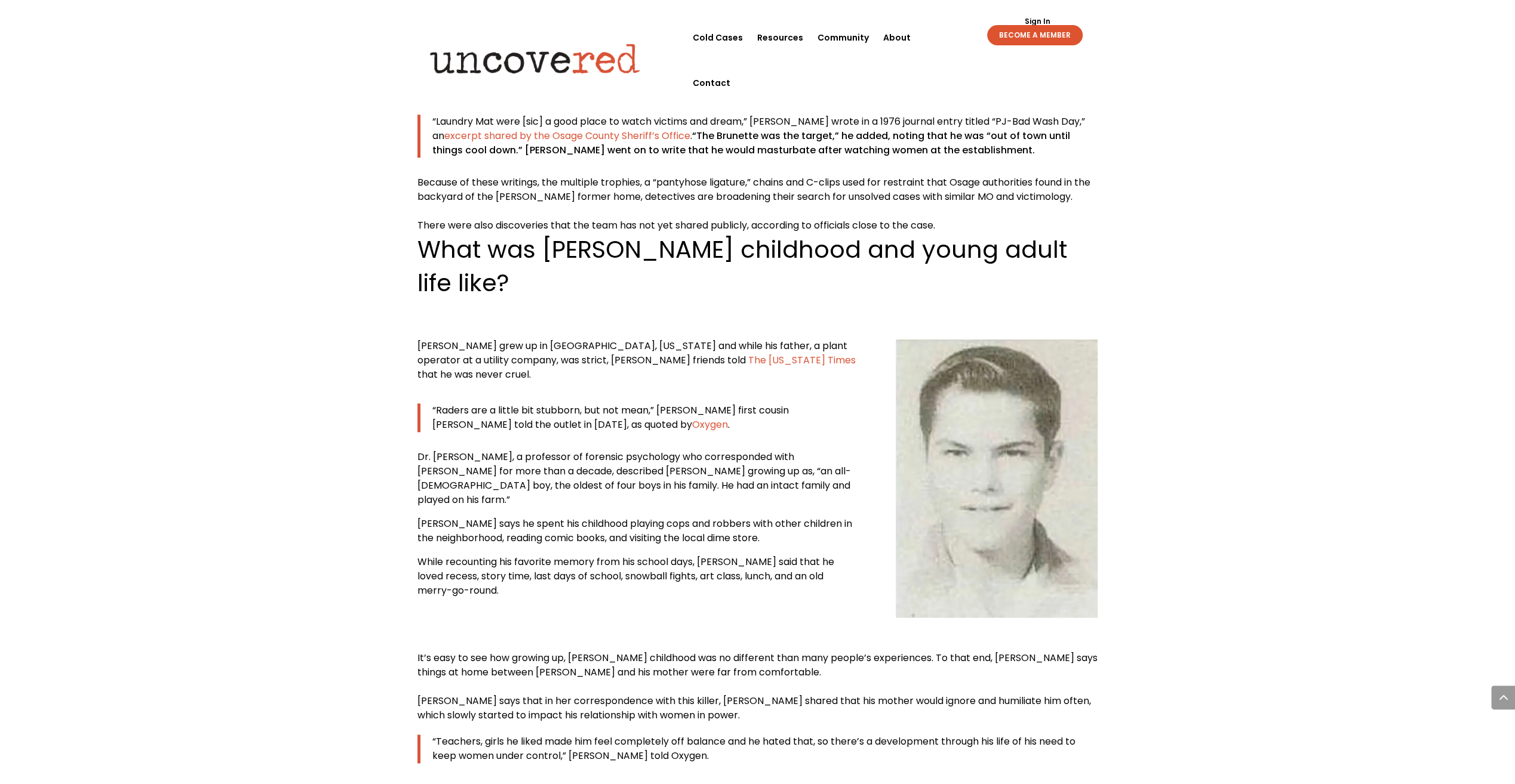
click at [660, 450] on span "Dr. [PERSON_NAME], a professor of forensic psychology who corresponded with [PE…" at bounding box center [619, 464] width 403 height 28
drag, startPoint x: 569, startPoint y: 346, endPoint x: 572, endPoint y: 352, distance: 6.7
click at [572, 517] on span "[PERSON_NAME] says he spent his childhood playing cops and robbers with other c…" at bounding box center [634, 531] width 435 height 28
click at [670, 517] on span "[PERSON_NAME] says he spent his childhood playing cops and robbers with other c…" at bounding box center [634, 531] width 435 height 28
drag, startPoint x: 545, startPoint y: 352, endPoint x: 550, endPoint y: 352, distance: 5.0
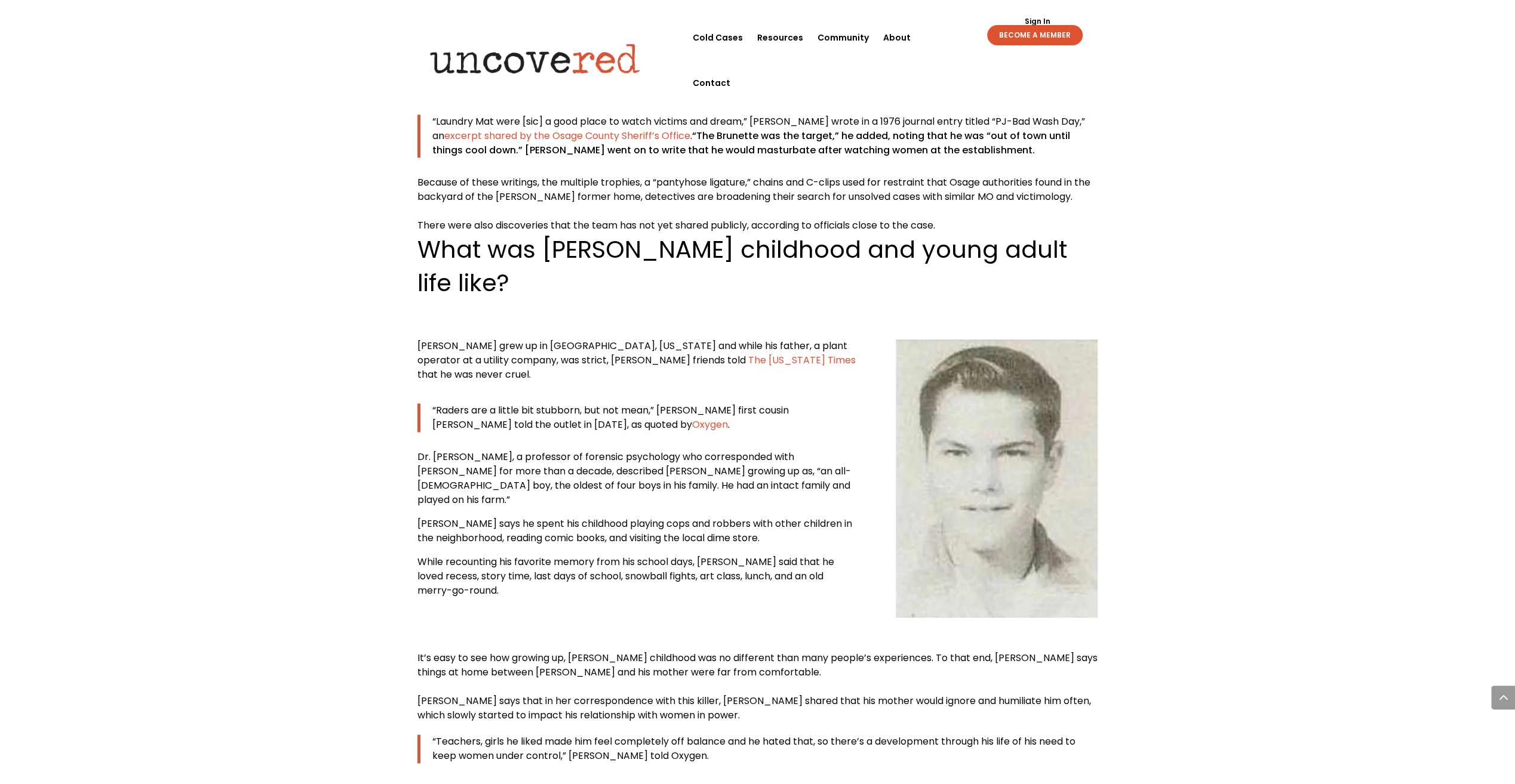
click at [550, 517] on span "[PERSON_NAME] says he spent his childhood playing cops and robbers with other c…" at bounding box center [634, 531] width 435 height 28
drag, startPoint x: 550, startPoint y: 352, endPoint x: 695, endPoint y: 359, distance: 145.2
click at [695, 517] on p "[PERSON_NAME] says he spent his childhood playing cops and robbers with other c…" at bounding box center [638, 536] width 441 height 38
click at [583, 555] on p "While recounting his favorite memory from his school days, [PERSON_NAME] said t…" at bounding box center [638, 576] width 441 height 43
click at [677, 555] on span "While recounting his favorite memory from his school days, [PERSON_NAME] said t…" at bounding box center [626, 576] width 417 height 43
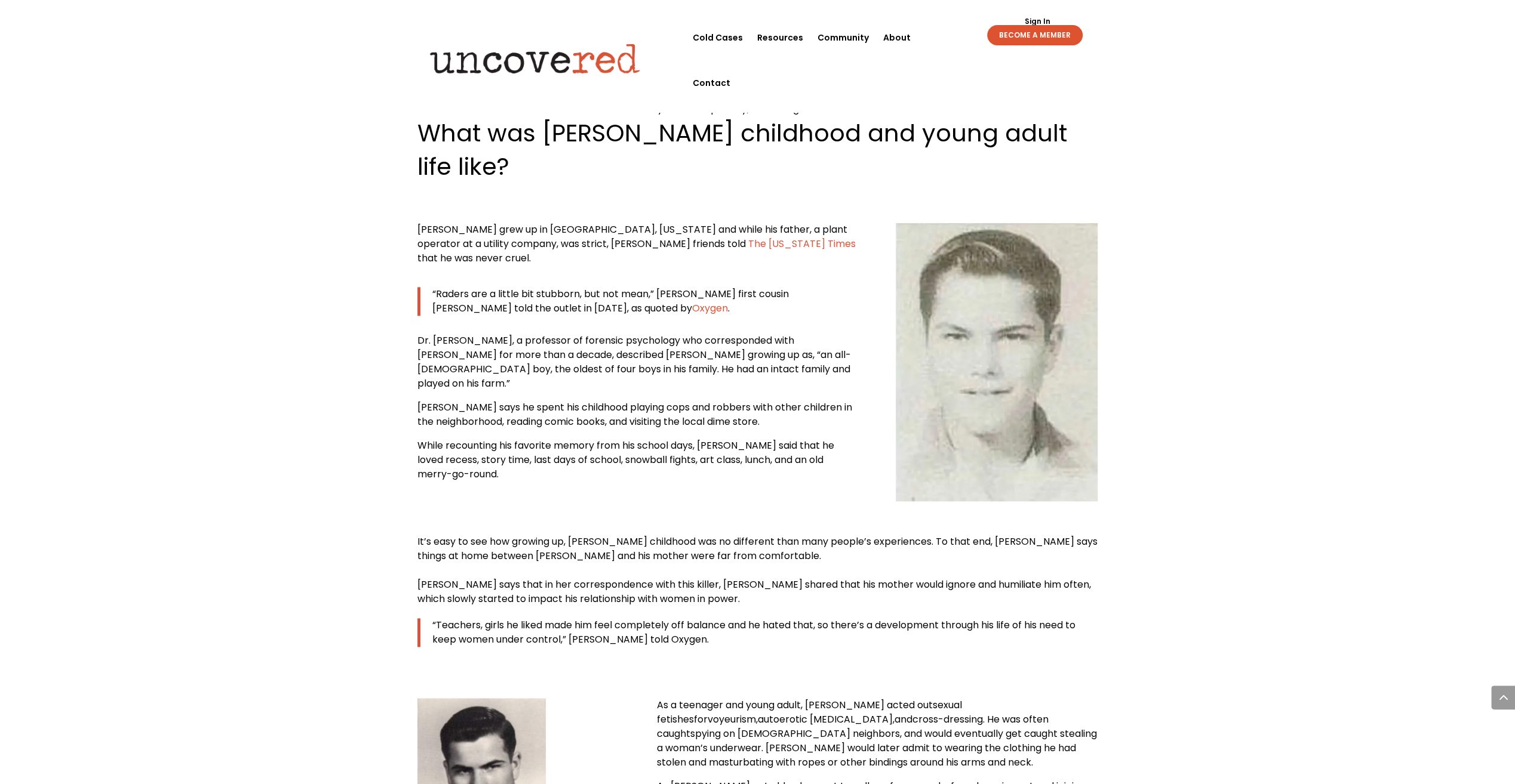
scroll to position [5819, 0]
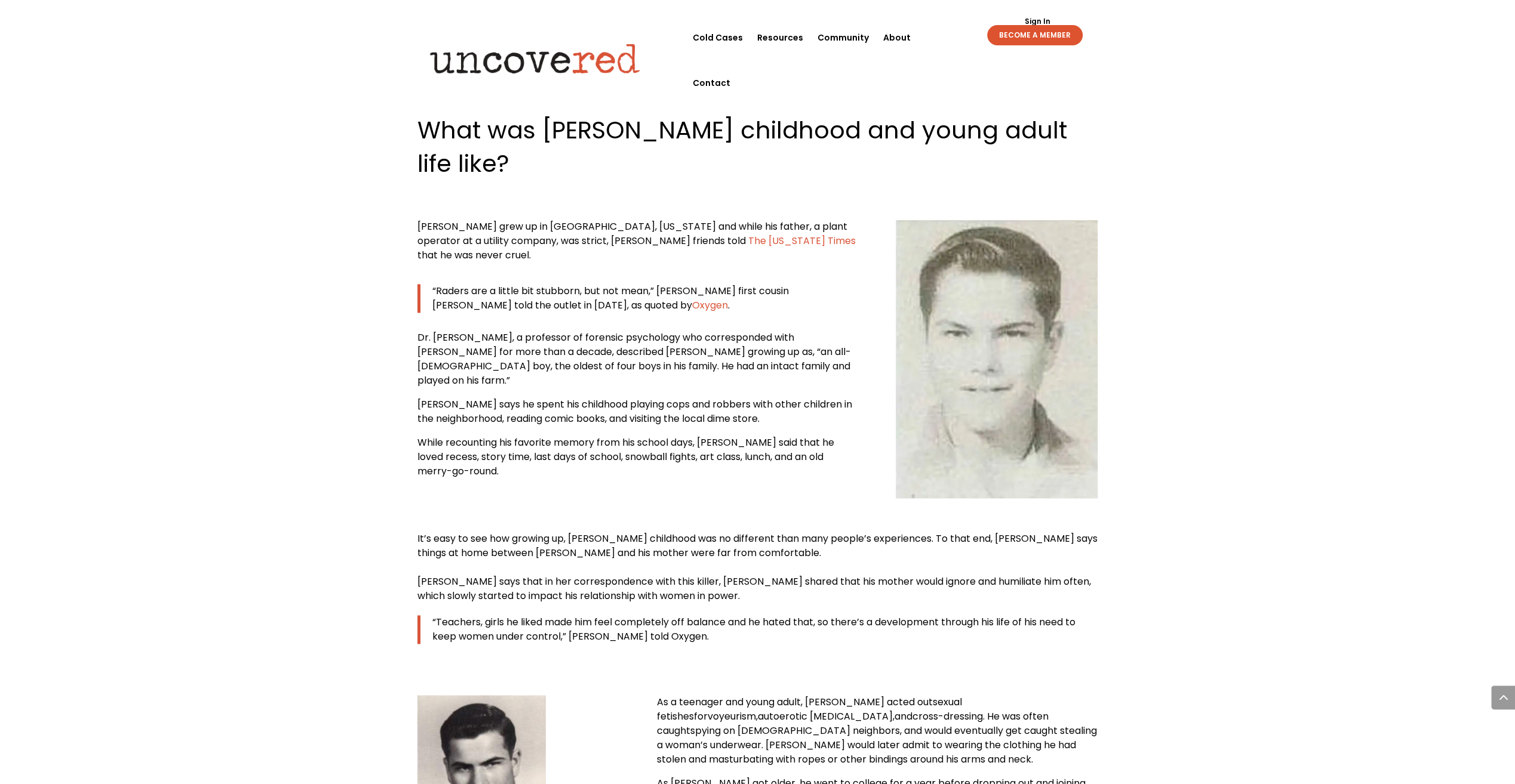
click at [573, 436] on span "While recounting his favorite memory from his school days, [PERSON_NAME] said t…" at bounding box center [626, 457] width 417 height 43
click at [691, 436] on span "While recounting his favorite memory from his school days, [PERSON_NAME] said t…" at bounding box center [626, 457] width 417 height 43
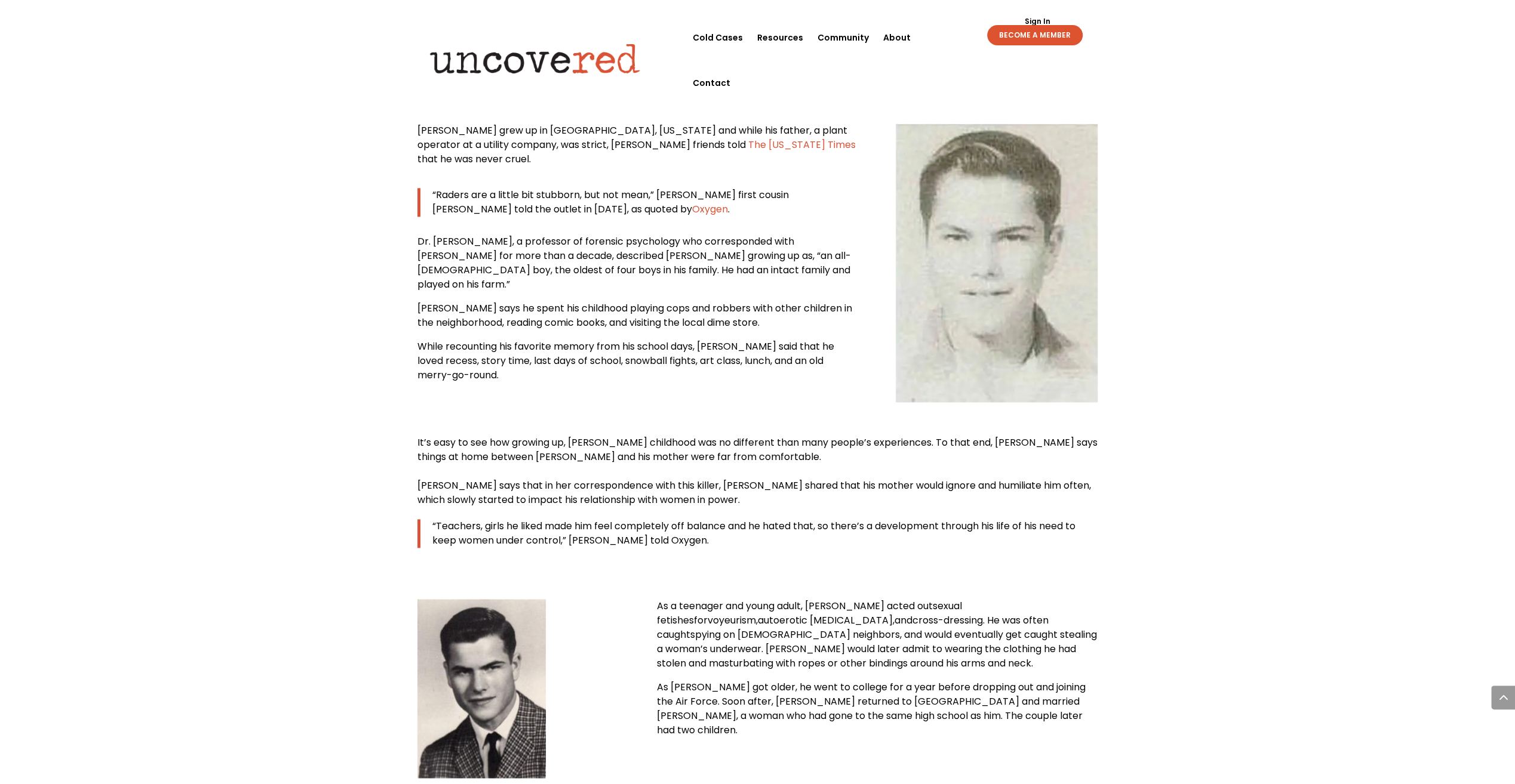
scroll to position [5938, 0]
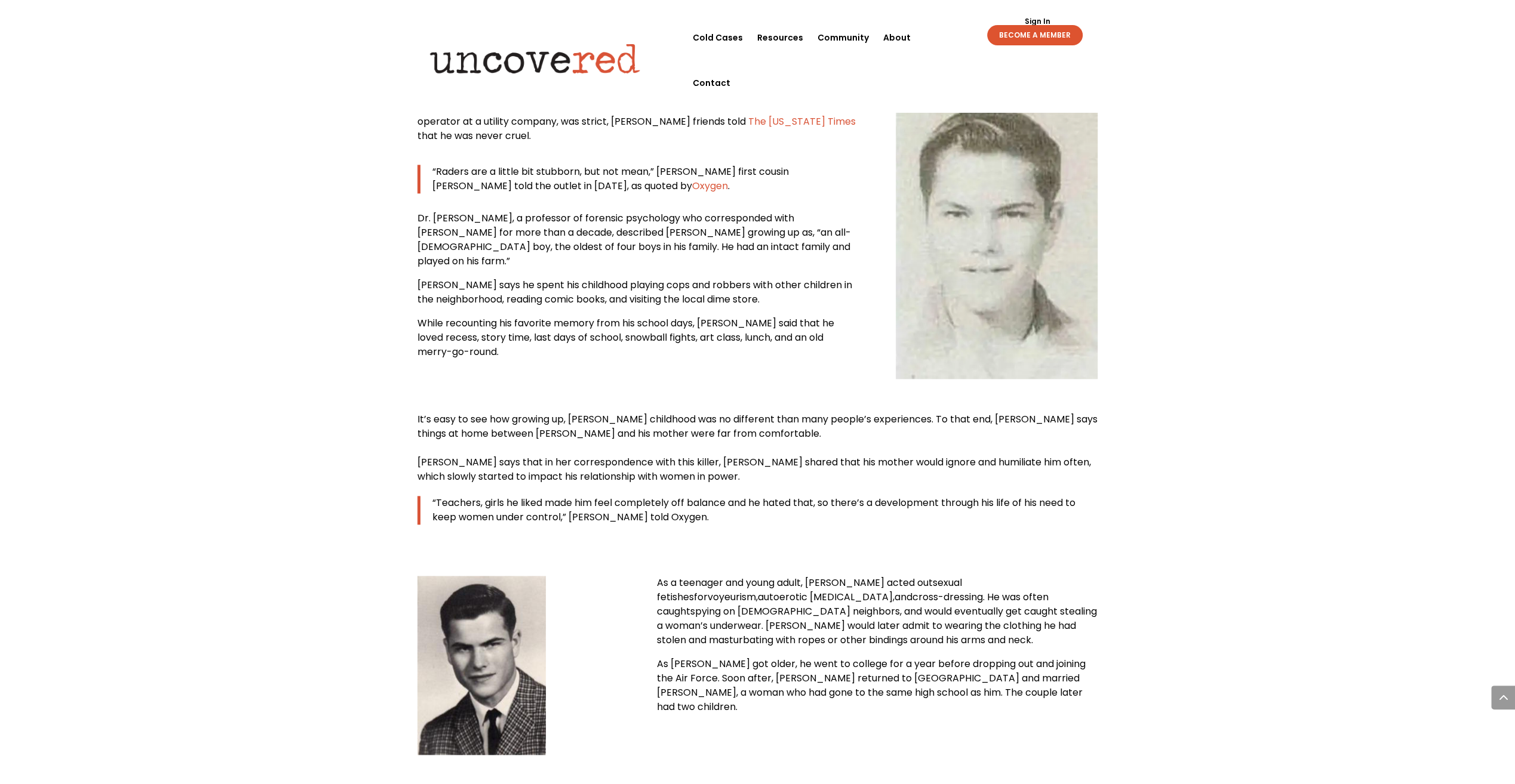
click at [645, 413] on span "It’s easy to see how growing up, [PERSON_NAME] childhood was no different than …" at bounding box center [758, 426] width 680 height 28
click at [852, 413] on span "It’s easy to see how growing up, [PERSON_NAME] childhood was no different than …" at bounding box center [758, 426] width 680 height 28
click at [650, 496] on span "“Teachers, girls he liked made him feel completely off balance and he hated tha…" at bounding box center [754, 510] width 643 height 28
click at [929, 496] on span "“Teachers, girls he liked made him feel completely off balance and he hated tha…" at bounding box center [754, 510] width 643 height 28
click at [724, 496] on span "“Teachers, girls he liked made him feel completely off balance and he hated tha…" at bounding box center [754, 510] width 643 height 28
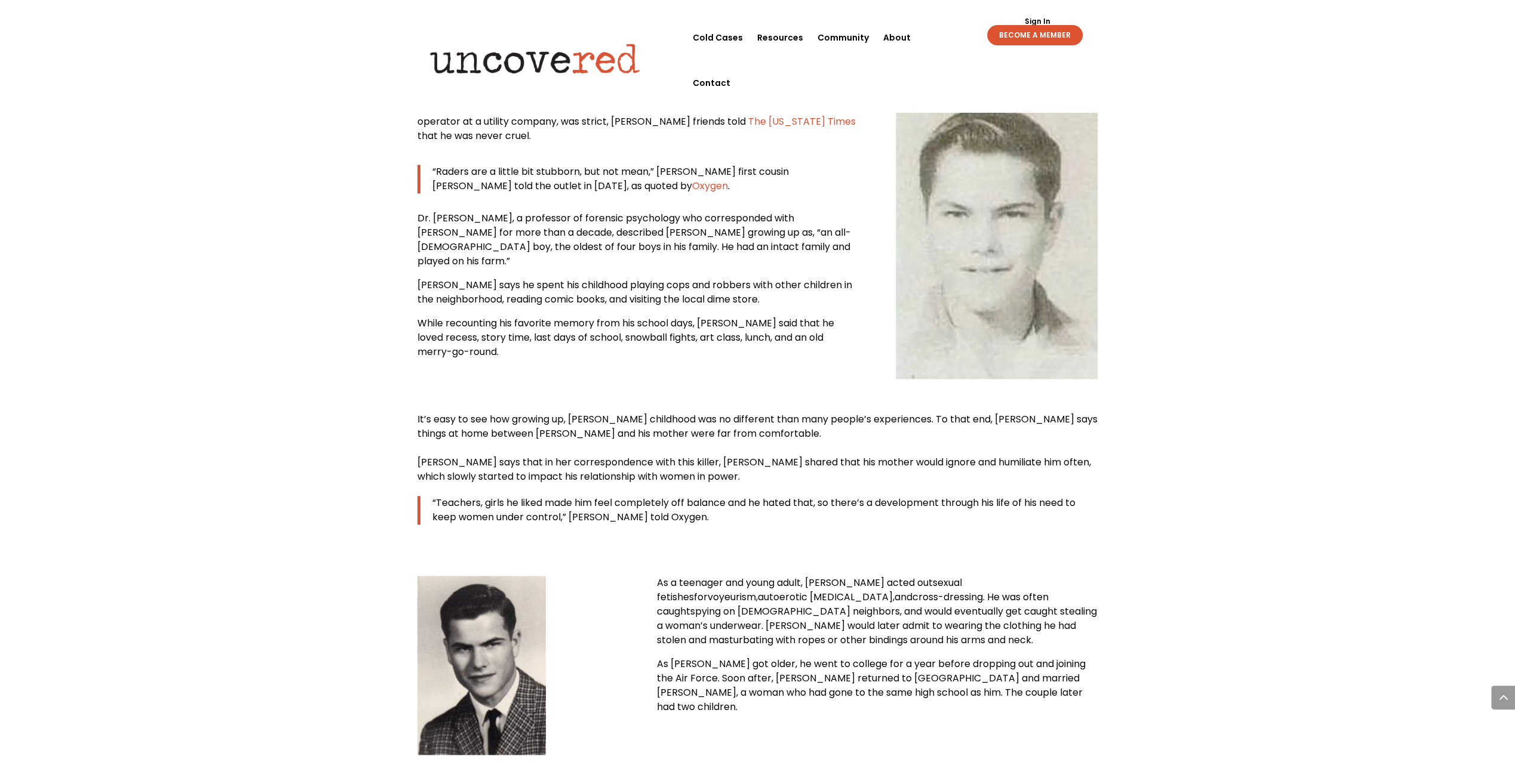
click at [910, 496] on span "“Teachers, girls he liked made him feel completely off balance and he hated tha…" at bounding box center [754, 510] width 643 height 28
click at [673, 496] on p "“Teachers, girls he liked made him feel completely off balance and he hated tha…" at bounding box center [765, 511] width 666 height 29
click at [888, 496] on span "“Teachers, girls he liked made him feel completely off balance and he hated tha…" at bounding box center [754, 510] width 643 height 28
click at [831, 605] on span "spying on [DEMOGRAPHIC_DATA] neighbors, and would eventually get caught stealin…" at bounding box center [876, 626] width 440 height 43
click at [872, 605] on span "spying on [DEMOGRAPHIC_DATA] neighbors, and would eventually get caught stealin…" at bounding box center [876, 626] width 440 height 43
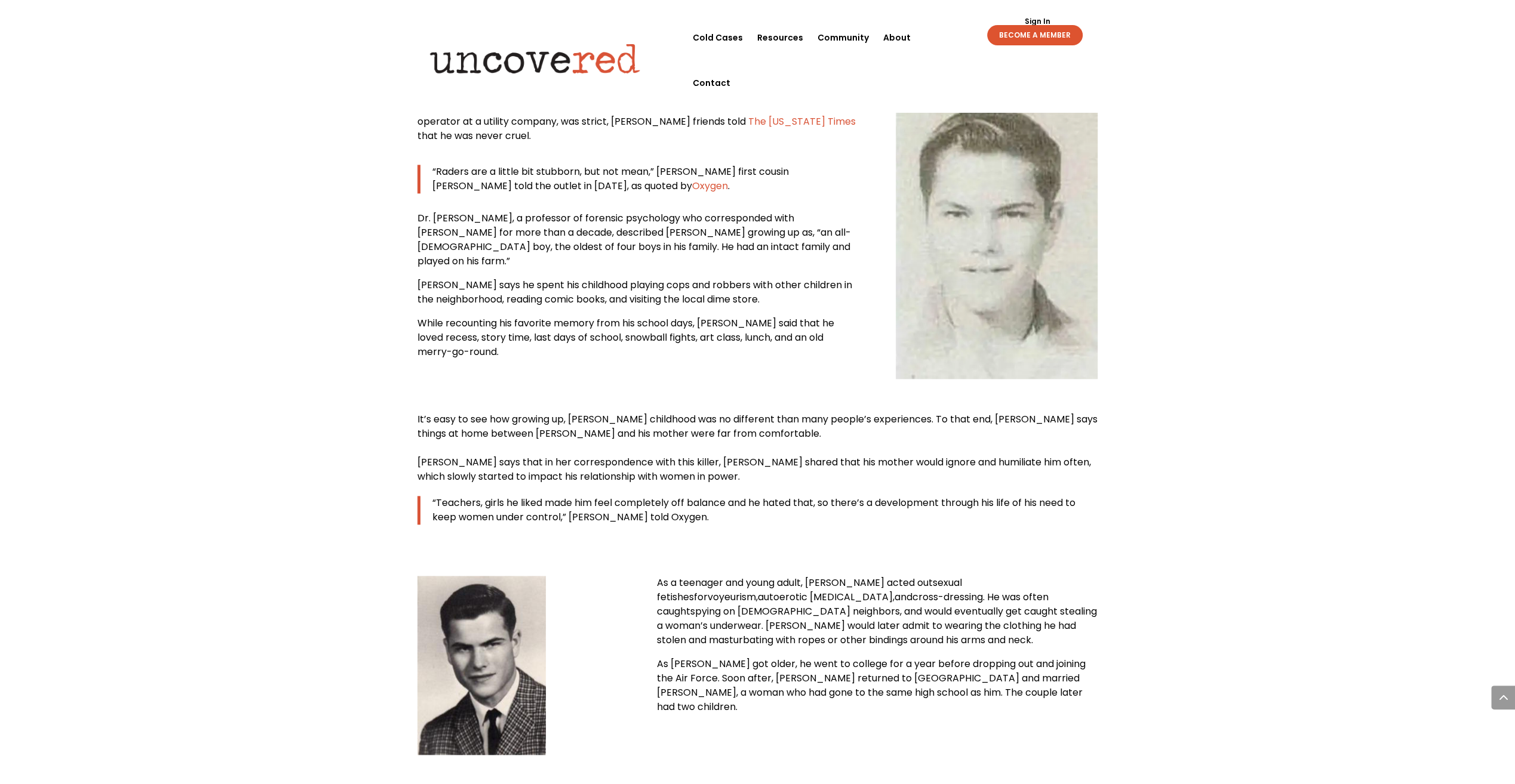
click at [852, 576] on p "As a teenager and young adult, [PERSON_NAME] acted out sexual fetishes for voye…" at bounding box center [877, 616] width 441 height 81
click at [871, 576] on p "As a teenager and young adult, [PERSON_NAME] acted out sexual fetishes for voye…" at bounding box center [877, 616] width 441 height 81
drag, startPoint x: 855, startPoint y: 450, endPoint x: 881, endPoint y: 497, distance: 53.7
click at [855, 605] on span "spying on [DEMOGRAPHIC_DATA] neighbors, and would eventually get caught stealin…" at bounding box center [876, 626] width 440 height 43
click at [868, 657] on span "As [PERSON_NAME] got older, he went to college for a year before dropping out a…" at bounding box center [870, 686] width 429 height 56
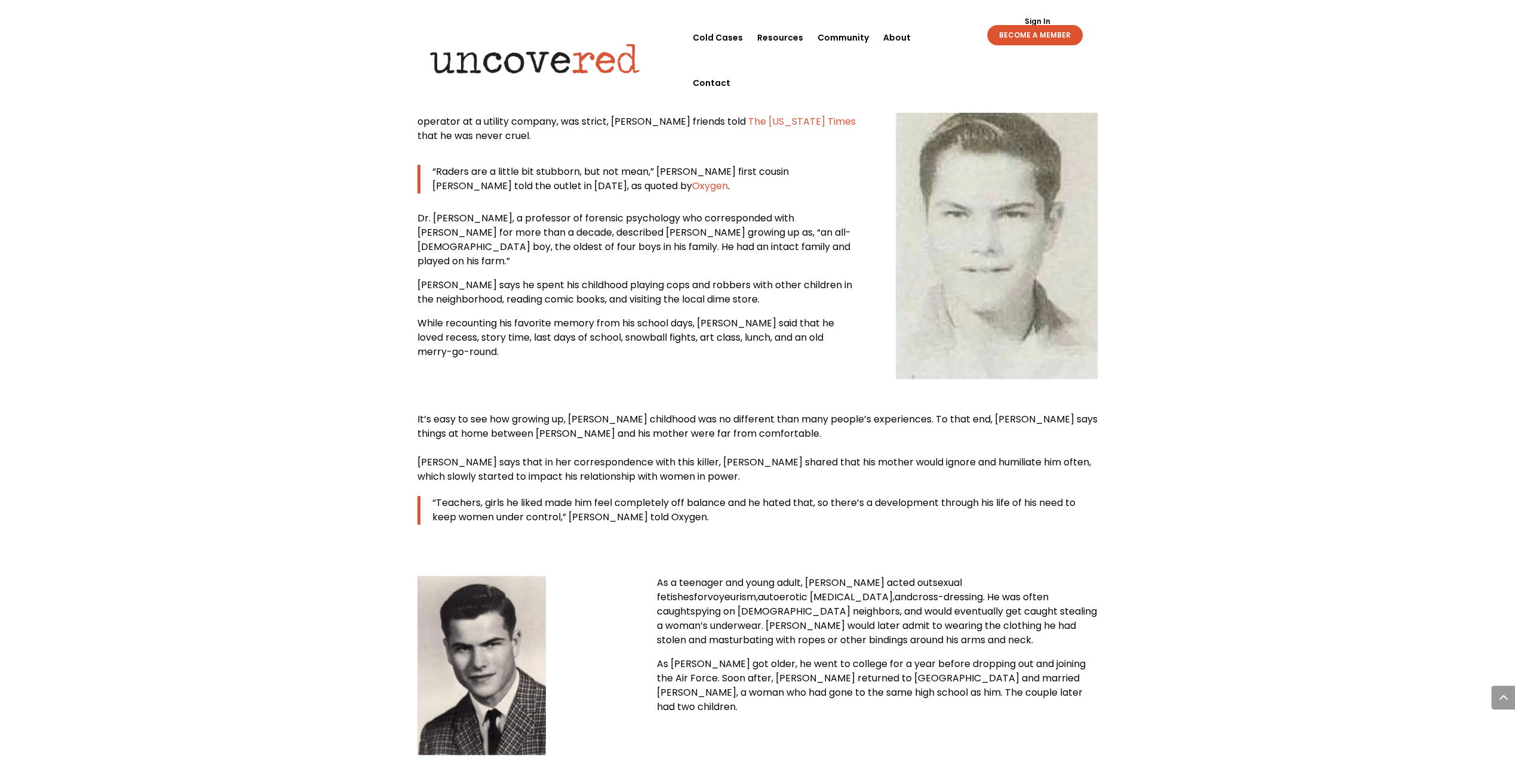
click at [867, 605] on span "spying on [DEMOGRAPHIC_DATA] neighbors, and would eventually get caught stealin…" at bounding box center [876, 626] width 440 height 43
click at [875, 657] on span "As [PERSON_NAME] got older, he went to college for a year before dropping out a…" at bounding box center [870, 686] width 429 height 56
click at [869, 590] on span "cross-dressing. He was often caught" at bounding box center [852, 604] width 392 height 28
click at [882, 657] on span "As [PERSON_NAME] got older, he went to college for a year before dropping out a…" at bounding box center [870, 686] width 429 height 56
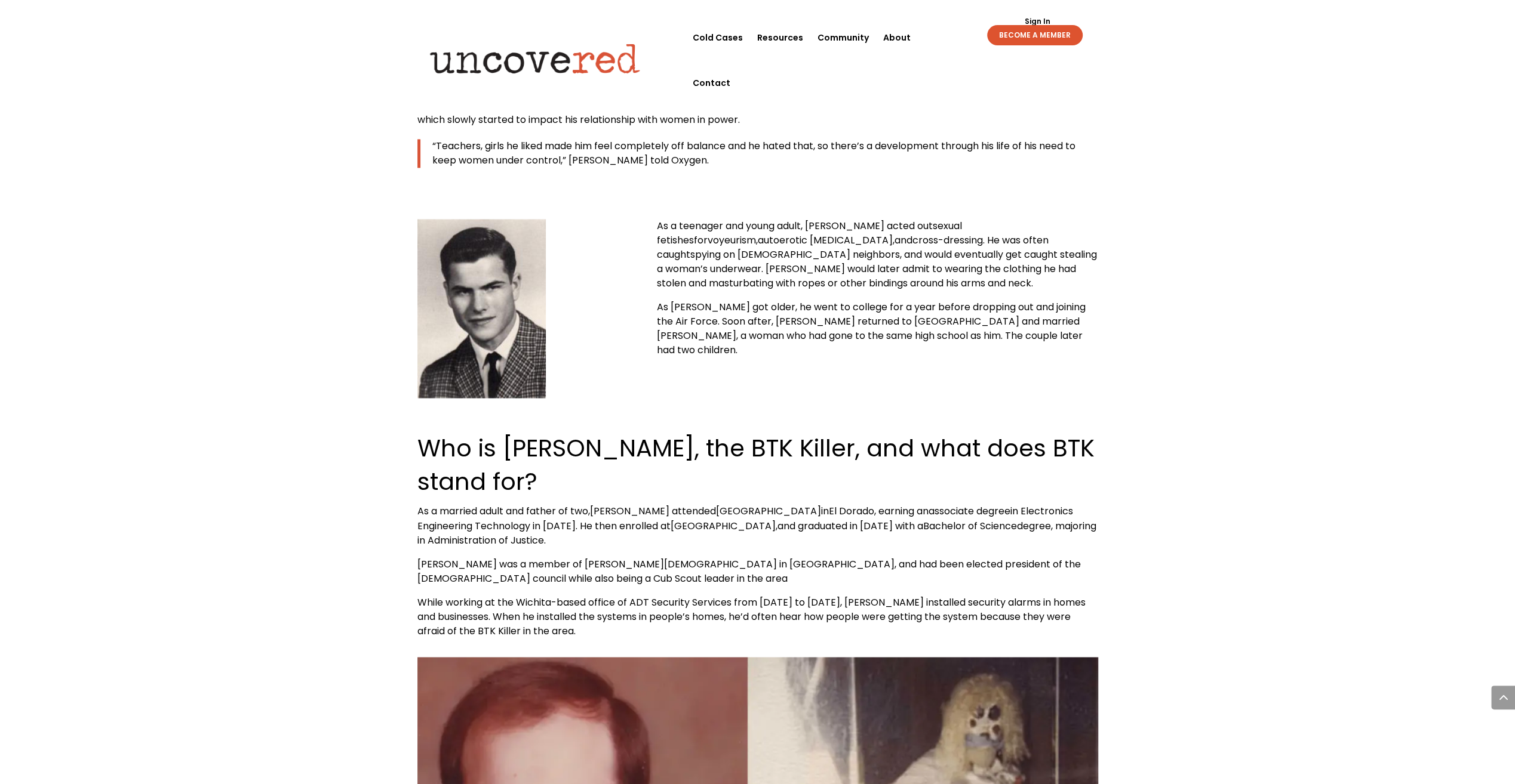
scroll to position [6296, 0]
drag, startPoint x: 788, startPoint y: 302, endPoint x: 795, endPoint y: 327, distance: 26.0
click at [788, 430] on span "Who is [PERSON_NAME], the BTK Killer, and what does BTK stand for?" at bounding box center [756, 464] width 677 height 67
drag, startPoint x: 793, startPoint y: 379, endPoint x: 801, endPoint y: 391, distance: 14.4
click at [793, 503] on p "As a married adult and father of two, [PERSON_NAME] attended [GEOGRAPHIC_DATA] …" at bounding box center [758, 529] width 681 height 53
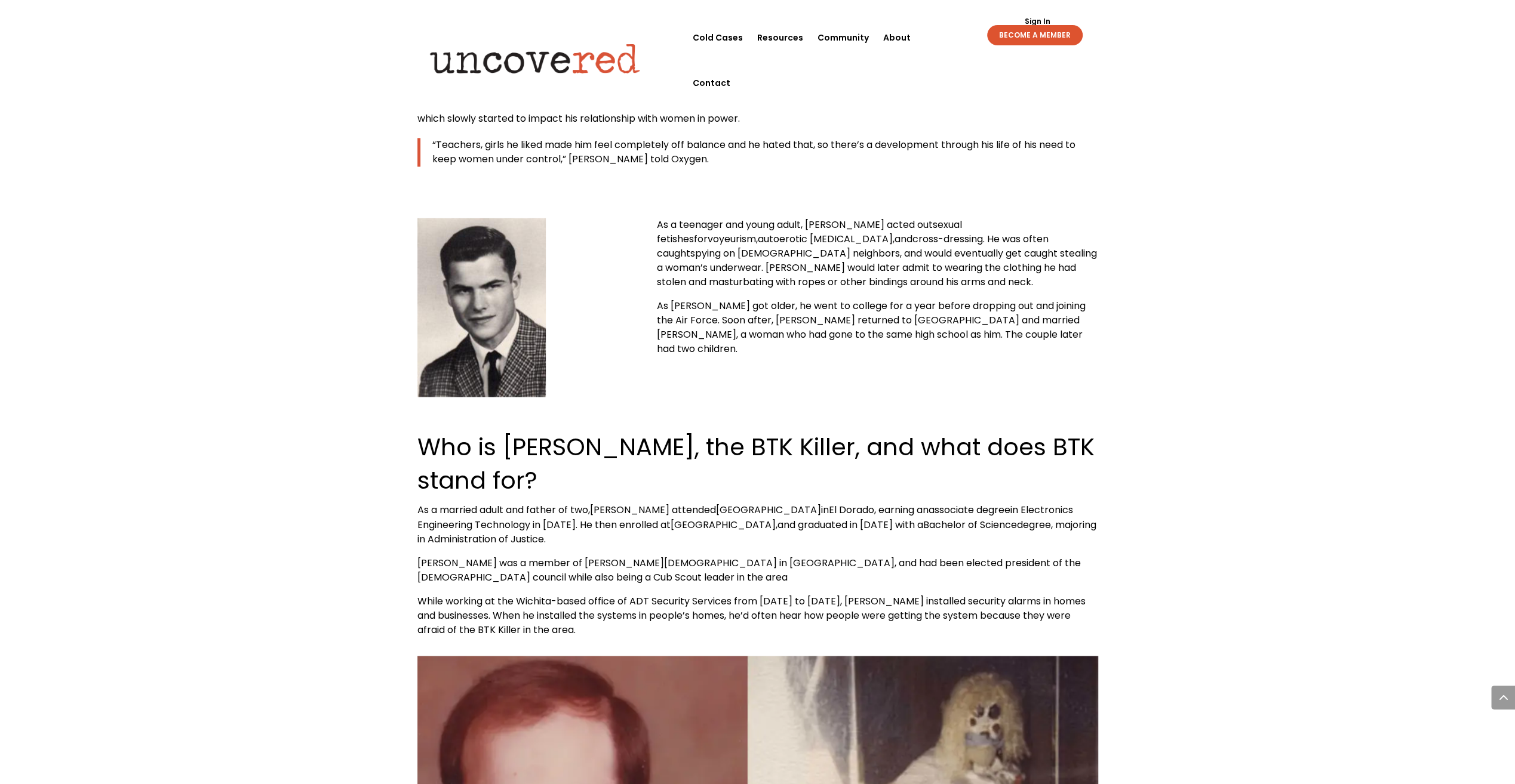
scroll to position [6415, 0]
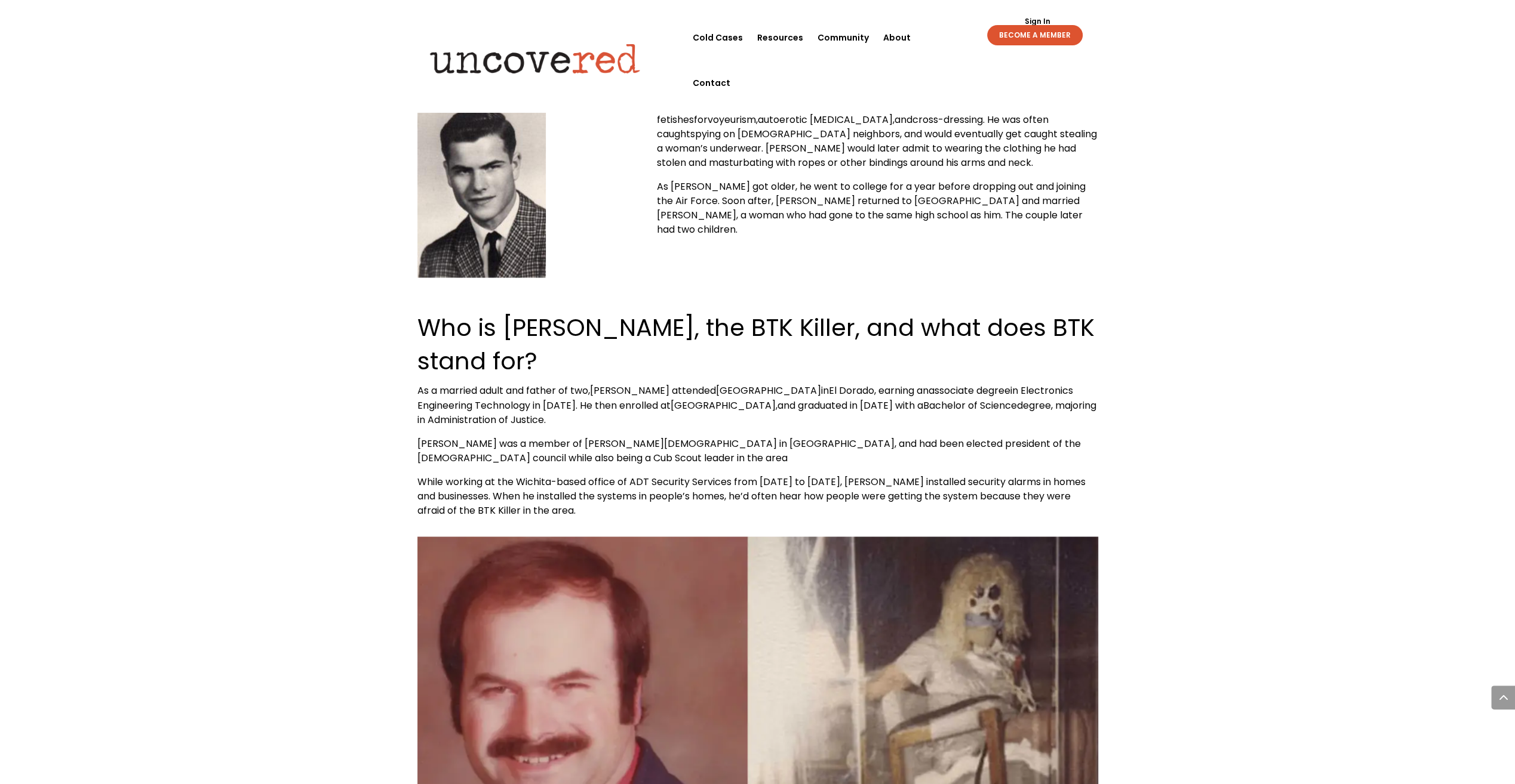
click at [746, 398] on span "[GEOGRAPHIC_DATA]," at bounding box center [724, 405] width 107 height 14
click at [778, 398] on span "[GEOGRAPHIC_DATA]," at bounding box center [724, 405] width 107 height 14
click at [752, 398] on span "[GEOGRAPHIC_DATA]," at bounding box center [724, 405] width 107 height 14
click at [756, 398] on span "[GEOGRAPHIC_DATA]," at bounding box center [724, 405] width 107 height 14
click at [778, 398] on span "[GEOGRAPHIC_DATA]," at bounding box center [724, 405] width 107 height 14
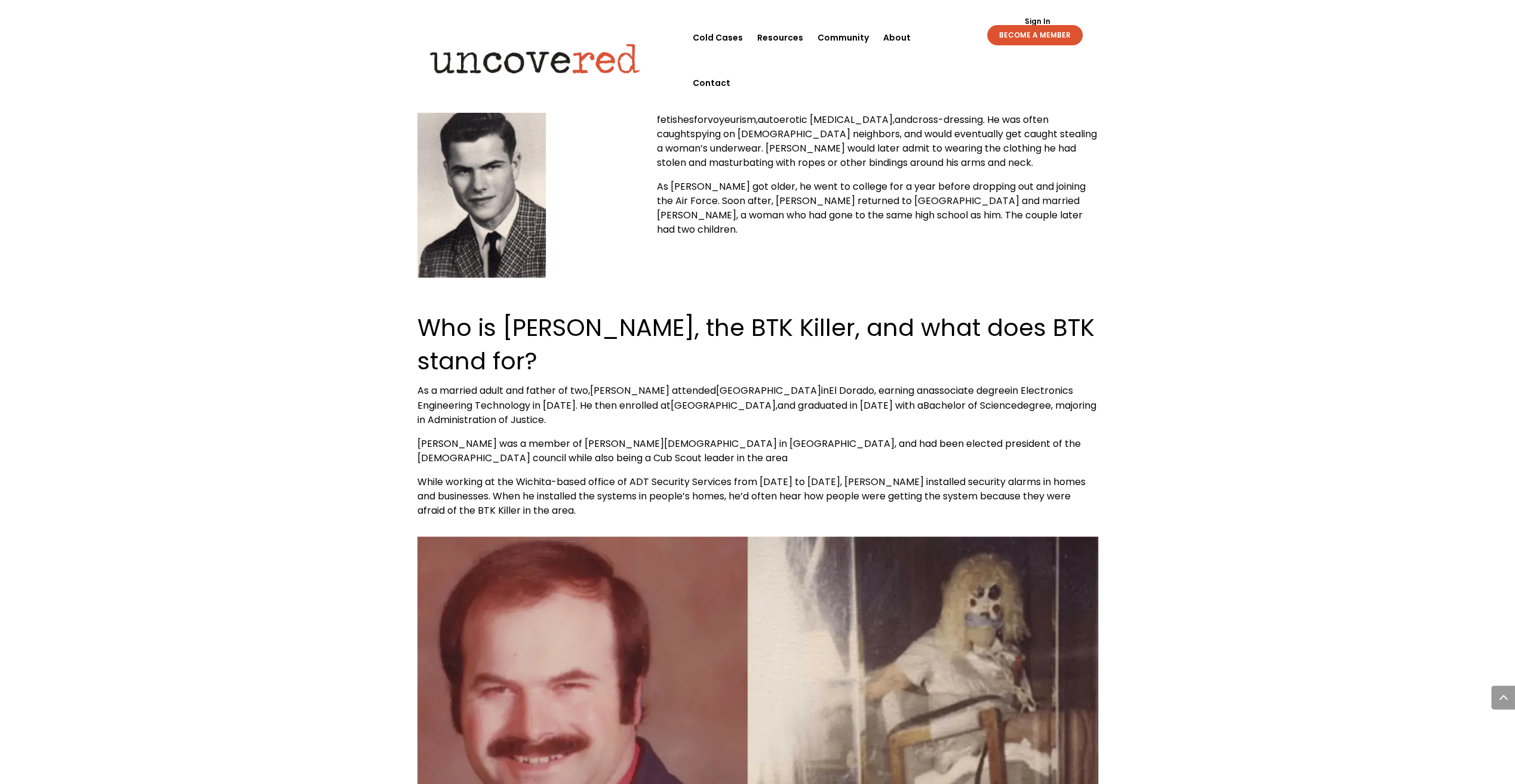
click at [757, 398] on span "[GEOGRAPHIC_DATA]," at bounding box center [724, 405] width 107 height 14
click at [774, 398] on span "[GEOGRAPHIC_DATA]," at bounding box center [724, 405] width 107 height 14
click at [756, 437] on p "[PERSON_NAME] was a member of [PERSON_NAME][DEMOGRAPHIC_DATA] in [GEOGRAPHIC_DA…" at bounding box center [758, 455] width 681 height 38
click at [774, 437] on p "[PERSON_NAME] was a member of [PERSON_NAME][DEMOGRAPHIC_DATA] in [GEOGRAPHIC_DA…" at bounding box center [758, 455] width 681 height 38
click at [734, 437] on span "[PERSON_NAME] was a member of [PERSON_NAME][DEMOGRAPHIC_DATA] in [GEOGRAPHIC_DA…" at bounding box center [749, 450] width 663 height 28
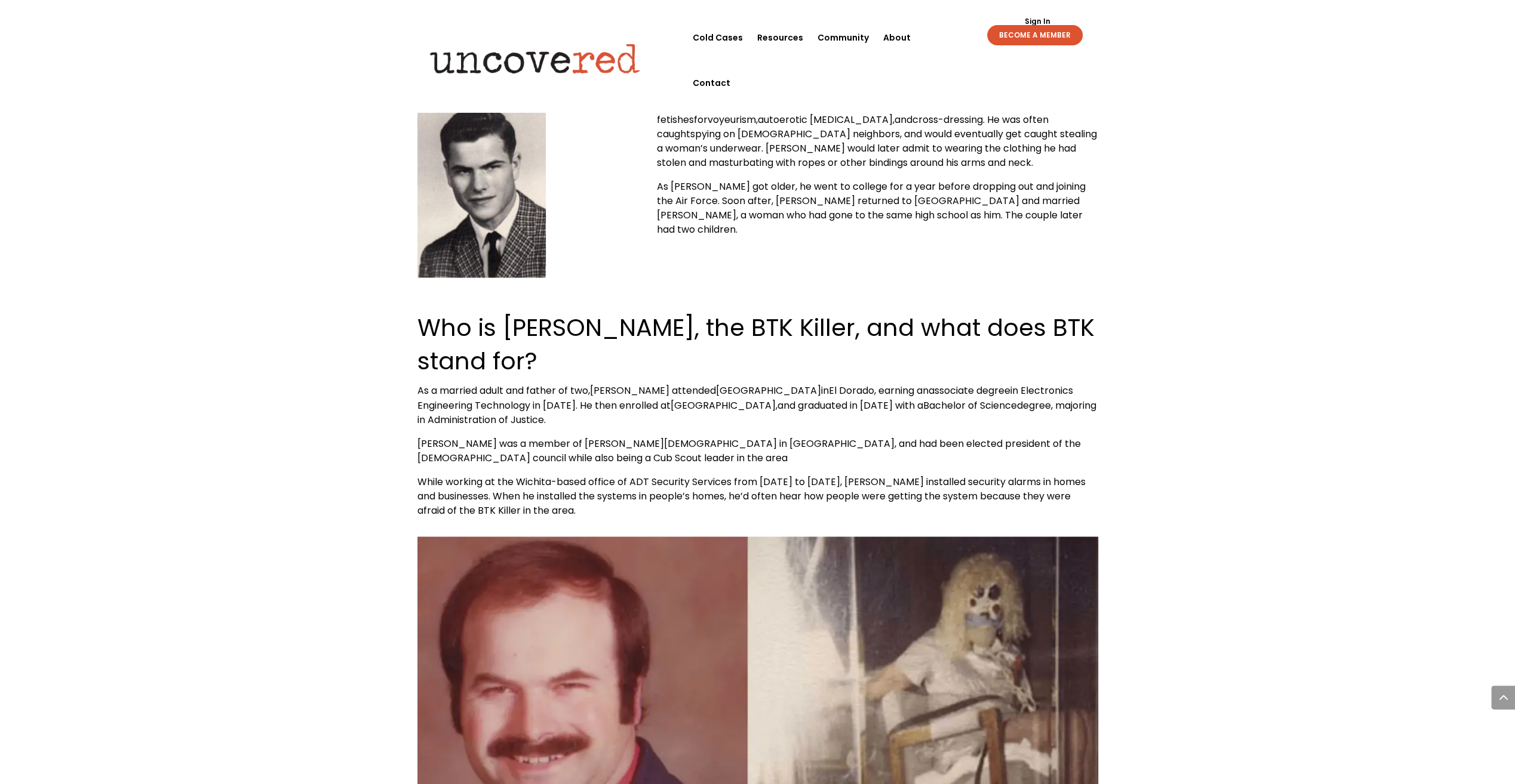
click at [753, 437] on span "[PERSON_NAME] was a member of [PERSON_NAME][DEMOGRAPHIC_DATA] in [GEOGRAPHIC_DA…" at bounding box center [749, 450] width 663 height 28
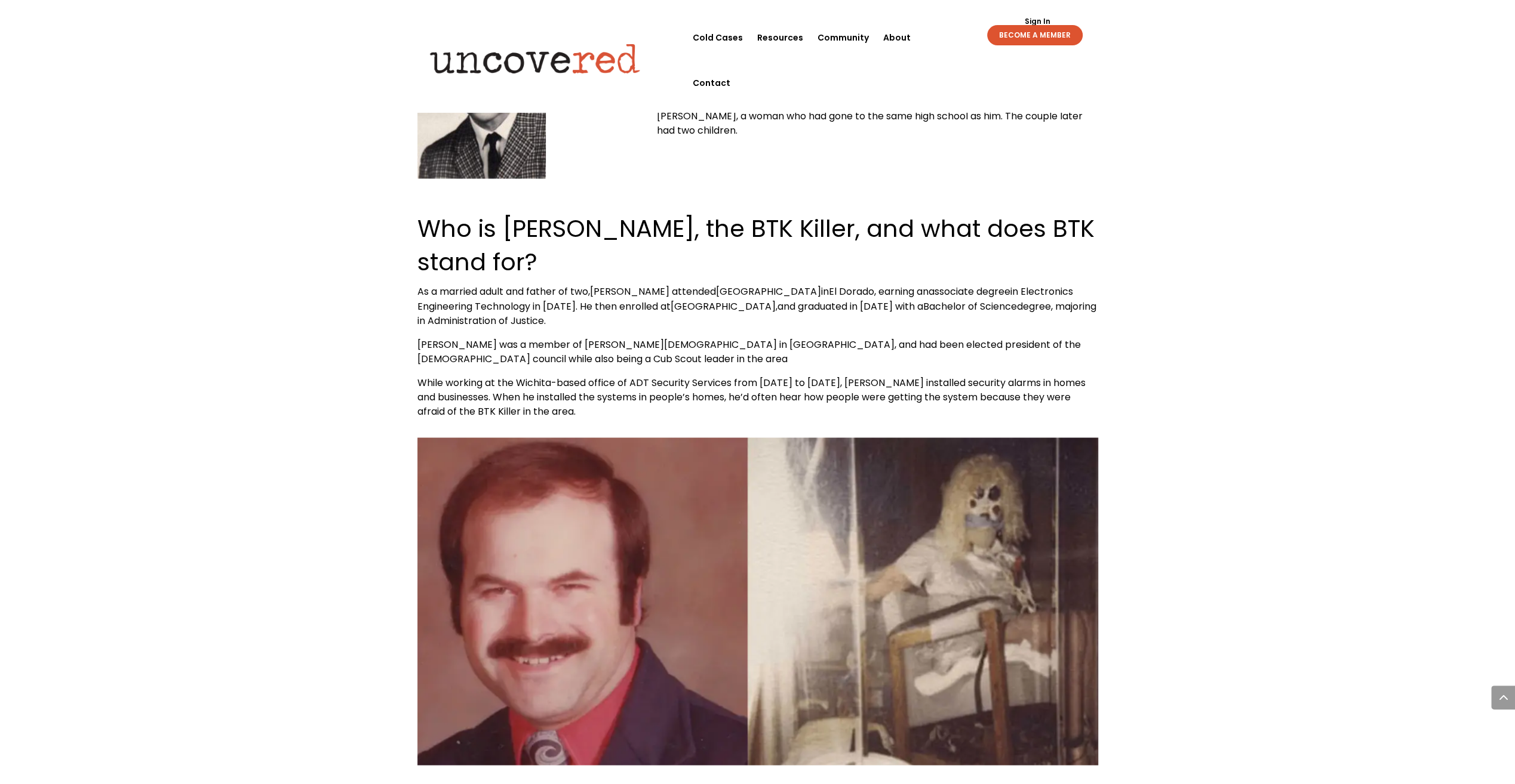
scroll to position [6535, 0]
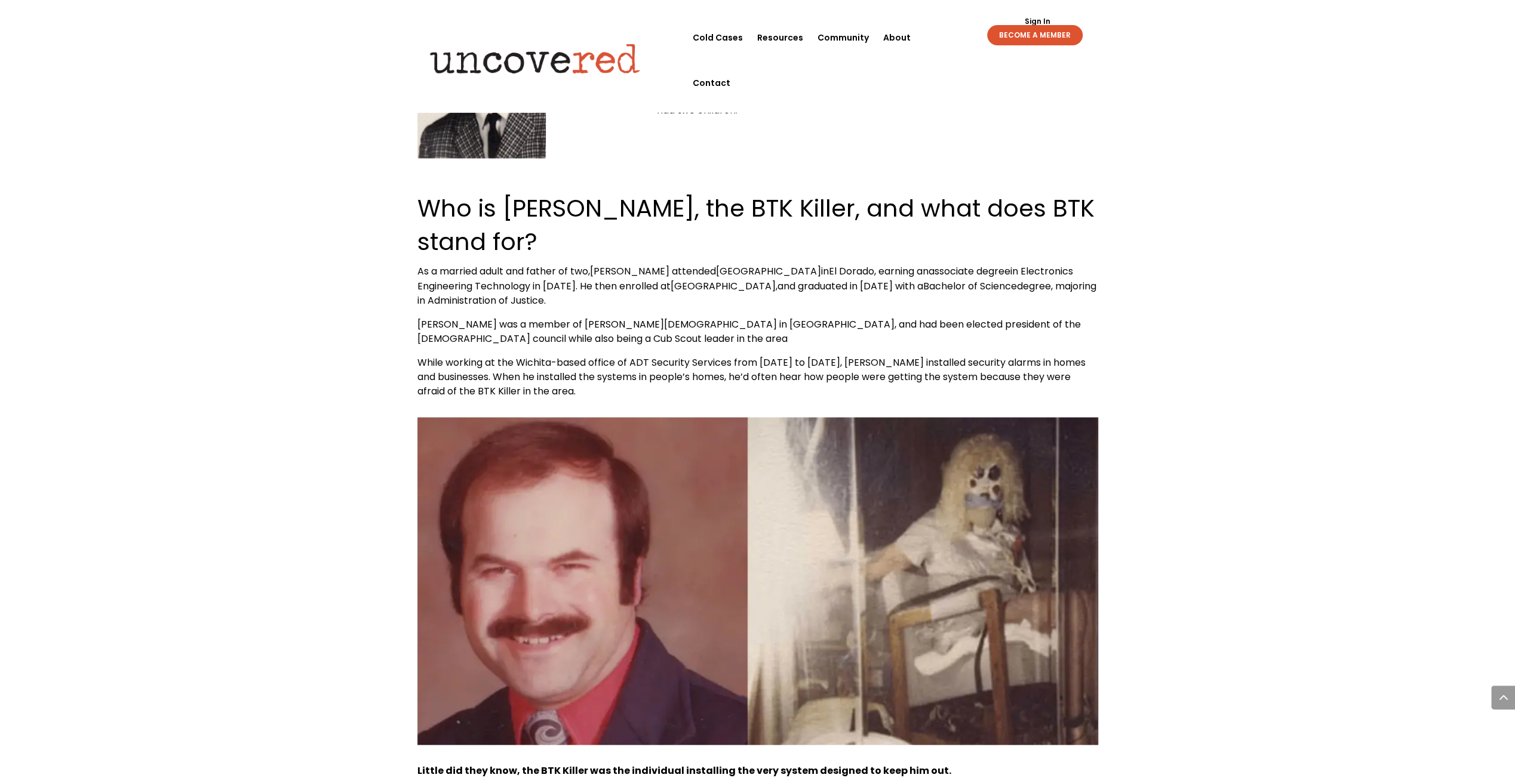
click at [731, 355] on span "While working at the Wichita-based office of ADT Security Services from [DATE] …" at bounding box center [751, 376] width 668 height 43
click at [798, 355] on span "While working at the Wichita-based office of ADT Security Services from [DATE] …" at bounding box center [751, 376] width 668 height 43
click at [742, 355] on p "While working at the Wichita-based office of ADT Security Services from [DATE] …" at bounding box center [758, 376] width 681 height 43
click at [764, 355] on p "While working at the Wichita-based office of ADT Security Services from [DATE] …" at bounding box center [758, 376] width 681 height 43
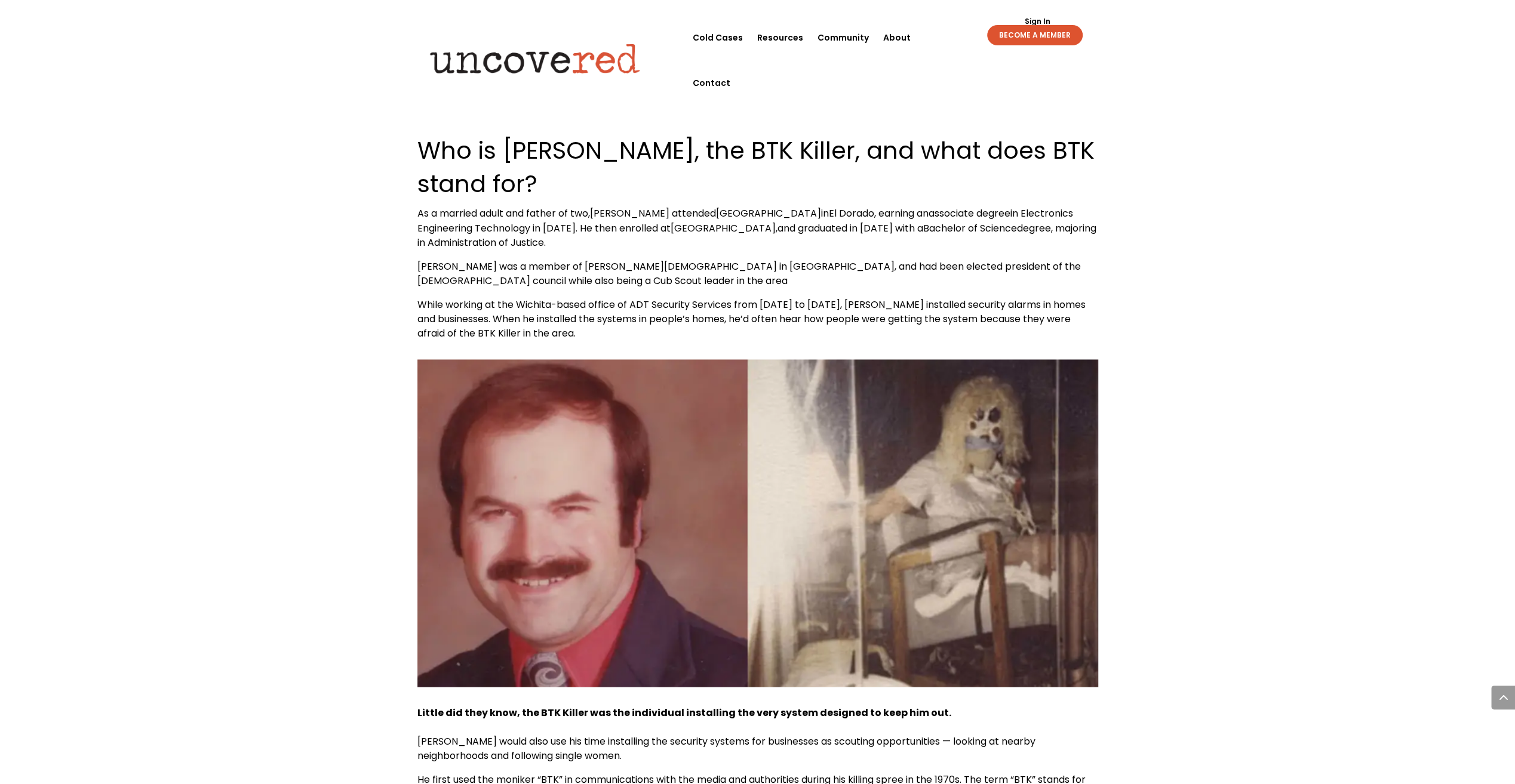
scroll to position [6594, 0]
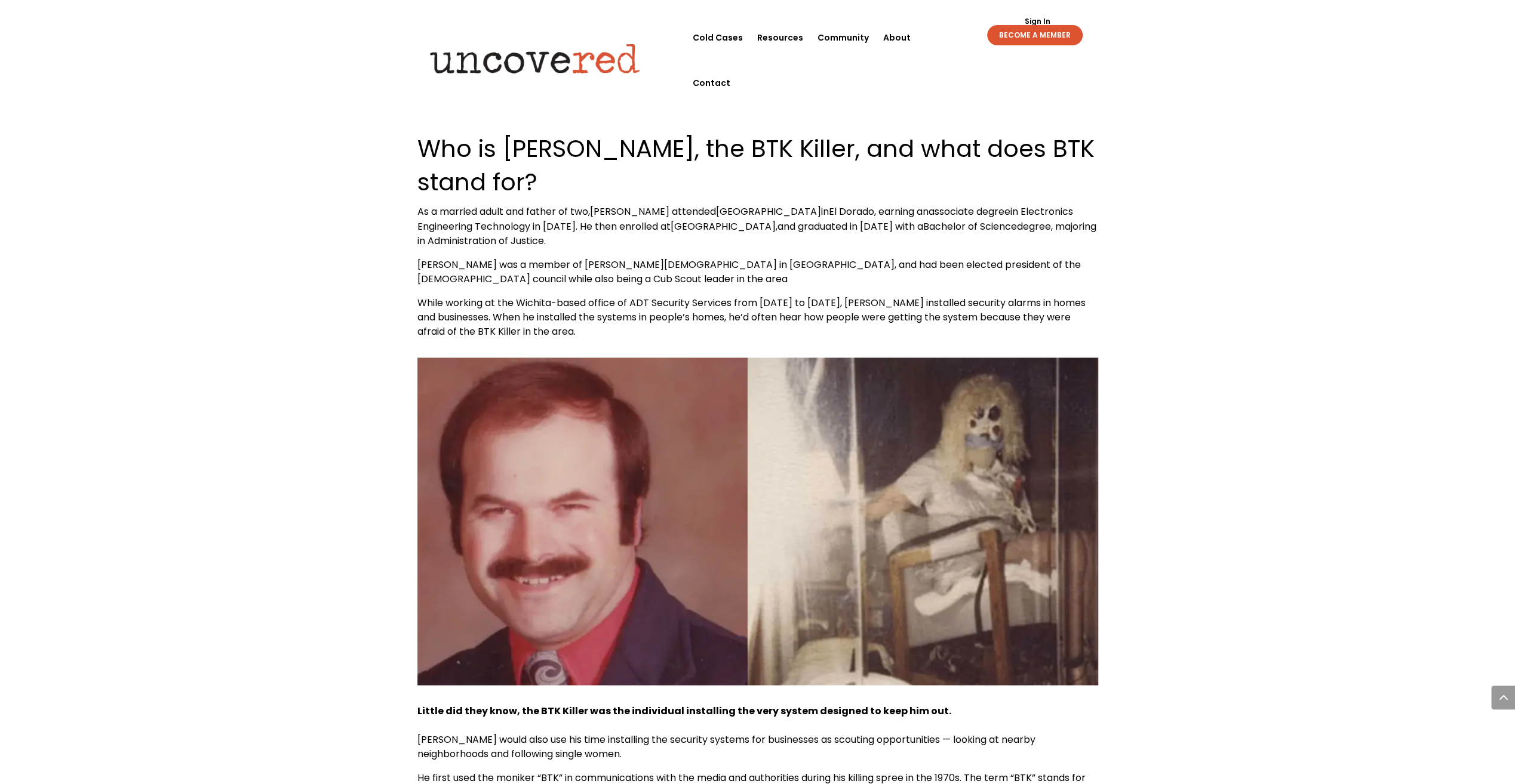
drag, startPoint x: 718, startPoint y: 156, endPoint x: 746, endPoint y: 154, distance: 28.1
click at [720, 295] on span "While working at the Wichita-based office of ADT Security Services from [DATE] …" at bounding box center [751, 317] width 668 height 43
drag, startPoint x: 775, startPoint y: 155, endPoint x: 716, endPoint y: 161, distance: 59.3
click at [774, 295] on span "While working at the Wichita-based office of ADT Security Services from [DATE] …" at bounding box center [751, 317] width 668 height 43
click at [707, 295] on span "While working at the Wichita-based office of ADT Security Services from [DATE] …" at bounding box center [751, 317] width 668 height 43
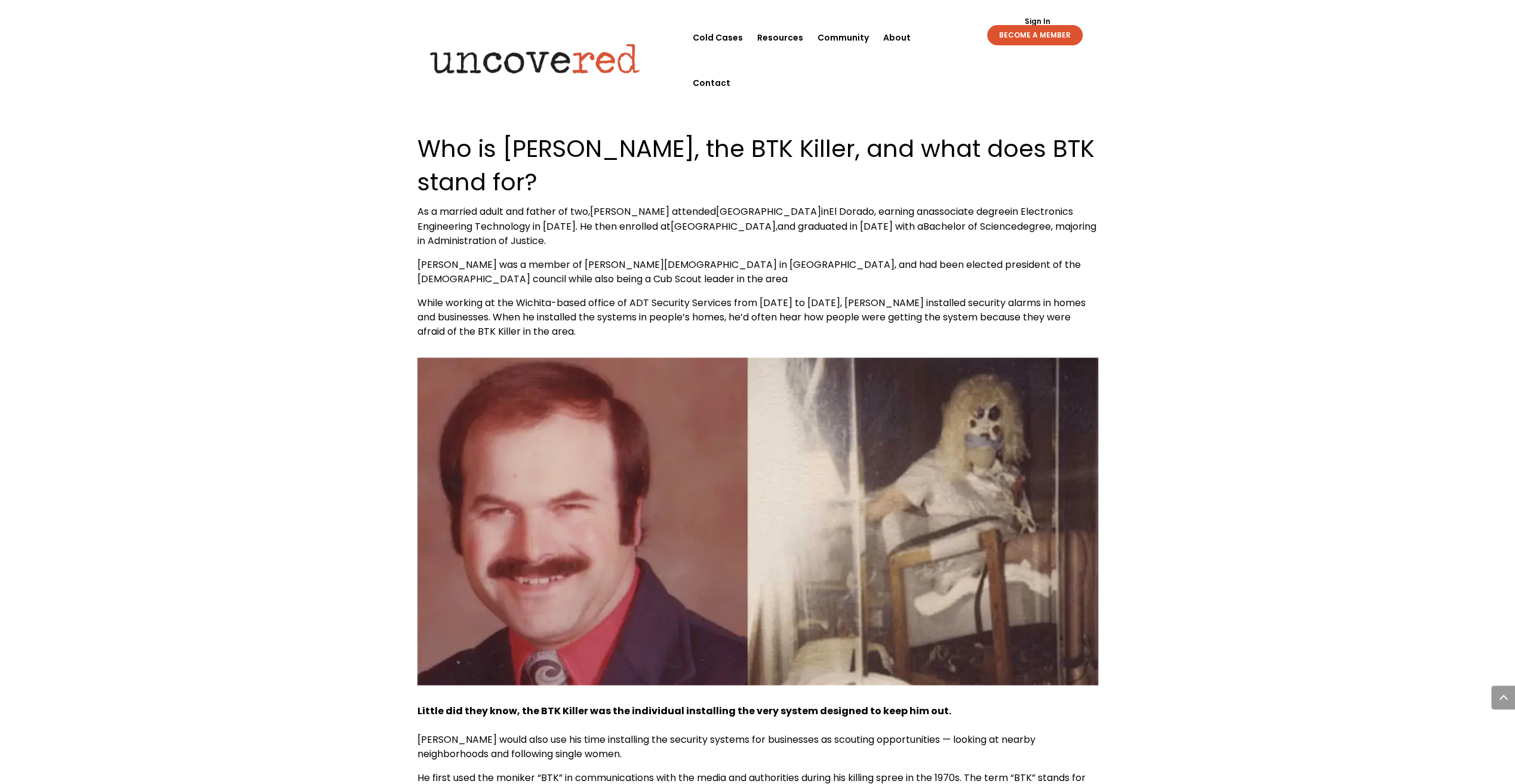
click at [751, 295] on span "While working at the Wichita-based office of ADT Security Services from [DATE] …" at bounding box center [751, 317] width 668 height 43
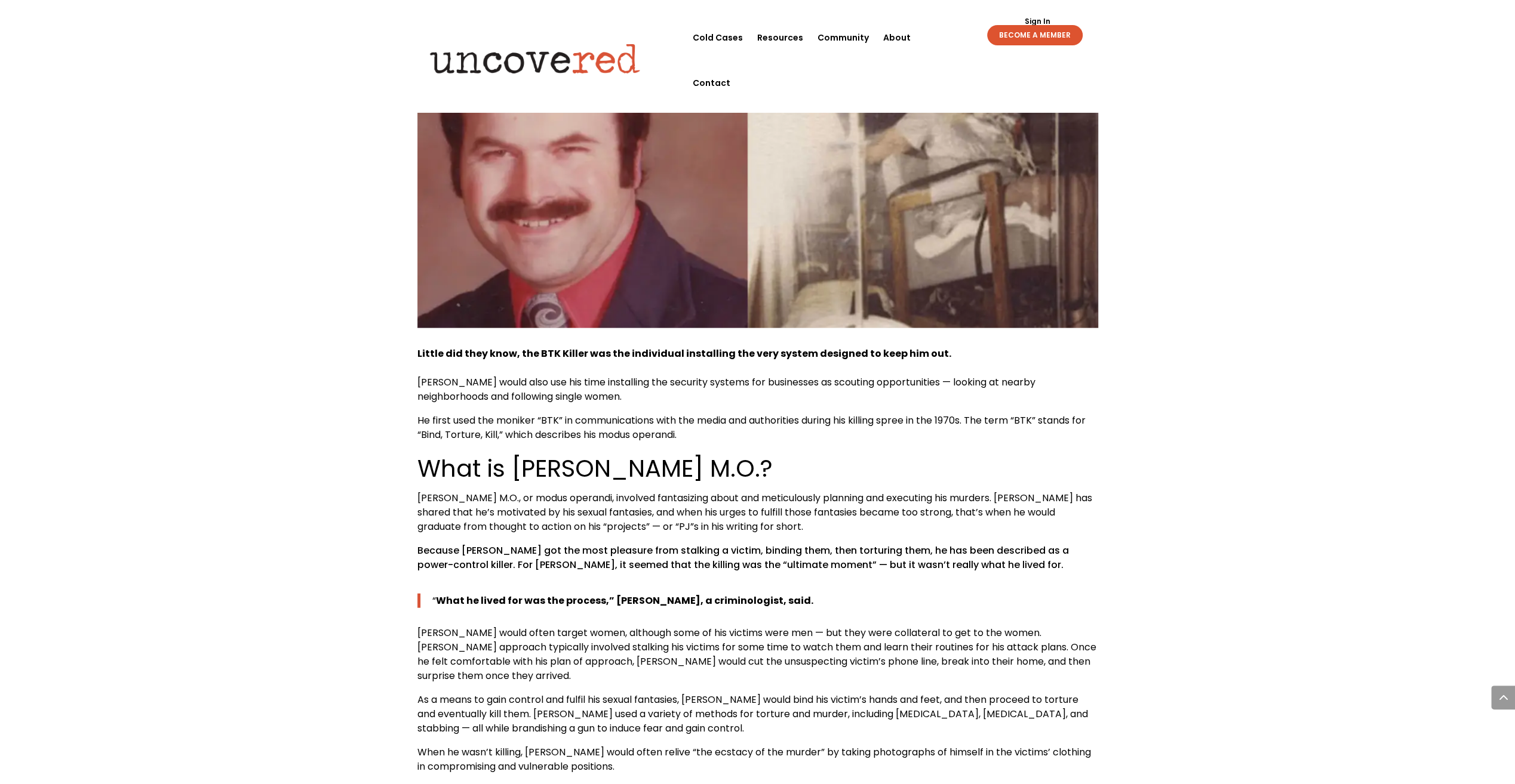
scroll to position [6953, 0]
click at [658, 374] on span "[PERSON_NAME] would also use his time installing the security systems for busin…" at bounding box center [726, 388] width 618 height 28
click at [787, 374] on span "[PERSON_NAME] would also use his time installing the security systems for busin…" at bounding box center [726, 388] width 618 height 28
click at [719, 413] on span "He first used the moniker “BTK” in communications with the media and authoritie…" at bounding box center [751, 426] width 668 height 28
drag, startPoint x: 719, startPoint y: 264, endPoint x: 811, endPoint y: 260, distance: 92.1
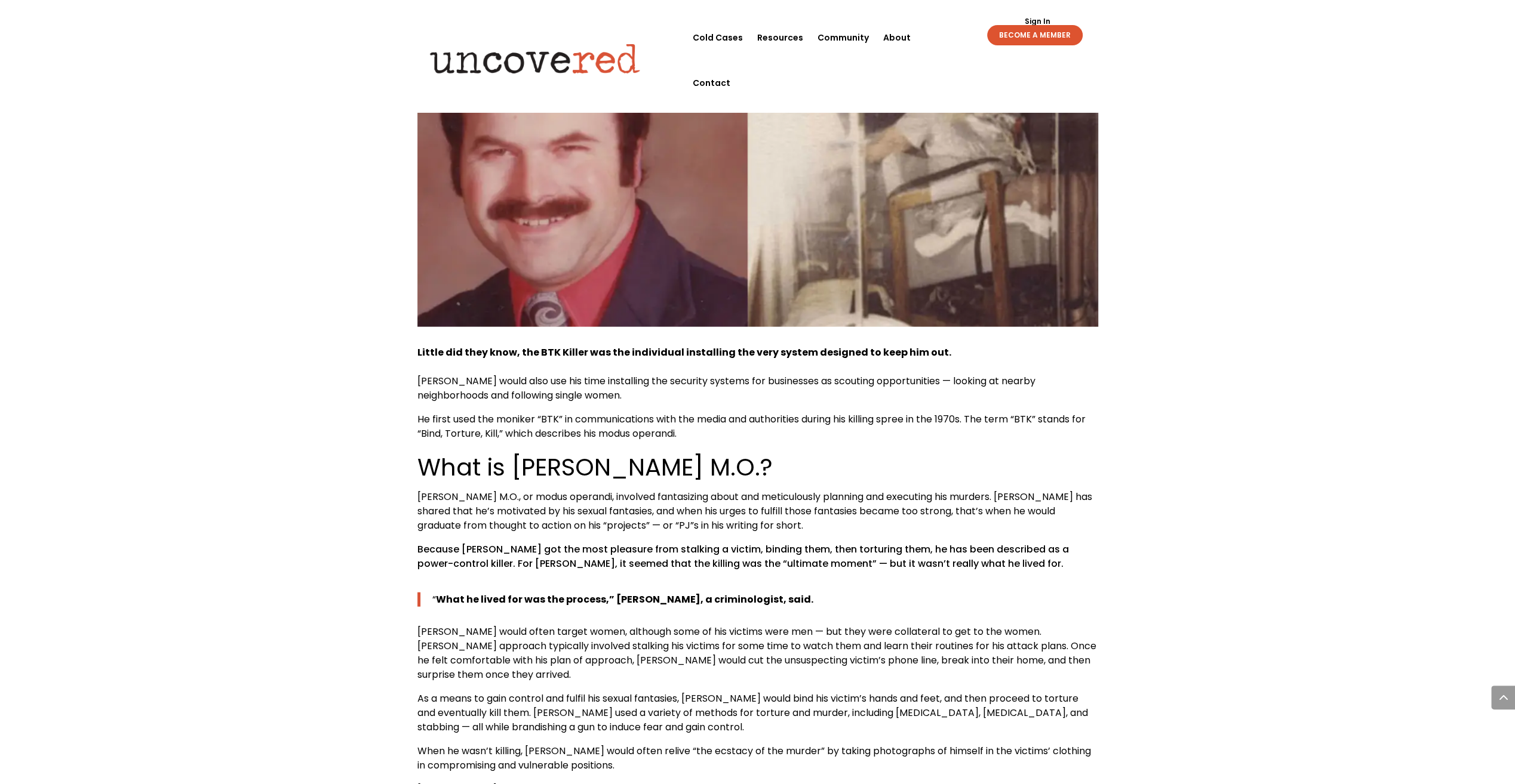
click at [811, 413] on span "He first used the moniker “BTK” in communications with the media and authoritie…" at bounding box center [751, 426] width 668 height 28
click at [656, 413] on span "He first used the moniker “BTK” in communications with the media and authoritie…" at bounding box center [751, 426] width 668 height 28
click at [791, 413] on span "He first used the moniker “BTK” in communications with the media and authoritie…" at bounding box center [751, 426] width 668 height 28
click at [685, 413] on span "He first used the moniker “BTK” in communications with the media and authoritie…" at bounding box center [751, 426] width 668 height 28
click at [822, 413] on span "He first used the moniker “BTK” in communications with the media and authoritie…" at bounding box center [751, 426] width 668 height 28
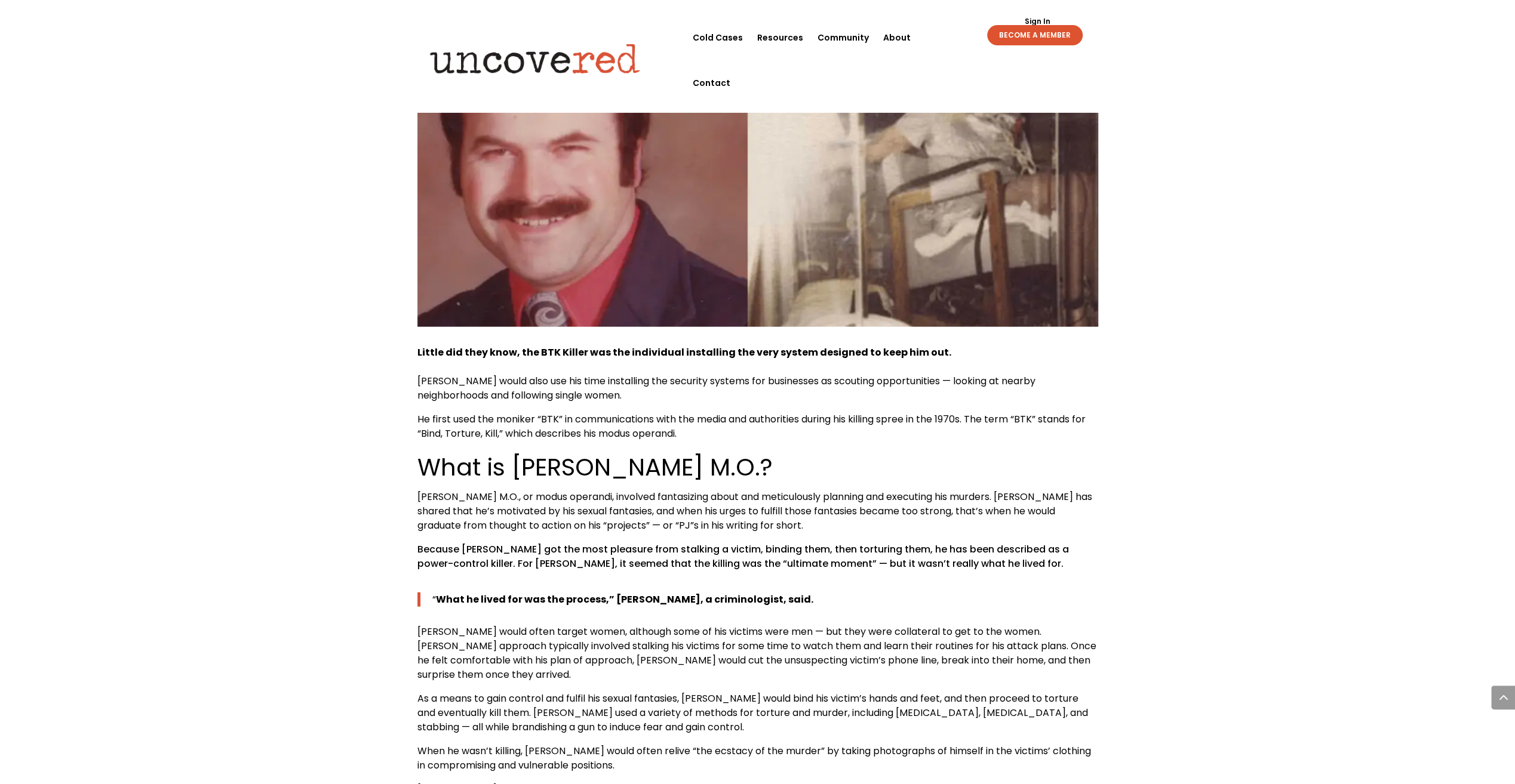
click at [734, 413] on span "He first used the moniker “BTK” in communications with the media and authoritie…" at bounding box center [751, 426] width 668 height 28
click at [840, 413] on p "He first used the moniker “BTK” in communications with the media and authoritie…" at bounding box center [758, 432] width 681 height 38
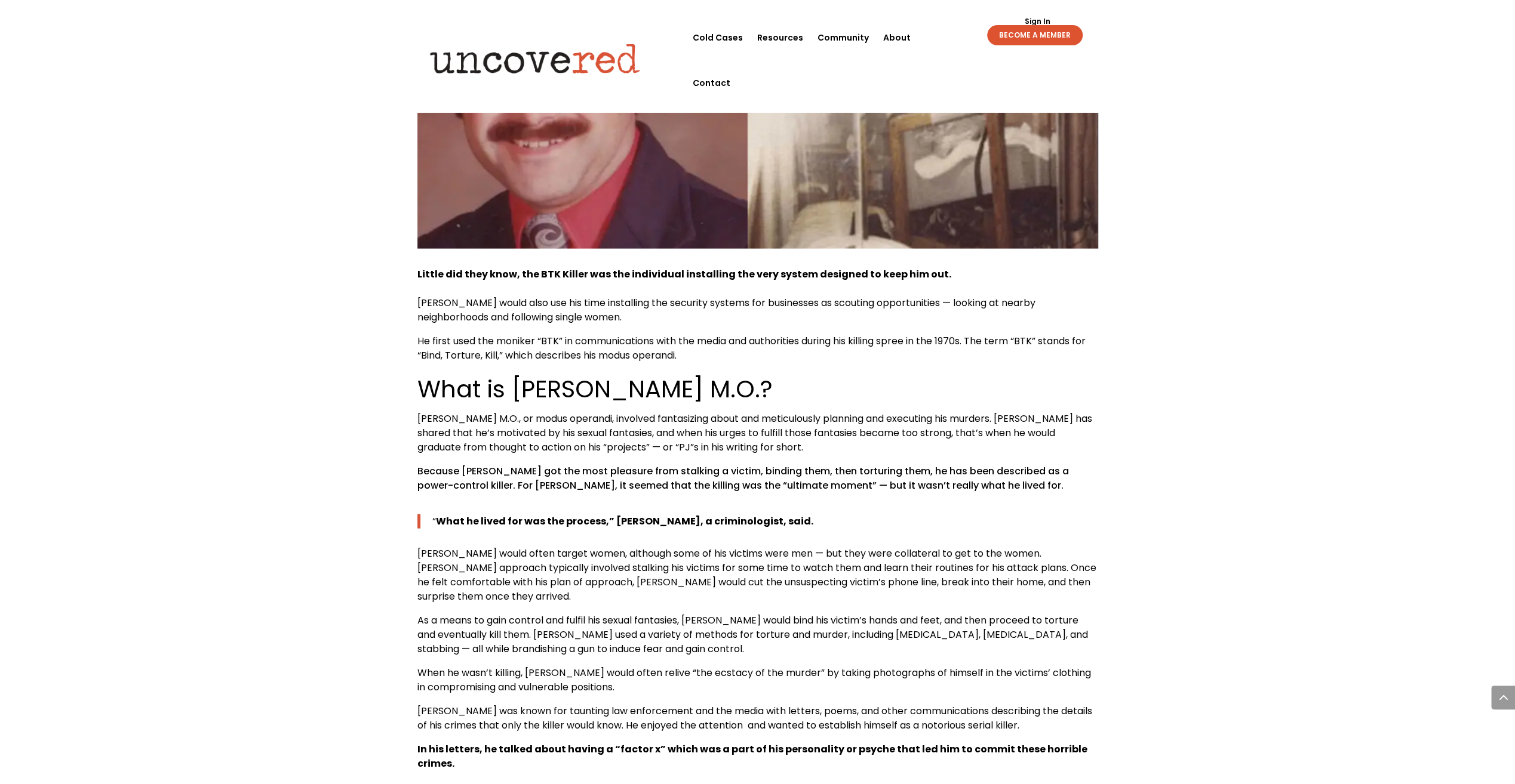
scroll to position [7072, 0]
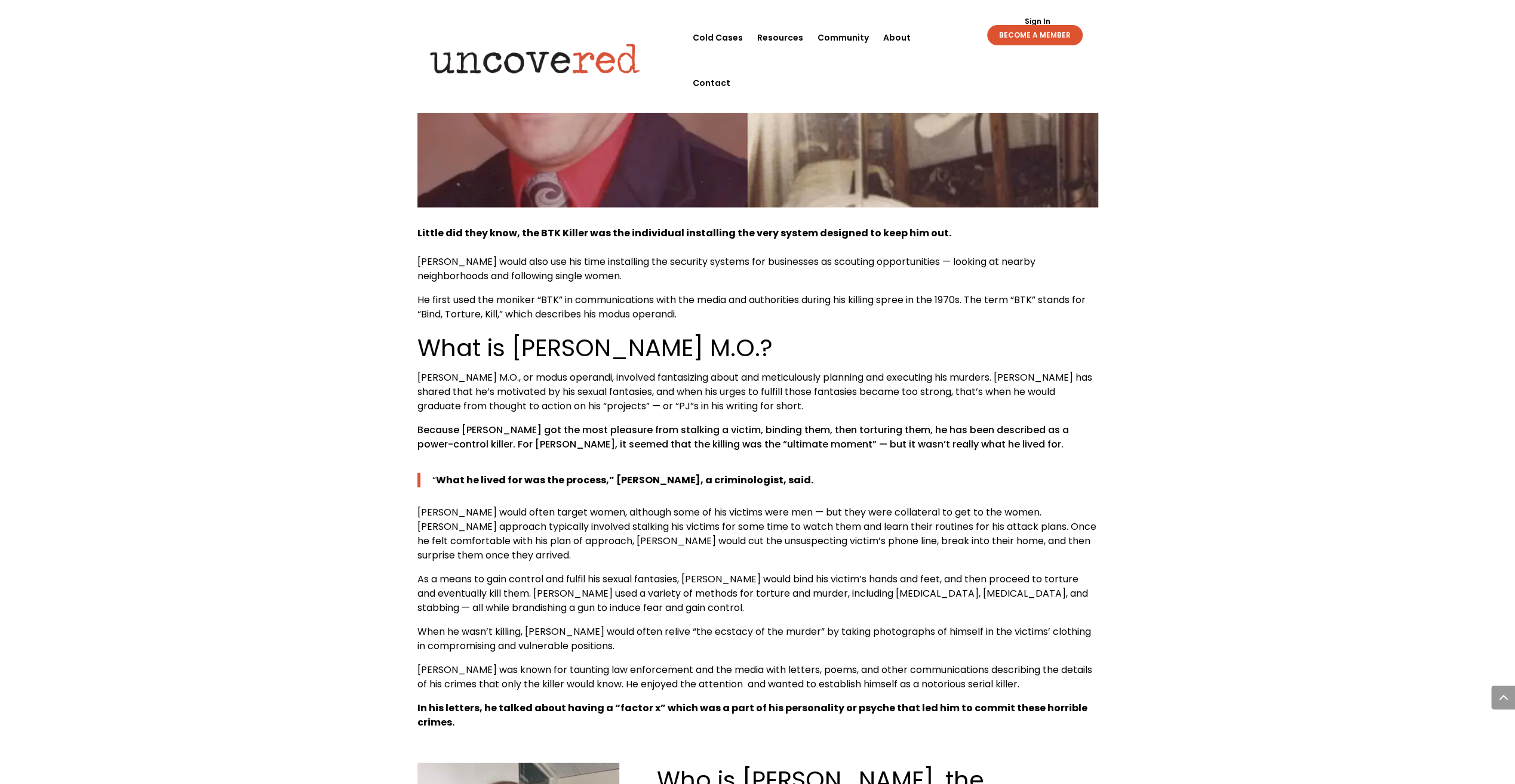
click at [673, 371] on span "[PERSON_NAME] M.O., or modus operandi, involved fantasizing about and meticulou…" at bounding box center [754, 392] width 675 height 43
click at [784, 371] on span "[PERSON_NAME] M.O., or modus operandi, involved fantasizing about and meticulou…" at bounding box center [754, 392] width 675 height 43
click at [670, 371] on span "[PERSON_NAME] M.O., or modus operandi, involved fantasizing about and meticulou…" at bounding box center [754, 392] width 675 height 43
click at [791, 371] on span "[PERSON_NAME] M.O., or modus operandi, involved fantasizing about and meticulou…" at bounding box center [754, 392] width 675 height 43
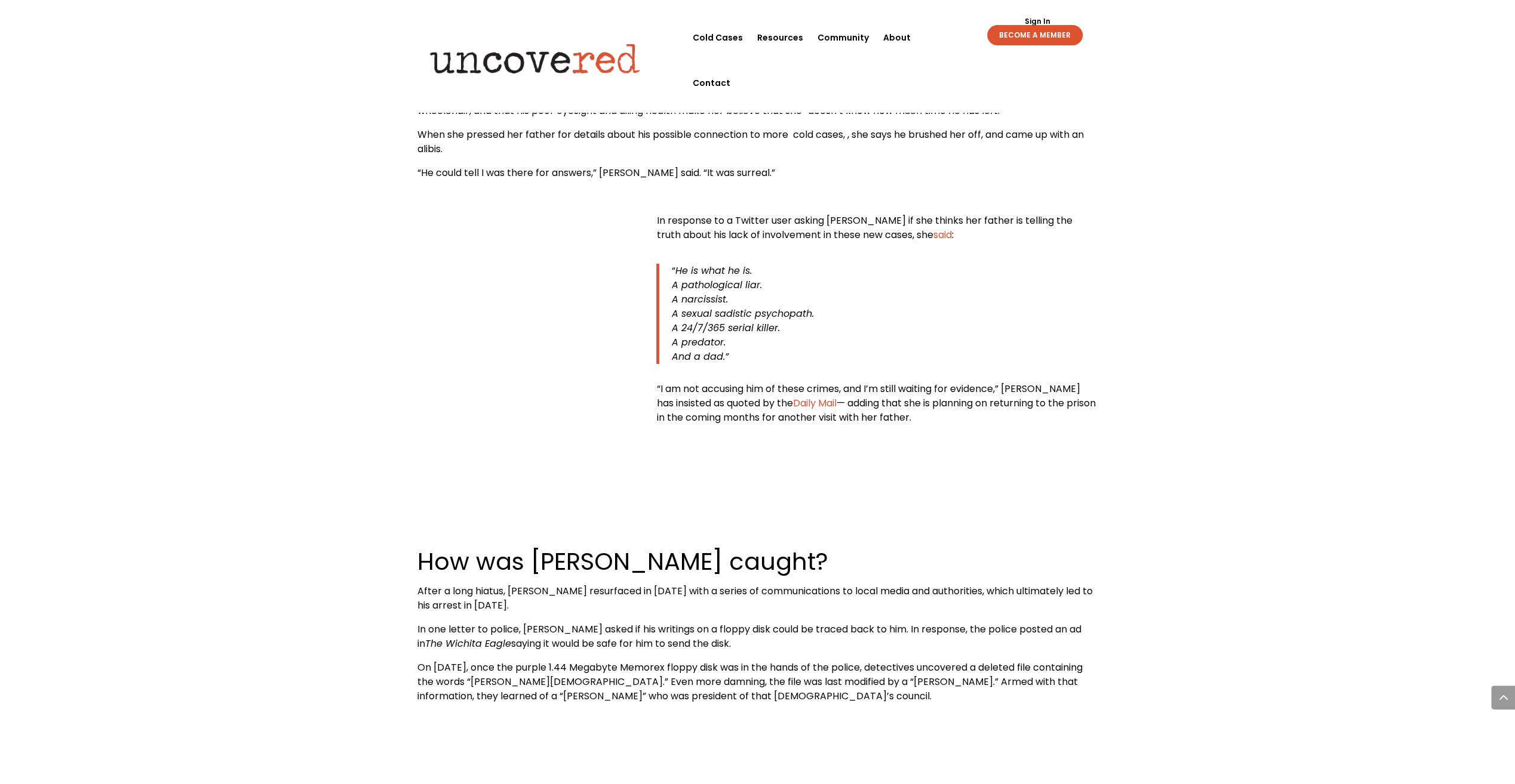
scroll to position [8712, 0]
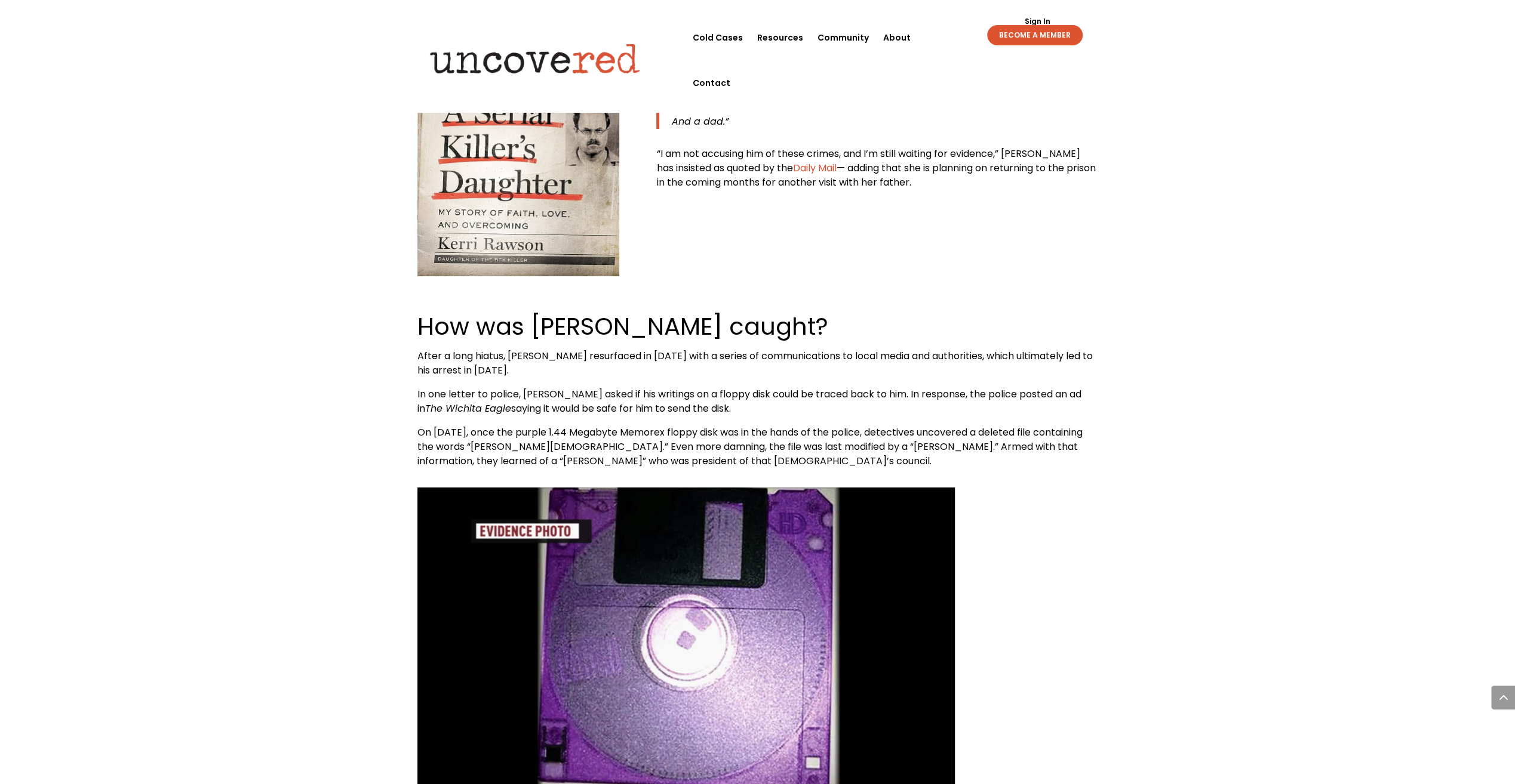
click at [1076, 487] on div at bounding box center [758, 641] width 681 height 308
click at [636, 487] on img at bounding box center [686, 641] width 537 height 308
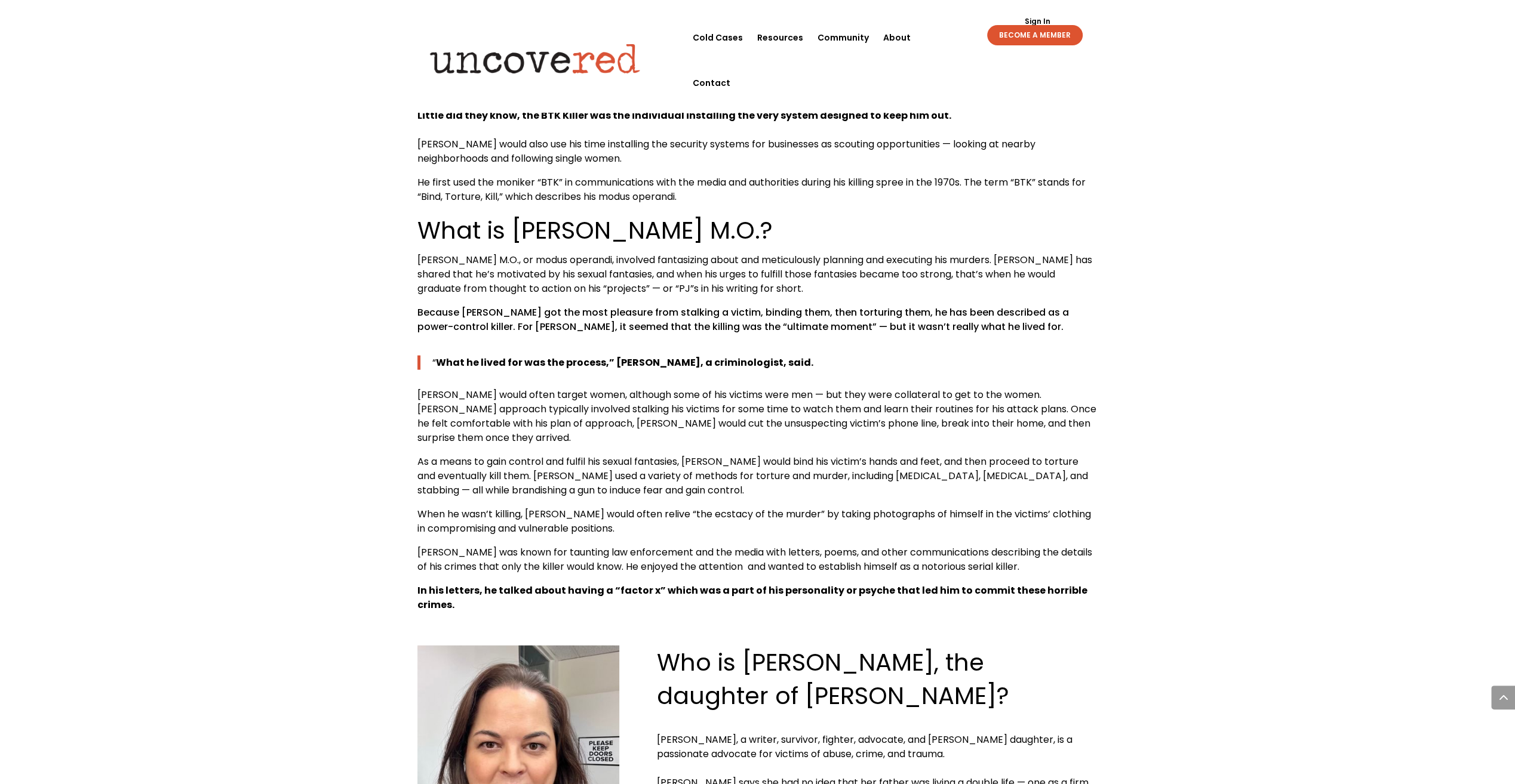
scroll to position [7399, 0]
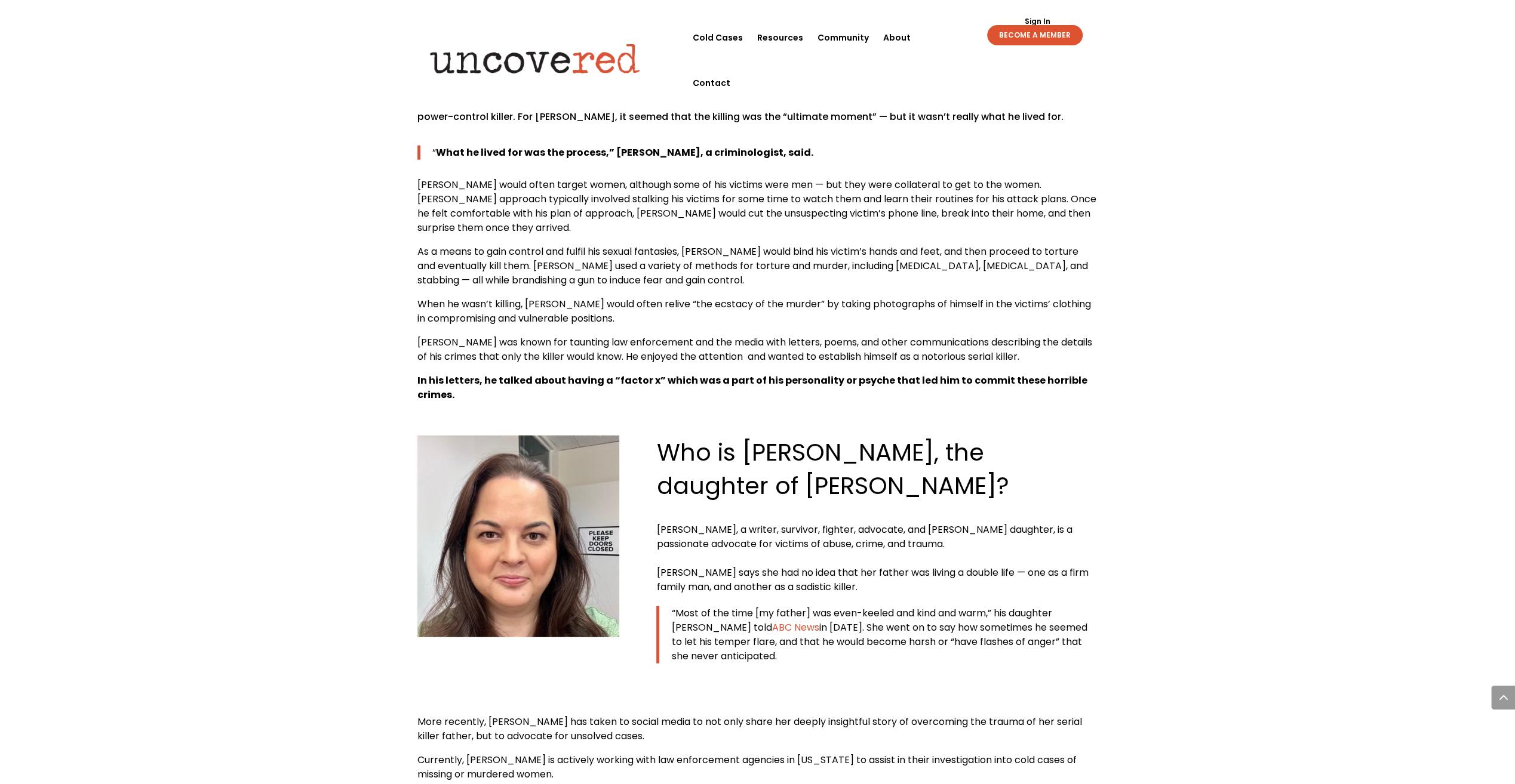
click at [464, 436] on img at bounding box center [518, 537] width 202 height 202
click at [535, 436] on img at bounding box center [518, 537] width 202 height 202
drag, startPoint x: 535, startPoint y: 336, endPoint x: 549, endPoint y: 313, distance: 26.9
click at [534, 436] on img at bounding box center [518, 537] width 202 height 202
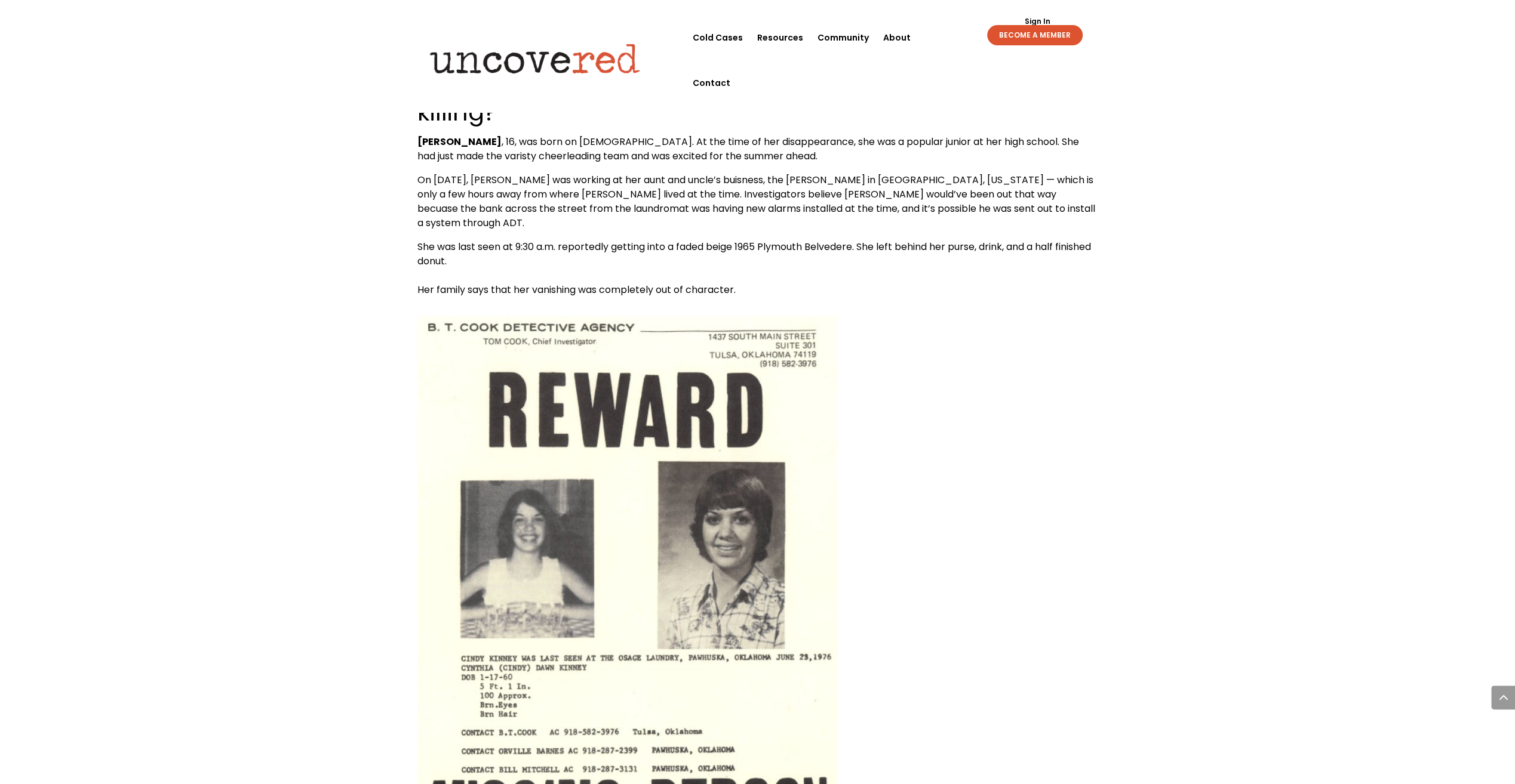
scroll to position [4535, 0]
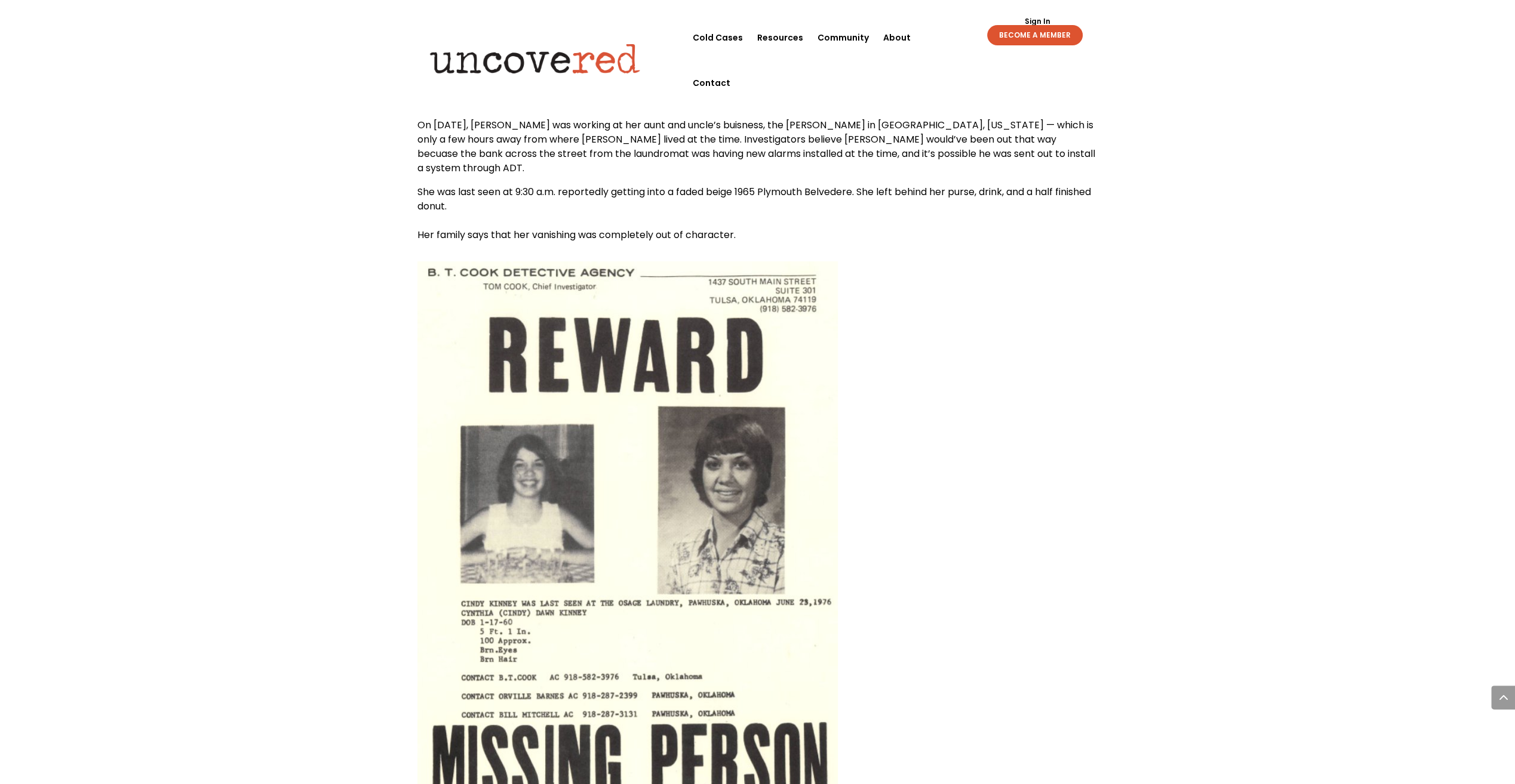
drag, startPoint x: 565, startPoint y: 336, endPoint x: 983, endPoint y: 437, distance: 430.0
click at [975, 453] on div at bounding box center [758, 542] width 681 height 561
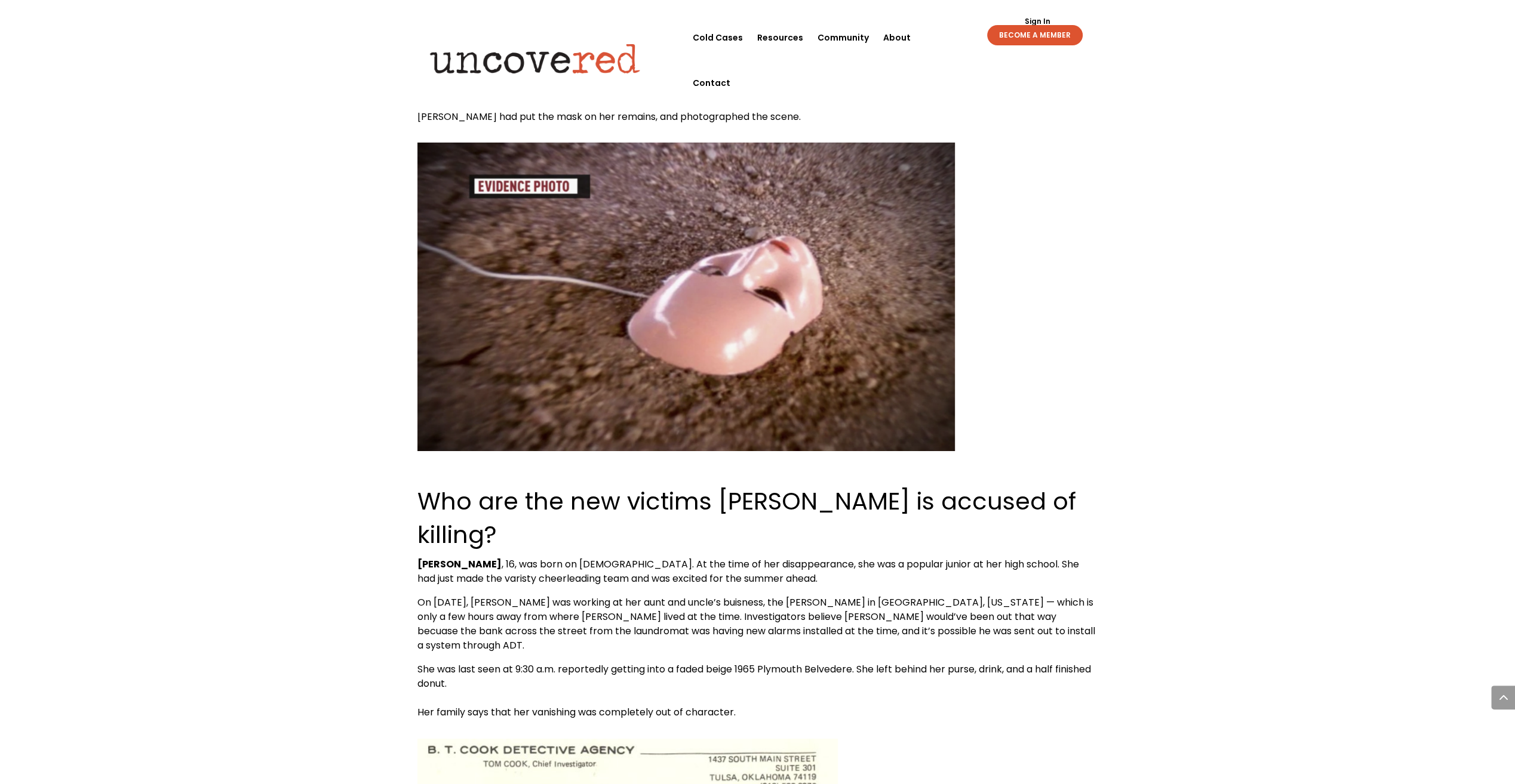
scroll to position [3938, 0]
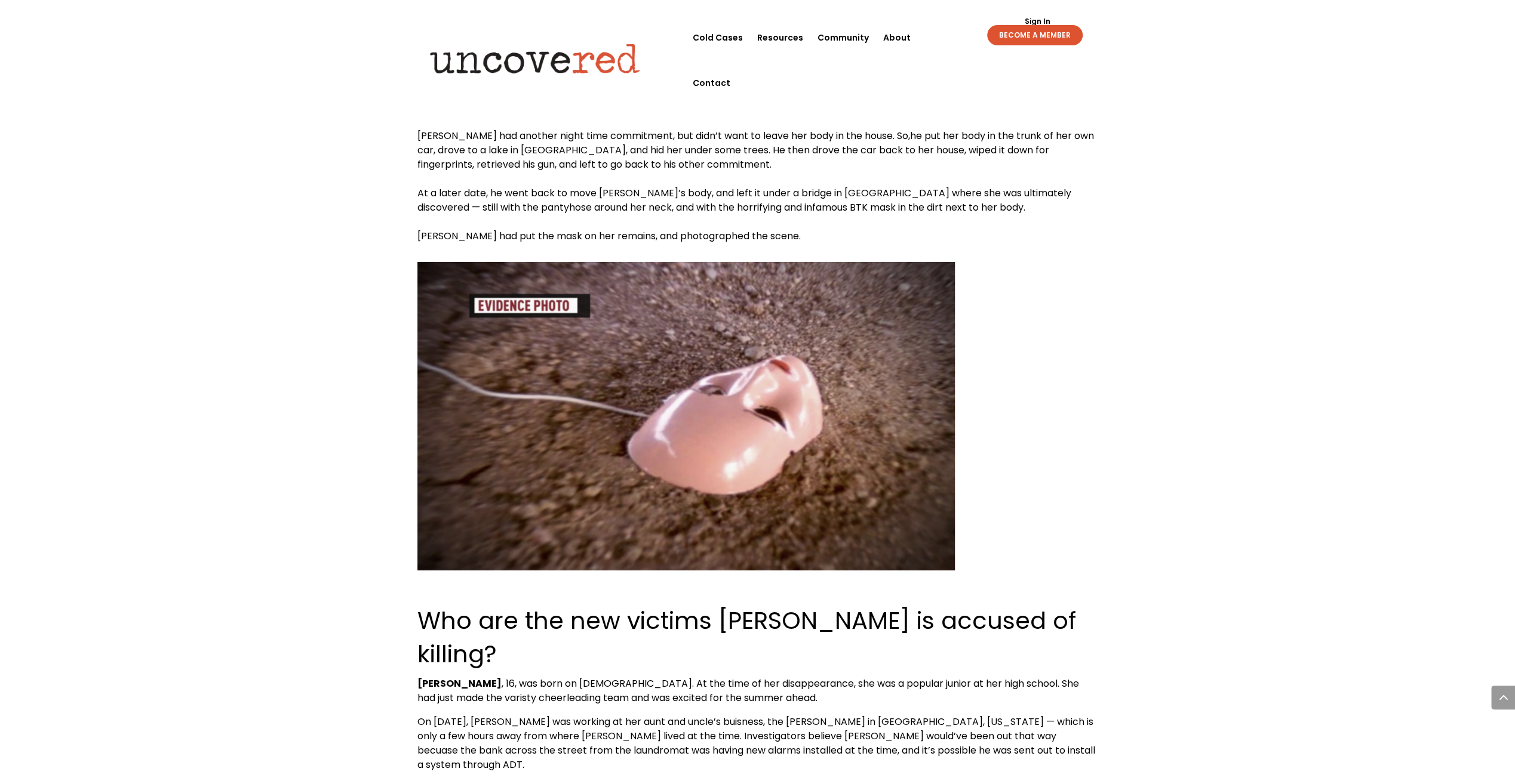
click at [666, 262] on img at bounding box center [686, 416] width 537 height 309
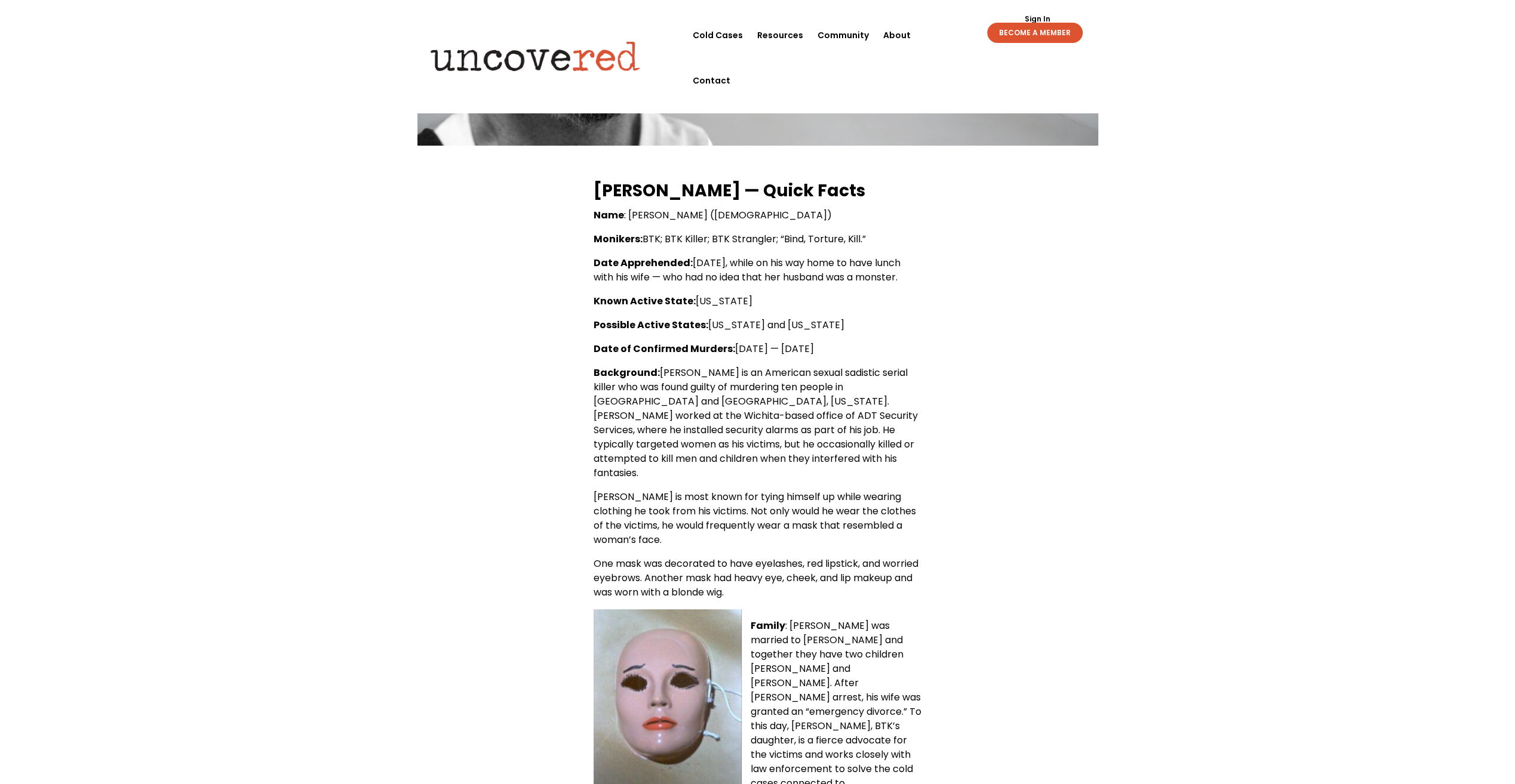
scroll to position [178, 0]
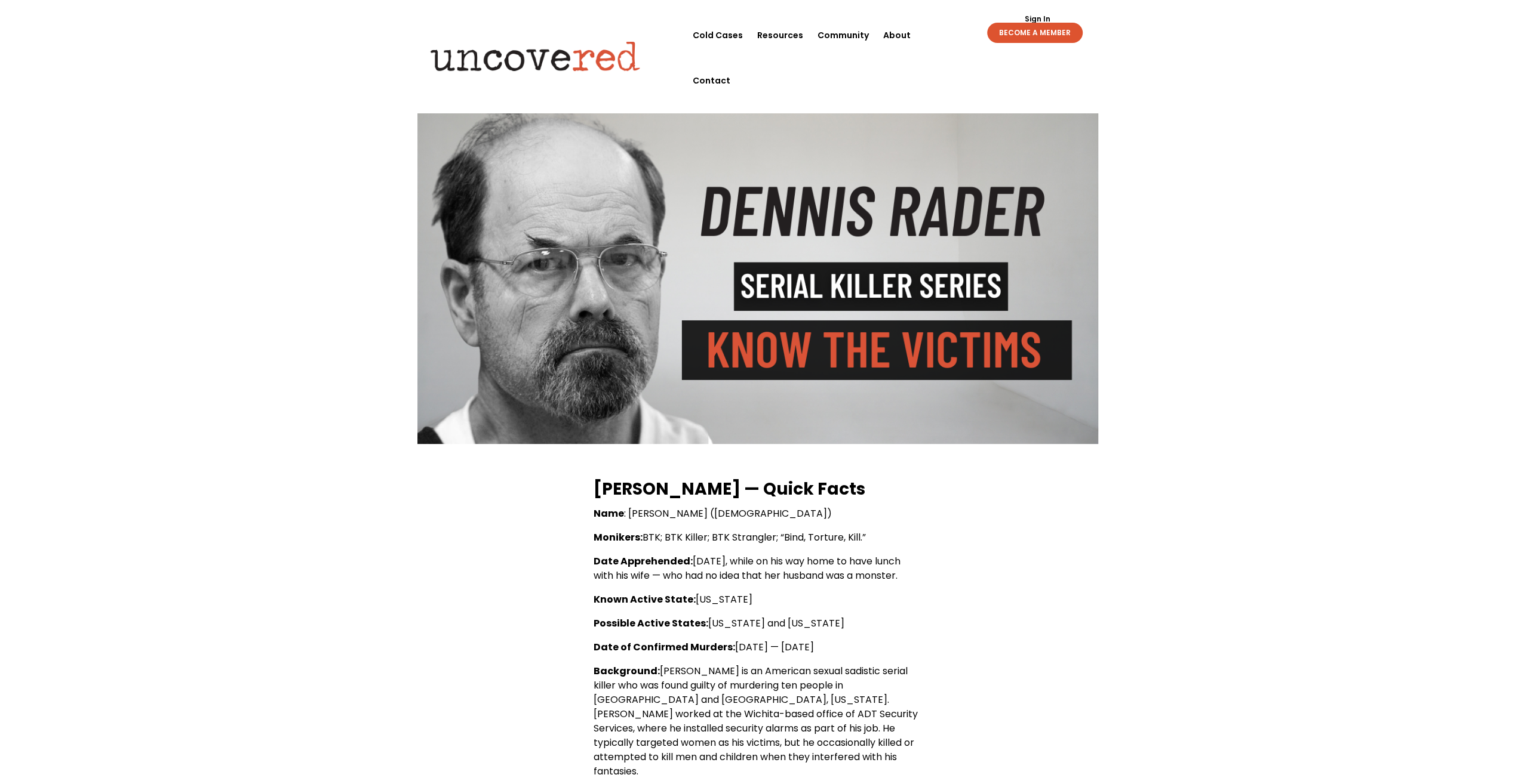
drag, startPoint x: 437, startPoint y: 524, endPoint x: 434, endPoint y: 513, distance: 11.4
drag, startPoint x: 434, startPoint y: 513, endPoint x: 341, endPoint y: 433, distance: 122.7
drag, startPoint x: 359, startPoint y: 542, endPoint x: 356, endPoint y: 534, distance: 8.5
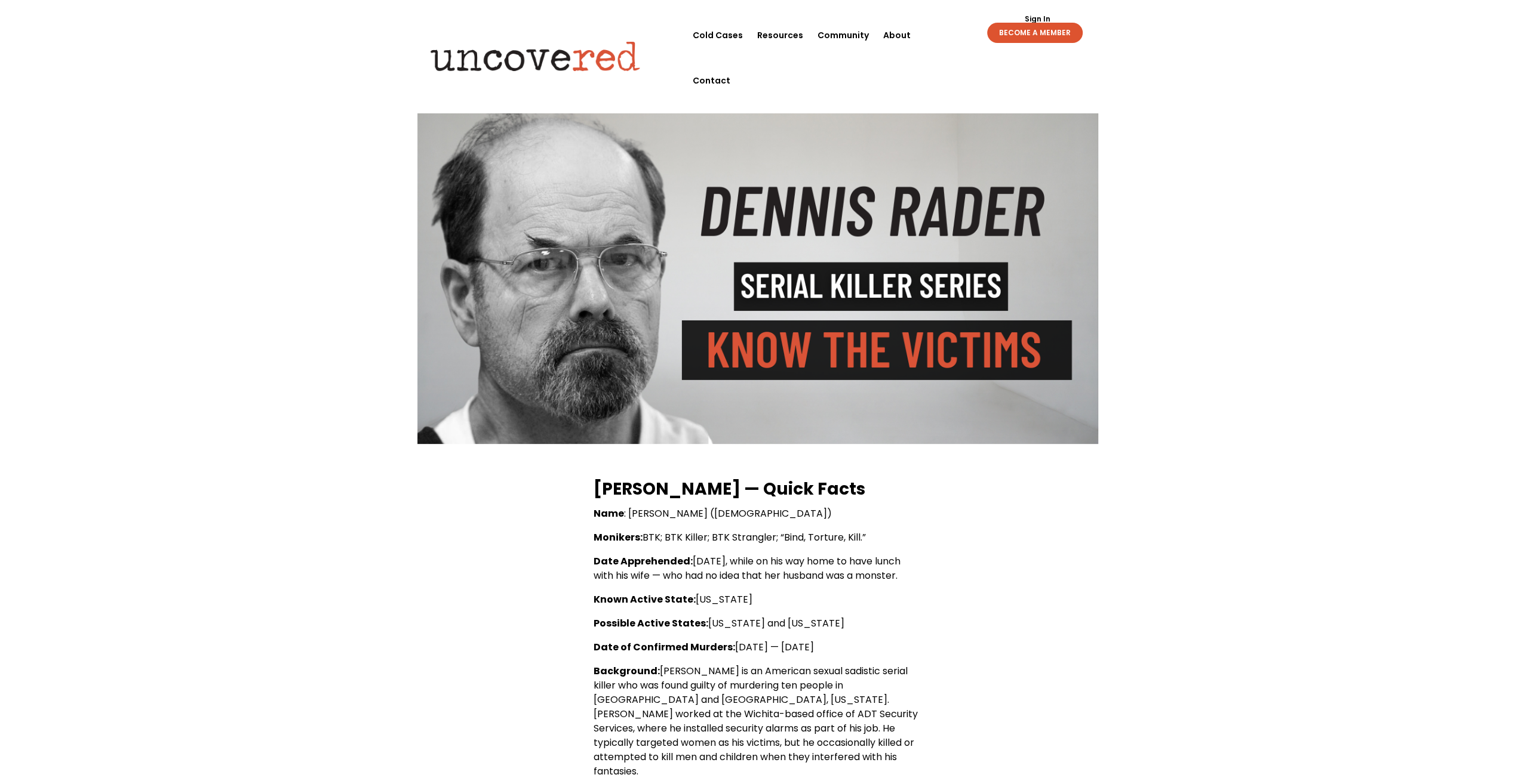
drag, startPoint x: 356, startPoint y: 534, endPoint x: 291, endPoint y: 395, distance: 153.4
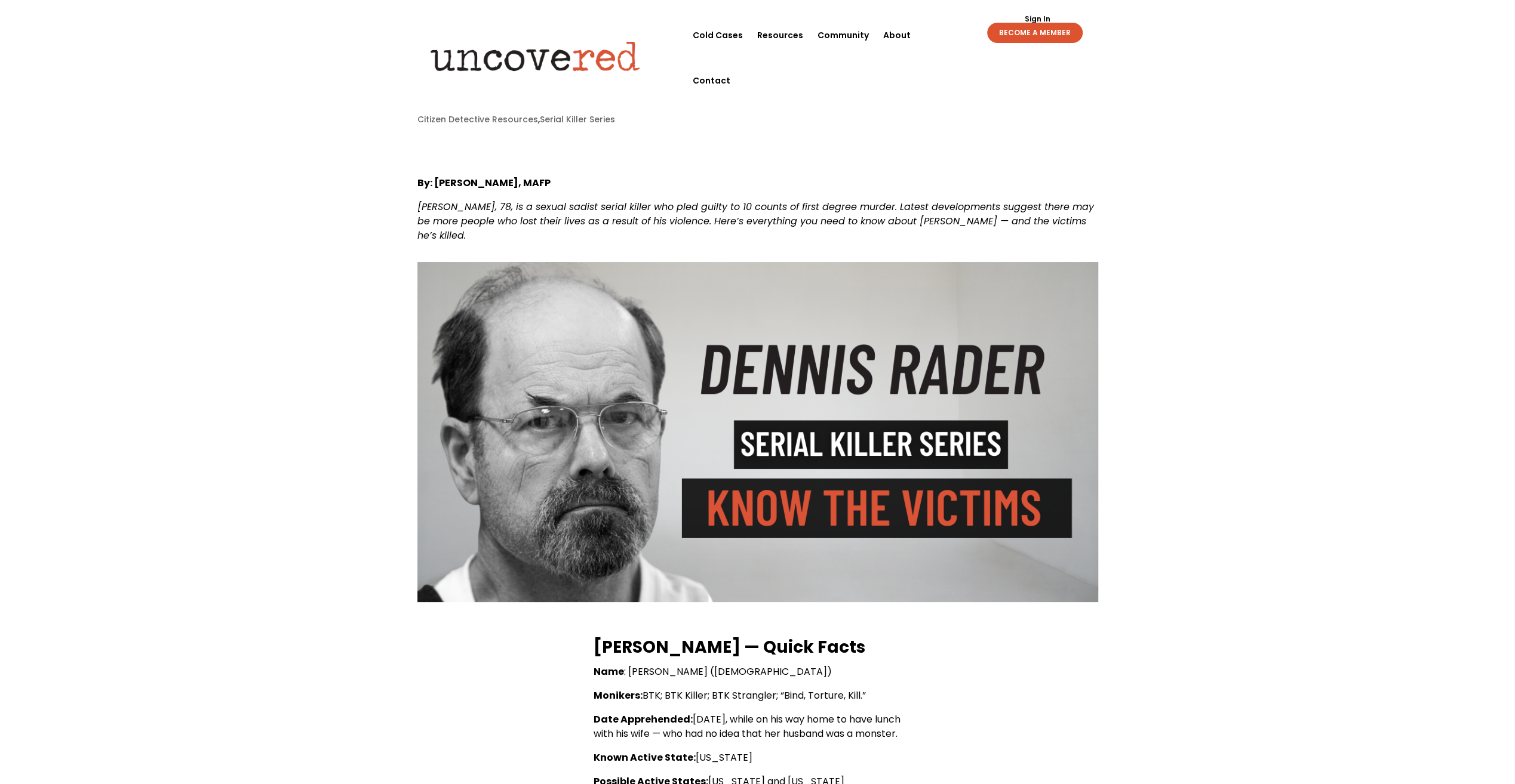
scroll to position [0, 0]
